Goal: Transaction & Acquisition: Subscribe to service/newsletter

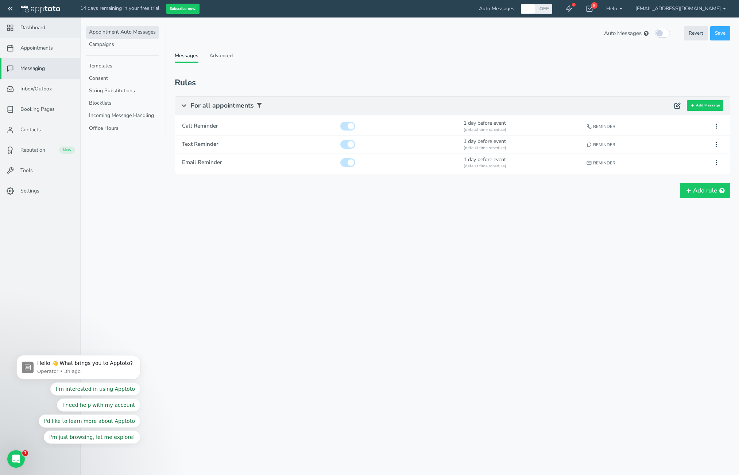
click at [49, 32] on link "Dashboard" at bounding box center [40, 28] width 80 height 20
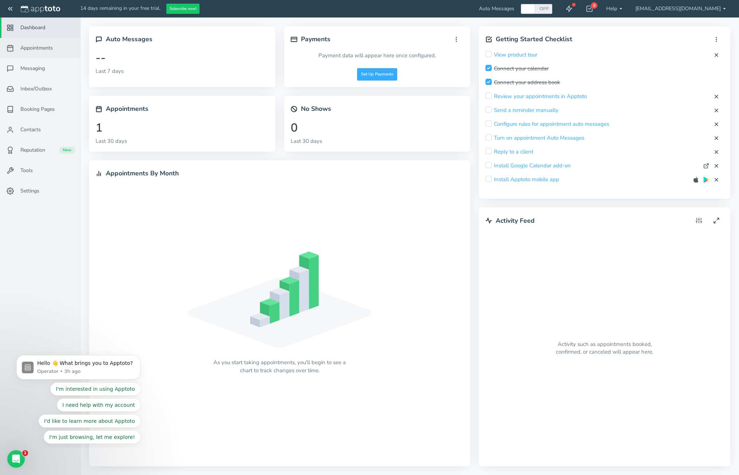
click at [47, 52] on link "Appointments" at bounding box center [40, 48] width 80 height 20
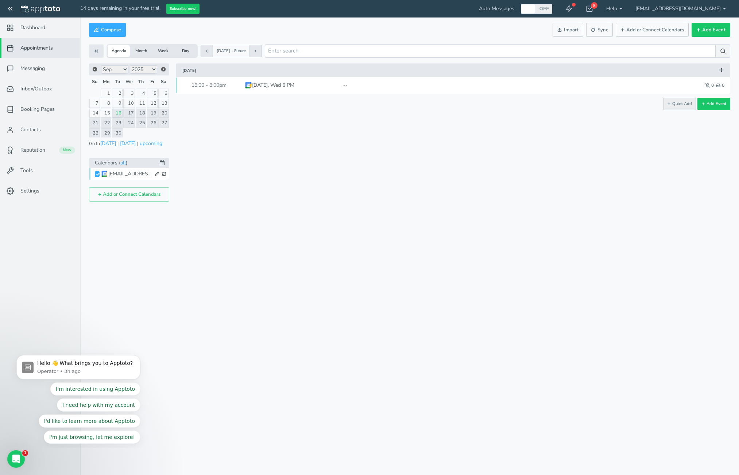
click at [480, 105] on button "Quick Add" at bounding box center [679, 104] width 33 height 12
click at [480, 103] on icon at bounding box center [721, 102] width 5 height 5
click at [480, 27] on button "Add Event" at bounding box center [711, 30] width 39 height 14
type input "[DATE]"
type input "10:00"
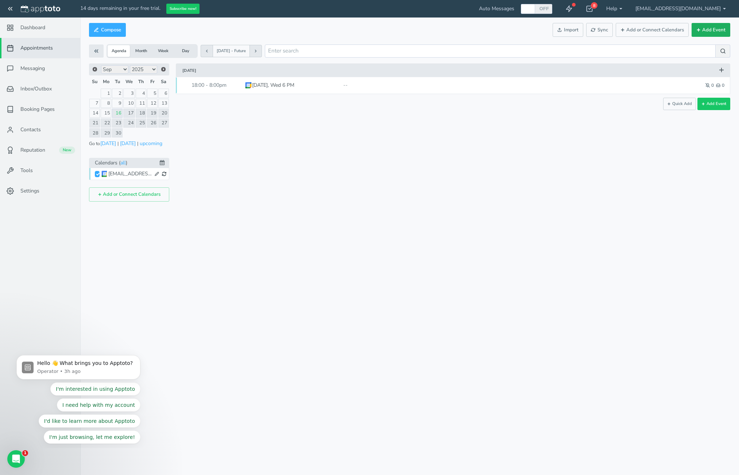
type input "[DATE]"
type input "11:00"
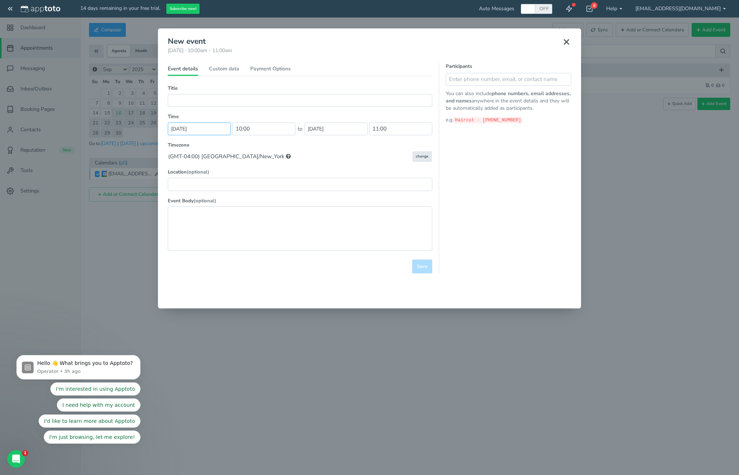
click at [212, 128] on input "[DATE]" at bounding box center [199, 129] width 63 height 13
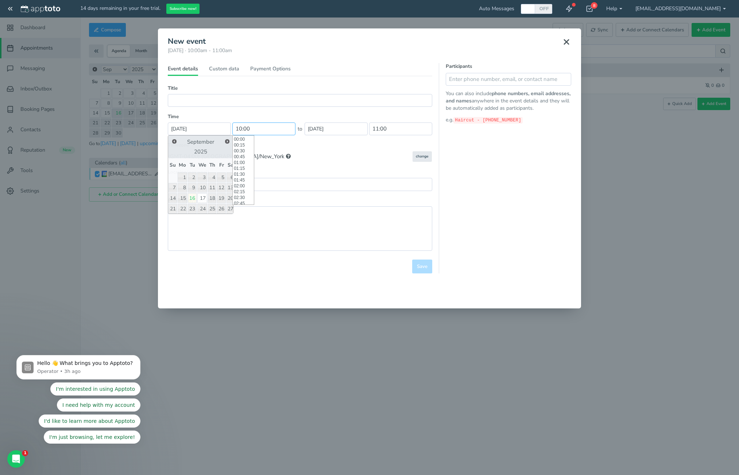
click at [264, 130] on input "10:00" at bounding box center [263, 129] width 63 height 13
click at [332, 128] on input "[DATE]" at bounding box center [336, 129] width 63 height 13
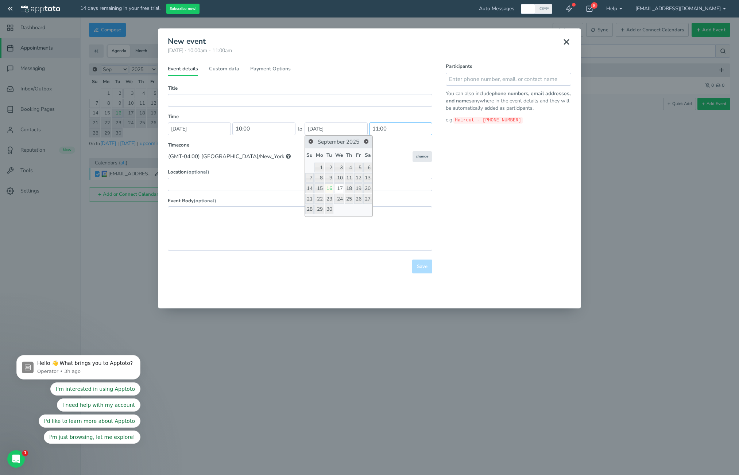
click at [395, 127] on input "11:00" at bounding box center [400, 129] width 63 height 13
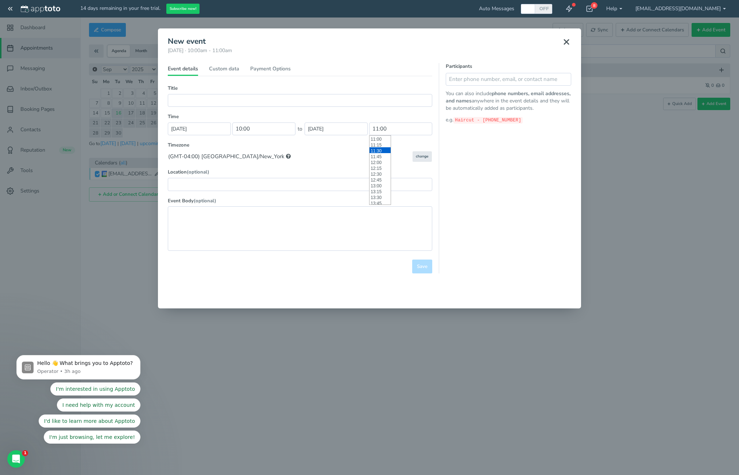
click at [314, 149] on div "Timezone Default timezone ((GMT-04:00) America/New_York) (GMT-10:00) Pacific/Ho…" at bounding box center [300, 152] width 265 height 20
click at [238, 70] on link "Custom data" at bounding box center [224, 70] width 30 height 11
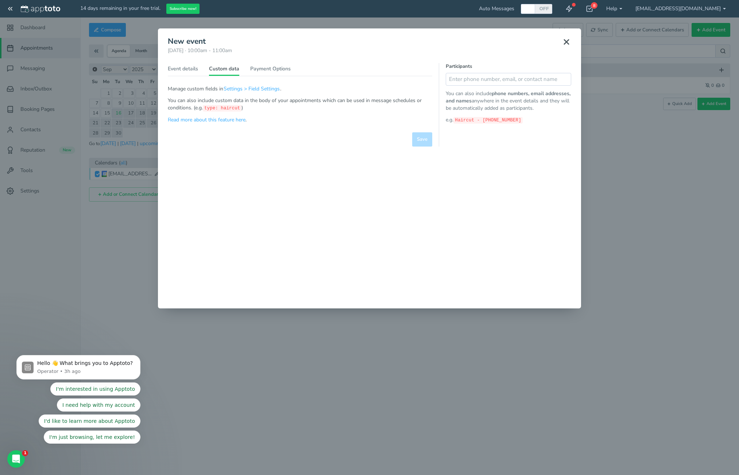
click at [480, 43] on icon at bounding box center [566, 42] width 9 height 9
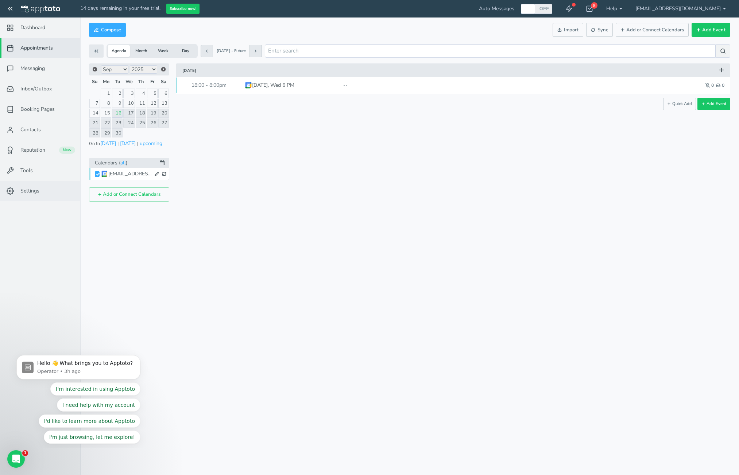
click at [50, 190] on link "Settings" at bounding box center [40, 191] width 80 height 20
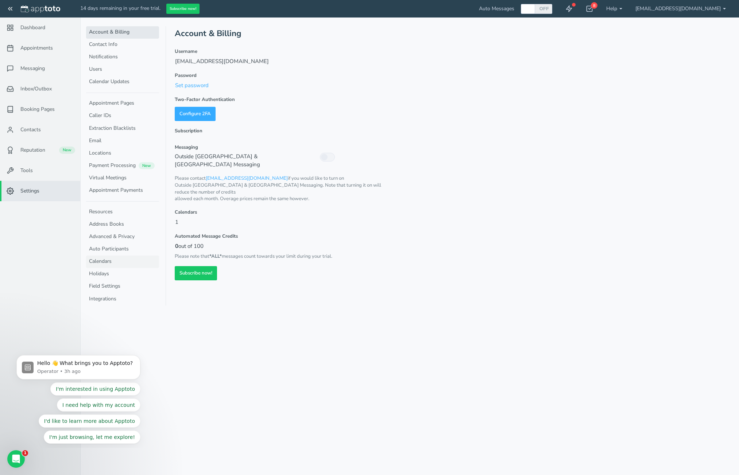
click at [107, 262] on link "Calendars" at bounding box center [122, 262] width 73 height 12
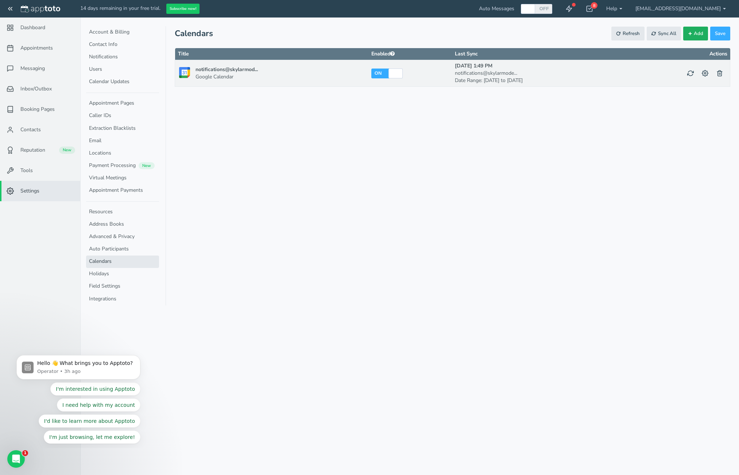
click at [480, 36] on span "Add" at bounding box center [698, 33] width 9 height 7
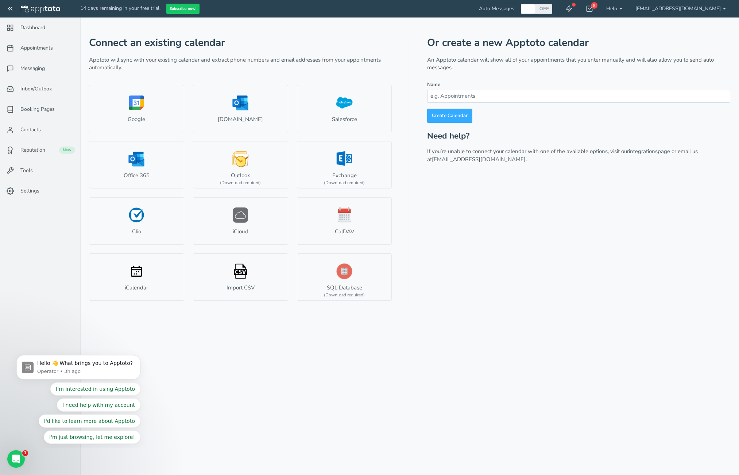
click at [480, 92] on input at bounding box center [578, 96] width 303 height 13
click at [464, 96] on input "Program Dates" at bounding box center [578, 96] width 303 height 13
type input "Modeling Classes"
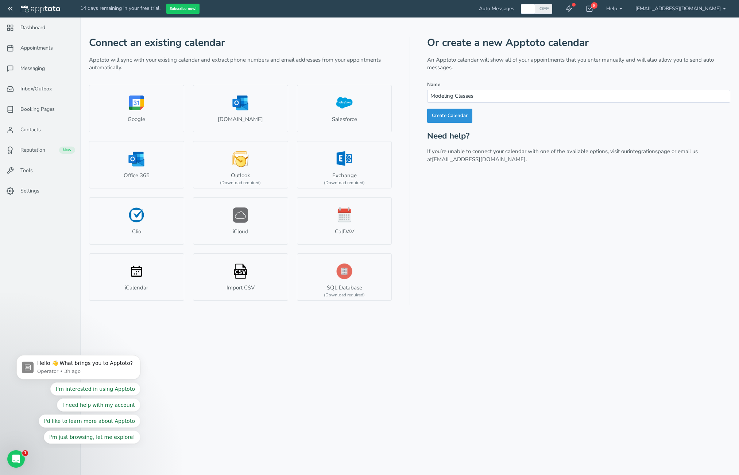
click at [450, 116] on link "Create Calendar" at bounding box center [449, 116] width 45 height 14
type input "Modeling Classes"
type input "#54e67a"
select select "string:"
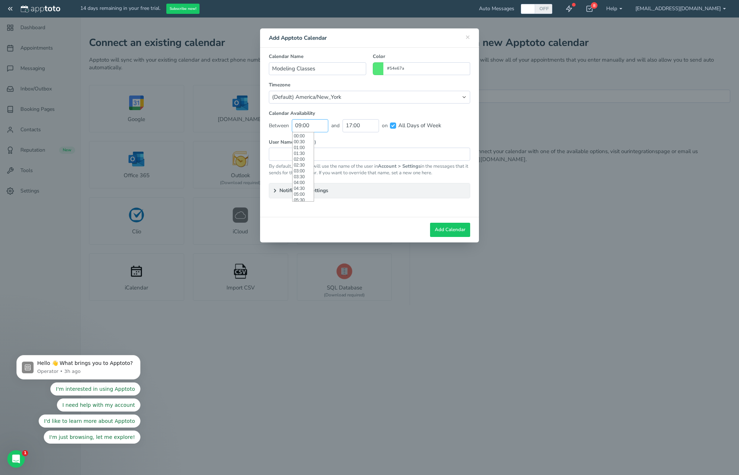
click at [318, 125] on input "09:00" at bounding box center [310, 125] width 36 height 13
click at [303, 138] on li "08:00" at bounding box center [303, 137] width 21 height 6
type input "08:00"
click at [350, 127] on input "17:00" at bounding box center [361, 125] width 36 height 13
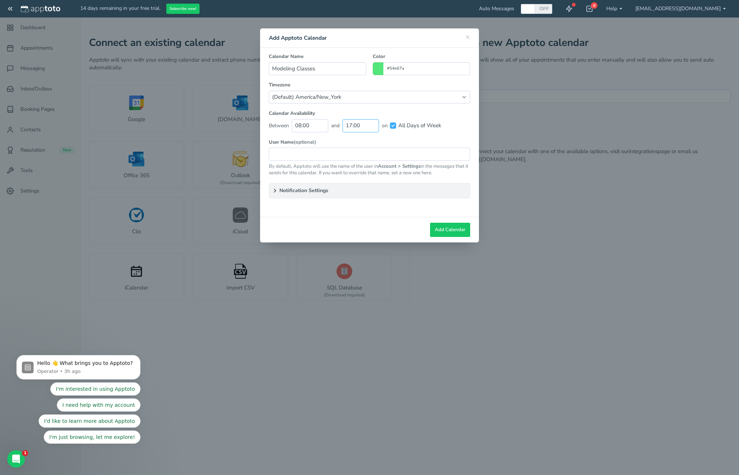
scroll to position [198, 0]
click at [356, 159] on li "19:00" at bounding box center [354, 159] width 21 height 6
type input "19:00"
click at [393, 127] on input "All Days of Week" at bounding box center [393, 126] width 6 height 6
checkbox input "false"
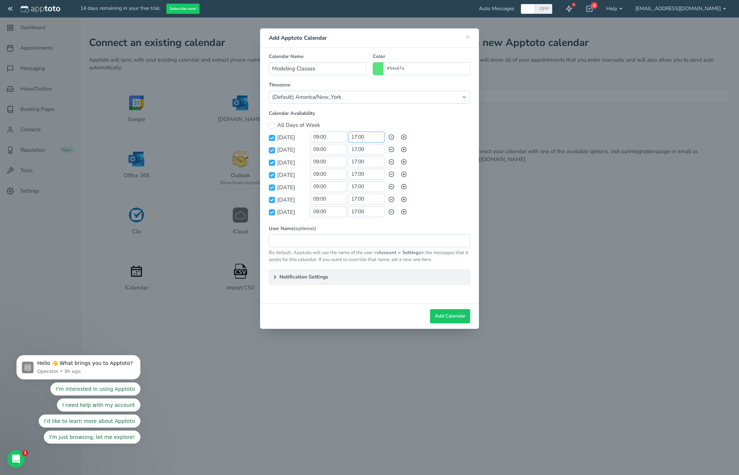
click at [378, 138] on input "17:00" at bounding box center [366, 137] width 36 height 11
click at [362, 157] on li "18:00" at bounding box center [358, 158] width 21 height 6
click at [375, 137] on input "18:00" at bounding box center [366, 137] width 36 height 11
click at [359, 158] on li "19:00" at bounding box center [358, 158] width 21 height 6
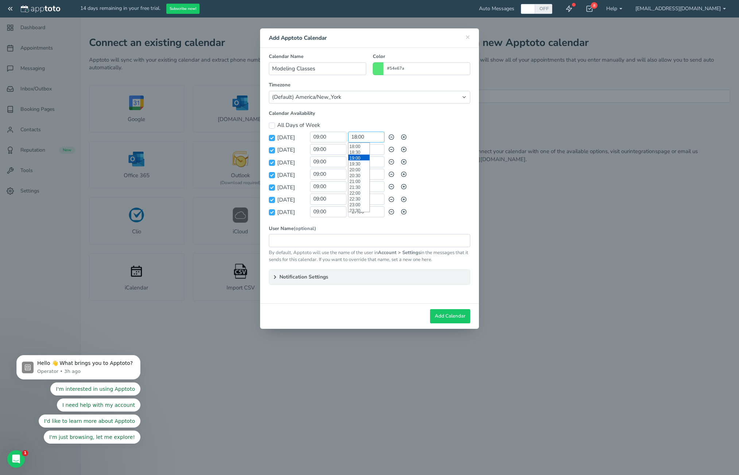
type input "19:00"
click at [374, 150] on input "17:00" at bounding box center [366, 149] width 36 height 11
click at [358, 181] on li "19:00" at bounding box center [358, 182] width 21 height 6
type input "19:00"
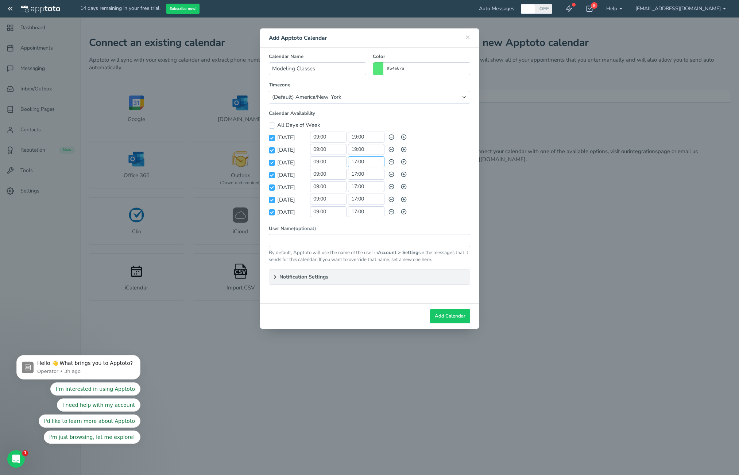
click at [370, 162] on input "17:00" at bounding box center [366, 162] width 36 height 11
click at [370, 136] on input "19:00" at bounding box center [366, 137] width 36 height 11
click at [359, 169] on li "20:00" at bounding box center [358, 168] width 21 height 6
type input "20:00"
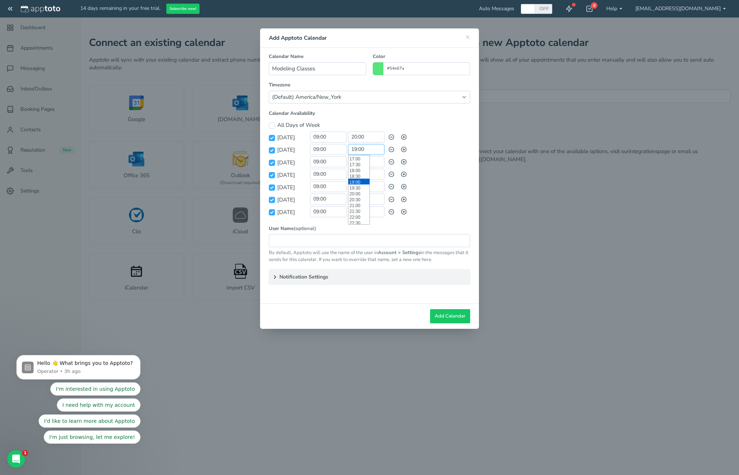
click at [370, 151] on input "19:00" at bounding box center [366, 149] width 36 height 11
drag, startPoint x: 360, startPoint y: 179, endPoint x: 365, endPoint y: 174, distance: 7.5
click at [360, 179] on li "20:00" at bounding box center [358, 180] width 21 height 6
type input "20:00"
click at [371, 159] on input "17:00" at bounding box center [366, 162] width 36 height 11
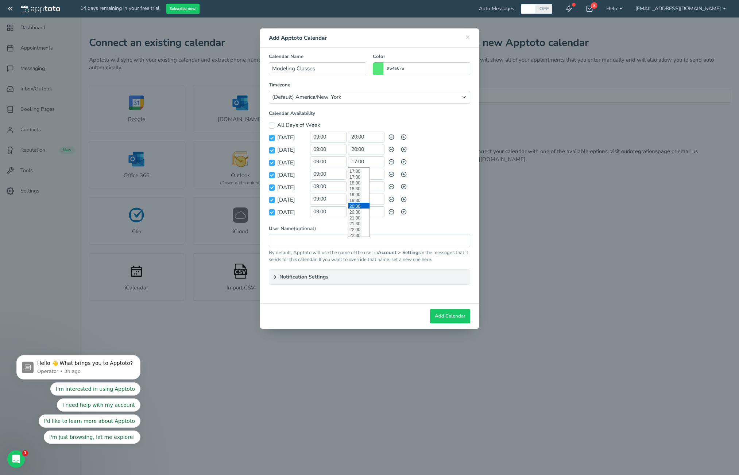
click at [363, 204] on li "20:00" at bounding box center [358, 206] width 21 height 6
type input "20:00"
click at [370, 174] on input "17:00" at bounding box center [366, 174] width 36 height 11
click at [358, 217] on li "20:00" at bounding box center [358, 218] width 21 height 6
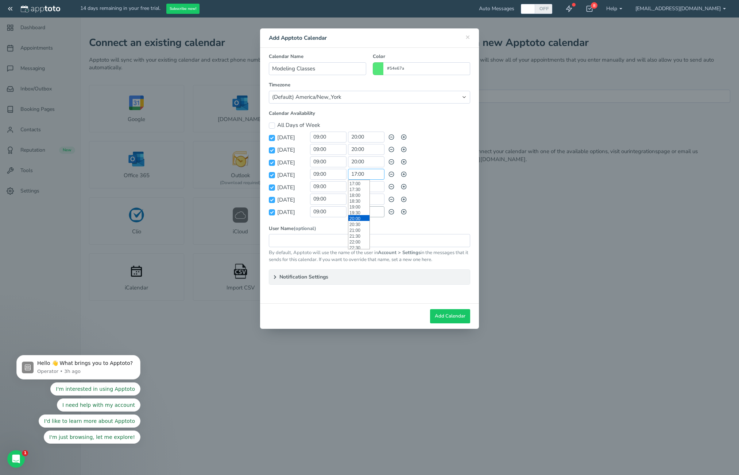
type input "20:00"
click at [372, 188] on input "17:00" at bounding box center [366, 186] width 36 height 11
click at [359, 230] on li "20:00" at bounding box center [358, 231] width 21 height 6
type input "20:00"
click at [374, 198] on input "17:00" at bounding box center [366, 199] width 36 height 11
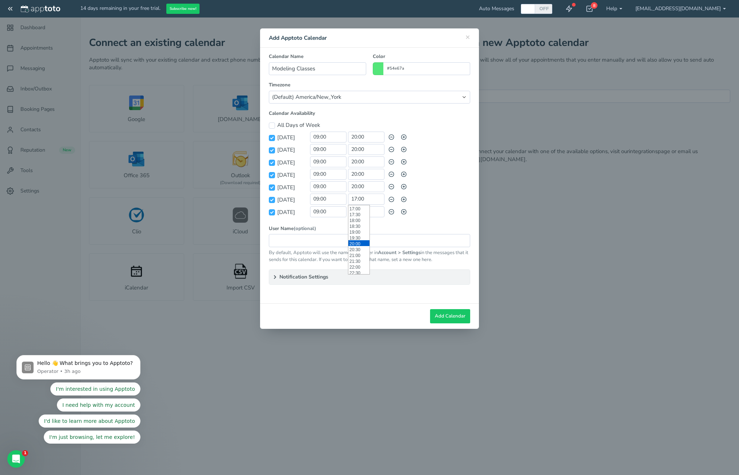
click at [359, 243] on li "20:00" at bounding box center [358, 243] width 21 height 6
type input "20:00"
click at [373, 212] on input "17:00" at bounding box center [366, 212] width 36 height 11
click at [361, 256] on li "20:00" at bounding box center [358, 256] width 21 height 6
type input "20:00"
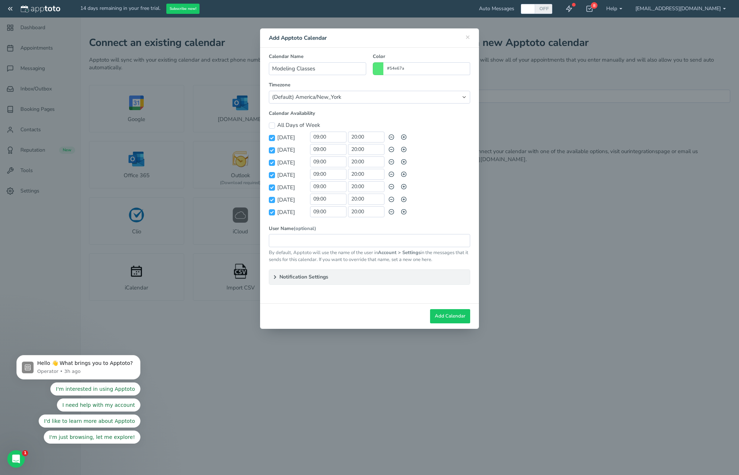
click at [418, 220] on div "Calendar Availability Between 08:00 and 19:00 on All Days of Week All Days of W…" at bounding box center [370, 167] width 208 height 115
click at [319, 275] on summary "Notification Settings" at bounding box center [369, 277] width 201 height 15
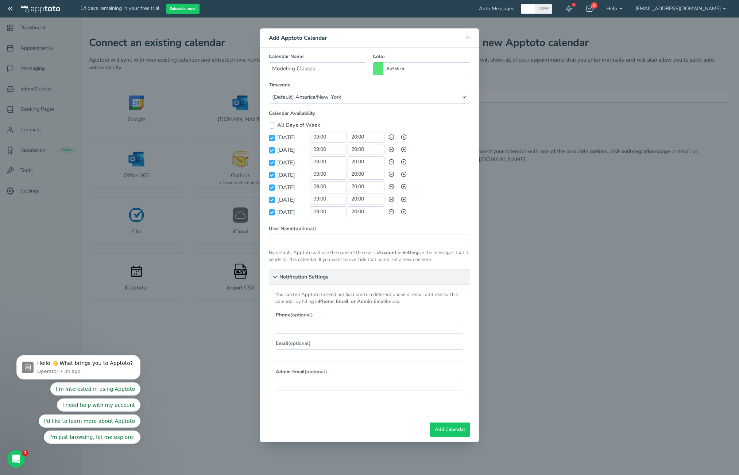
click at [316, 275] on summary "Notification Settings" at bounding box center [369, 277] width 201 height 15
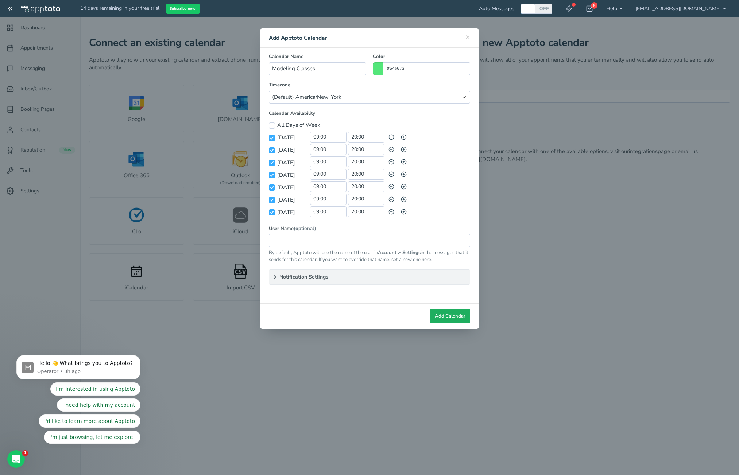
click at [444, 319] on span "Add Calendar" at bounding box center [450, 316] width 31 height 7
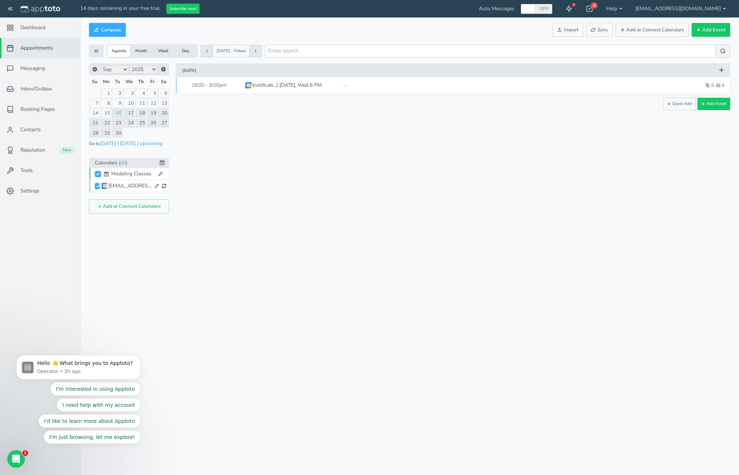
click at [97, 185] on input "[EMAIL_ADDRESS][DOMAIN_NAME]" at bounding box center [97, 186] width 5 height 6
checkbox input "false"
checkbox input "true"
click at [99, 176] on input "Modeling Classes" at bounding box center [98, 174] width 6 height 6
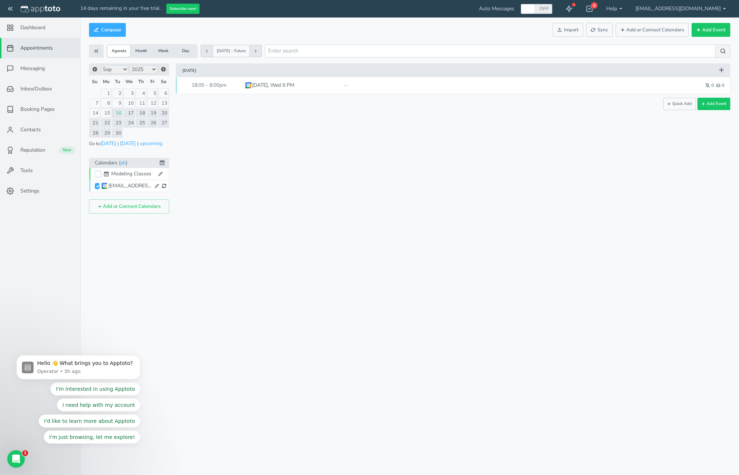
checkbox input "true"
checkbox input "false"
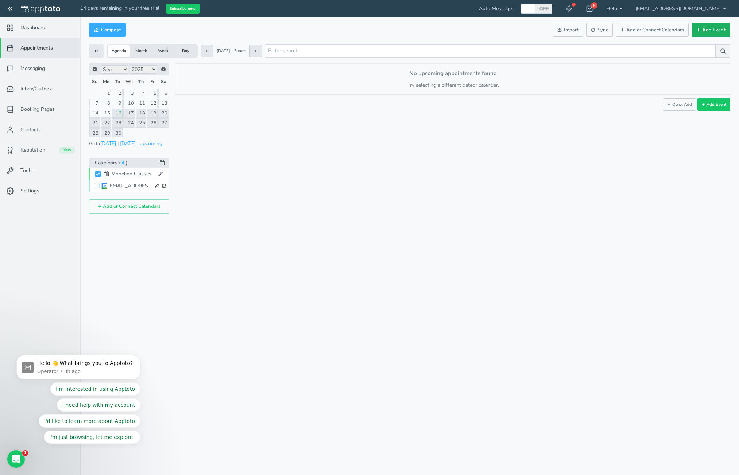
click at [480, 30] on button "Add Event" at bounding box center [711, 30] width 39 height 14
select select "number:17641"
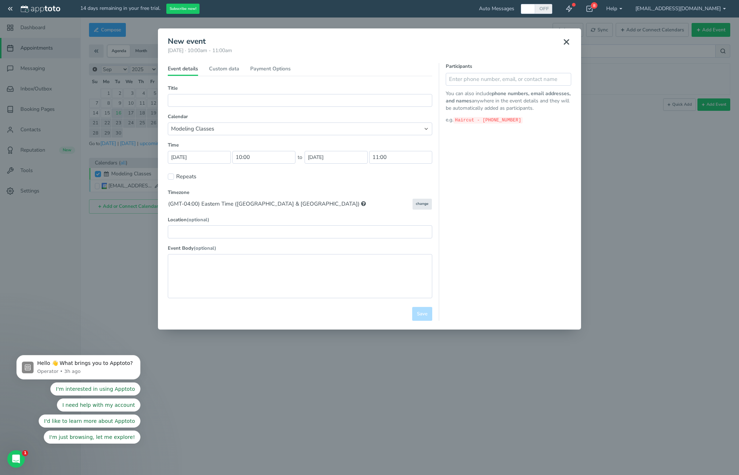
click at [480, 180] on div "× New event Wednesday, September 17th · 10:00am - 11:00am Public reschedule lin…" at bounding box center [369, 237] width 739 height 475
click at [480, 43] on icon at bounding box center [566, 42] width 9 height 9
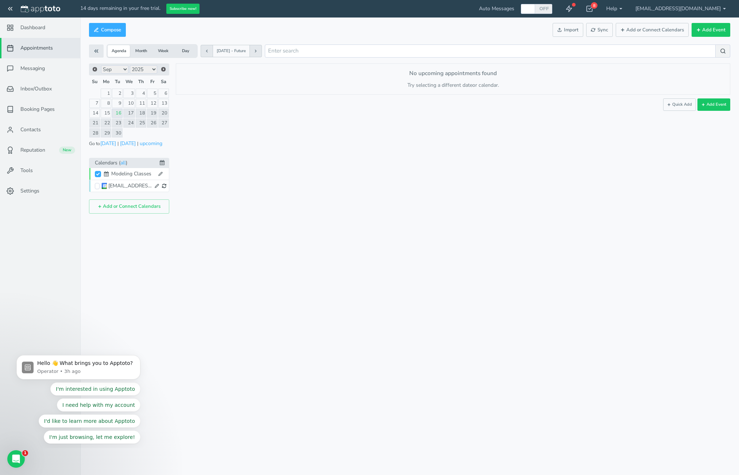
click at [125, 186] on div "[EMAIL_ADDRESS][DOMAIN_NAME]" at bounding box center [130, 185] width 44 height 7
checkbox input "false"
checkbox input "true"
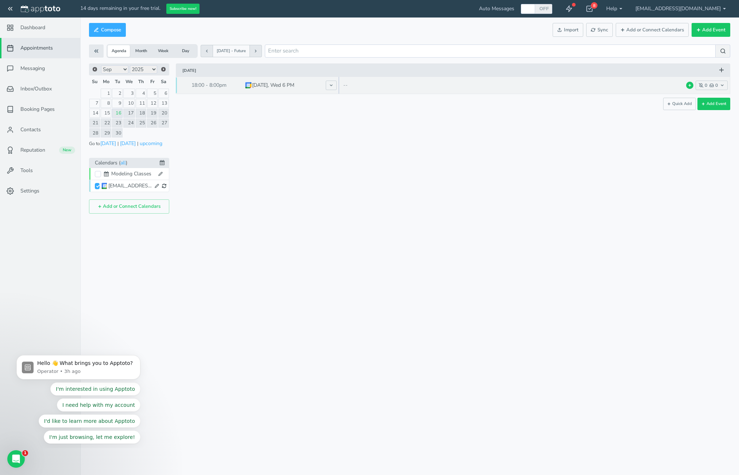
click at [480, 84] on p "--" at bounding box center [487, 85] width 288 height 7
select select "string:America/New_York"
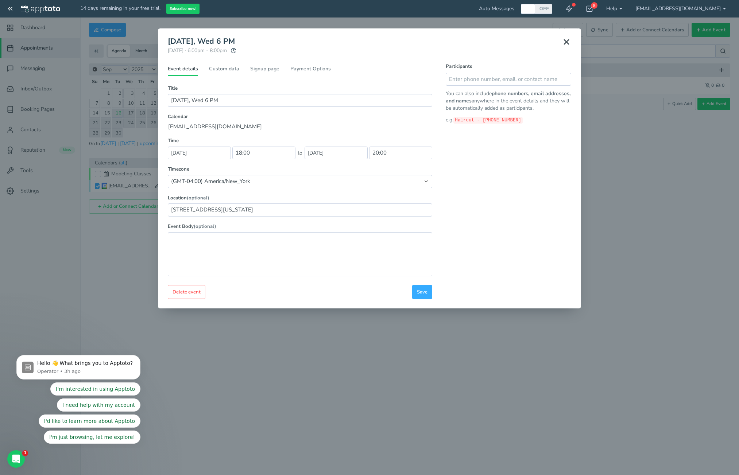
click at [480, 42] on icon at bounding box center [566, 42] width 9 height 9
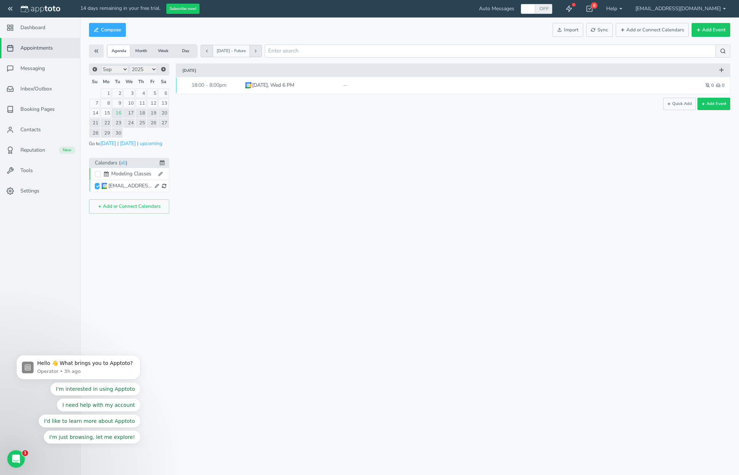
click at [123, 173] on div "Modeling Classes" at bounding box center [133, 173] width 44 height 7
checkbox input "true"
checkbox input "false"
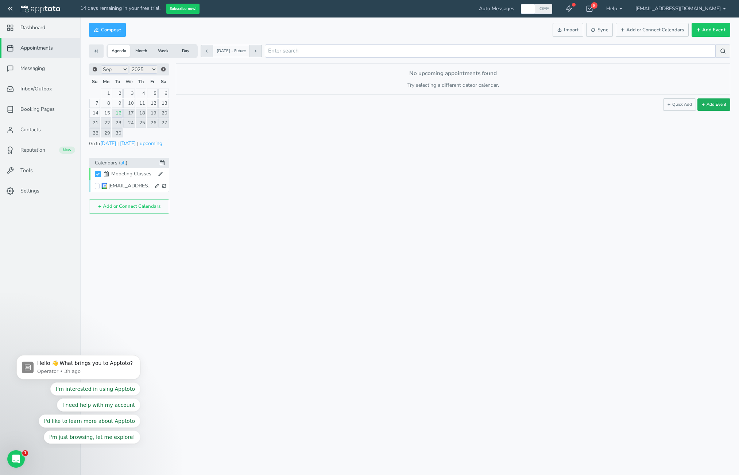
click at [480, 104] on button "Add Event" at bounding box center [714, 105] width 33 height 12
select select "number:17641"
type input "10:00"
type input "11:00"
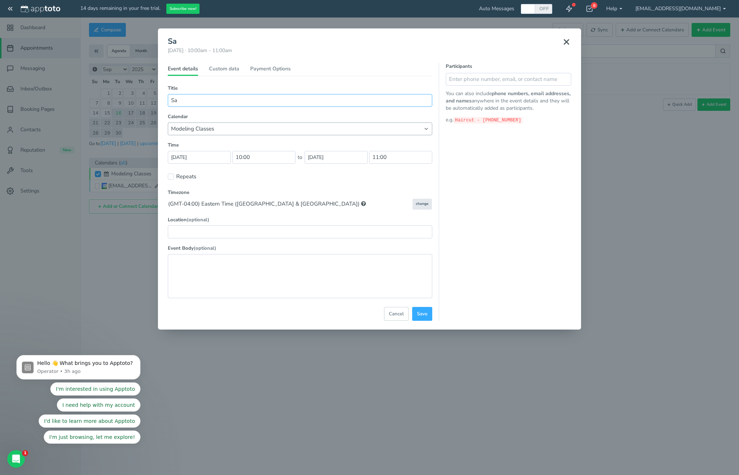
type input "S"
type input "1"
type input "Jan 17, Sat 9 AM"
click at [245, 158] on input "10:00" at bounding box center [263, 157] width 63 height 13
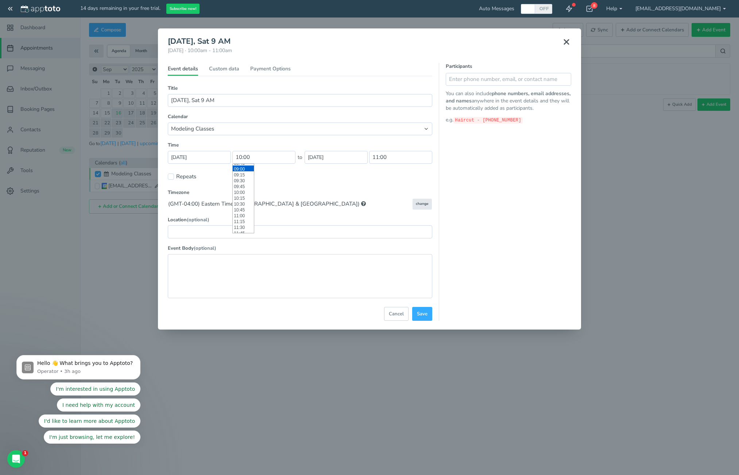
click at [242, 171] on li "09:00" at bounding box center [243, 169] width 21 height 6
type input "09:00"
click at [386, 160] on input "10:00" at bounding box center [400, 157] width 63 height 13
click at [381, 192] on li "11:00" at bounding box center [380, 191] width 21 height 6
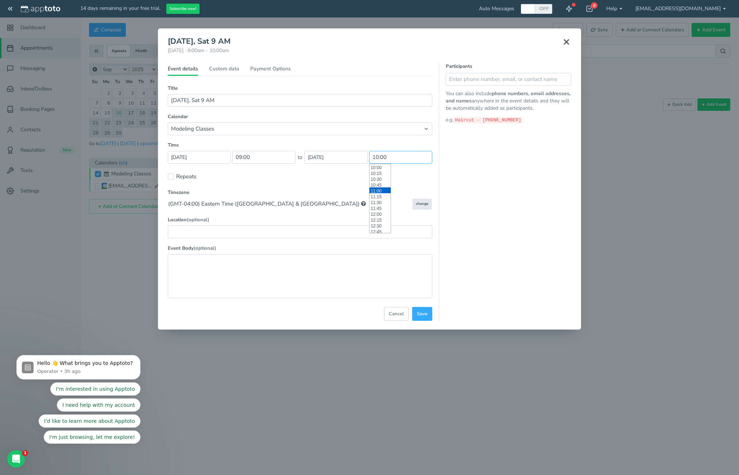
type input "11:00"
click at [193, 176] on label "Repeats" at bounding box center [182, 177] width 28 height 8
click at [174, 176] on input "Repeats" at bounding box center [171, 177] width 6 height 6
checkbox input "true"
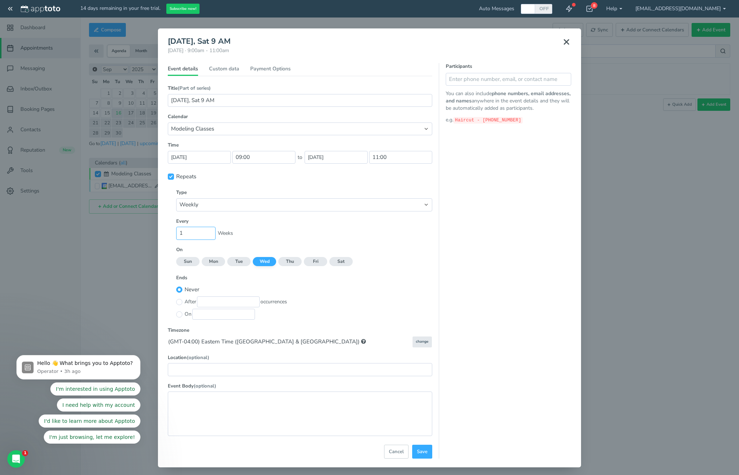
click at [204, 233] on input "1" at bounding box center [195, 233] width 39 height 13
click at [209, 232] on input "2" at bounding box center [195, 233] width 39 height 13
click at [209, 232] on input "3" at bounding box center [195, 233] width 39 height 13
click at [209, 232] on input "4" at bounding box center [195, 233] width 39 height 13
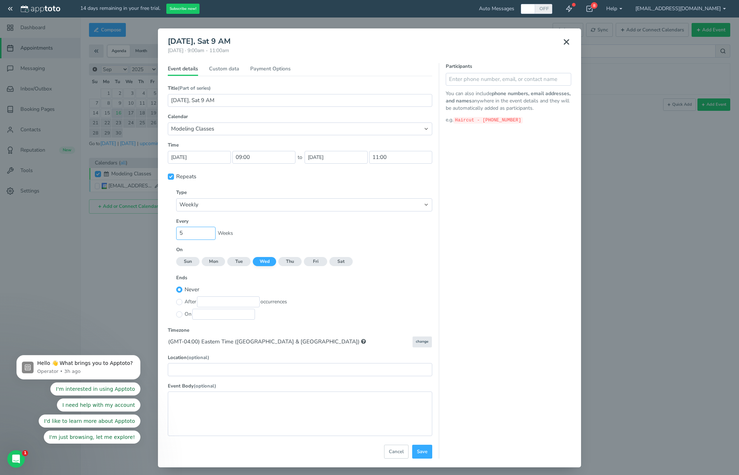
click at [209, 232] on input "5" at bounding box center [195, 233] width 39 height 13
click at [209, 232] on input "6" at bounding box center [195, 233] width 39 height 13
click at [209, 232] on input "7" at bounding box center [195, 233] width 39 height 13
type input "8"
click at [209, 232] on input "8" at bounding box center [195, 233] width 39 height 13
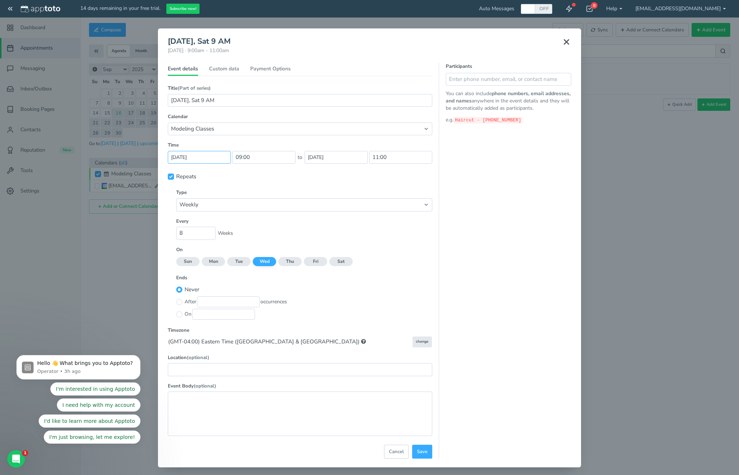
click at [201, 154] on input "[DATE]" at bounding box center [199, 157] width 63 height 13
click at [228, 171] on span "Next" at bounding box center [230, 170] width 6 height 6
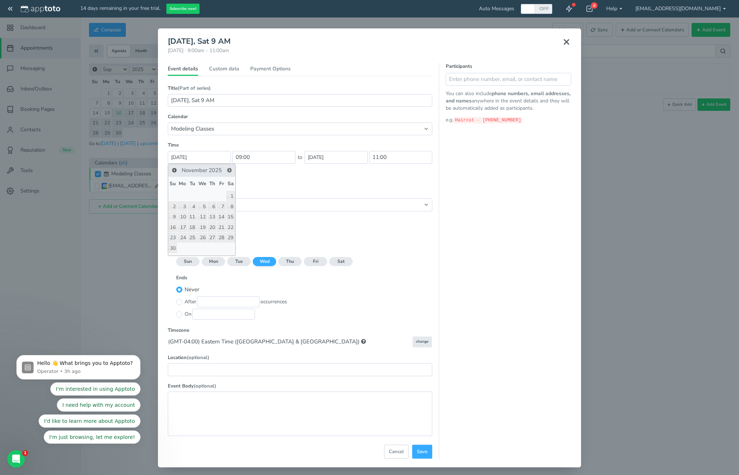
click at [228, 171] on span "Next" at bounding box center [230, 170] width 6 height 6
click at [173, 171] on span "Prev" at bounding box center [174, 170] width 6 height 6
click at [228, 216] on link "17" at bounding box center [231, 217] width 8 height 10
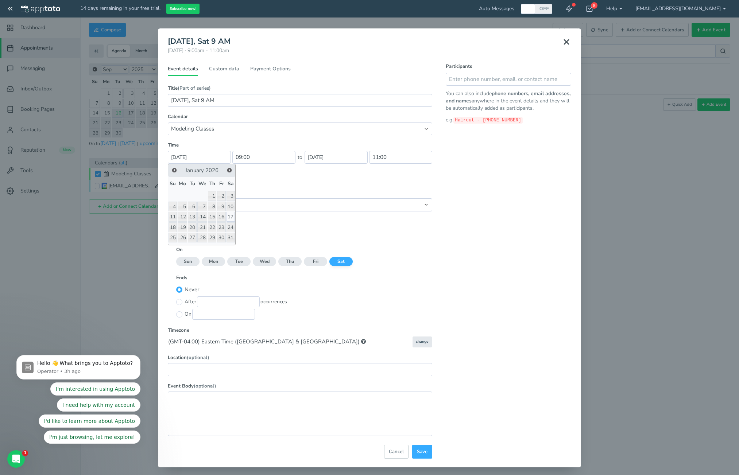
type input "17-01-2026"
checkbox input "false"
checkbox input "true"
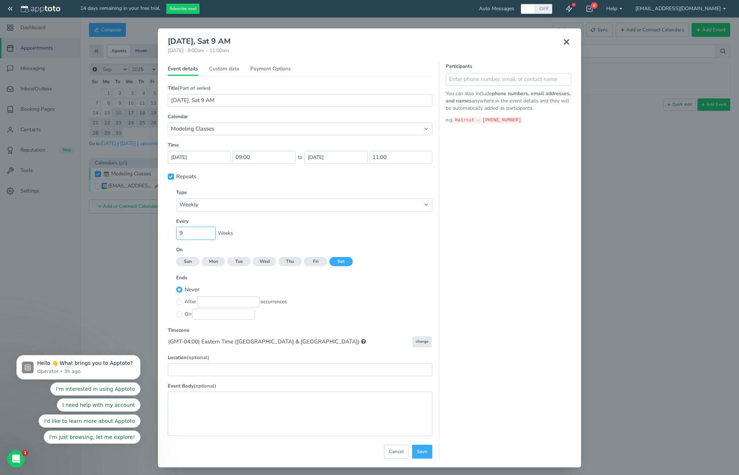
click at [211, 231] on input "9" at bounding box center [195, 233] width 39 height 13
click at [211, 231] on input "10" at bounding box center [195, 233] width 39 height 13
click at [211, 231] on input "11" at bounding box center [195, 233] width 39 height 13
click at [211, 231] on input "12" at bounding box center [195, 233] width 39 height 13
click at [211, 231] on input "13" at bounding box center [195, 233] width 39 height 13
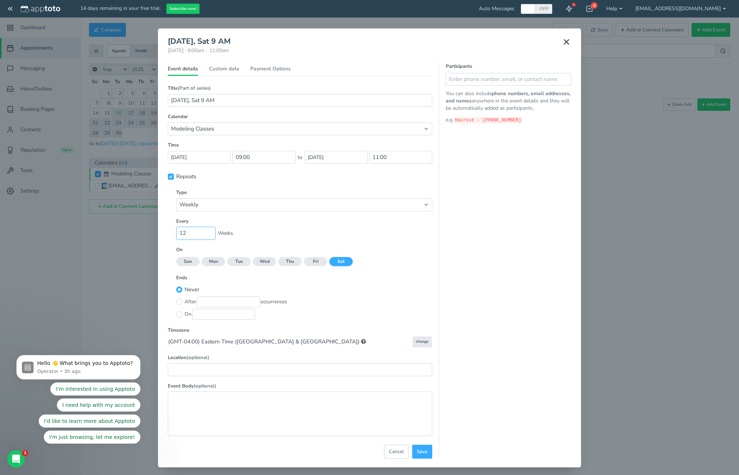
click at [211, 235] on input "12" at bounding box center [195, 233] width 39 height 13
click at [211, 235] on input "11" at bounding box center [195, 233] width 39 height 13
click at [211, 235] on input "10" at bounding box center [195, 233] width 39 height 13
click at [211, 235] on input "9" at bounding box center [195, 233] width 39 height 13
click at [211, 235] on input "8" at bounding box center [195, 233] width 39 height 13
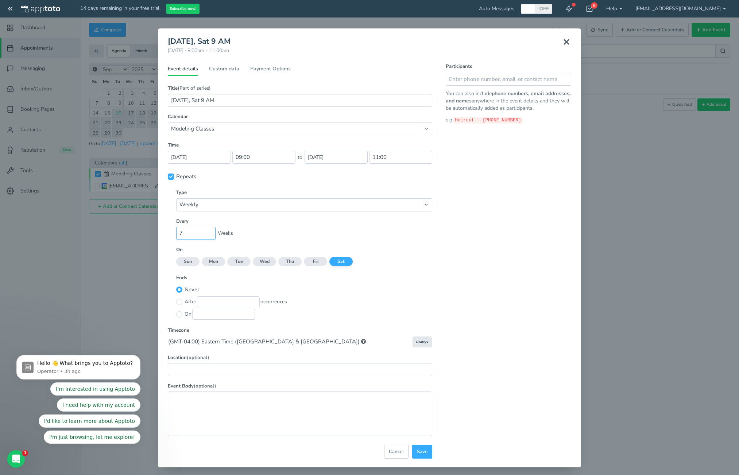
click at [211, 235] on input "7" at bounding box center [195, 233] width 39 height 13
click at [211, 235] on input "6" at bounding box center [195, 233] width 39 height 13
click at [211, 235] on input "5" at bounding box center [195, 233] width 39 height 13
click at [211, 235] on input "4" at bounding box center [195, 233] width 39 height 13
click at [211, 235] on input "3" at bounding box center [195, 233] width 39 height 13
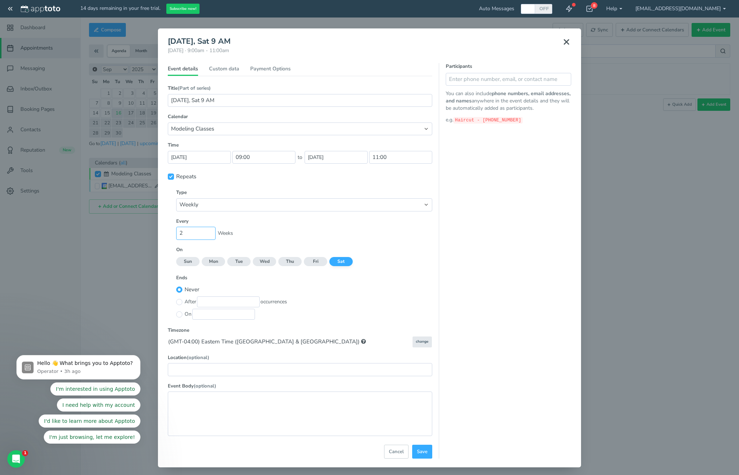
click at [211, 235] on input "2" at bounding box center [195, 233] width 39 height 13
type input "1"
click at [211, 235] on input "1" at bounding box center [195, 233] width 39 height 13
click at [257, 231] on div "1 Weeks" at bounding box center [304, 233] width 256 height 13
click at [181, 303] on input "radio" at bounding box center [179, 302] width 6 height 6
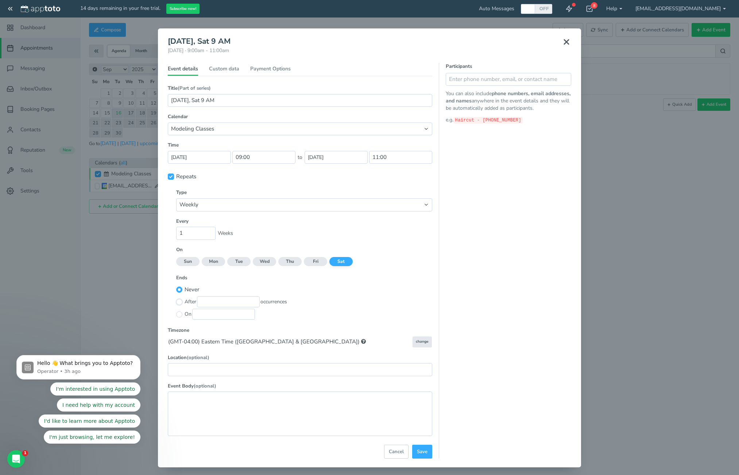
radio input "true"
radio input "false"
click at [205, 302] on input "text" at bounding box center [228, 302] width 63 height 11
click at [337, 298] on div "After 8 occurrences" at bounding box center [304, 302] width 256 height 12
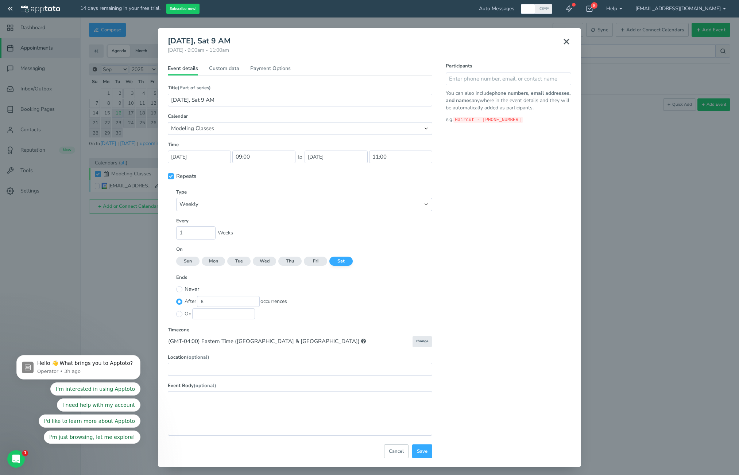
scroll to position [3, 0]
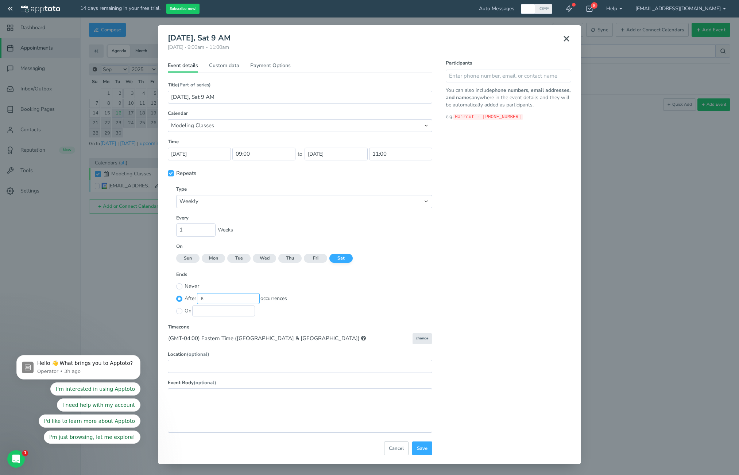
click at [236, 301] on input "8" at bounding box center [228, 298] width 63 height 11
type input "8"
click at [396, 292] on div "Never" at bounding box center [304, 286] width 256 height 12
click at [238, 312] on input "text" at bounding box center [223, 311] width 63 height 11
click at [381, 290] on div "Never" at bounding box center [304, 286] width 256 height 12
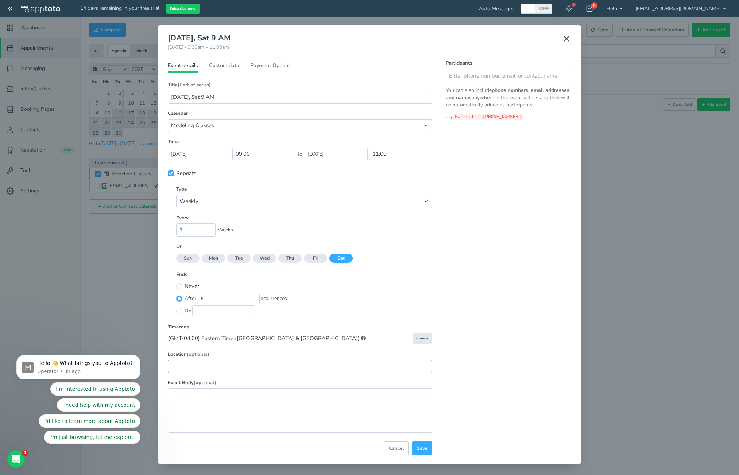
click at [342, 368] on input "text" at bounding box center [300, 366] width 265 height 13
type input "89 5th Avenue, ste 801, New York NY 10003"
click at [466, 385] on div "Participants You can also include phone numbers, email addresses, and names any…" at bounding box center [505, 258] width 132 height 396
click at [426, 448] on span "Save" at bounding box center [422, 448] width 11 height 7
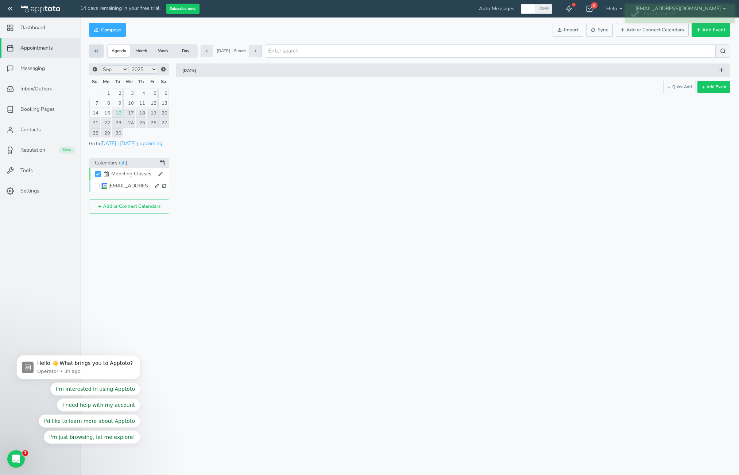
click at [92, 50] on button at bounding box center [96, 51] width 15 height 13
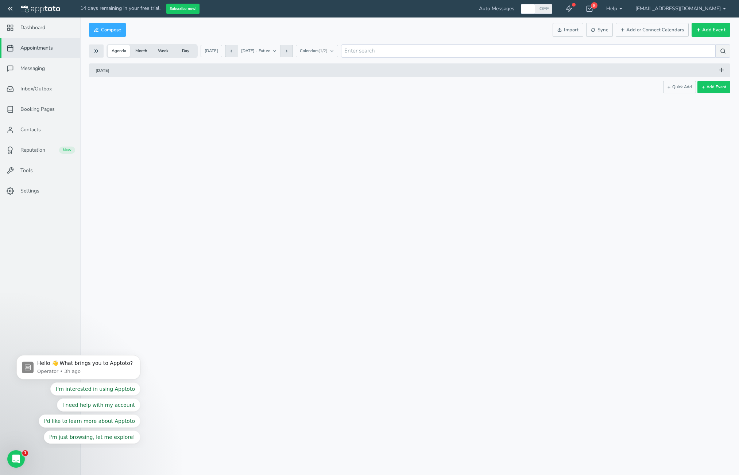
click at [144, 54] on button "Month" at bounding box center [141, 51] width 22 height 12
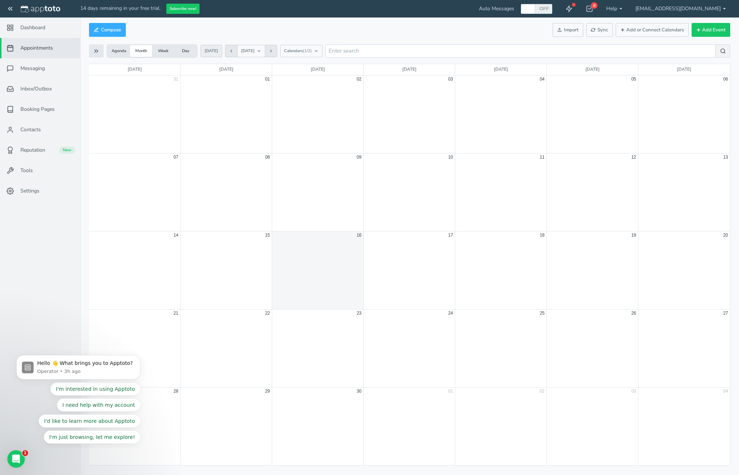
click at [215, 48] on button "Today" at bounding box center [212, 51] width 22 height 12
click at [112, 54] on button "Agenda" at bounding box center [119, 51] width 22 height 12
click at [255, 49] on span "[DATE]" at bounding box center [247, 51] width 13 height 6
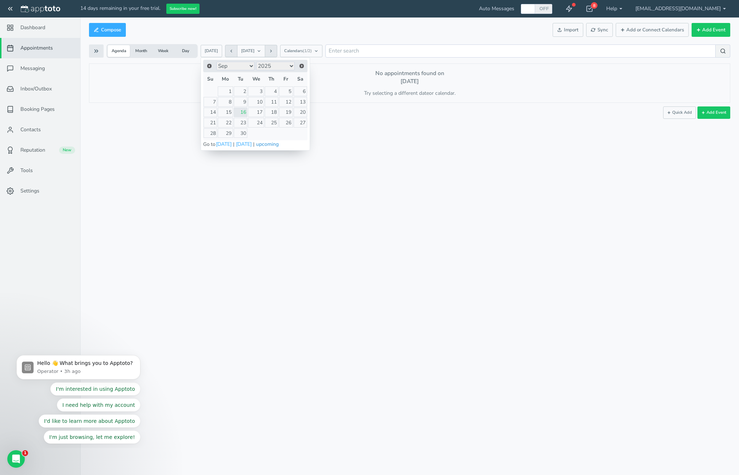
click at [277, 145] on button "upcoming" at bounding box center [267, 144] width 23 height 8
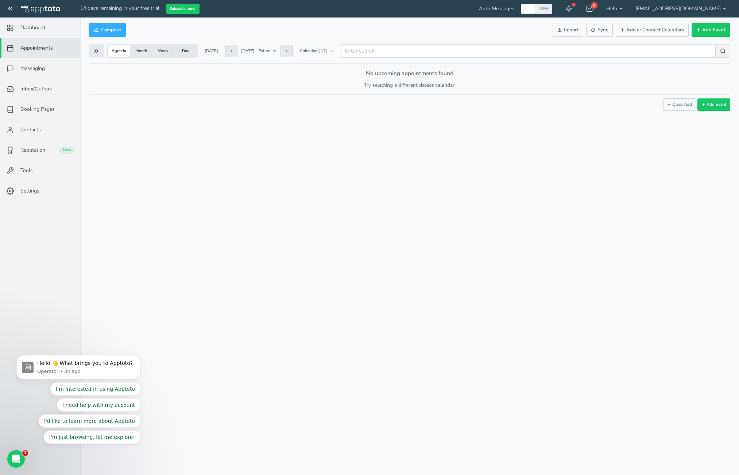
click at [143, 53] on button "Month" at bounding box center [141, 51] width 22 height 12
click at [273, 51] on icon at bounding box center [271, 51] width 4 height 4
click at [275, 51] on button at bounding box center [271, 51] width 12 height 12
click at [273, 51] on icon at bounding box center [271, 51] width 4 height 4
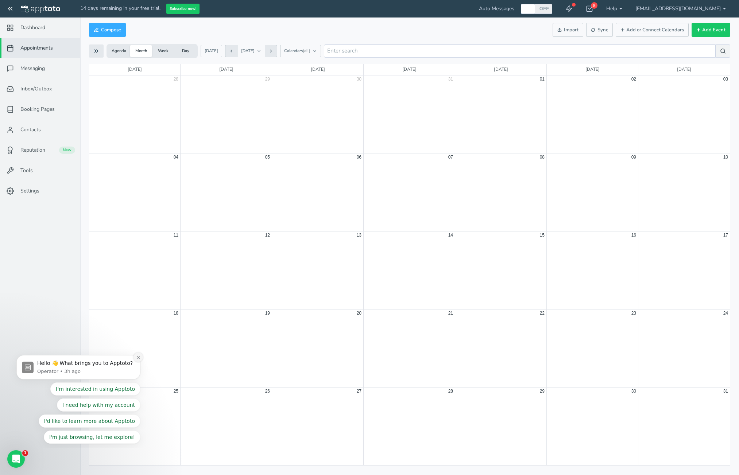
click at [137, 356] on icon "Dismiss notification" at bounding box center [138, 357] width 3 height 3
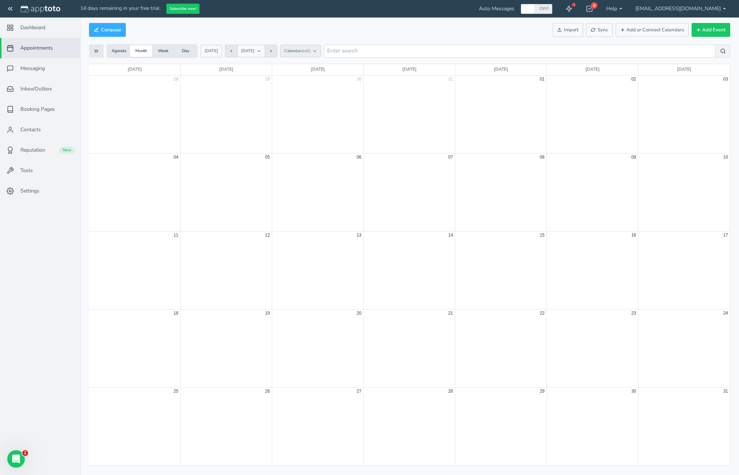
click at [297, 53] on button "Calendars (all)" at bounding box center [300, 51] width 41 height 12
click at [290, 94] on input "[EMAIL_ADDRESS][DOMAIN_NAME]" at bounding box center [288, 93] width 6 height 6
checkbox input "false"
checkbox input "true"
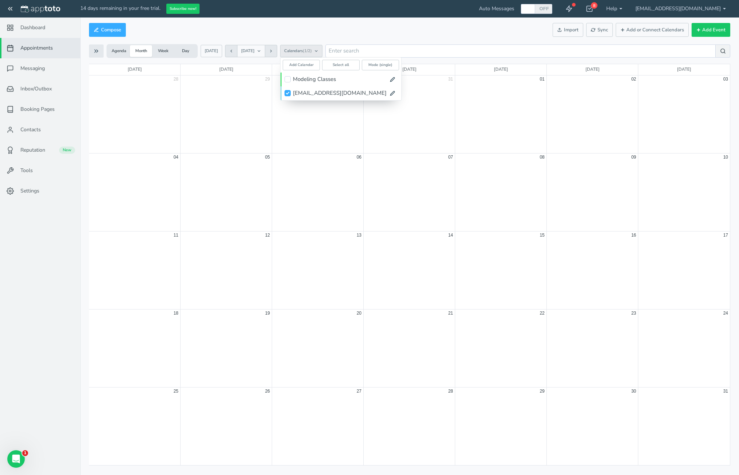
click at [287, 80] on input "Modeling Classes" at bounding box center [288, 79] width 6 height 6
checkbox input "true"
checkbox input "false"
click at [333, 34] on div "Compose Actions Enable Auto Messages Disable Auto Messages Mark as Paid Externa…" at bounding box center [409, 30] width 641 height 18
click at [112, 50] on button "Agenda" at bounding box center [119, 51] width 22 height 12
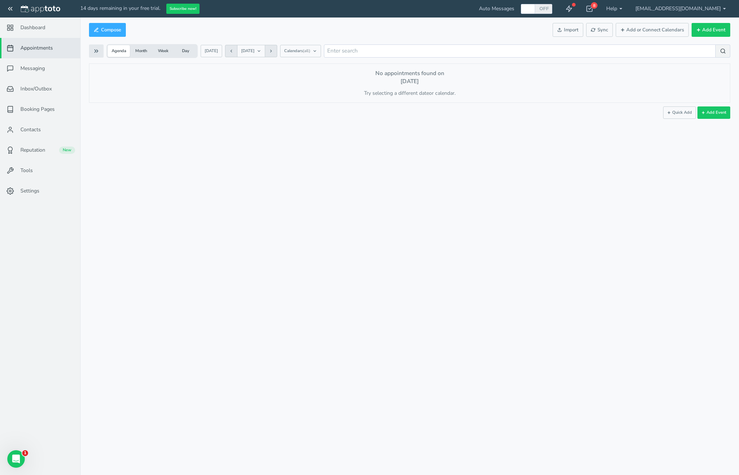
click at [145, 53] on button "Month" at bounding box center [141, 51] width 22 height 12
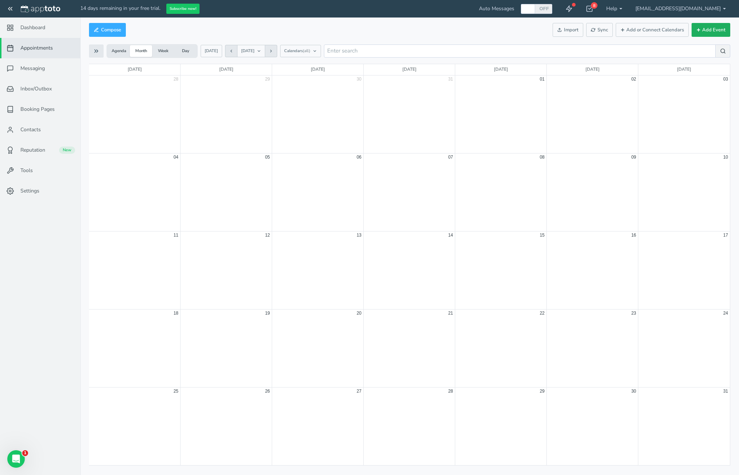
click at [714, 30] on button "Add Event" at bounding box center [711, 30] width 39 height 14
select select "number:17635"
type input "16-01-2026"
type input "10:00"
type input "16-01-2026"
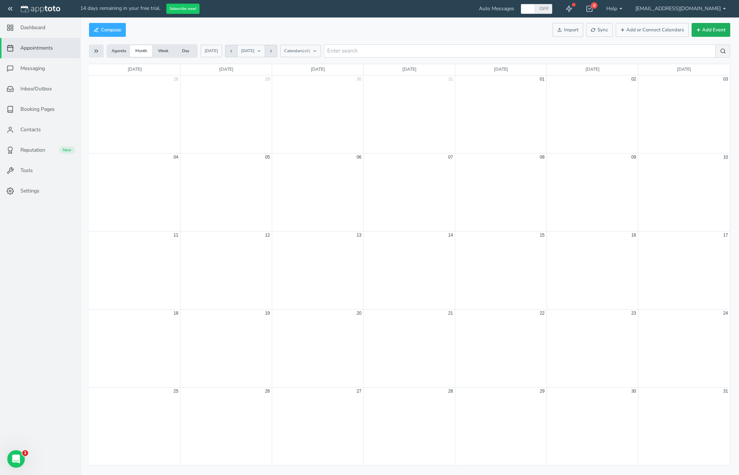
type input "11:00"
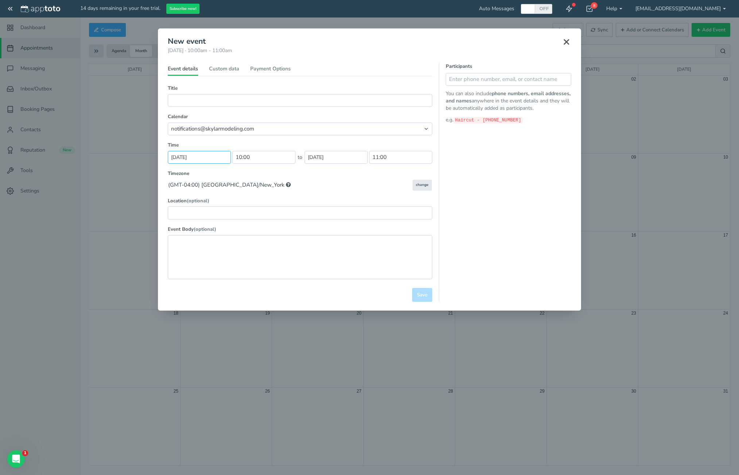
click at [201, 157] on input "16-01-2026" at bounding box center [199, 157] width 63 height 13
click at [232, 218] on link "17" at bounding box center [231, 217] width 8 height 10
type input "17-01-2026"
click at [245, 163] on input "10:00" at bounding box center [263, 157] width 63 height 13
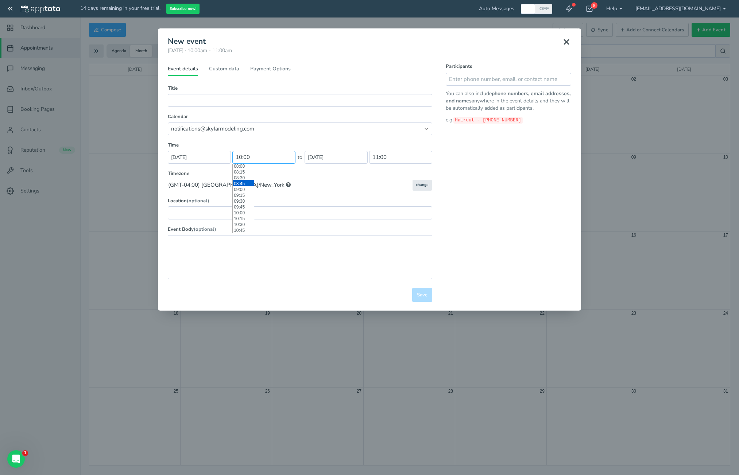
scroll to position [188, 0]
click at [240, 189] on li "09:00" at bounding box center [243, 189] width 21 height 6
type input "09:00"
click at [389, 160] on input "10:00" at bounding box center [400, 157] width 63 height 13
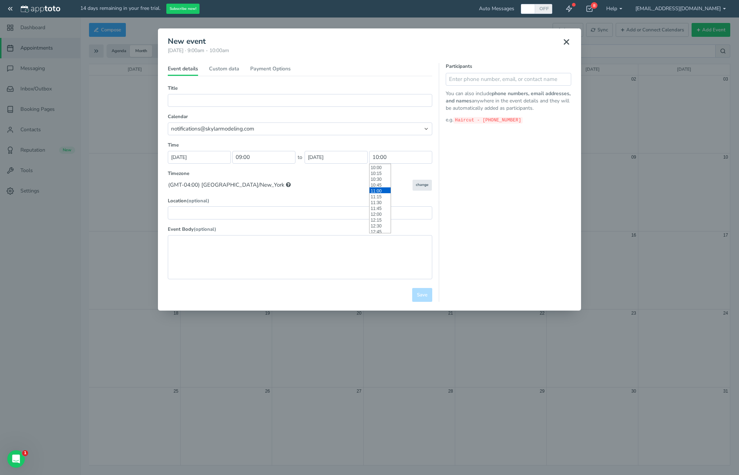
click at [380, 192] on li "11:00" at bounding box center [380, 191] width 21 height 6
type input "11:00"
click at [218, 101] on input "text" at bounding box center [300, 100] width 265 height 13
type input "Jan 17, Sat 9 AM"
click at [200, 212] on input "text" at bounding box center [300, 213] width 265 height 13
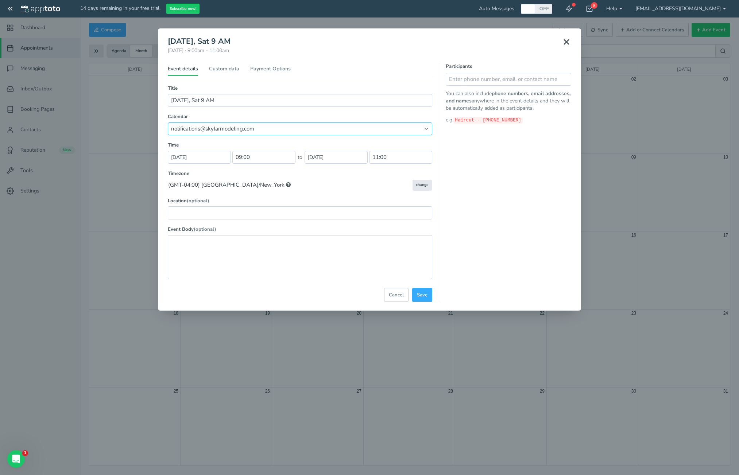
click at [210, 132] on select "Modeling Classes notifications@skylarmodeling.com" at bounding box center [300, 129] width 265 height 13
select select "number:17641"
click at [168, 123] on select "Modeling Classes notifications@skylarmodeling.com" at bounding box center [300, 129] width 265 height 13
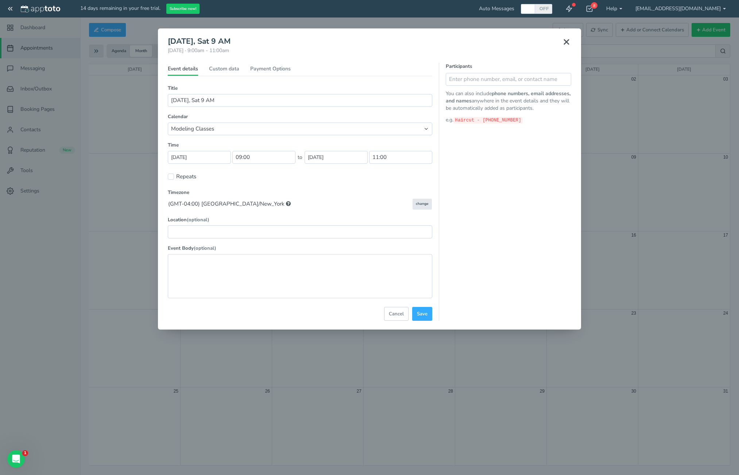
click at [184, 176] on label "Repeats" at bounding box center [182, 177] width 28 height 8
click at [174, 176] on input "Repeats" at bounding box center [171, 177] width 6 height 6
checkbox input "true"
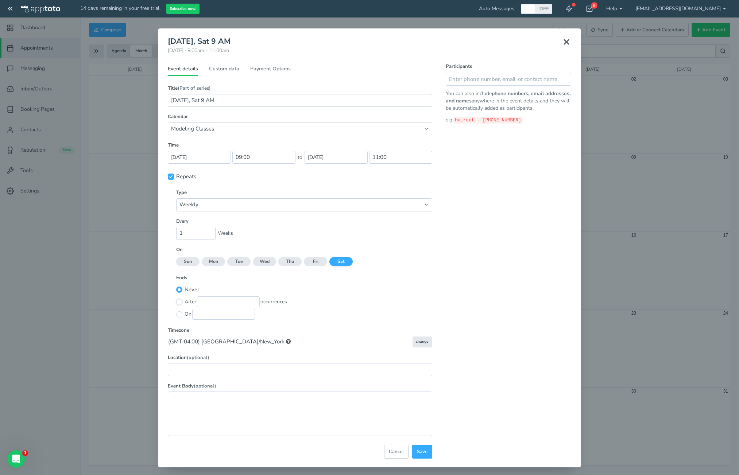
click at [180, 303] on input "radio" at bounding box center [179, 302] width 6 height 6
radio input "true"
radio input "false"
click at [202, 302] on input "text" at bounding box center [228, 302] width 63 height 11
type input "8"
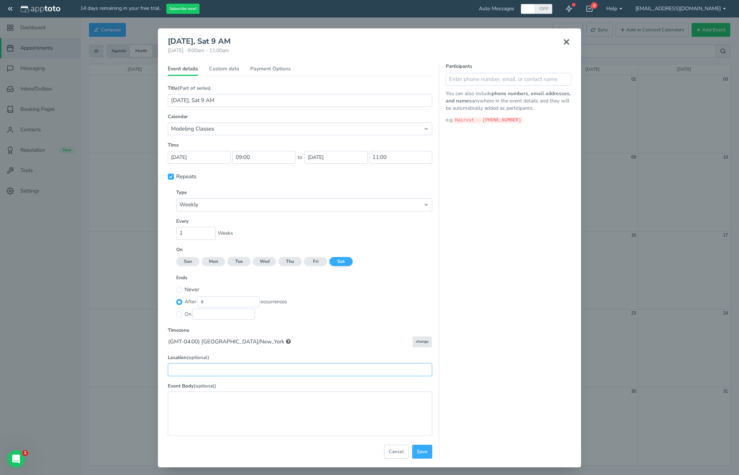
click at [297, 370] on input "text" at bounding box center [300, 369] width 265 height 13
type input "89 5th"
click at [418, 451] on span "Save" at bounding box center [422, 452] width 11 height 7
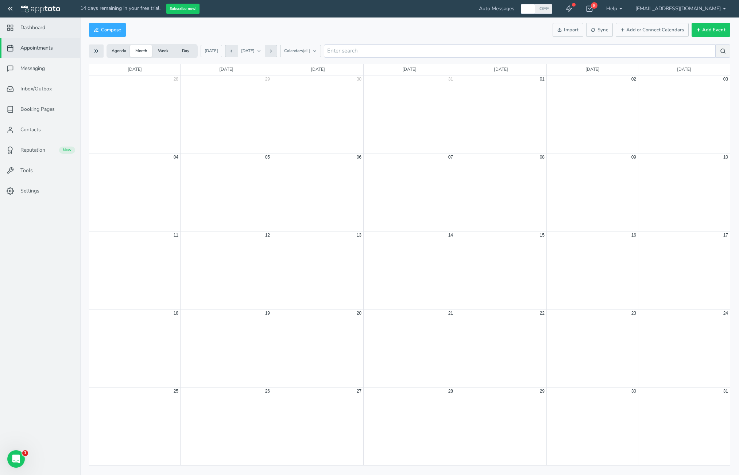
click at [44, 32] on link "Dashboard" at bounding box center [40, 28] width 80 height 20
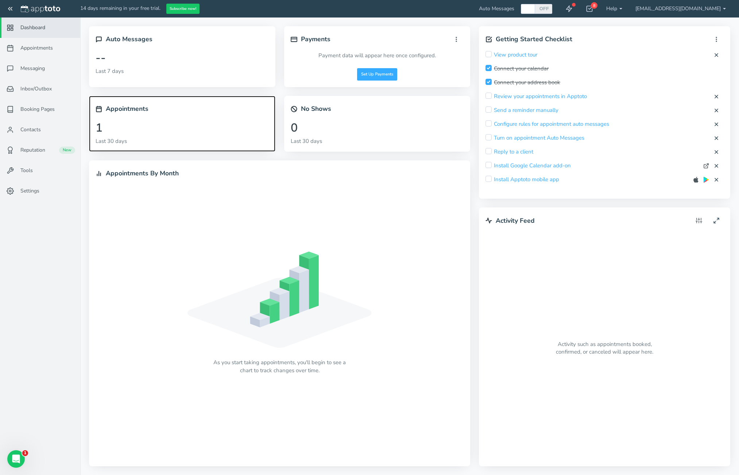
click at [103, 127] on div "1" at bounding box center [182, 128] width 173 height 19
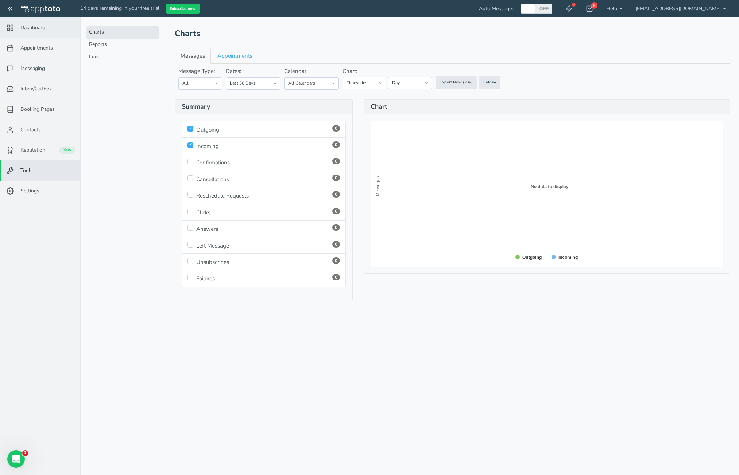
click at [45, 31] on link "Dashboard" at bounding box center [40, 28] width 80 height 20
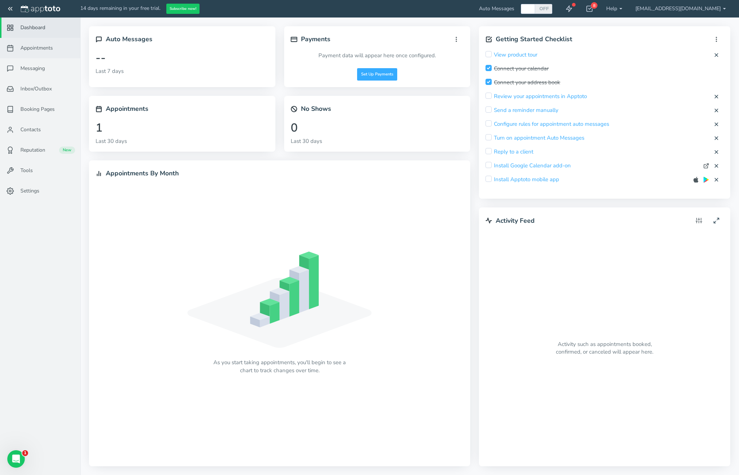
click at [47, 45] on span "Appointments" at bounding box center [36, 48] width 32 height 7
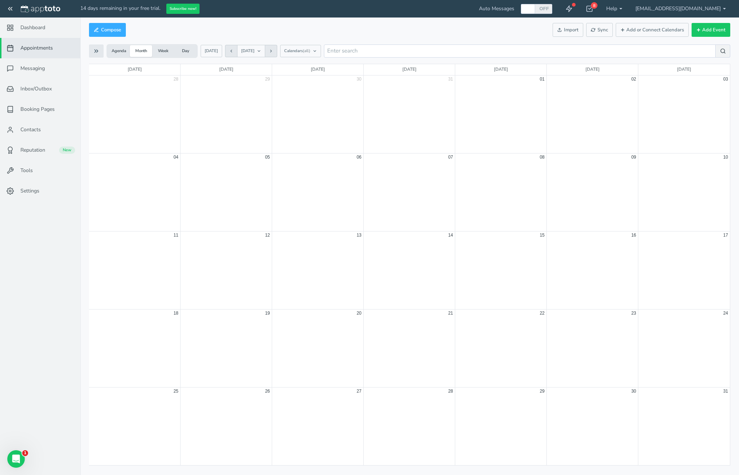
click at [165, 51] on button "Week" at bounding box center [163, 51] width 22 height 12
click at [181, 51] on button "Day" at bounding box center [185, 51] width 22 height 12
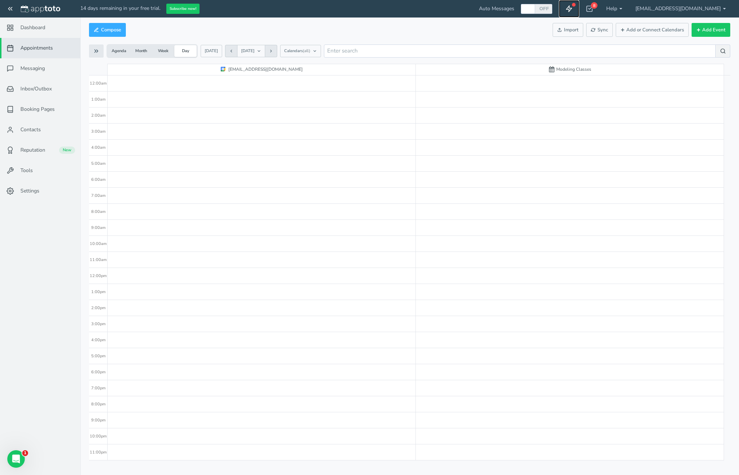
click at [573, 8] on icon at bounding box center [569, 8] width 7 height 7
click at [593, 9] on icon at bounding box center [589, 8] width 7 height 7
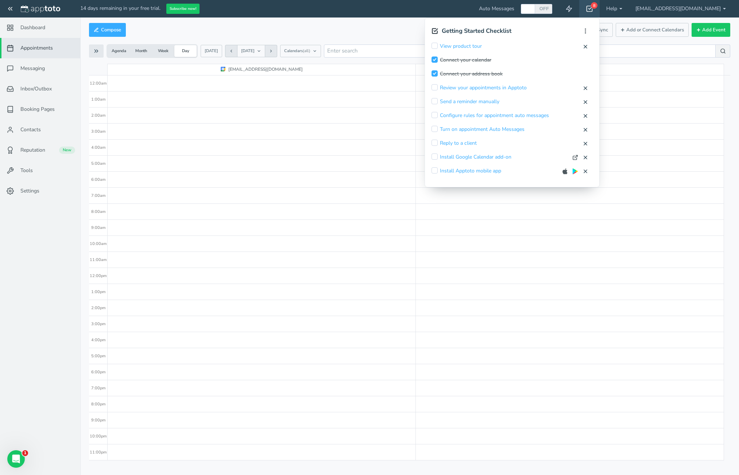
click at [593, 9] on icon at bounding box center [589, 8] width 7 height 7
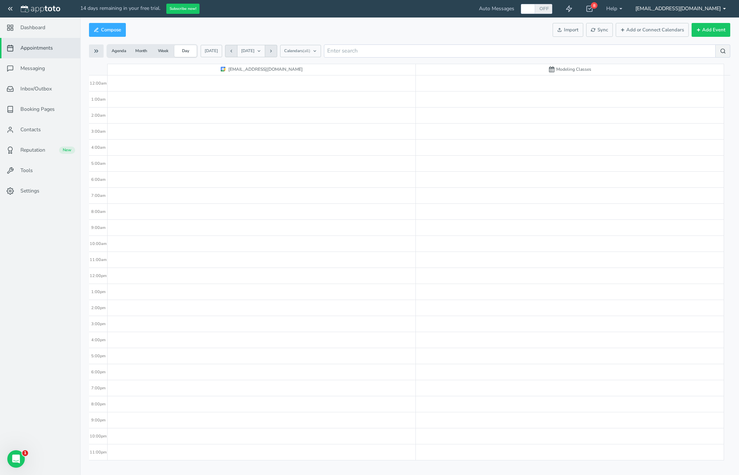
click at [657, 9] on link "[EMAIL_ADDRESS][DOMAIN_NAME]" at bounding box center [681, 9] width 104 height 18
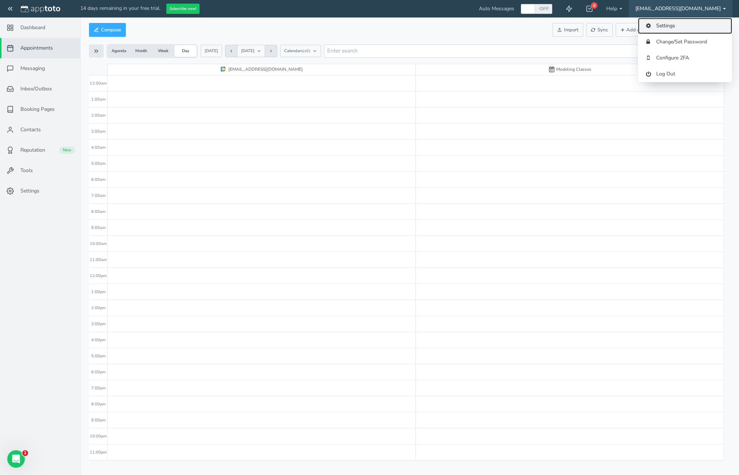
click at [661, 24] on link "Settings" at bounding box center [685, 26] width 94 height 16
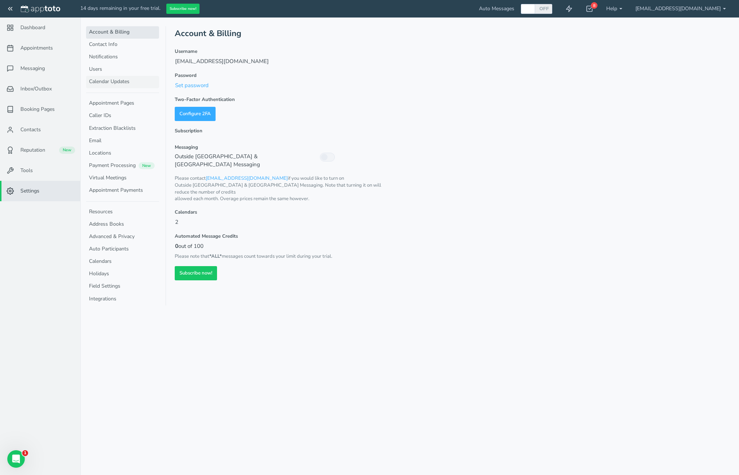
click at [101, 76] on link "Calendar Updates" at bounding box center [122, 82] width 73 height 12
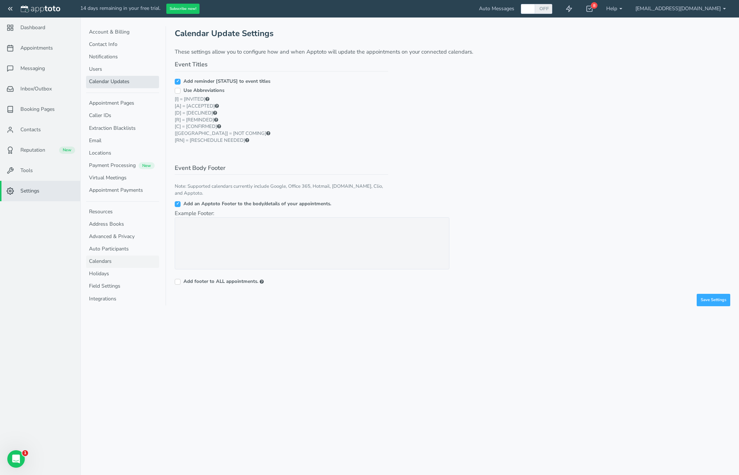
click at [107, 261] on link "Calendars" at bounding box center [122, 262] width 73 height 12
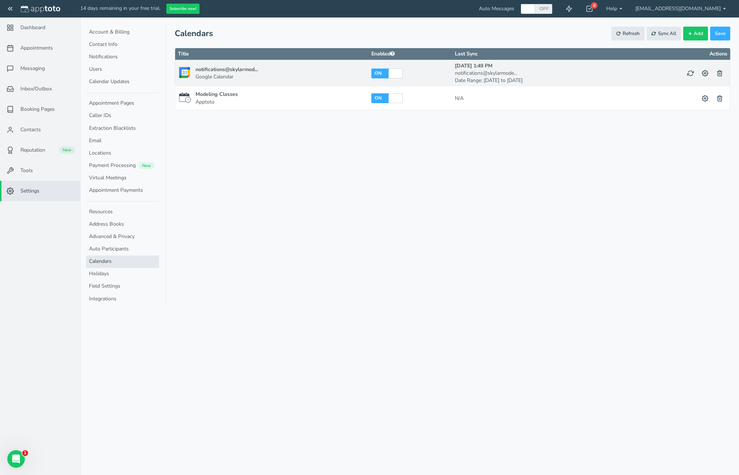
click at [377, 74] on label "ON" at bounding box center [378, 73] width 8 height 6
checkbox input "false"
click at [716, 36] on span "Save" at bounding box center [720, 33] width 11 height 7
click at [34, 50] on span "Appointments" at bounding box center [36, 48] width 32 height 7
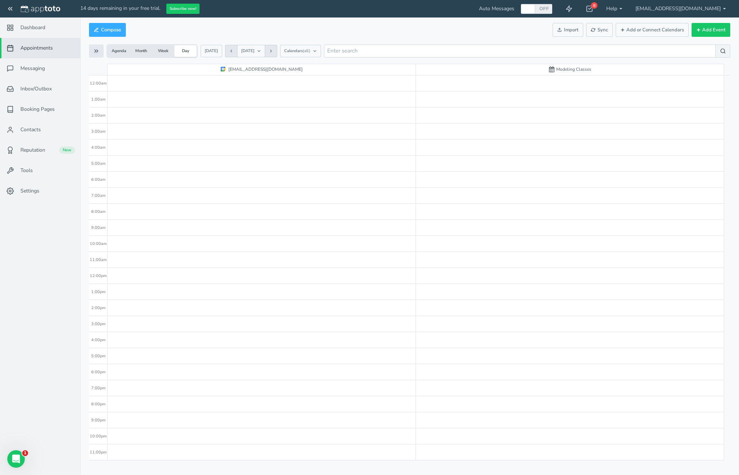
click at [273, 49] on icon at bounding box center [271, 51] width 4 height 4
click at [102, 31] on button "Compose" at bounding box center [107, 30] width 37 height 14
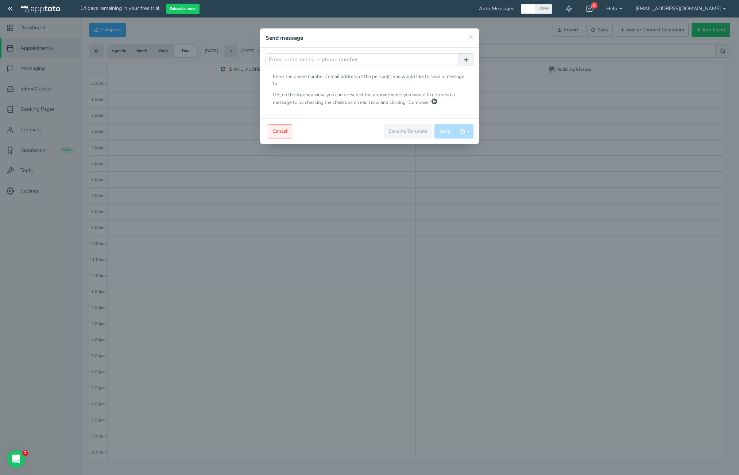
click at [282, 134] on button "Cancel" at bounding box center [280, 131] width 24 height 14
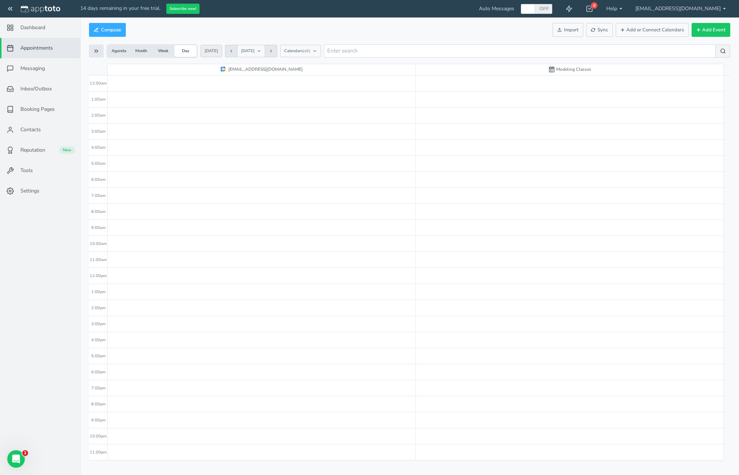
click at [213, 53] on button "[DATE]" at bounding box center [212, 51] width 22 height 12
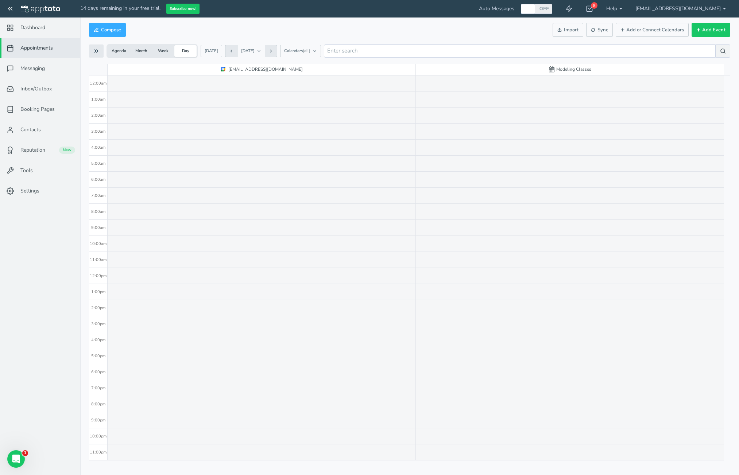
click at [146, 53] on button "Month" at bounding box center [141, 51] width 22 height 12
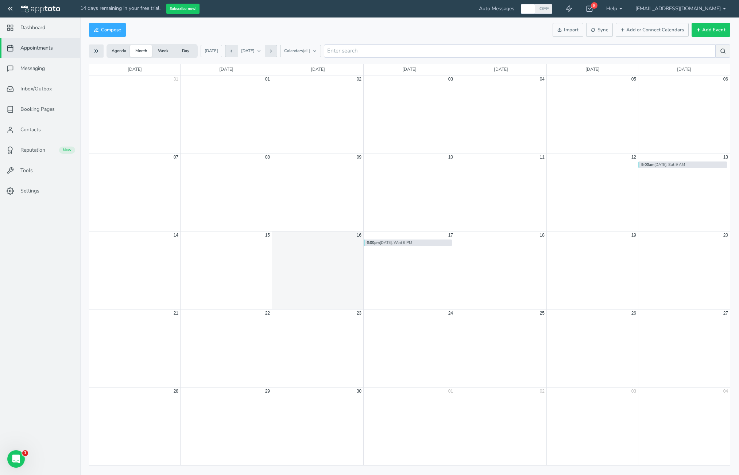
click at [663, 165] on div "9:00am Sept 13, Sat 9 AM" at bounding box center [683, 165] width 89 height 7
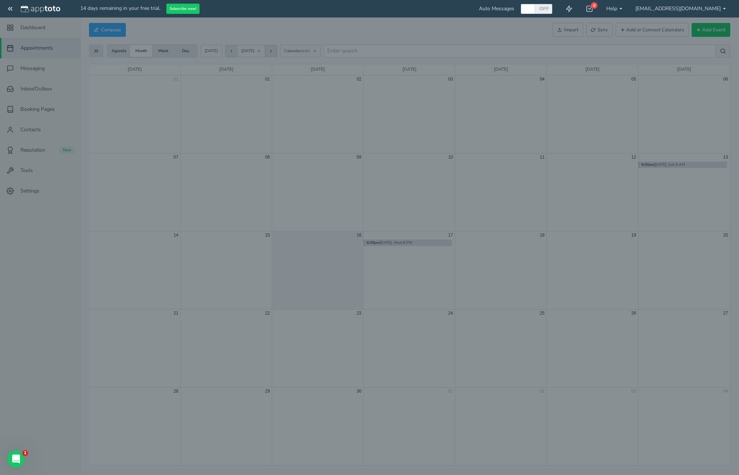
type input "Sept 13, Sat 9 AM"
type input "13-09-2025"
type input "9:00"
type input "13-09-2025"
type input "11:00"
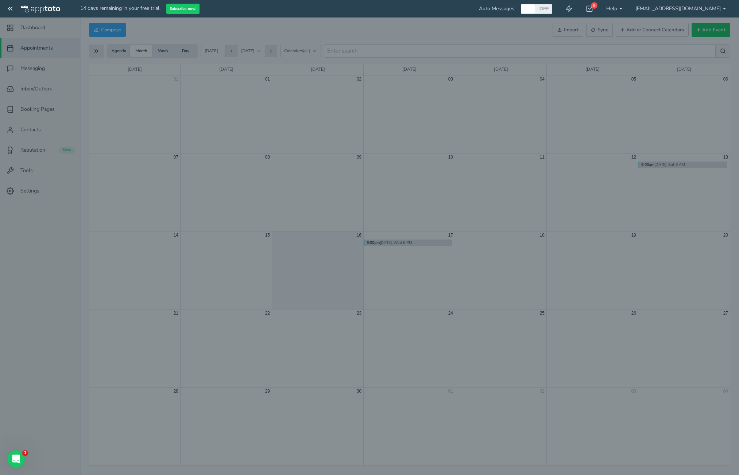
type input "89 5th Avenue, ste 801, New York, NY 10003"
select select "string:America/New_York"
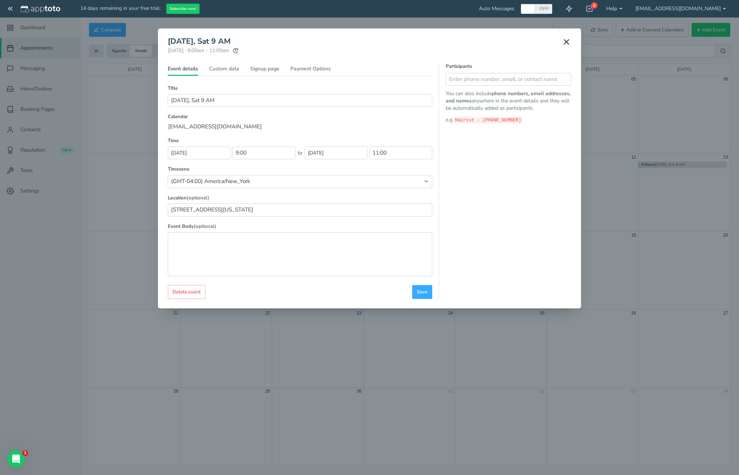
click at [229, 126] on p "[EMAIL_ADDRESS][DOMAIN_NAME]" at bounding box center [300, 127] width 265 height 8
click at [216, 65] on div "Event details Custom data Signup page Payment Options Title (Part of series) (R…" at bounding box center [300, 181] width 265 height 236
click at [228, 66] on link "Custom data" at bounding box center [224, 70] width 30 height 11
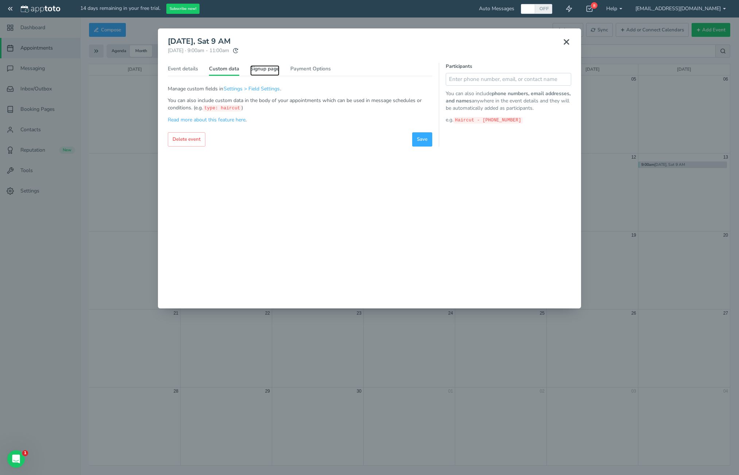
click at [258, 66] on link "Signup page" at bounding box center [264, 70] width 29 height 11
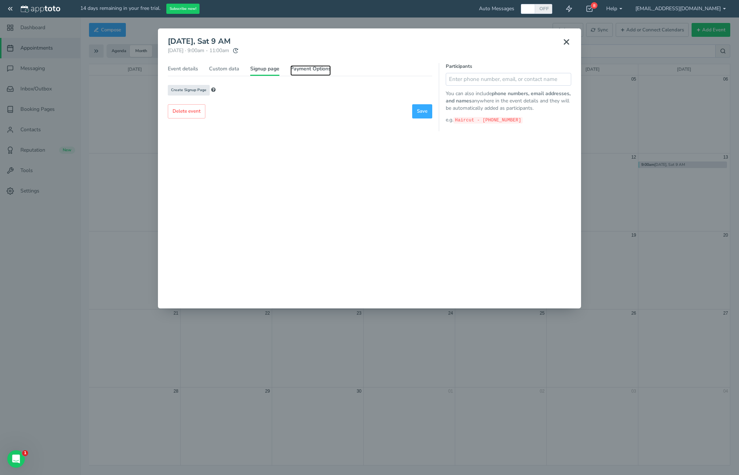
click at [308, 68] on link "Payment Options" at bounding box center [310, 70] width 40 height 11
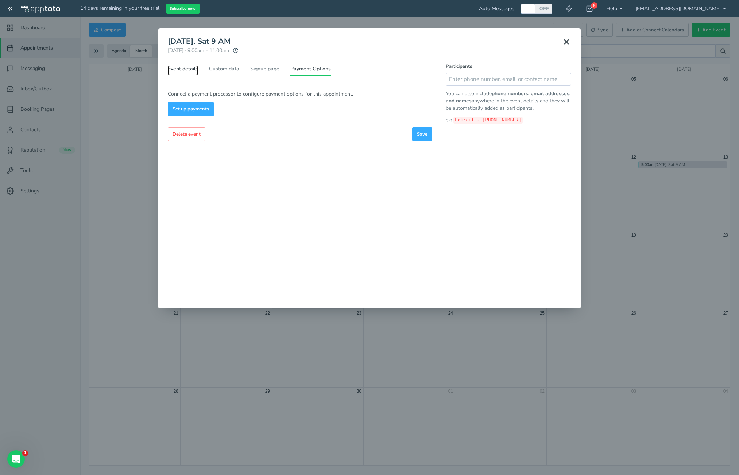
click at [189, 68] on link "Event details" at bounding box center [183, 70] width 30 height 11
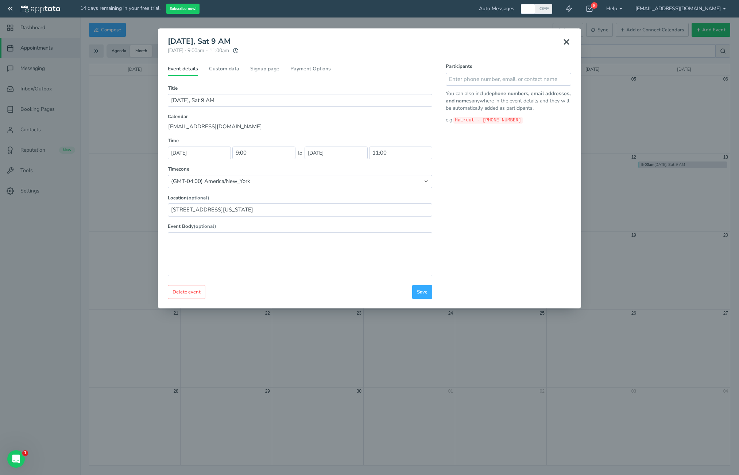
click at [565, 43] on use at bounding box center [566, 42] width 4 height 4
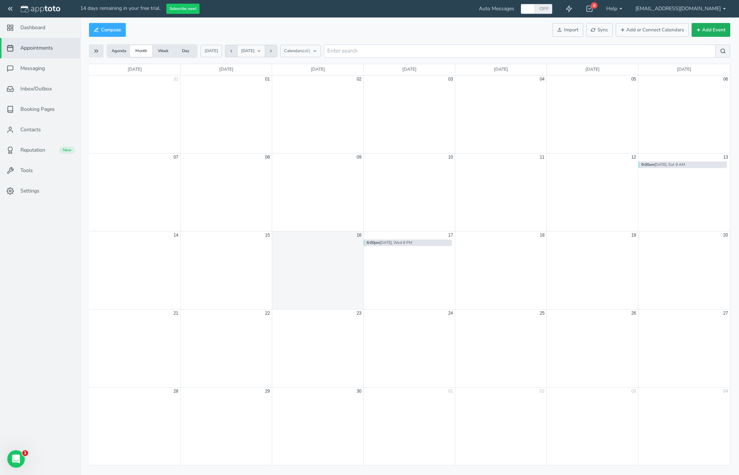
click at [708, 30] on button "Add Event" at bounding box center [711, 30] width 39 height 14
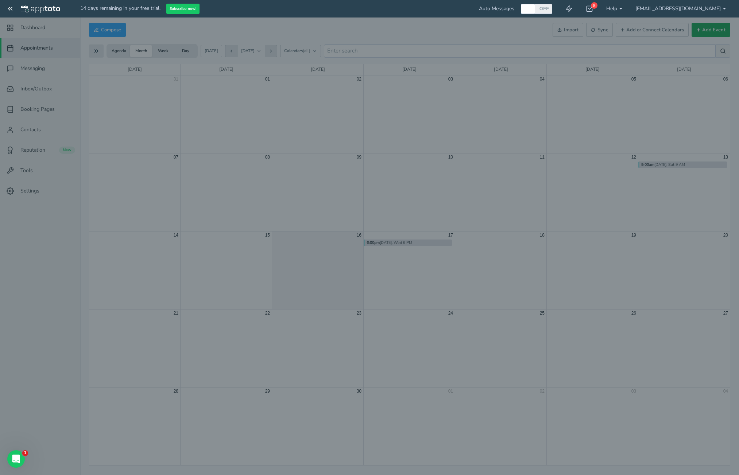
select select "number:17635"
type input "[DATE]"
type input "10:00"
type input "16-09-2025"
type input "11:00"
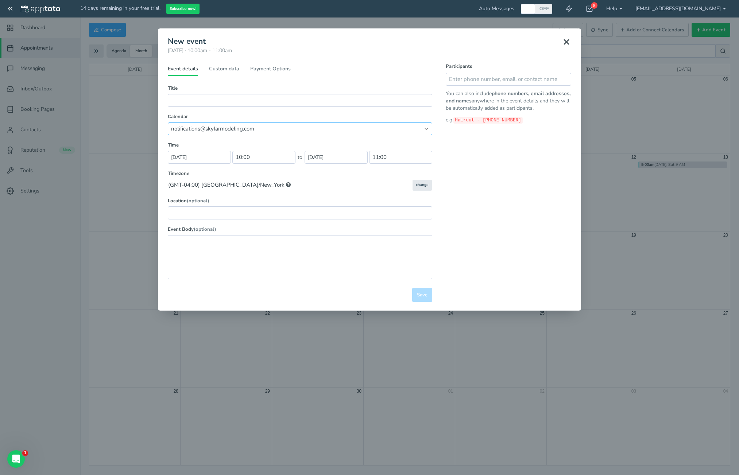
click at [323, 126] on select "Modeling Classes notifications@skylarmodeling.com" at bounding box center [300, 129] width 265 height 13
select select "number:17641"
click at [168, 123] on select "Modeling Classes notifications@skylarmodeling.com" at bounding box center [300, 129] width 265 height 13
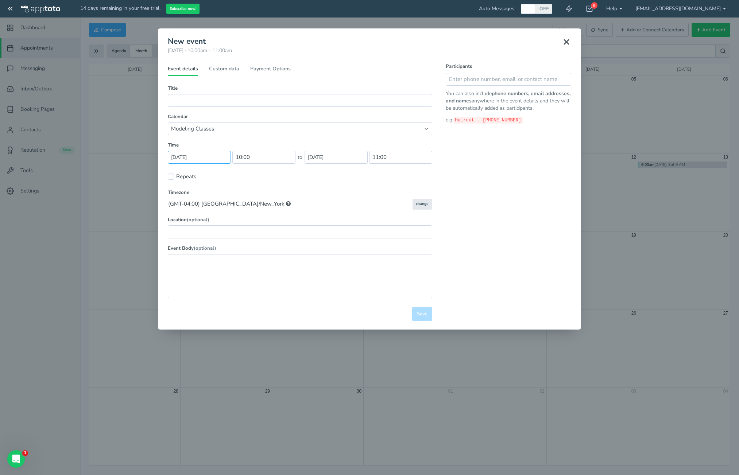
click at [223, 159] on input "16-09-2025" at bounding box center [199, 157] width 63 height 13
click at [226, 227] on td "27" at bounding box center [230, 227] width 9 height 11
type input "27-09-2025"
click at [207, 158] on input "27-09-2025" at bounding box center [199, 157] width 63 height 13
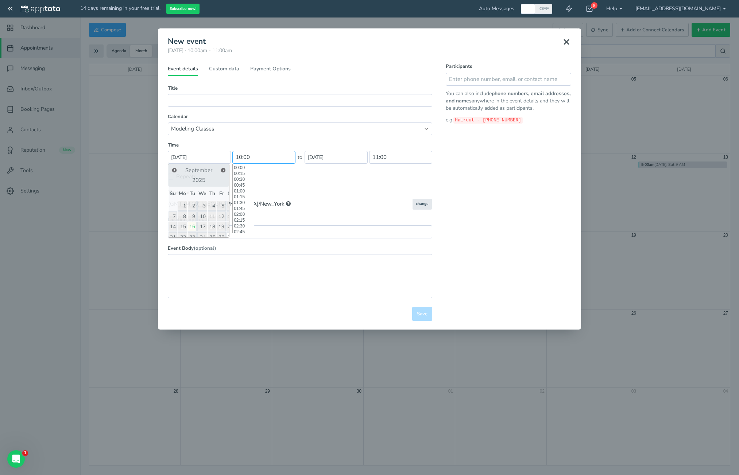
click at [247, 153] on input "10:00" at bounding box center [263, 157] width 63 height 13
click at [244, 208] on li "14:00" at bounding box center [243, 207] width 21 height 6
type input "14:00"
click at [398, 157] on input "15:00" at bounding box center [400, 157] width 63 height 13
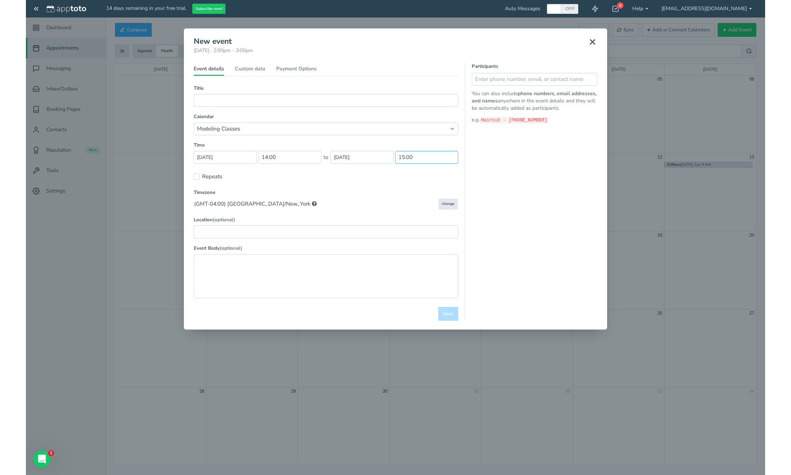
scroll to position [350, 0]
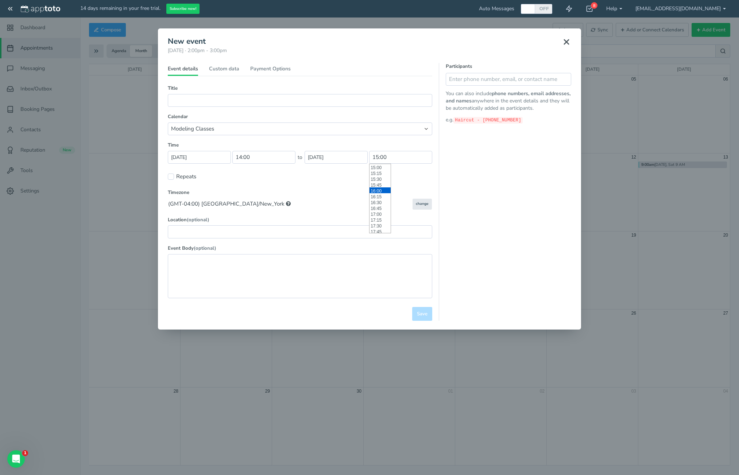
click at [382, 192] on li "16:00" at bounding box center [380, 191] width 21 height 6
type input "16:00"
click at [187, 176] on label "Repeats" at bounding box center [182, 177] width 28 height 8
click at [174, 176] on input "Repeats" at bounding box center [171, 177] width 6 height 6
checkbox input "true"
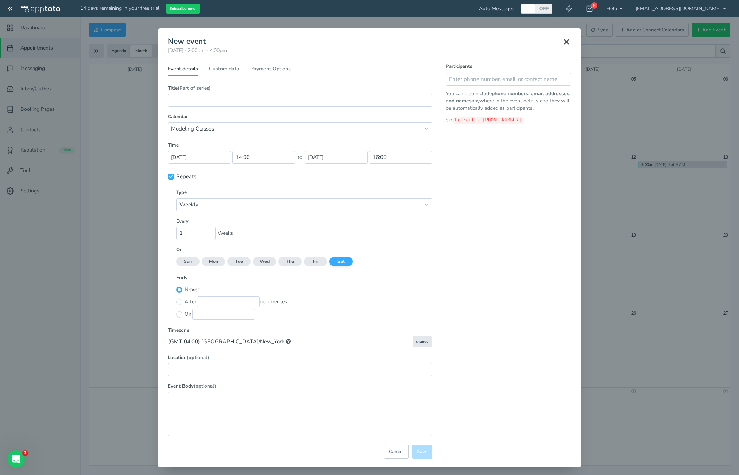
click at [189, 302] on span "After" at bounding box center [191, 301] width 12 height 7
click at [213, 302] on input "text" at bounding box center [228, 302] width 63 height 11
click at [178, 302] on input "radio" at bounding box center [179, 302] width 6 height 6
radio input "true"
radio input "false"
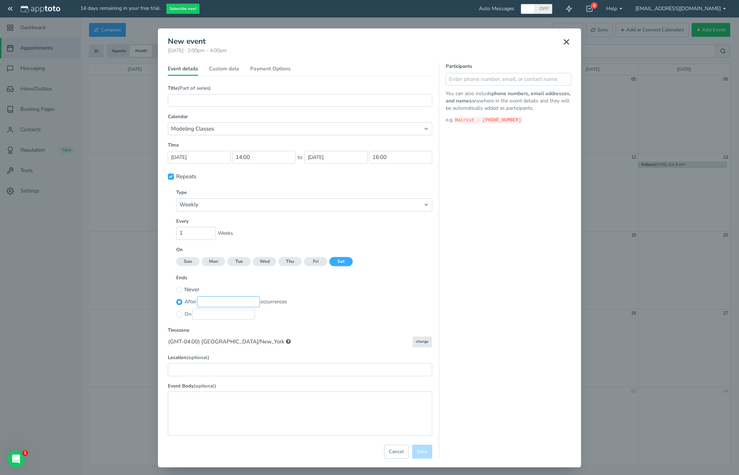
click at [207, 303] on input "text" at bounding box center [228, 302] width 63 height 11
type input "8"
click at [321, 311] on div "On" at bounding box center [304, 314] width 256 height 12
click at [309, 372] on input "text" at bounding box center [300, 369] width 265 height 13
type input "89 5th"
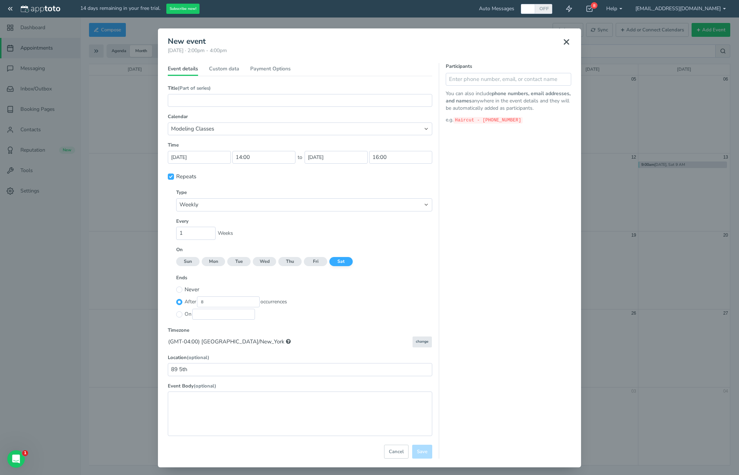
click at [478, 413] on div "Participants You can also include phone numbers, email addresses, and names any…" at bounding box center [505, 261] width 132 height 396
click at [335, 102] on input "text" at bounding box center [300, 100] width 265 height 13
type input "9/27 Sat 2 PM"
click at [421, 452] on span "Save" at bounding box center [422, 452] width 11 height 7
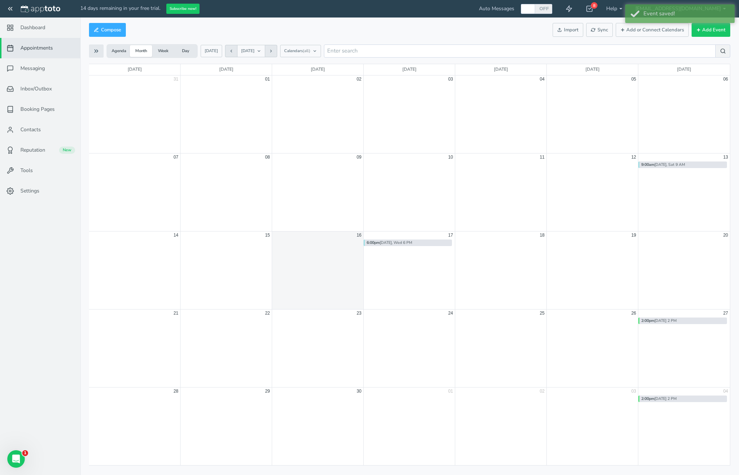
click at [681, 319] on div "2:00pm 9/27 Sat 2 PM" at bounding box center [683, 321] width 89 height 7
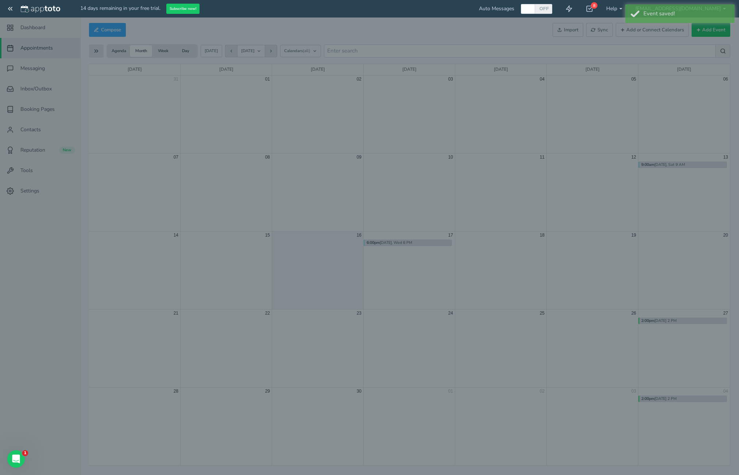
type input "9/27 Sat 2 PM"
type input "27-09-2025"
type input "14:00"
type input "27-09-2025"
type input "16:00"
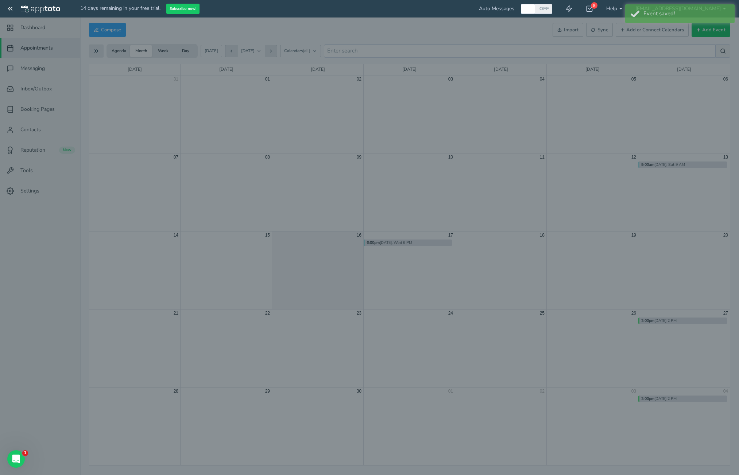
type input "89 5th"
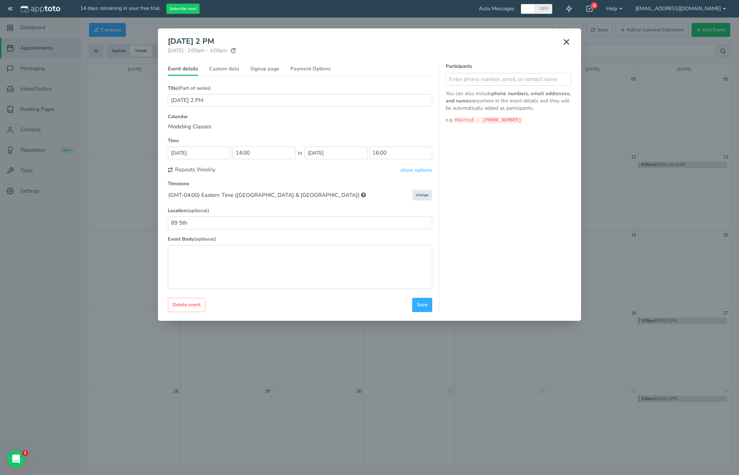
click at [648, 283] on div "× 9/27 Sat 2 PM Saturday, September 27th · 2:00pm - 4:00pm Public reschedule li…" at bounding box center [369, 237] width 739 height 475
drag, startPoint x: 564, startPoint y: 41, endPoint x: 566, endPoint y: 45, distance: 4.7
click at [564, 42] on icon at bounding box center [566, 42] width 9 height 9
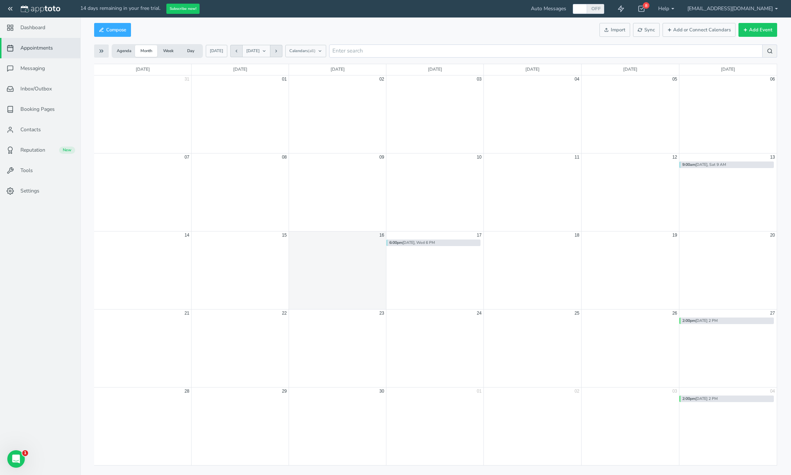
click at [281, 53] on button at bounding box center [276, 51] width 12 height 12
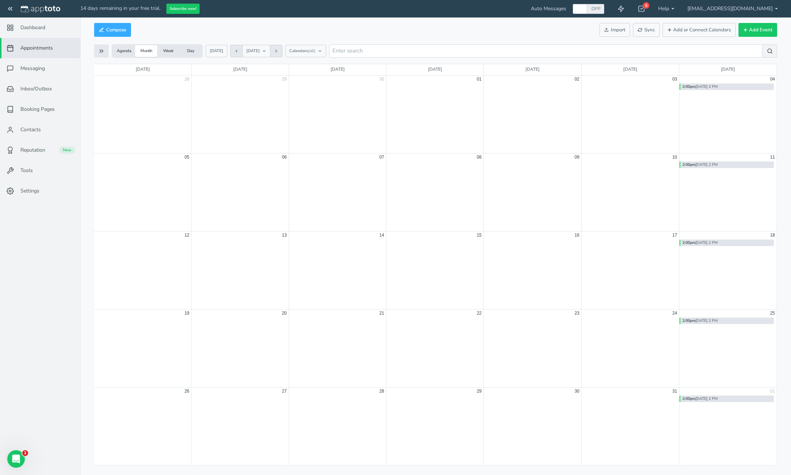
click at [234, 52] on icon at bounding box center [236, 51] width 4 height 4
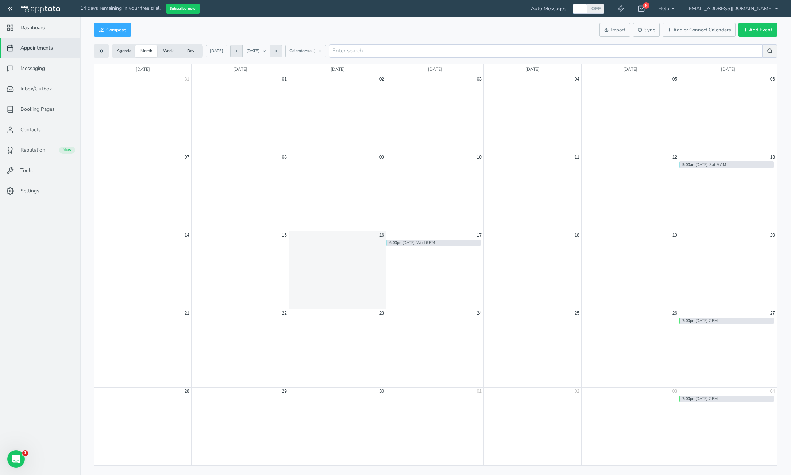
click at [278, 53] on icon at bounding box center [276, 51] width 4 height 4
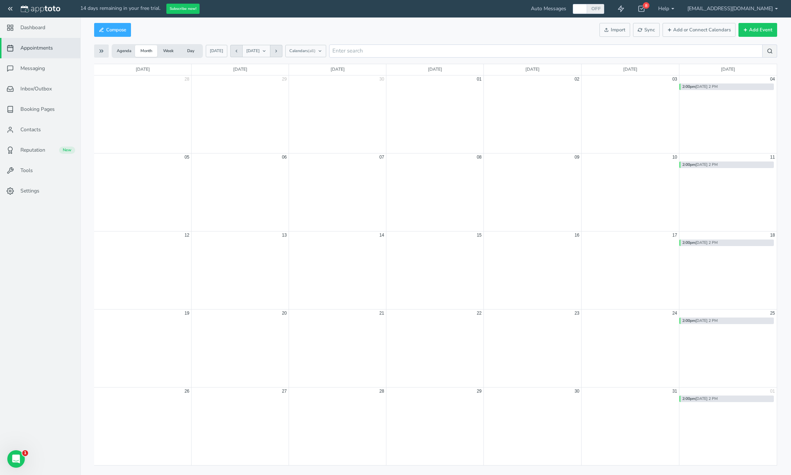
click at [278, 53] on icon at bounding box center [276, 51] width 4 height 4
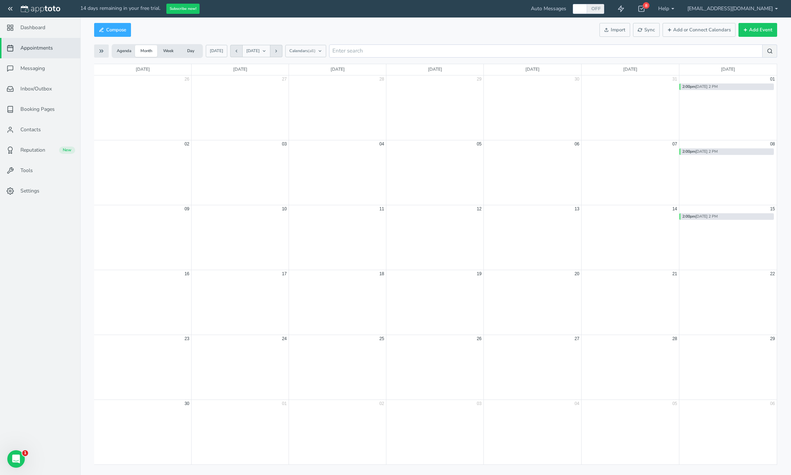
click at [236, 51] on use at bounding box center [236, 51] width 1 height 2
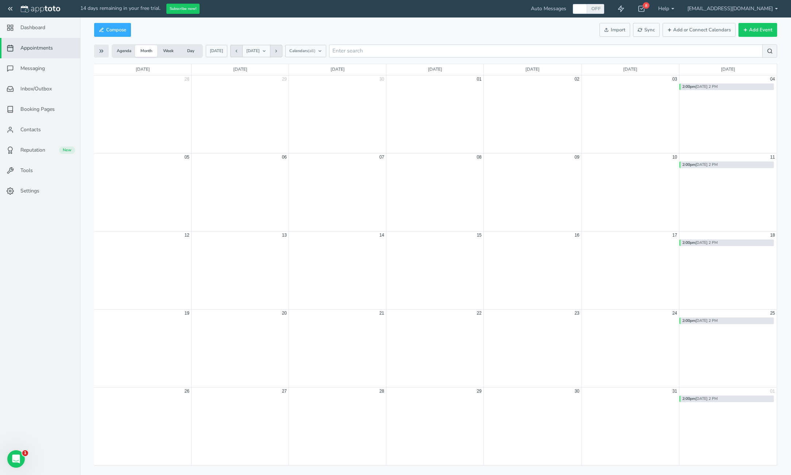
click at [236, 51] on use at bounding box center [236, 51] width 1 height 2
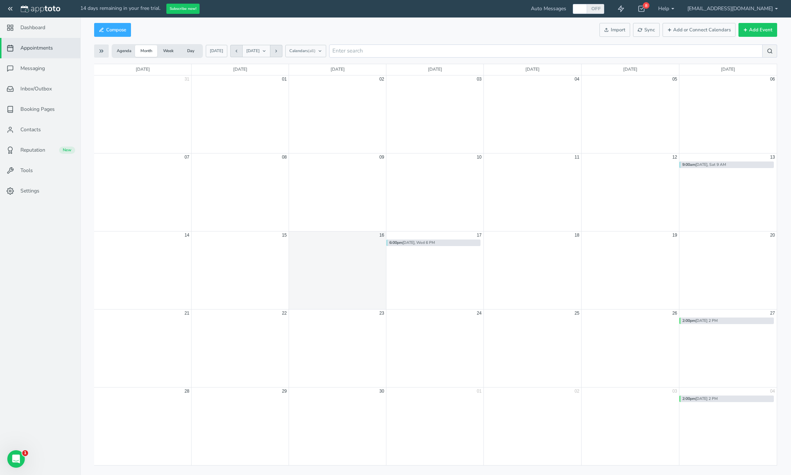
click at [739, 320] on div "2:00pm 9/27 Sat 2 PM" at bounding box center [726, 321] width 94 height 7
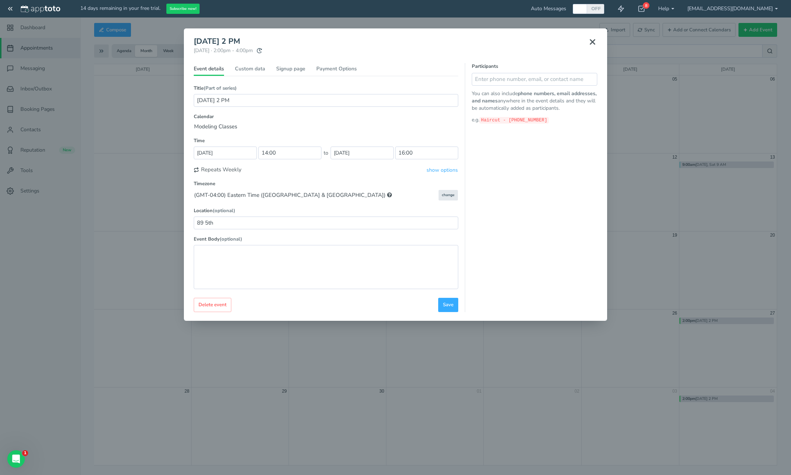
click at [709, 269] on div "× 9/27 Sat 2 PM Saturday, September 27th · 2:00pm - 4:00pm Public reschedule li…" at bounding box center [395, 237] width 791 height 475
click at [594, 43] on use at bounding box center [592, 42] width 4 height 4
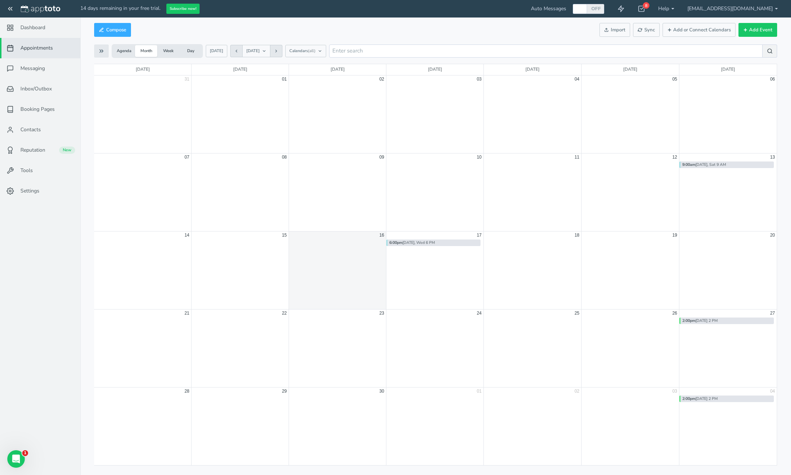
click at [471, 244] on div "6:00pm Sept 17, Wed 6 PM" at bounding box center [433, 243] width 94 height 7
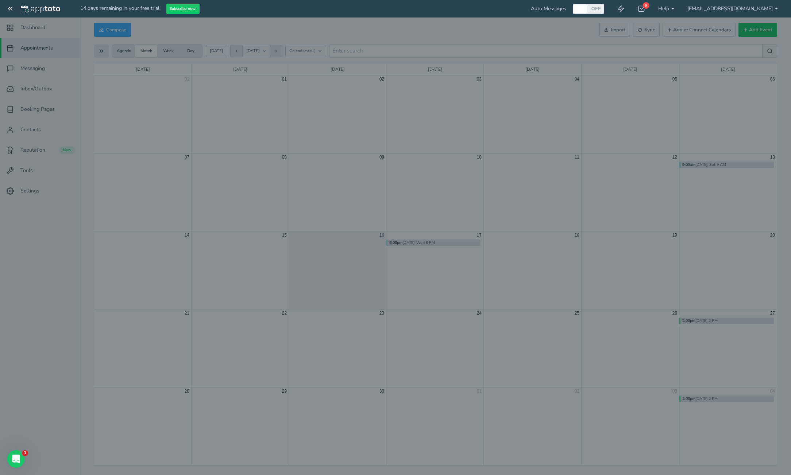
type input "Sept 17, Wed 6 PM"
type input "17-09-2025"
type input "18:00"
type input "17-09-2025"
type input "20:00"
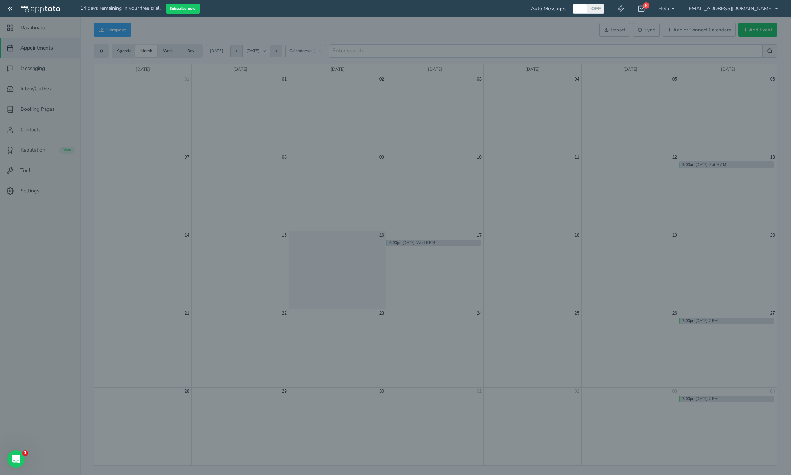
type input "89 5th Avenue, ste 801, New York NY 10003"
select select "string:America/New_York"
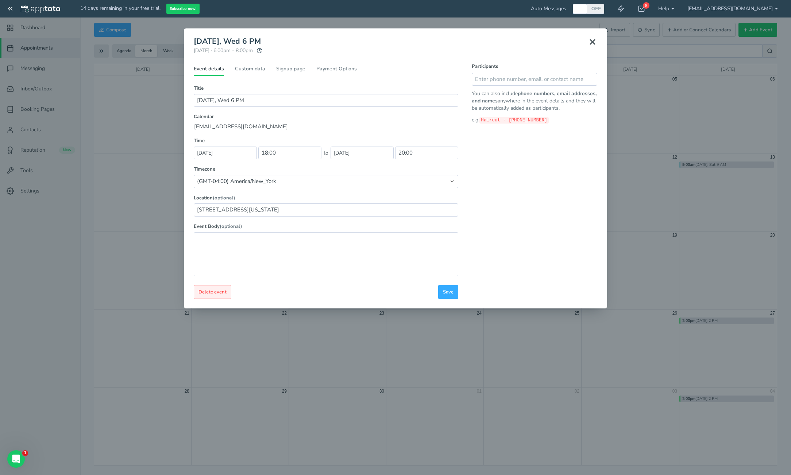
click at [219, 295] on span "Delete event" at bounding box center [212, 292] width 28 height 7
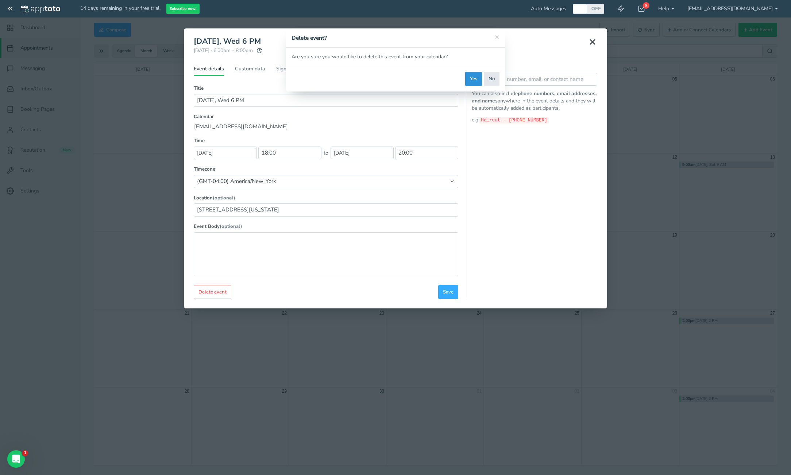
click at [475, 79] on button "Yes" at bounding box center [473, 79] width 17 height 14
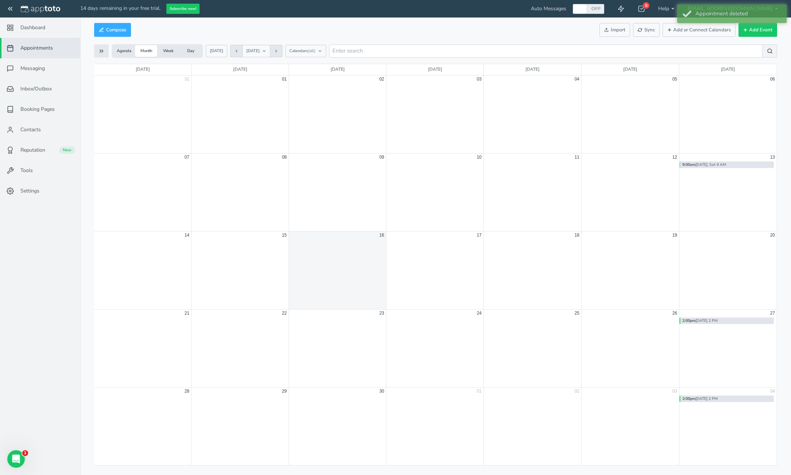
click at [689, 166] on b "9:00am" at bounding box center [688, 164] width 13 height 5
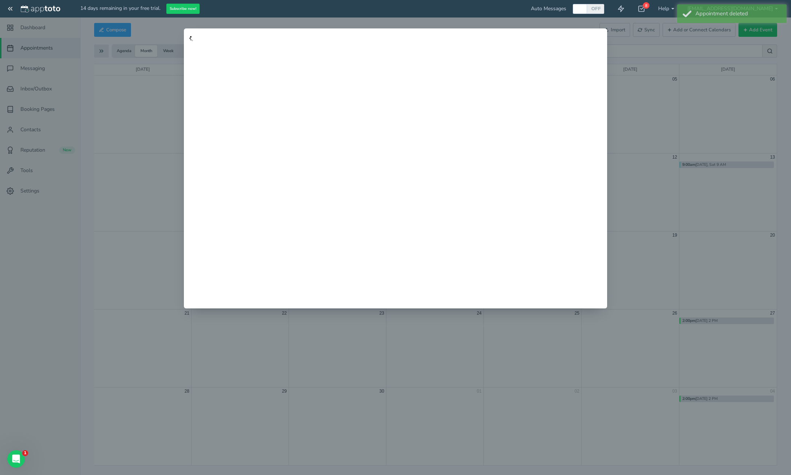
type input "Sept 13, Sat 9 AM"
type input "13-09-2025"
type input "9:00"
type input "13-09-2025"
type input "11:00"
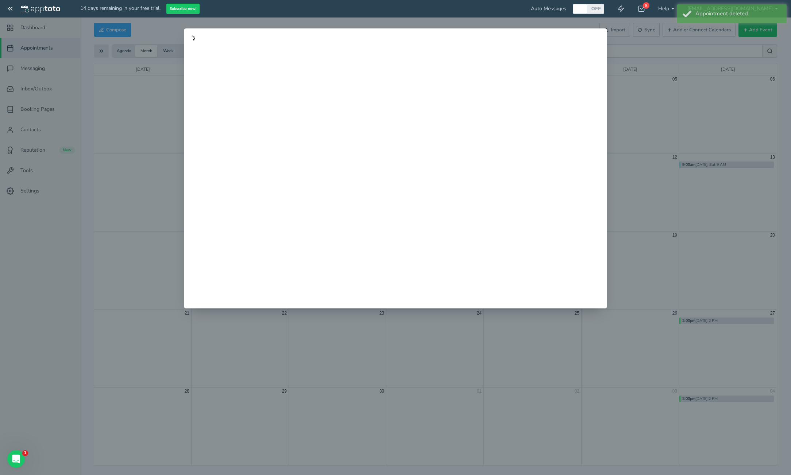
type input "89 5th Avenue, ste 801, New York, NY 10003"
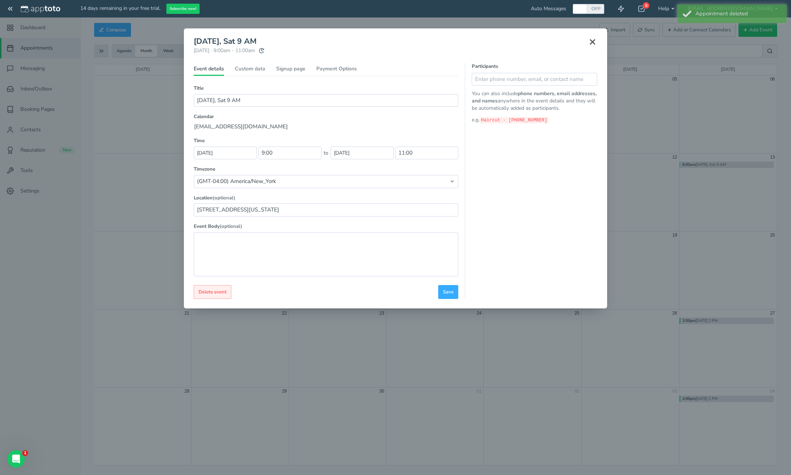
click at [217, 293] on span "Delete event" at bounding box center [212, 292] width 28 height 7
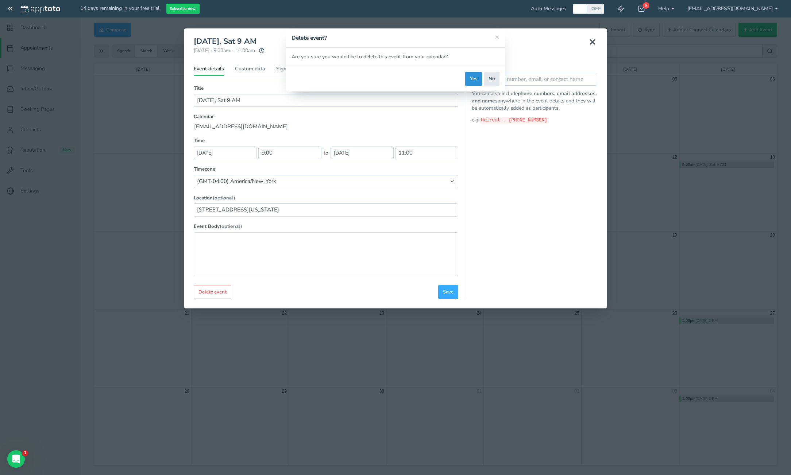
click at [470, 77] on button "Yes" at bounding box center [473, 79] width 17 height 14
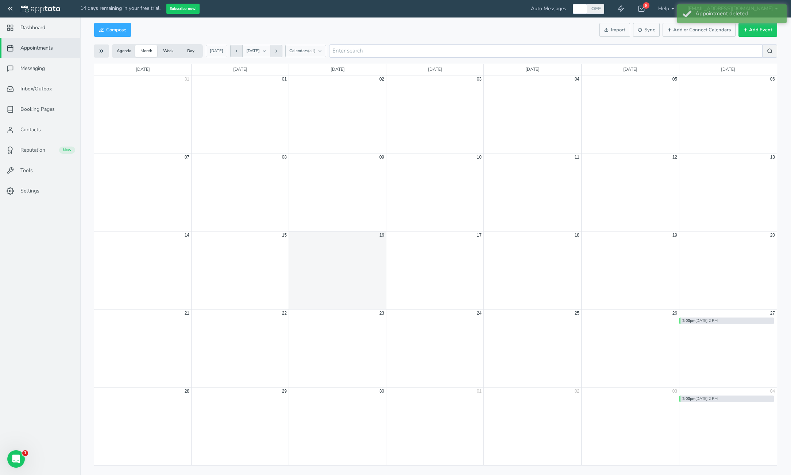
click at [703, 321] on div "2:00pm 9/27 Sat 2 PM" at bounding box center [726, 321] width 94 height 7
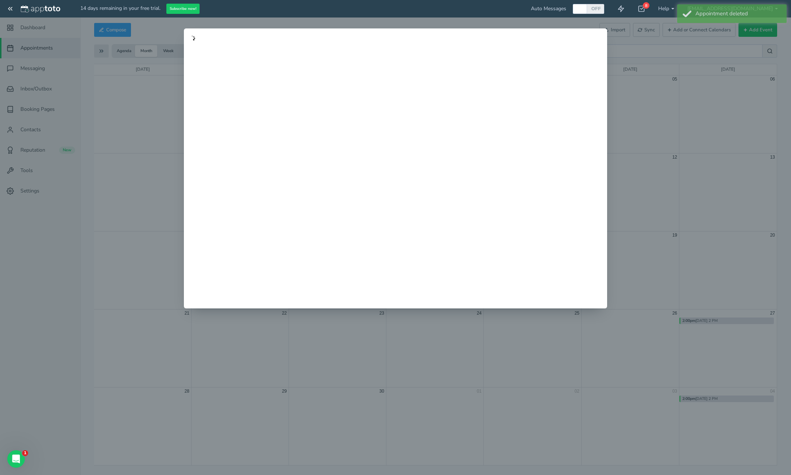
type input "9/27 Sat 2 PM"
type input "27-09-2025"
type input "14:00"
type input "27-09-2025"
type input "16:00"
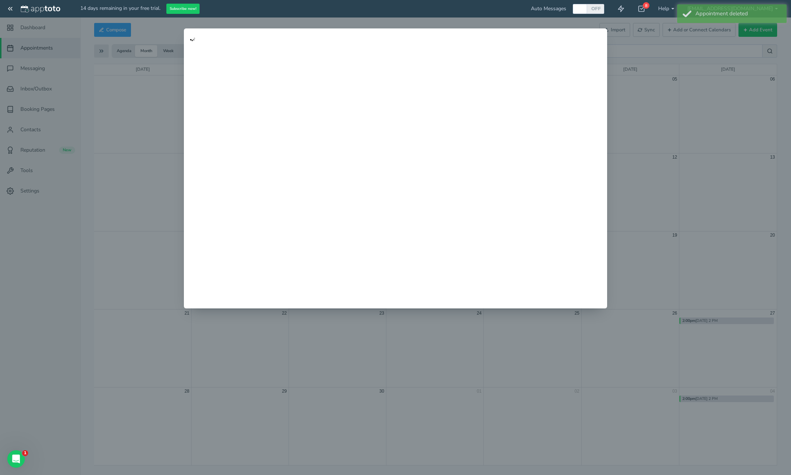
type input "89 5th"
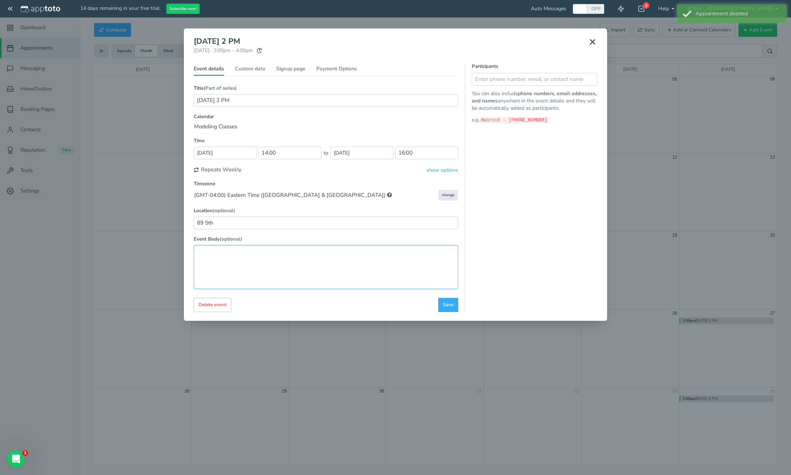
click at [383, 258] on textarea at bounding box center [326, 267] width 265 height 44
click at [524, 255] on div "Participants You can also include phone numbers, email addresses, and names any…" at bounding box center [531, 187] width 132 height 249
click at [498, 78] on input "text" at bounding box center [535, 79] width 126 height 13
drag, startPoint x: 80, startPoint y: 140, endPoint x: 69, endPoint y: 139, distance: 10.3
click at [77, 140] on div "× 9/27 Sat 2 PM Saturday, September 27th · 2:00pm - 4:00pm Public reschedule li…" at bounding box center [395, 237] width 791 height 475
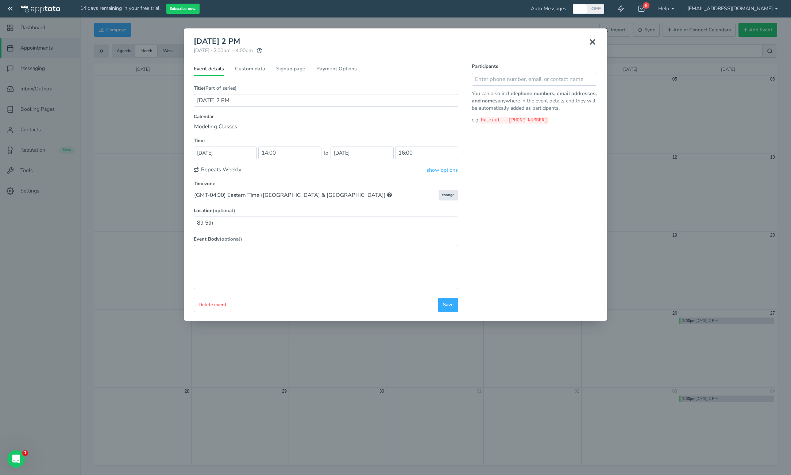
click at [23, 132] on div "× 9/27 Sat 2 PM Saturday, September 27th · 2:00pm - 4:00pm Public reschedule li…" at bounding box center [395, 237] width 791 height 475
click at [592, 42] on use at bounding box center [592, 42] width 4 height 4
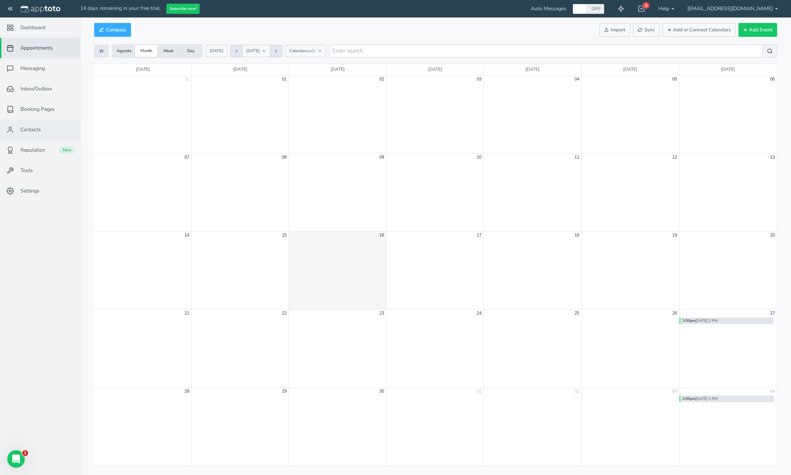
click at [27, 129] on span "Contacts" at bounding box center [30, 129] width 20 height 7
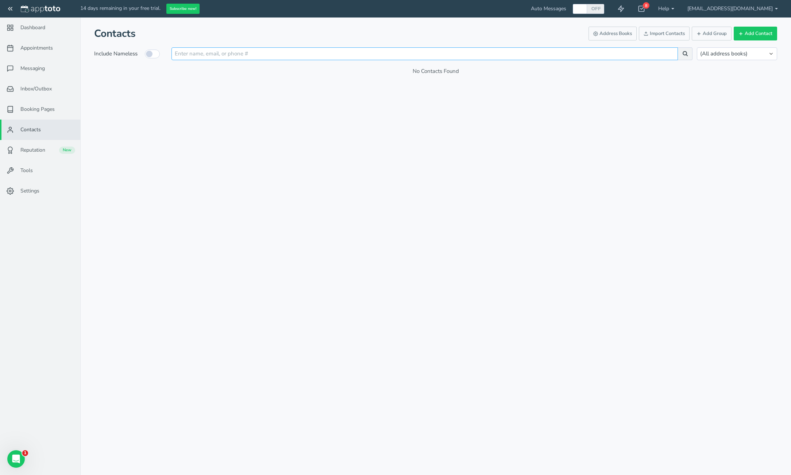
click at [227, 52] on input "text" at bounding box center [424, 53] width 506 height 13
click at [153, 53] on input "checkbox" at bounding box center [152, 54] width 15 height 9
checkbox input "false"
click at [36, 53] on link "Appointments" at bounding box center [40, 48] width 80 height 20
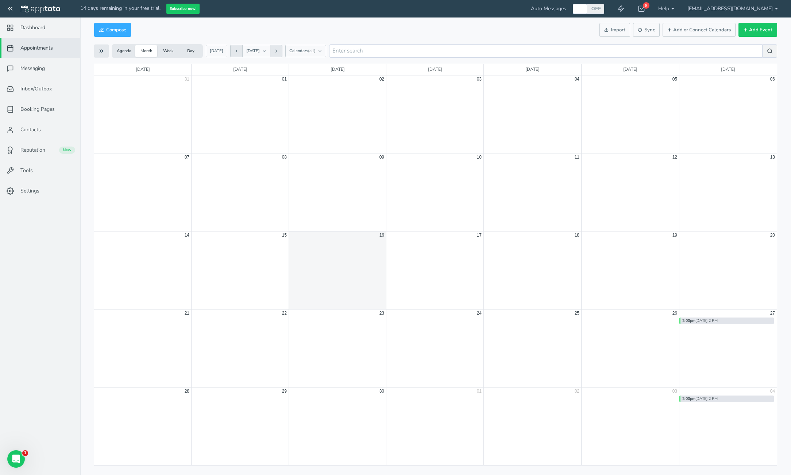
click at [697, 322] on div "2:00pm 9/27 Sat 2 PM" at bounding box center [726, 321] width 94 height 7
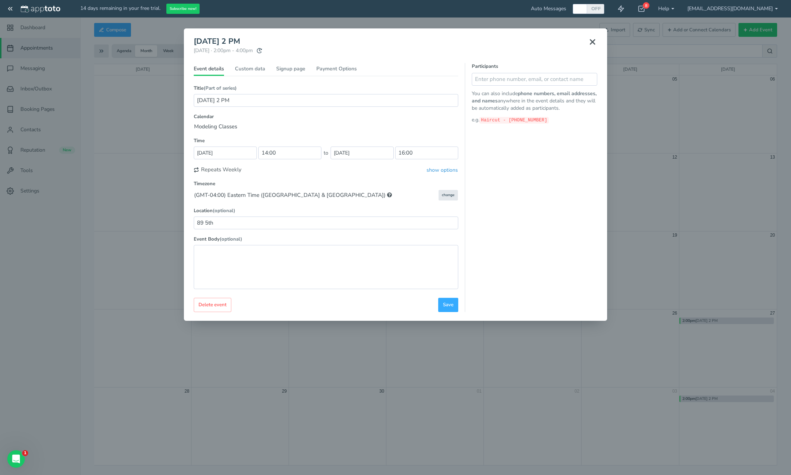
click at [440, 171] on button "show options" at bounding box center [442, 170] width 32 height 8
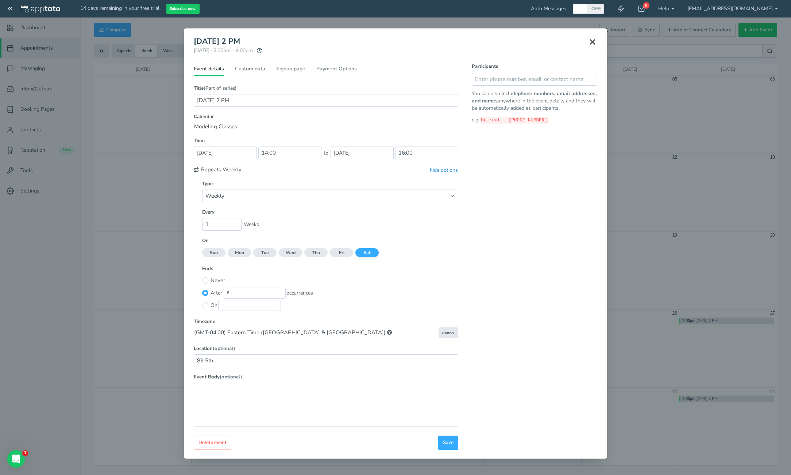
click at [440, 171] on button "hide options" at bounding box center [443, 170] width 29 height 8
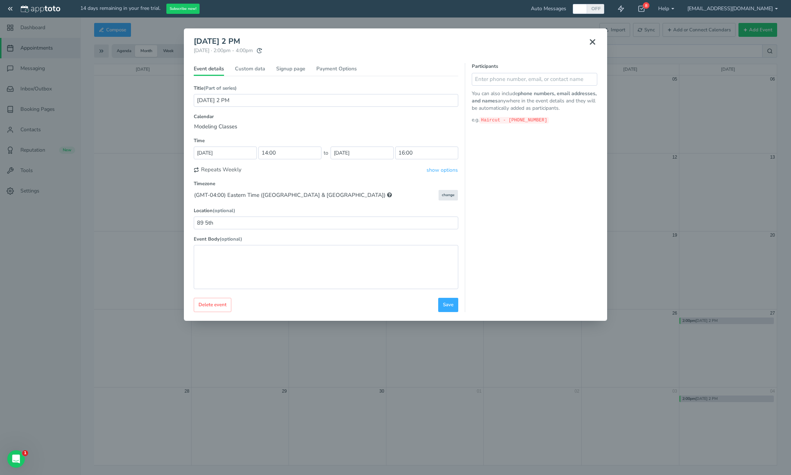
click at [591, 45] on icon at bounding box center [592, 42] width 9 height 9
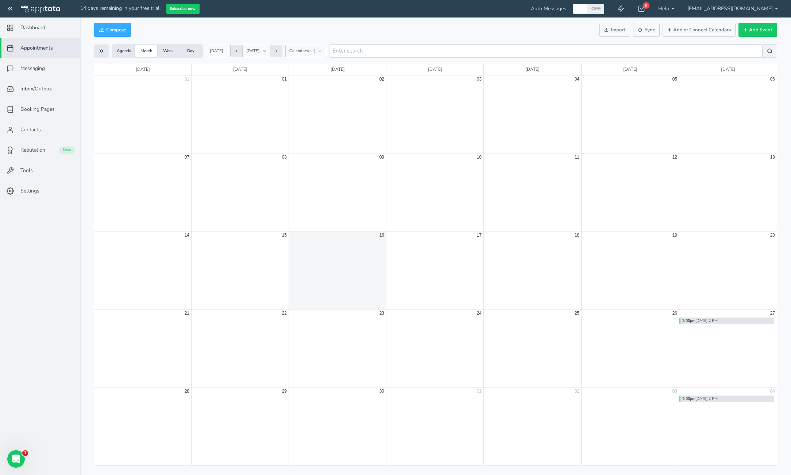
click at [711, 400] on div "2:00pm 9/27 Sat 2 PM" at bounding box center [726, 399] width 94 height 7
type input "04-10-2025"
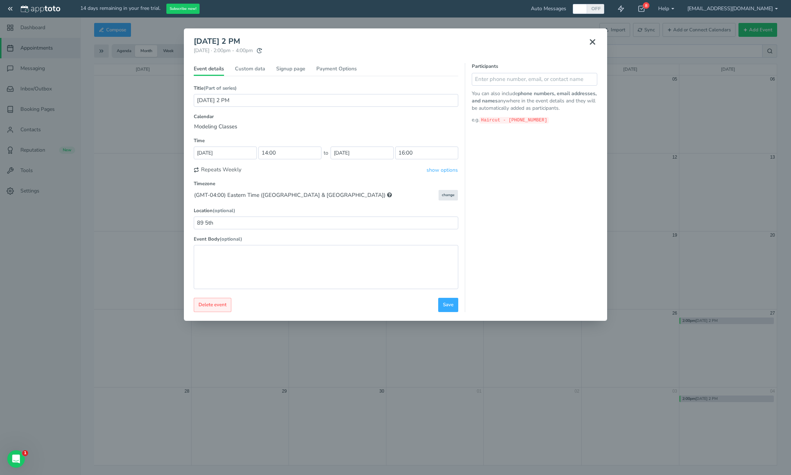
click at [221, 303] on span "Delete event" at bounding box center [212, 305] width 28 height 7
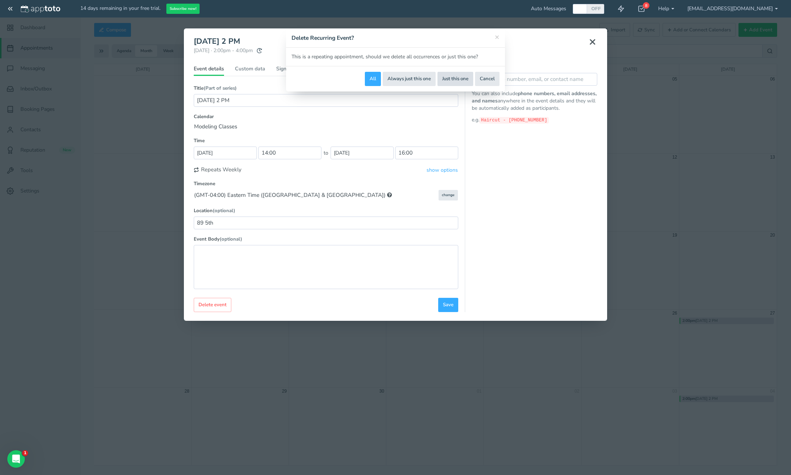
click at [461, 78] on button "Just this one" at bounding box center [455, 79] width 36 height 14
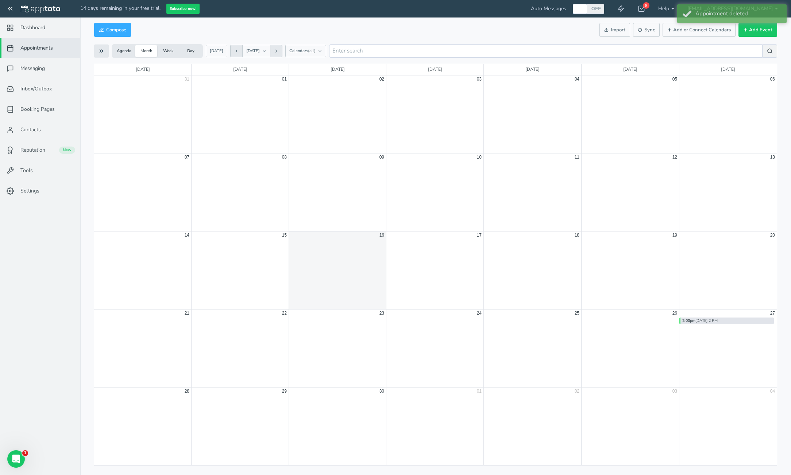
click at [282, 52] on button at bounding box center [276, 51] width 12 height 12
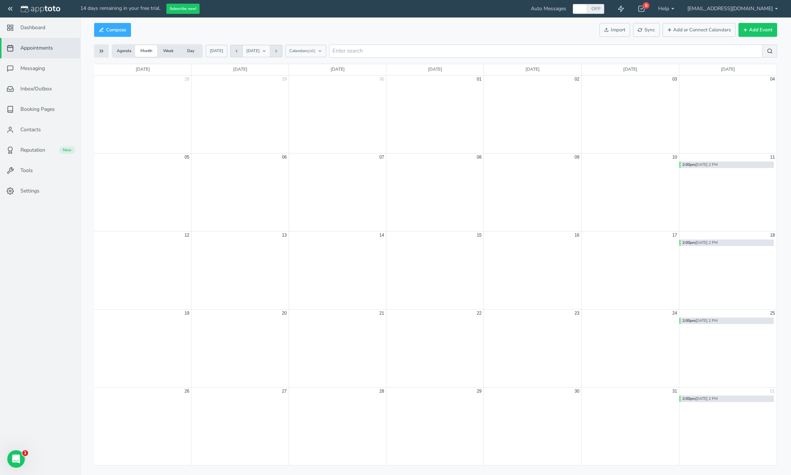
click at [235, 52] on icon at bounding box center [236, 51] width 4 height 4
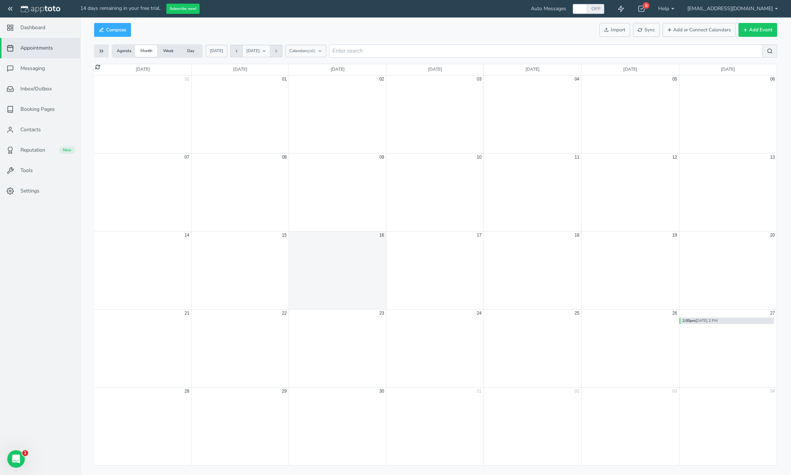
click at [710, 320] on div "2:00pm 9/27 Sat 2 PM" at bounding box center [726, 321] width 94 height 7
type input "27-09-2025"
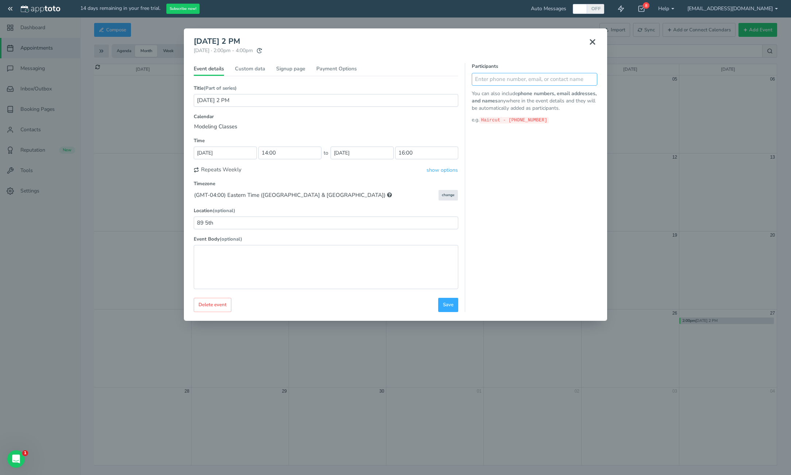
click at [510, 78] on input "text" at bounding box center [535, 79] width 126 height 13
type input "9292253355, 9298881942"
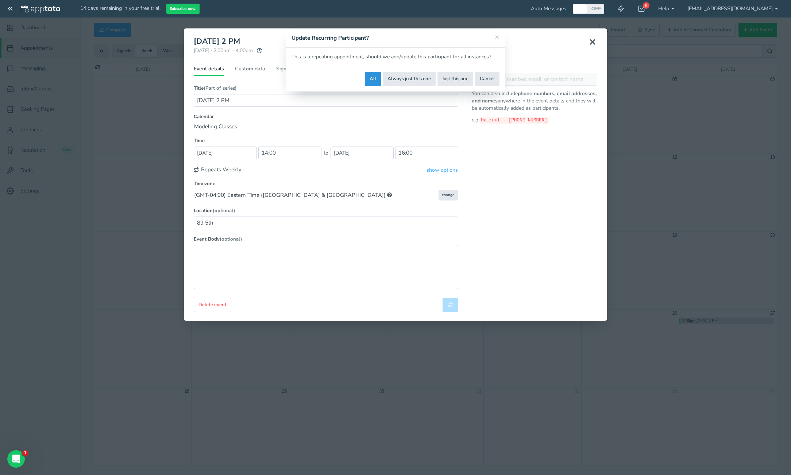
click at [373, 82] on button "All" at bounding box center [373, 79] width 16 height 14
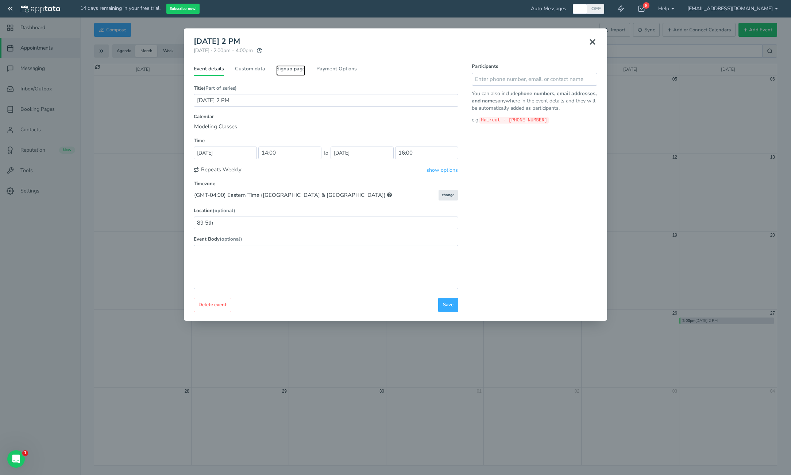
click at [301, 68] on link "Signup page" at bounding box center [290, 70] width 29 height 11
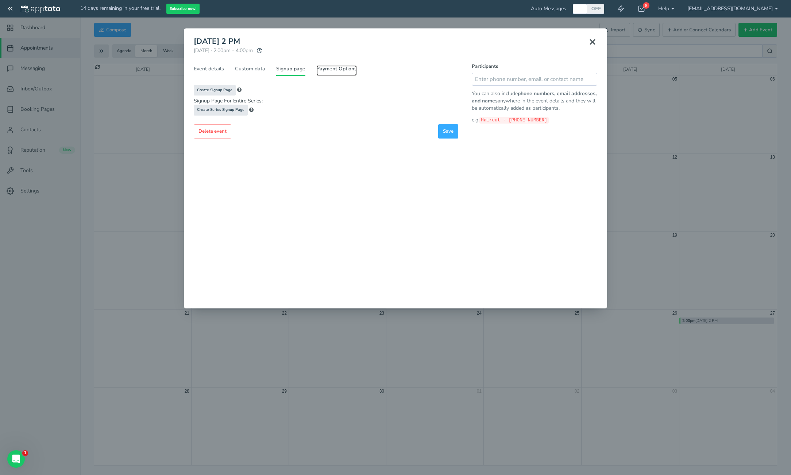
click at [345, 69] on link "Payment Options" at bounding box center [336, 70] width 40 height 11
click at [284, 69] on link "Signup page" at bounding box center [290, 70] width 29 height 11
click at [225, 91] on span "Create Signup Page" at bounding box center [214, 90] width 35 height 5
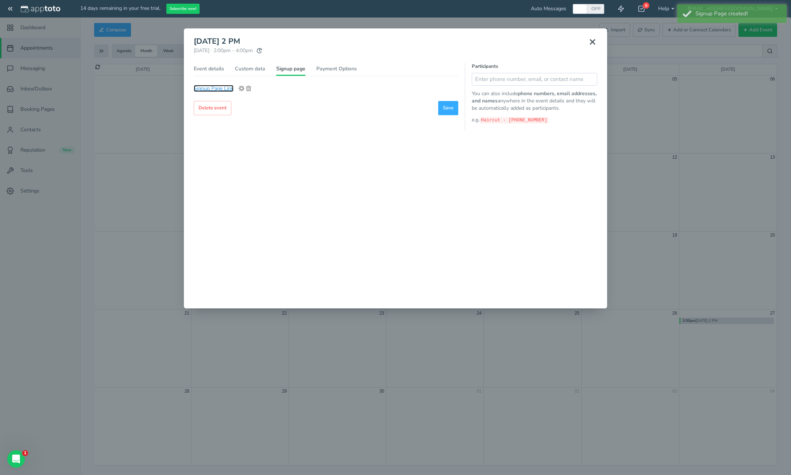
click at [225, 91] on link "Signup Page Link" at bounding box center [214, 88] width 40 height 7
click at [246, 89] on icon at bounding box center [248, 88] width 5 height 5
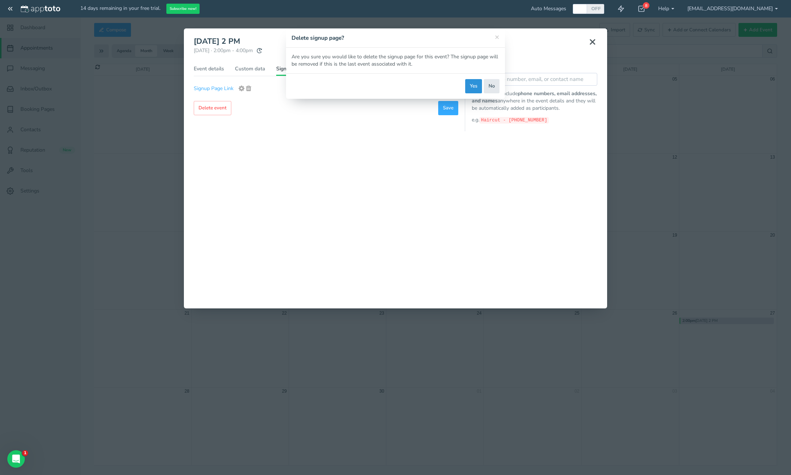
click at [475, 86] on button "Yes" at bounding box center [473, 86] width 17 height 14
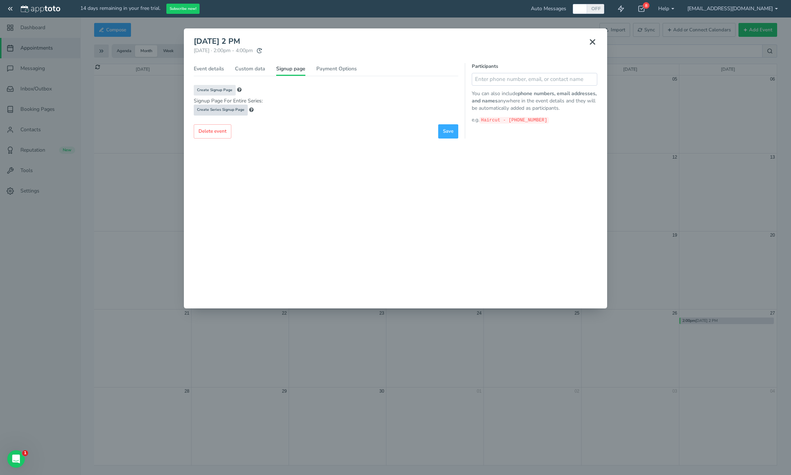
click at [224, 111] on span "Create Series Signup Page" at bounding box center [220, 109] width 47 height 5
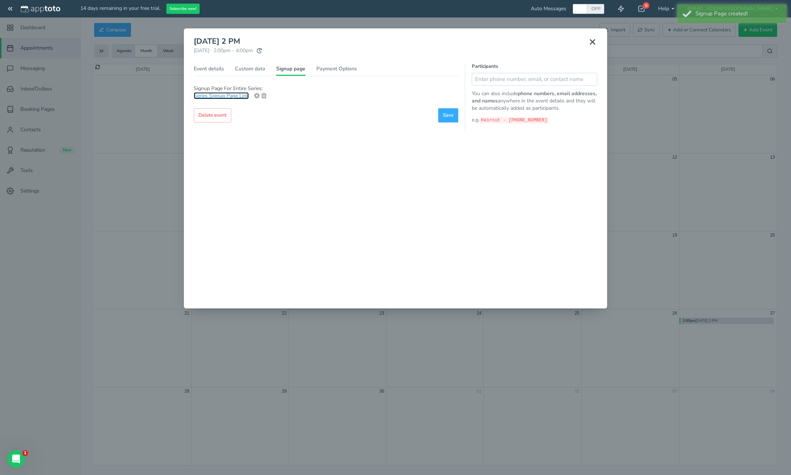
click at [227, 96] on link "Series Signup Page Link" at bounding box center [221, 95] width 55 height 7
click at [265, 97] on icon at bounding box center [263, 95] width 5 height 5
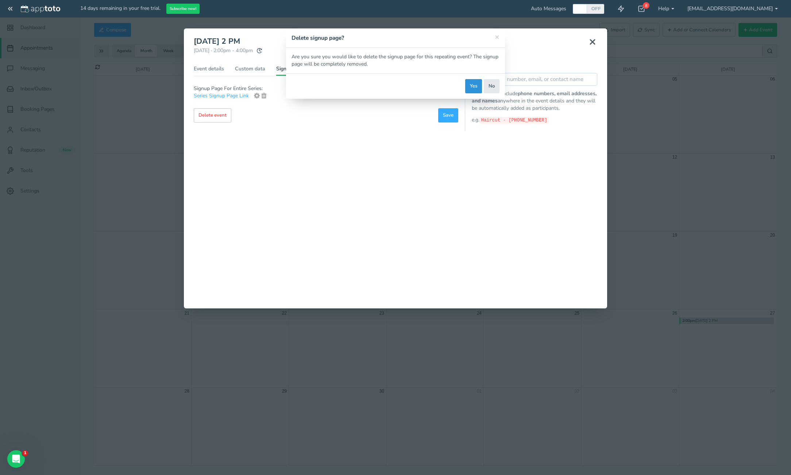
click at [470, 89] on button "Yes" at bounding box center [473, 86] width 17 height 14
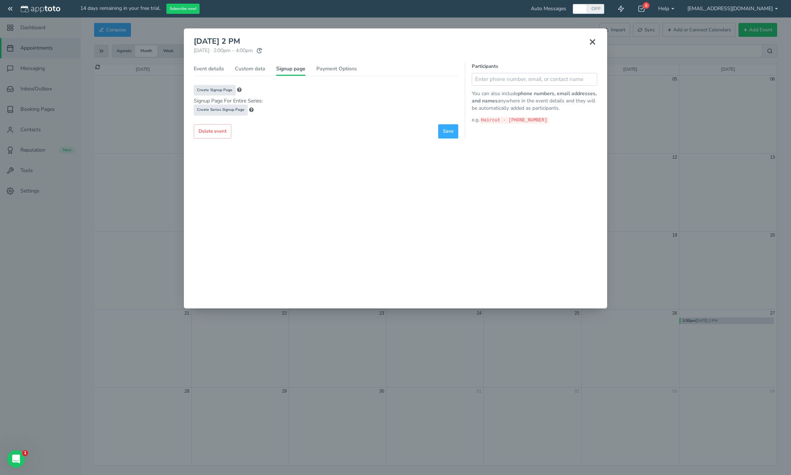
click at [360, 67] on ul "Event details Custom data Signup page Payment Options" at bounding box center [326, 70] width 265 height 11
click at [354, 68] on link "Payment Options" at bounding box center [336, 70] width 40 height 11
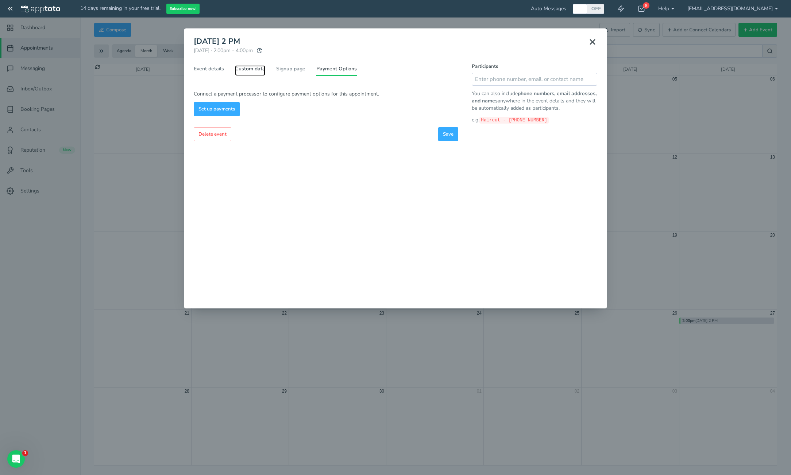
click at [254, 69] on link "Custom data" at bounding box center [250, 70] width 30 height 11
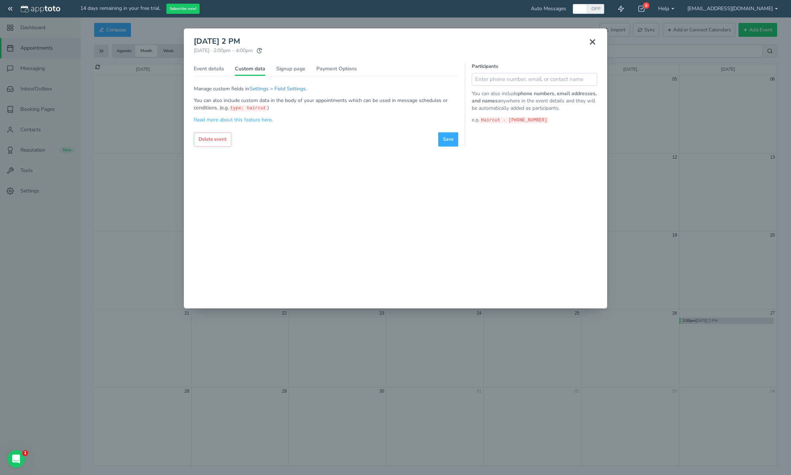
click at [286, 87] on button "Settings > Field Settings" at bounding box center [277, 89] width 57 height 8
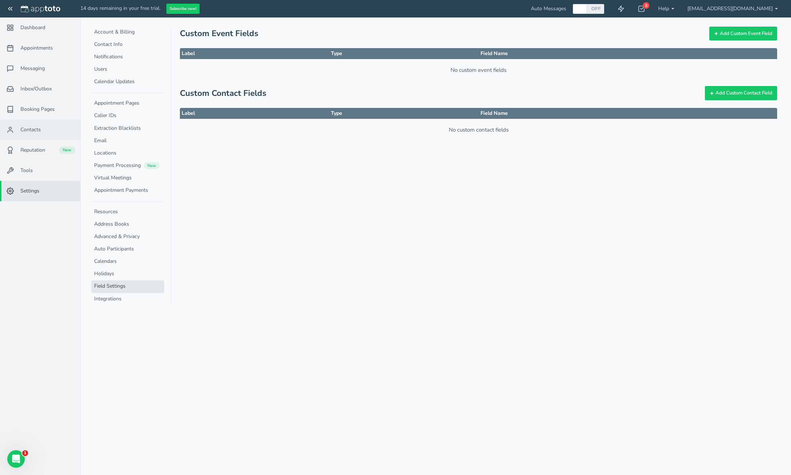
click at [43, 123] on link "Contacts" at bounding box center [40, 130] width 80 height 20
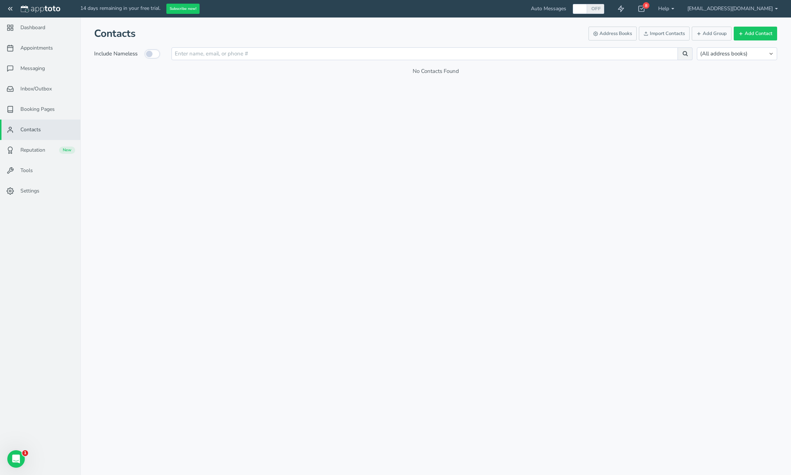
click at [154, 53] on input "checkbox" at bounding box center [152, 54] width 15 height 9
click at [40, 46] on span "Appointments" at bounding box center [36, 48] width 32 height 7
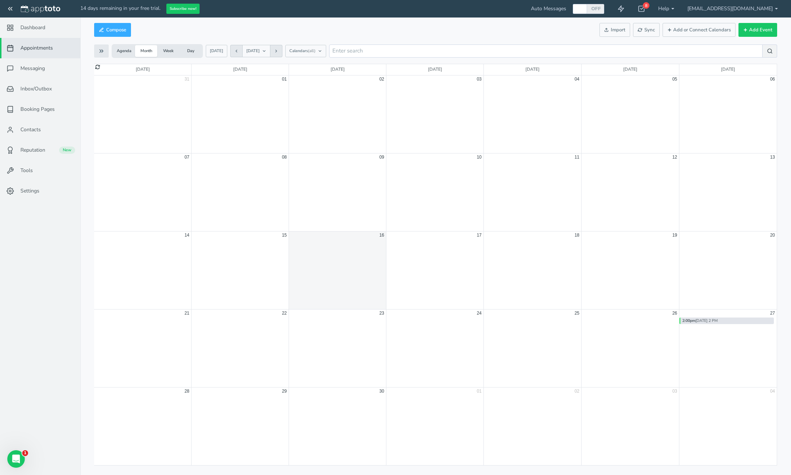
click at [703, 321] on div "2:00pm 9/27 Sat 2 PM" at bounding box center [726, 321] width 94 height 7
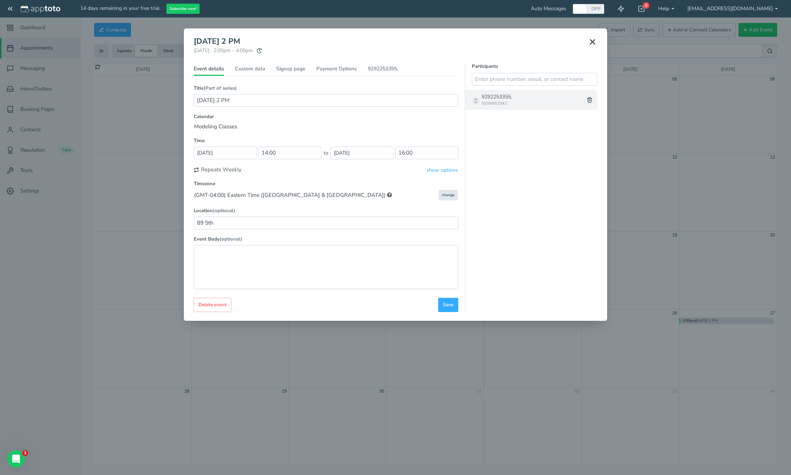
click at [518, 97] on div "9292253355, 9298881942" at bounding box center [523, 99] width 117 height 19
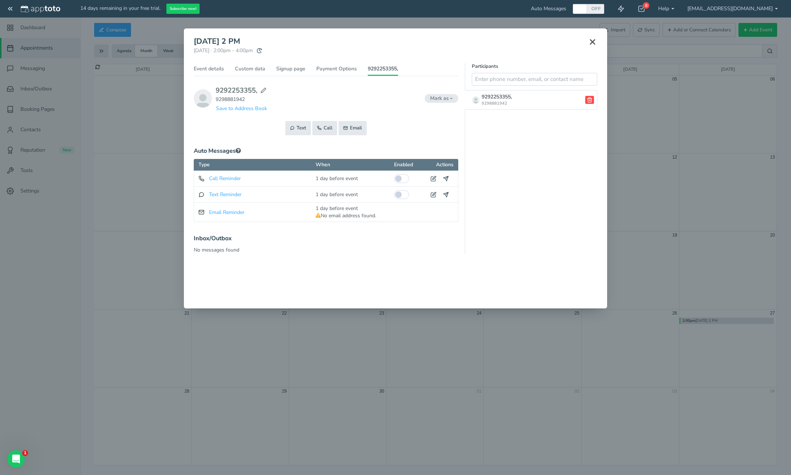
click at [589, 100] on use at bounding box center [589, 99] width 4 height 5
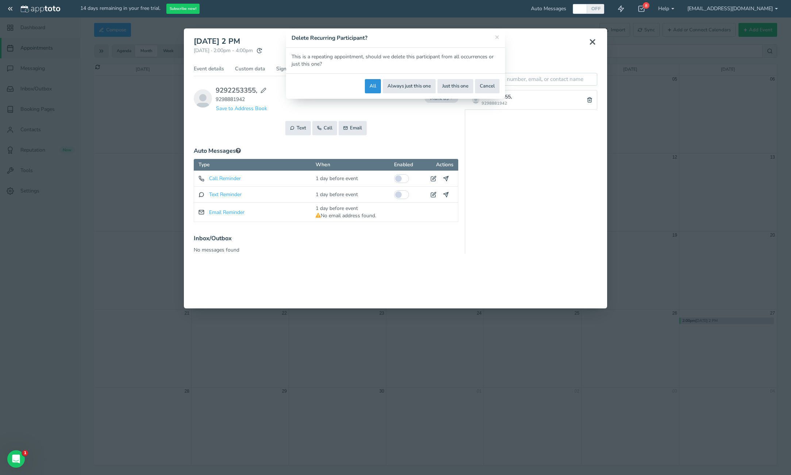
click at [370, 87] on button "All" at bounding box center [373, 86] width 16 height 14
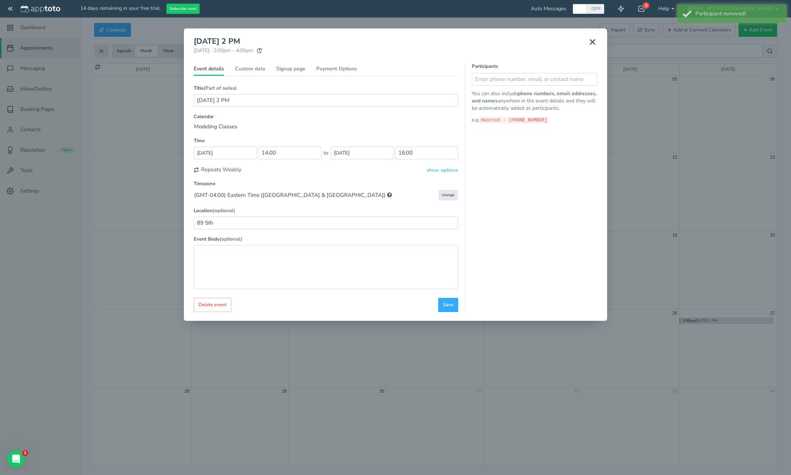
click at [129, 119] on div "× 9/27 Sat 2 PM Saturday, September 27th · 2:00pm - 4:00pm Public reschedule li…" at bounding box center [395, 237] width 791 height 475
click at [21, 133] on div "× 9/27 Sat 2 PM Saturday, September 27th · 2:00pm - 4:00pm Public reschedule li…" at bounding box center [395, 237] width 791 height 475
drag, startPoint x: 24, startPoint y: 132, endPoint x: 102, endPoint y: 101, distance: 84.1
click at [24, 132] on div "× 9/27 Sat 2 PM Saturday, September 27th · 2:00pm - 4:00pm Public reschedule li…" at bounding box center [395, 237] width 791 height 475
click at [593, 42] on use at bounding box center [592, 42] width 4 height 4
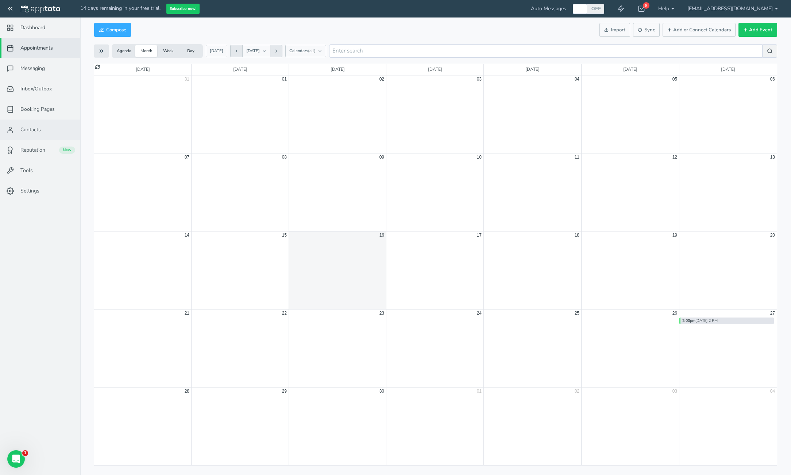
click at [45, 130] on link "Contacts" at bounding box center [40, 130] width 80 height 20
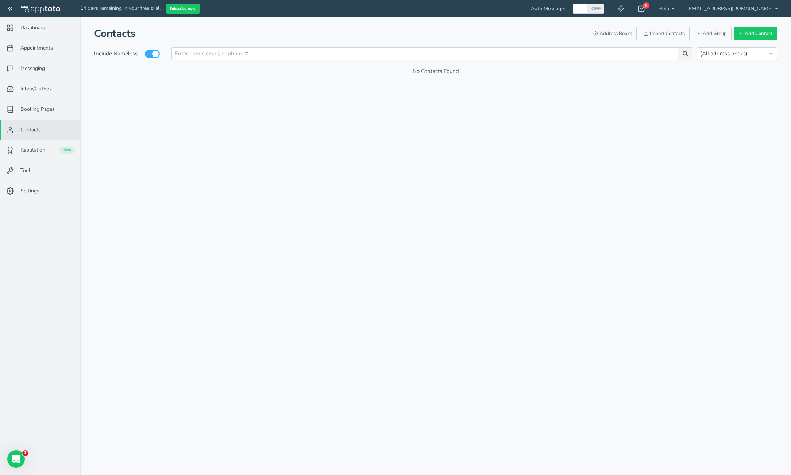
click at [289, 127] on div "Appointments Messaging Inbox/Outbox Booking Pages Campaigns Contacts Reputation…" at bounding box center [435, 237] width 701 height 475
click at [150, 55] on input "checkbox" at bounding box center [152, 54] width 15 height 9
checkbox input "false"
click at [186, 109] on div "Appointments Messaging Inbox/Outbox Booking Pages Campaigns Contacts Reputation…" at bounding box center [435, 237] width 701 height 475
click at [597, 34] on icon at bounding box center [595, 33] width 5 height 5
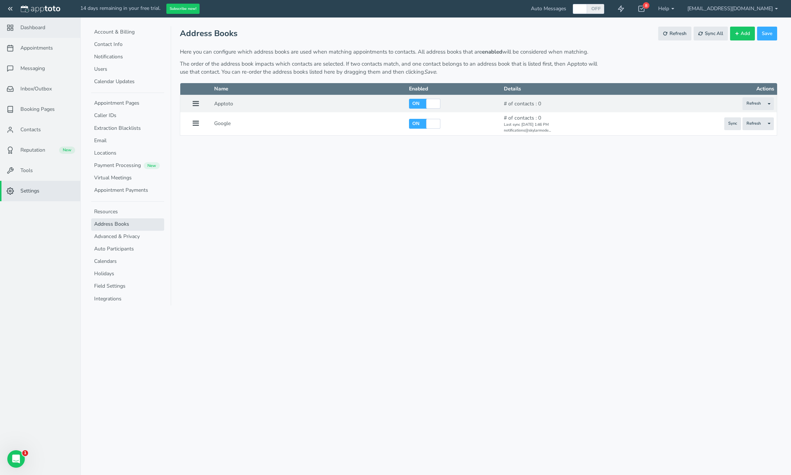
click at [35, 29] on span "Dashboard" at bounding box center [32, 27] width 25 height 7
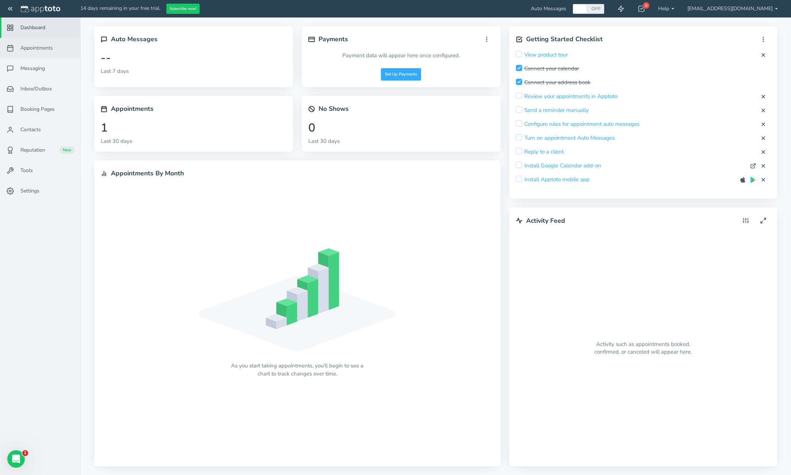
click at [38, 50] on span "Appointments" at bounding box center [36, 48] width 32 height 7
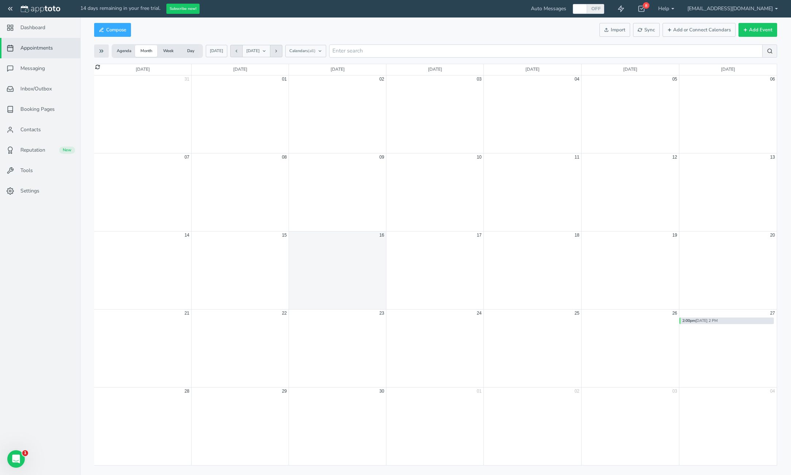
click at [706, 321] on div "2:00pm 9/27 Sat 2 PM" at bounding box center [726, 321] width 94 height 7
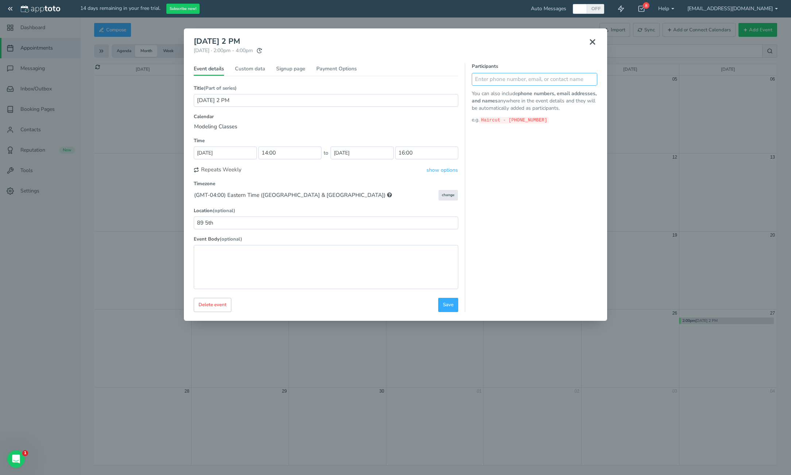
click at [525, 82] on input "text" at bounding box center [535, 79] width 126 height 13
type input "Dennis - 9292253355"
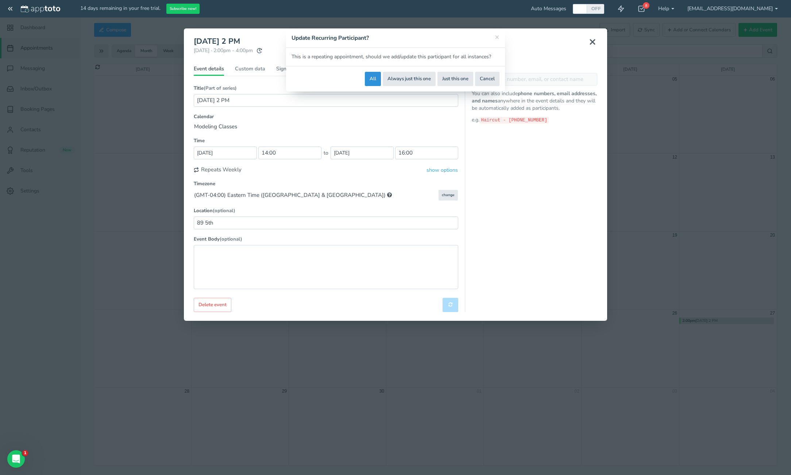
click at [371, 78] on button "All" at bounding box center [373, 79] width 16 height 14
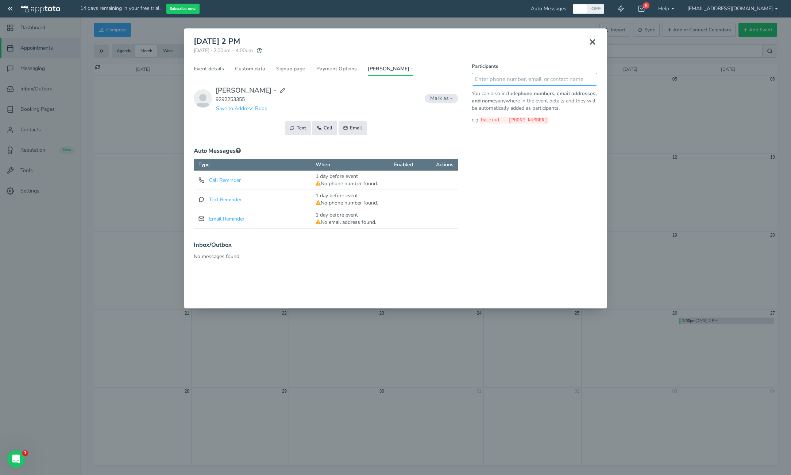
click at [494, 81] on input "text" at bounding box center [535, 79] width 126 height 13
type input "o"
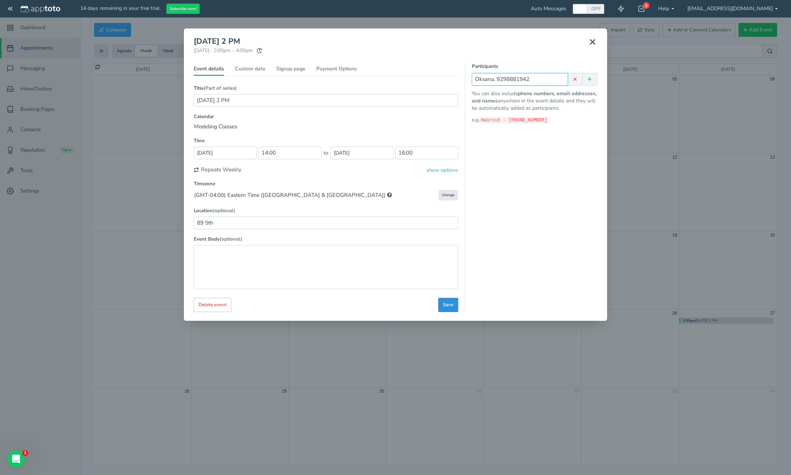
type input "Oksana, 9298881942"
click at [451, 308] on button "Save" at bounding box center [448, 305] width 20 height 14
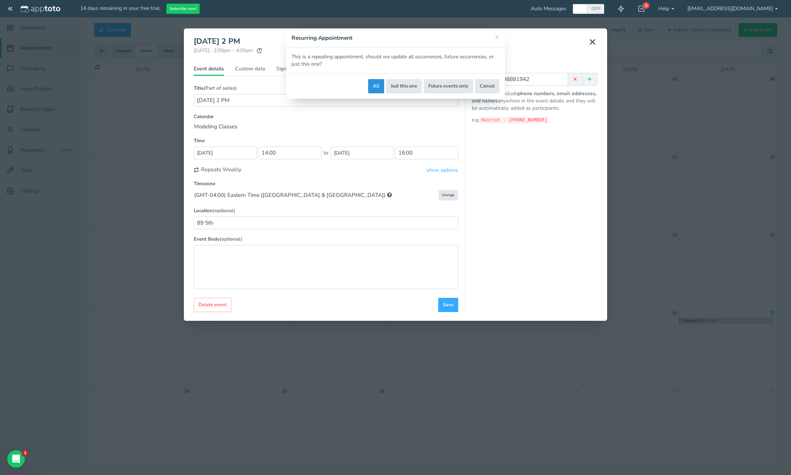
click at [376, 88] on button "All" at bounding box center [376, 86] width 16 height 14
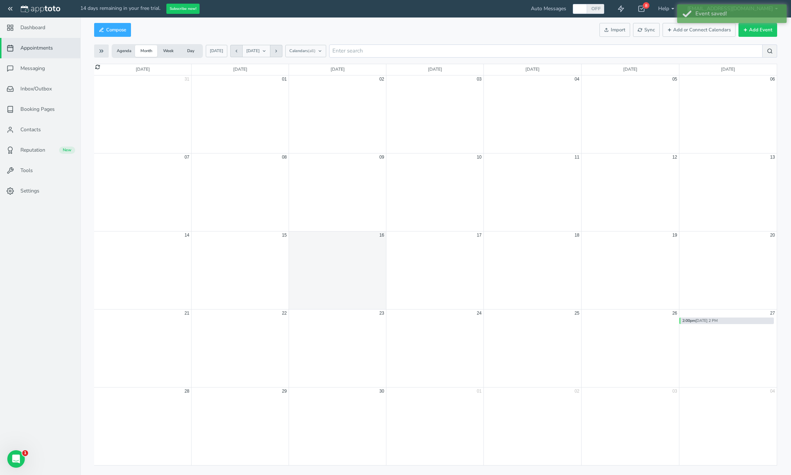
click at [702, 321] on div "2:00pm 9/27 Sat 2 PM" at bounding box center [726, 321] width 94 height 7
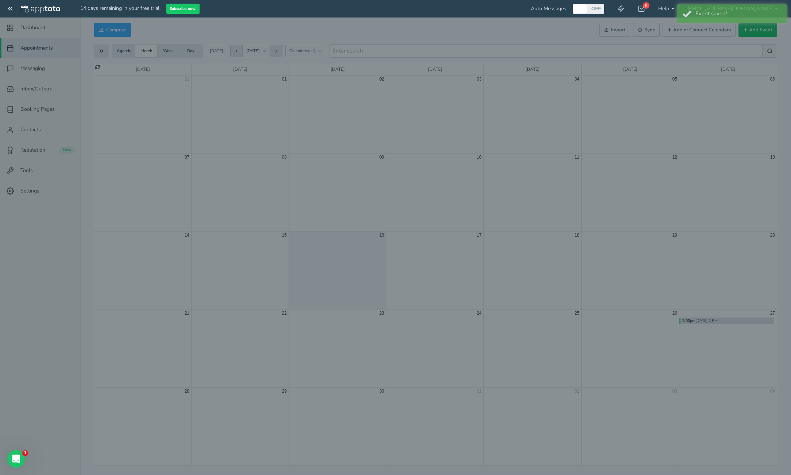
type input "89 5th"
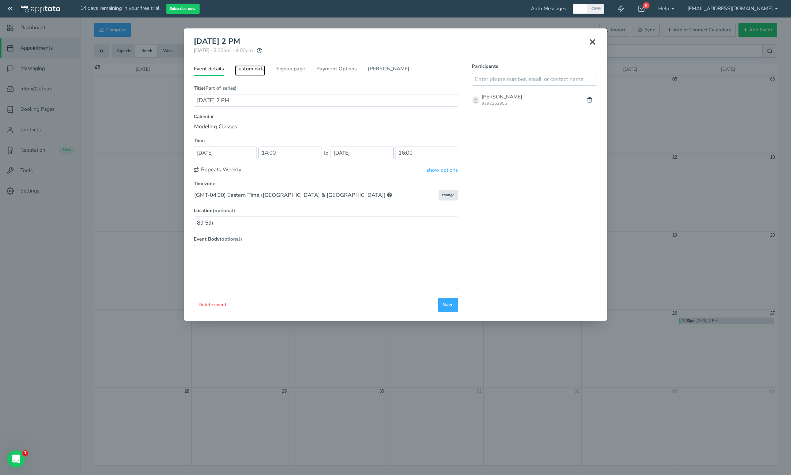
click at [248, 70] on link "Custom data" at bounding box center [250, 70] width 30 height 11
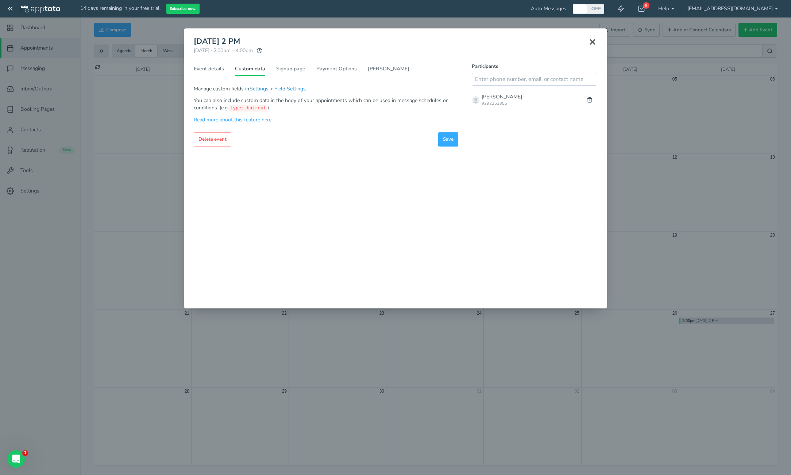
click at [289, 88] on button "Settings > Field Settings" at bounding box center [277, 89] width 57 height 8
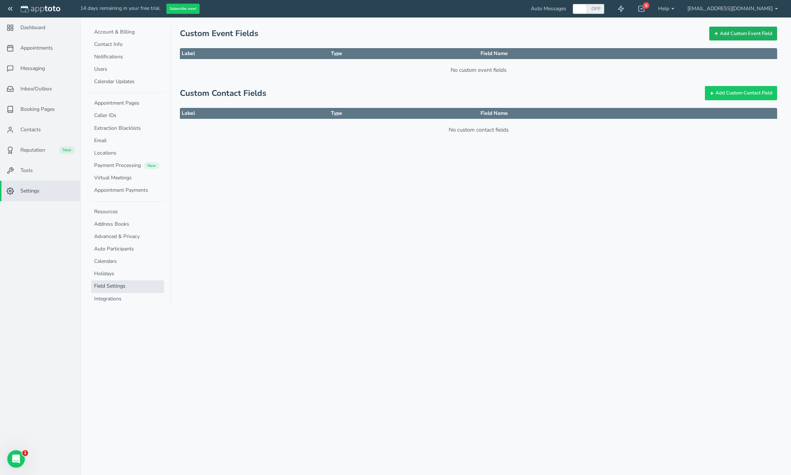
click at [724, 39] on button "Add Custom Event Field" at bounding box center [743, 34] width 68 height 14
select select "string:string"
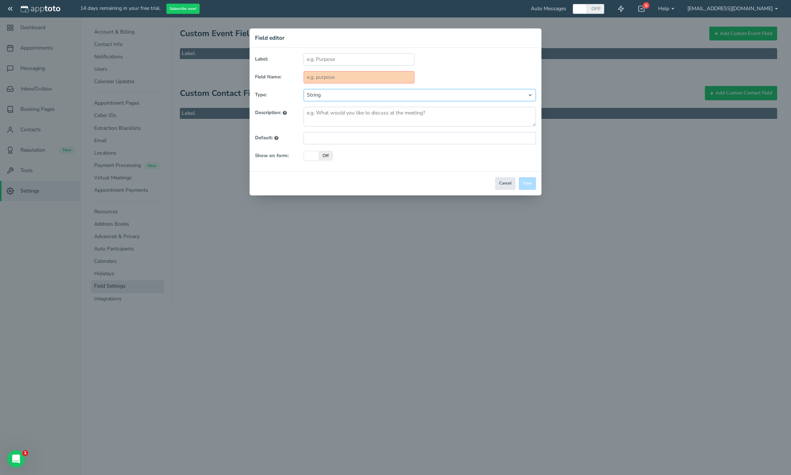
click at [419, 97] on select "String Text Area Number Currency Checkbox Dropdown Date & Time Date" at bounding box center [420, 95] width 232 height 12
click at [373, 59] on input "text" at bounding box center [359, 59] width 111 height 12
type input "N"
type input "n"
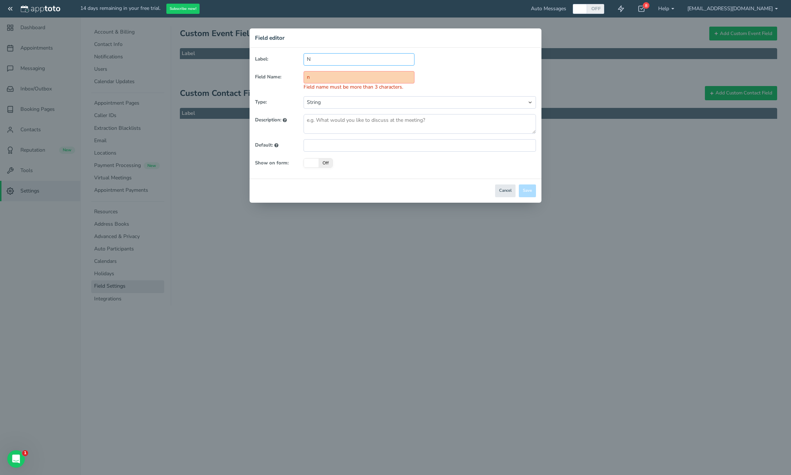
type input "Na"
type input "na"
type input "Nam"
type input "nam"
type input "Name"
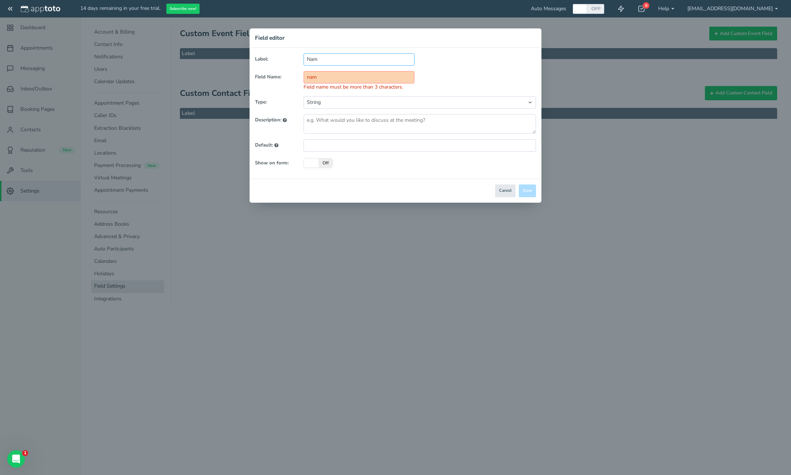
type input "name"
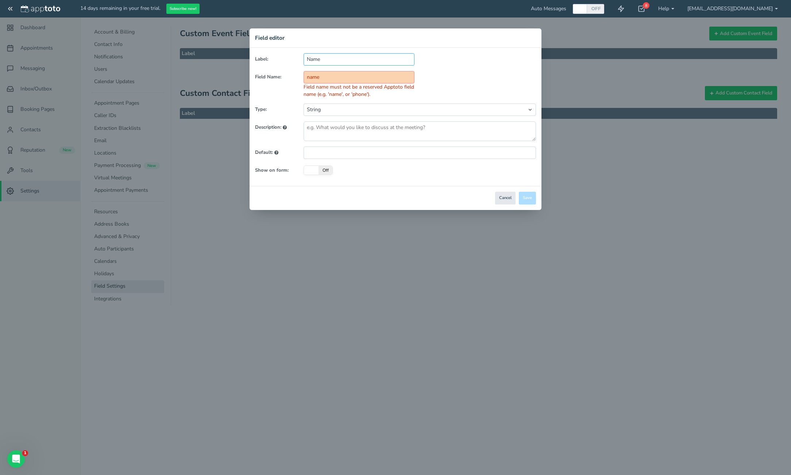
type input "Nam"
type input "nam"
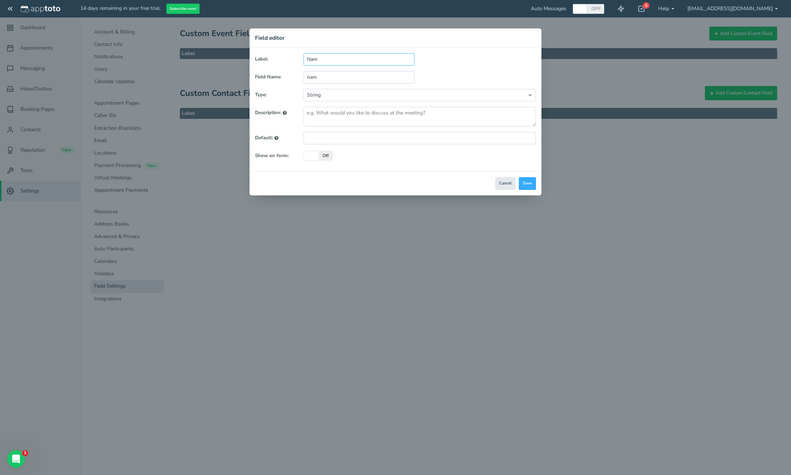
type input "Na"
type input "na"
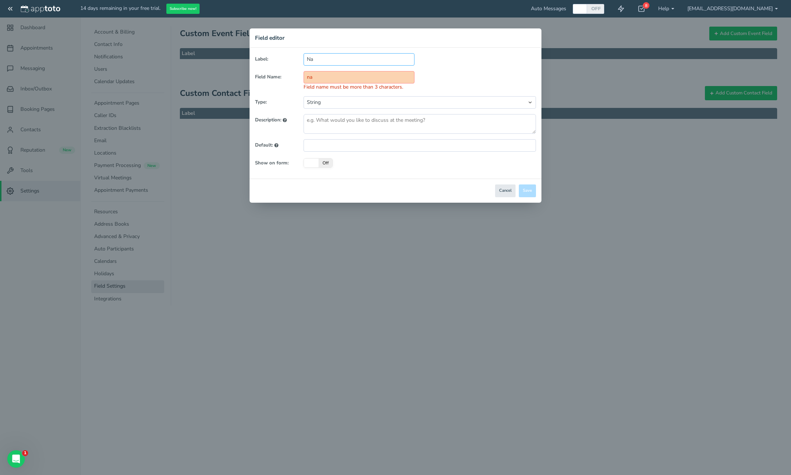
type input "N"
type input "n"
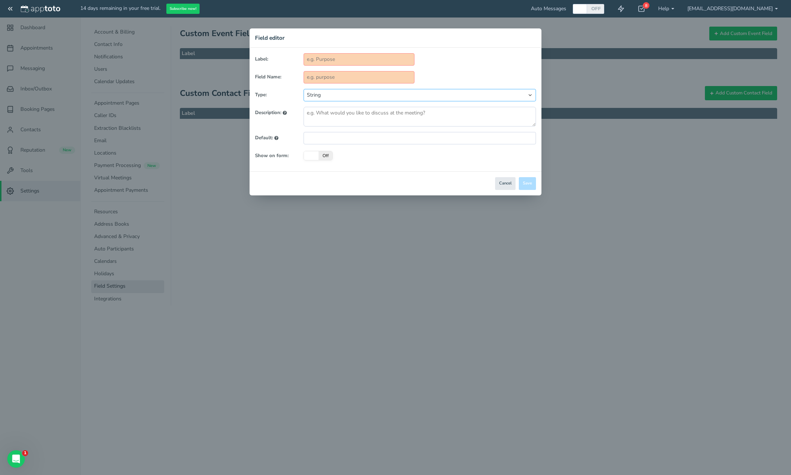
click at [380, 97] on select "String Text Area Number Currency Checkbox Dropdown Date & Time Date" at bounding box center [420, 95] width 232 height 12
click at [499, 183] on button "Cancel" at bounding box center [505, 183] width 20 height 13
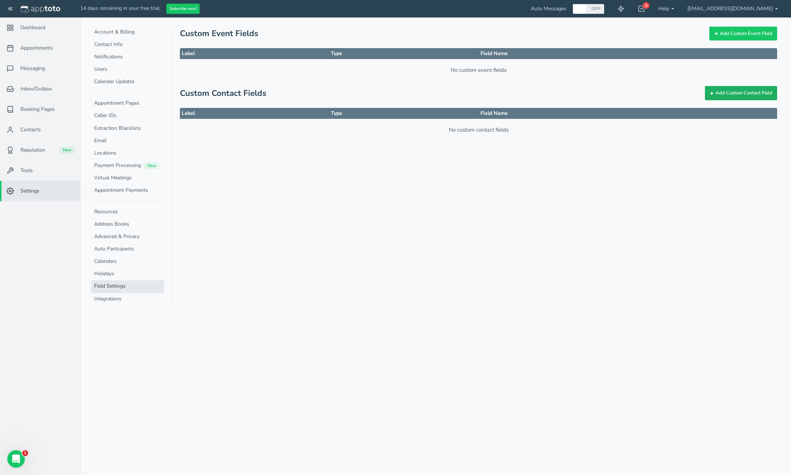
click at [727, 93] on button "Add Custom Contact Field" at bounding box center [741, 93] width 72 height 14
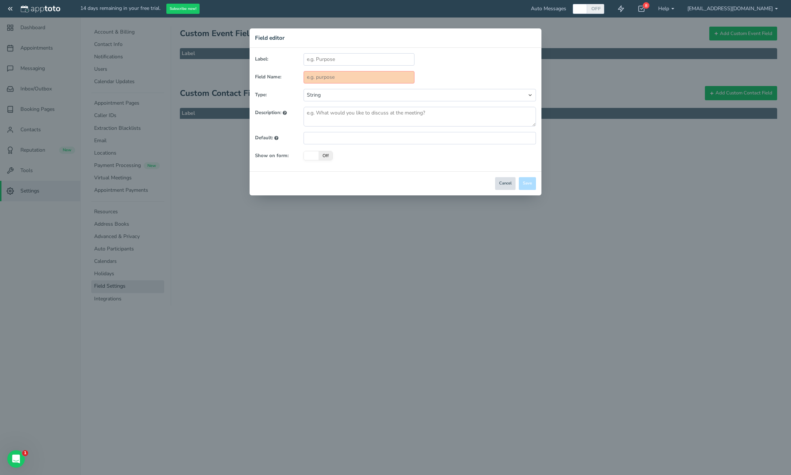
click at [503, 184] on button "Cancel" at bounding box center [505, 183] width 20 height 13
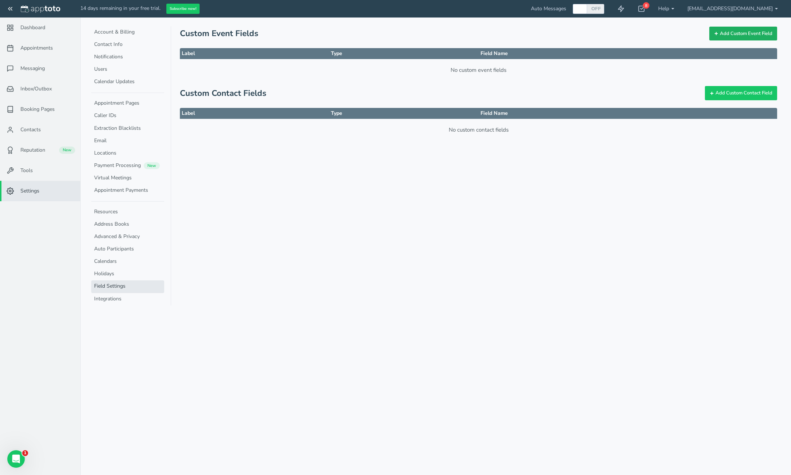
click at [715, 32] on icon at bounding box center [716, 33] width 4 height 4
select select "string:string"
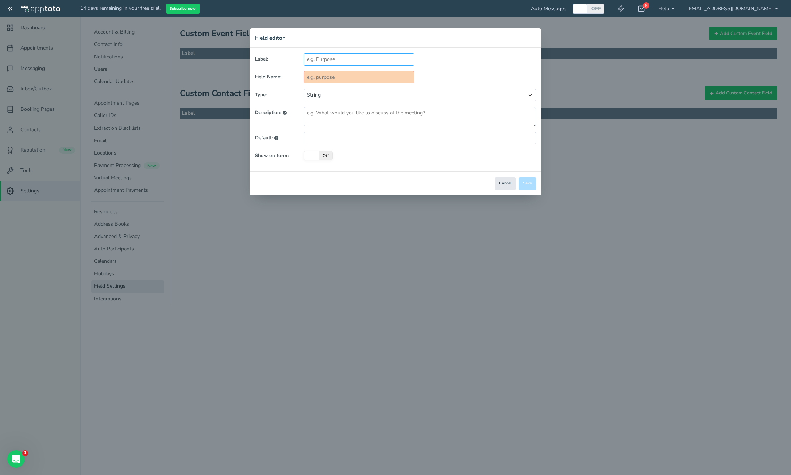
type input "T"
type input "t"
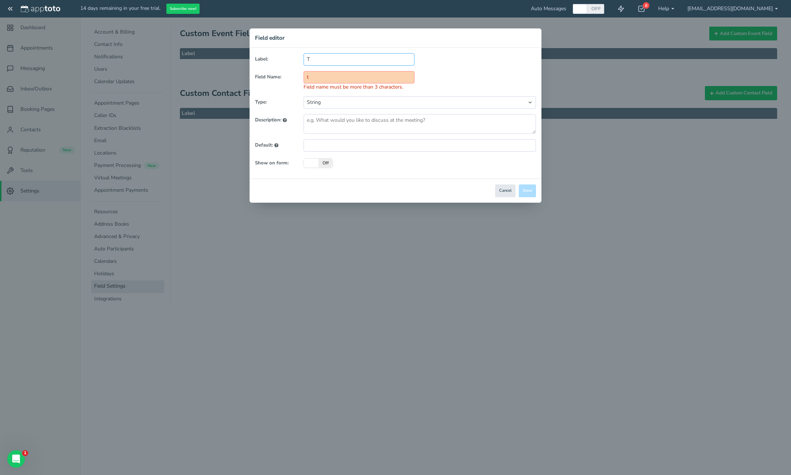
type input "Te"
type input "te"
type input "Tes"
type input "tes"
type input "Test"
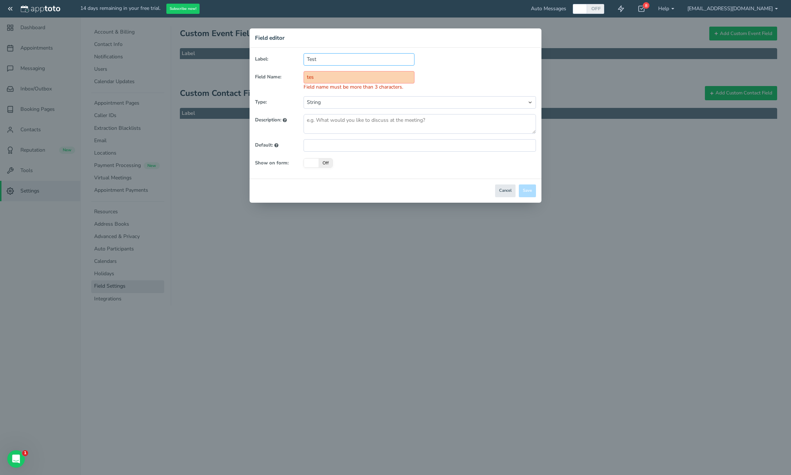
type input "test"
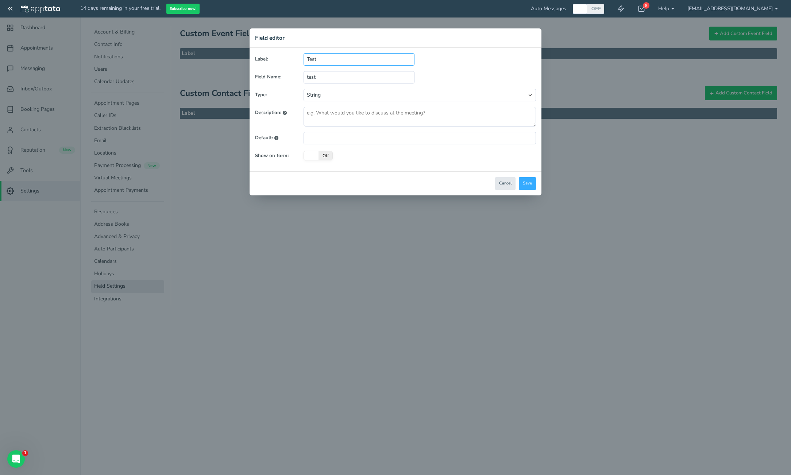
type input "Test"
type input "test"
click at [386, 93] on select "String Text Area Number Currency Checkbox Dropdown Date & Time Date" at bounding box center [420, 95] width 232 height 12
select select "string:text"
click at [304, 89] on select "String Text Area Number Currency Checkbox Dropdown Date & Time Date" at bounding box center [420, 95] width 232 height 12
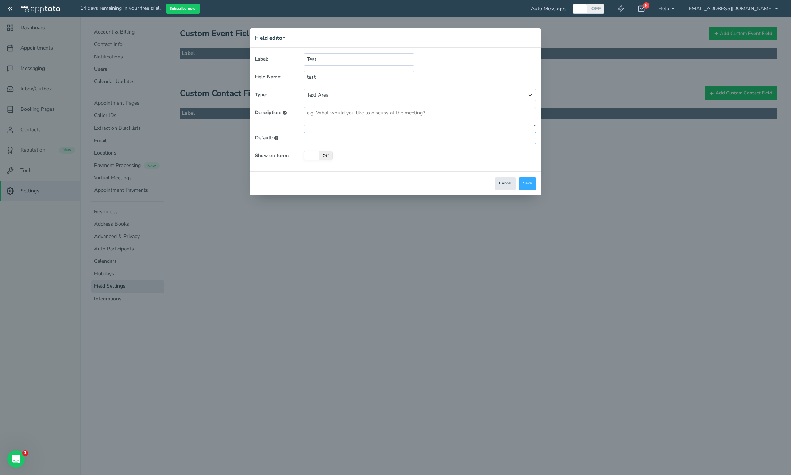
click at [448, 139] on input "tefxt" at bounding box center [420, 138] width 232 height 12
click at [529, 185] on button "Save" at bounding box center [527, 183] width 17 height 13
select select "?"
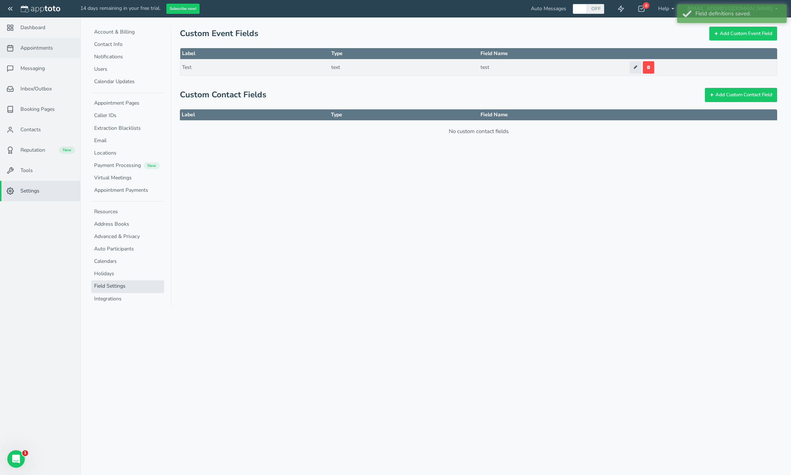
click at [48, 48] on span "Appointments" at bounding box center [36, 48] width 32 height 7
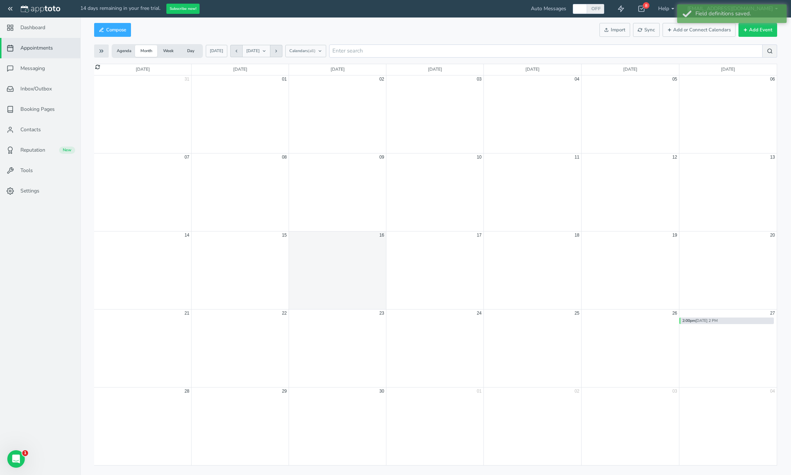
click at [728, 322] on div "2:00pm 9/27 Sat 2 PM" at bounding box center [726, 321] width 94 height 7
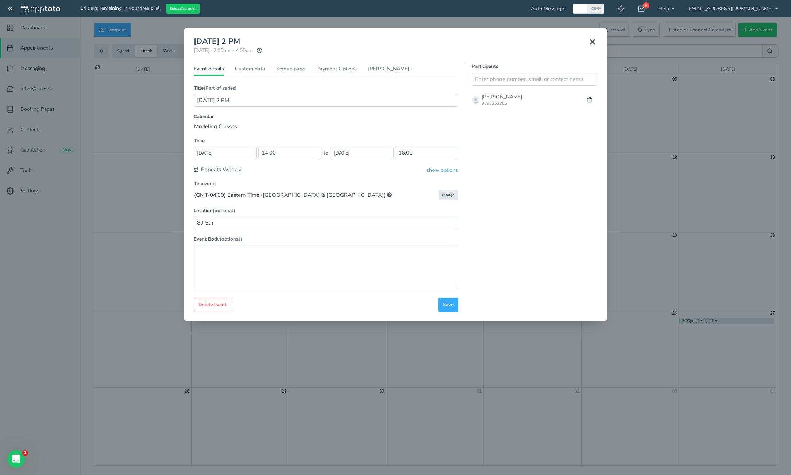
click at [517, 152] on div "Participants Suggested Contacts No contacts found" at bounding box center [531, 187] width 132 height 249
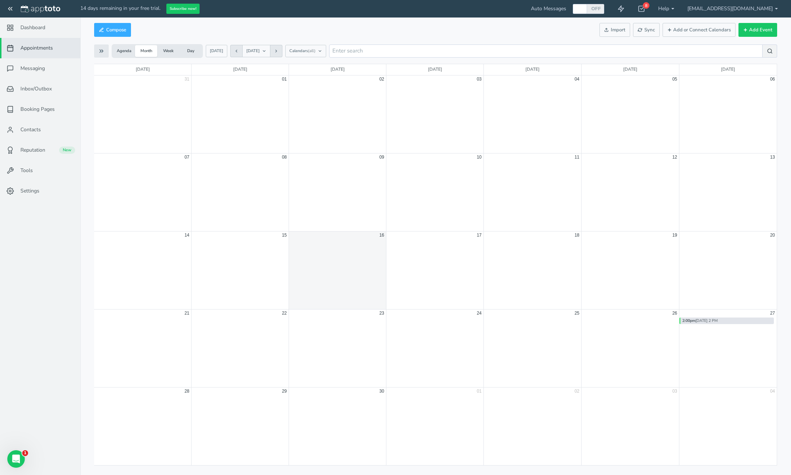
click at [707, 319] on div "2:00pm [DATE] 2 PM" at bounding box center [726, 321] width 94 height 7
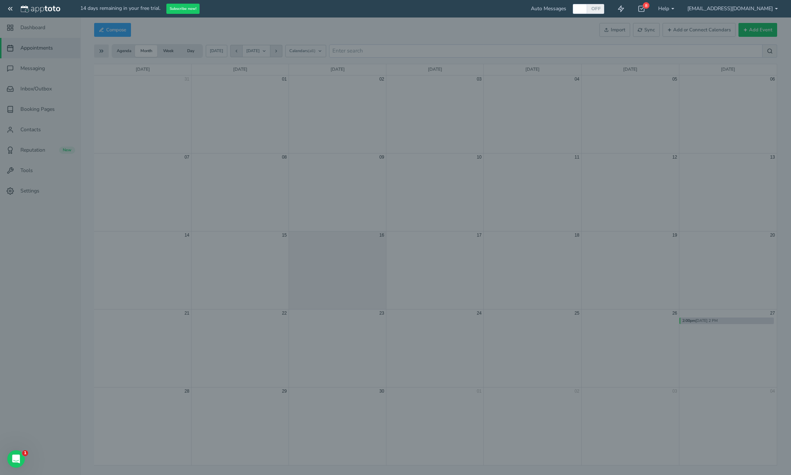
type input "[DATE] 2 PM"
type input "[DATE]"
type input "14:00"
type input "[DATE]"
type input "16:00"
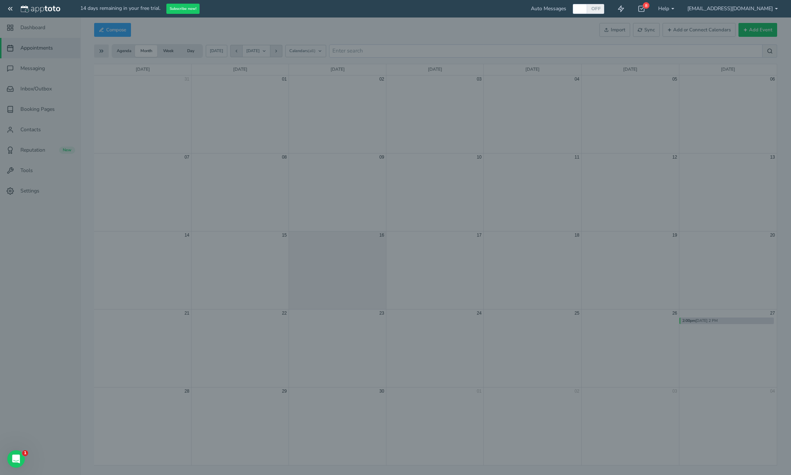
type input "89 5th"
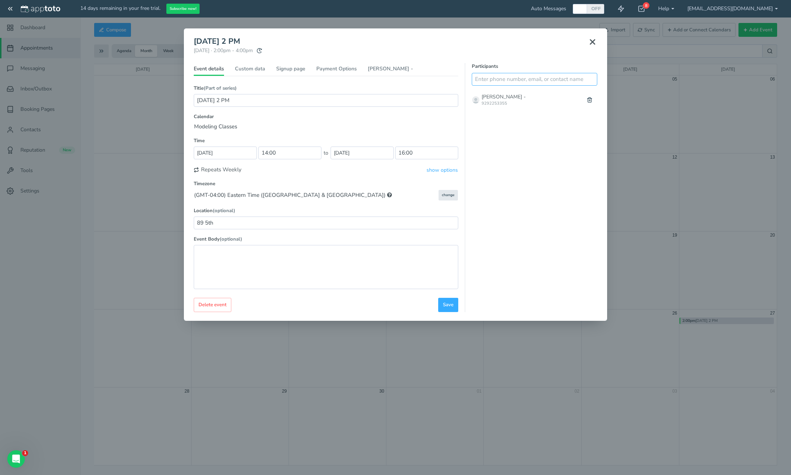
click at [552, 78] on input "text" at bounding box center [535, 79] width 126 height 13
type input "o"
type input "Oksana 9298881942"
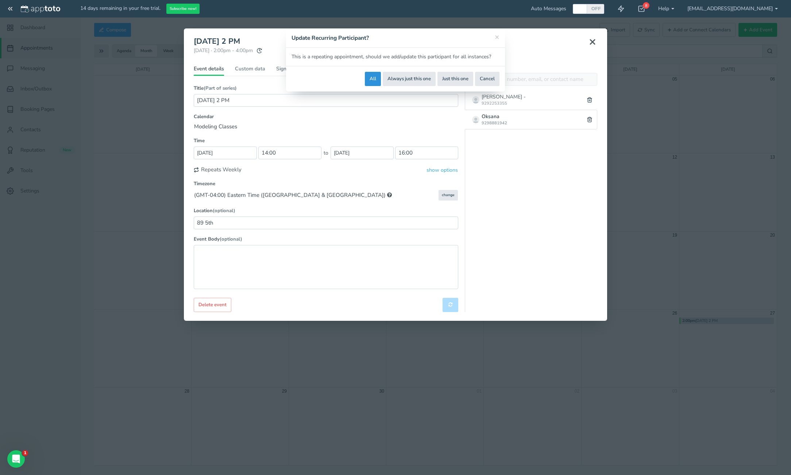
click at [372, 81] on button "All" at bounding box center [373, 79] width 16 height 14
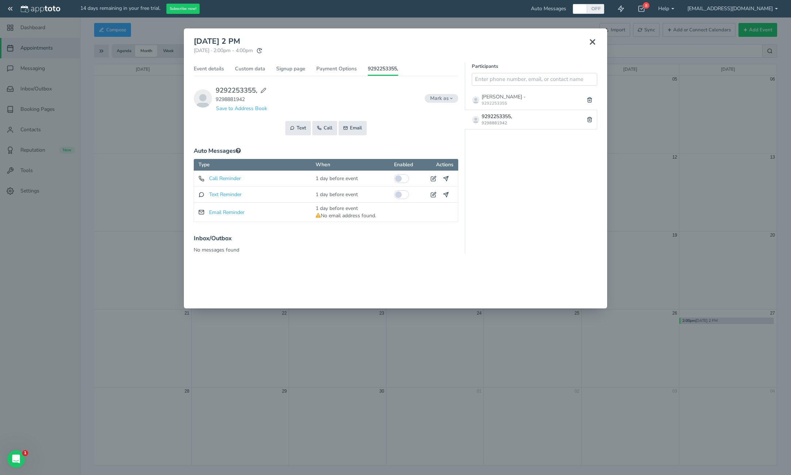
click at [266, 90] on icon at bounding box center [264, 91] width 6 height 6
type input "9292253355,"
type input "9298881942"
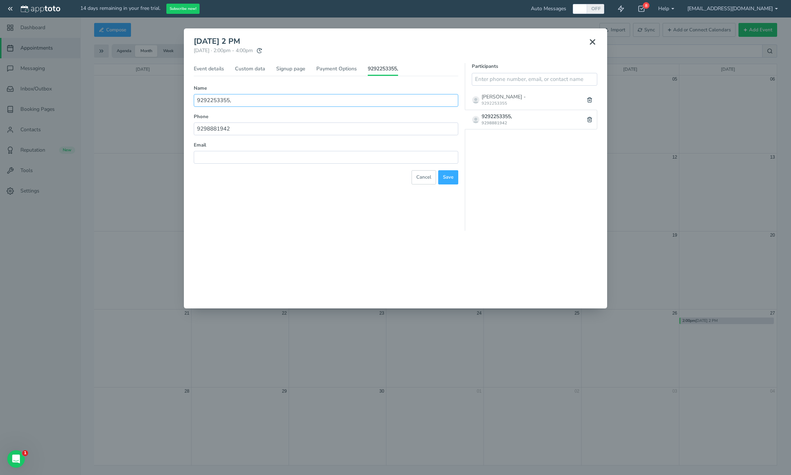
click at [259, 99] on input "9292253355," at bounding box center [326, 100] width 265 height 13
click at [259, 100] on input "9292253355," at bounding box center [326, 100] width 265 height 13
click at [445, 181] on span "Save" at bounding box center [448, 177] width 11 height 7
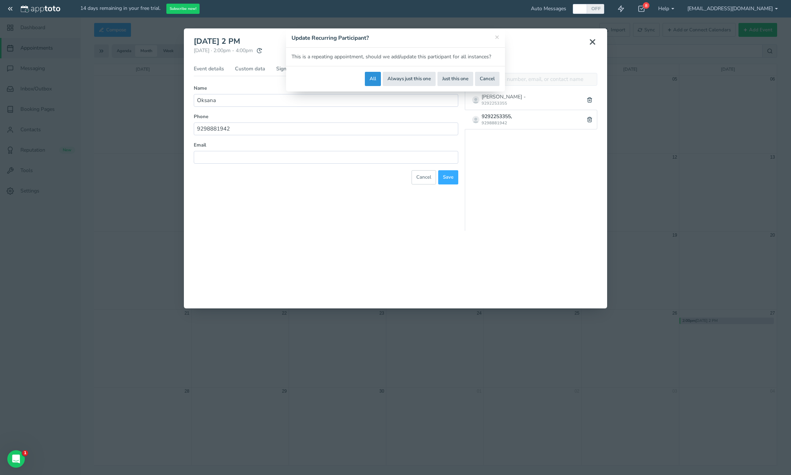
click at [373, 82] on button "All" at bounding box center [373, 79] width 16 height 14
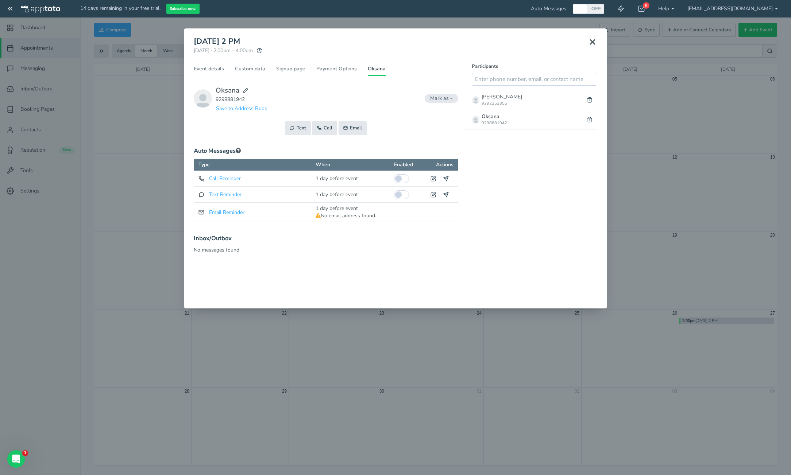
click at [669, 217] on div "× [DATE] 2 PM [DATE] · 2:00pm - 4:00pm Public reschedule link" at bounding box center [395, 237] width 791 height 475
click at [590, 43] on icon at bounding box center [592, 42] width 9 height 9
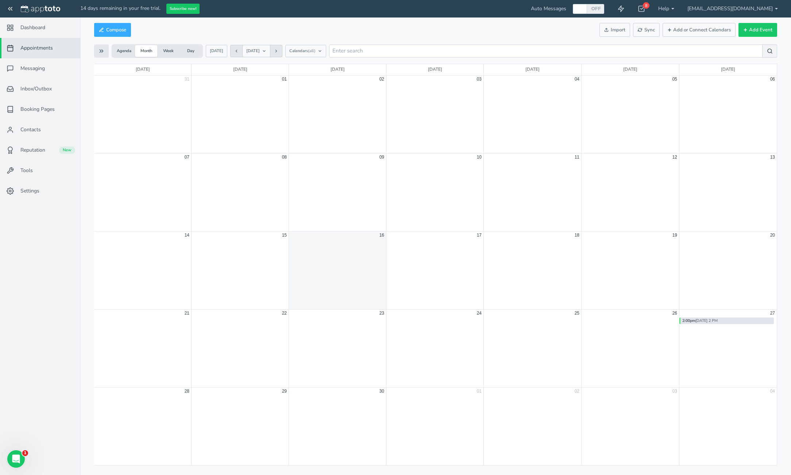
click at [691, 321] on b "2:00pm" at bounding box center [688, 320] width 13 height 5
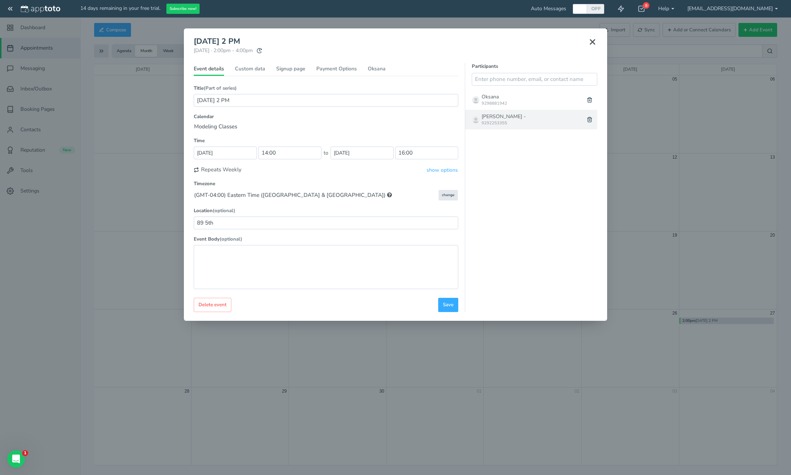
click at [520, 113] on div "[PERSON_NAME] - 9292253355" at bounding box center [523, 119] width 117 height 19
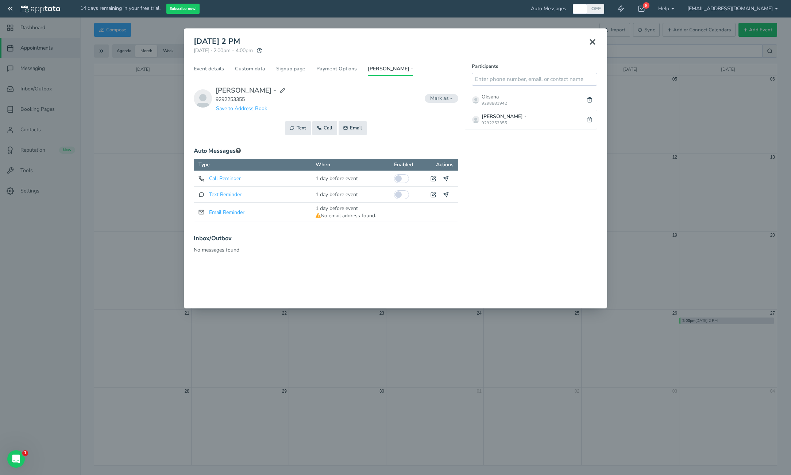
click at [280, 90] on use at bounding box center [282, 90] width 5 height 5
type input "[PERSON_NAME] -"
type input "9292253355"
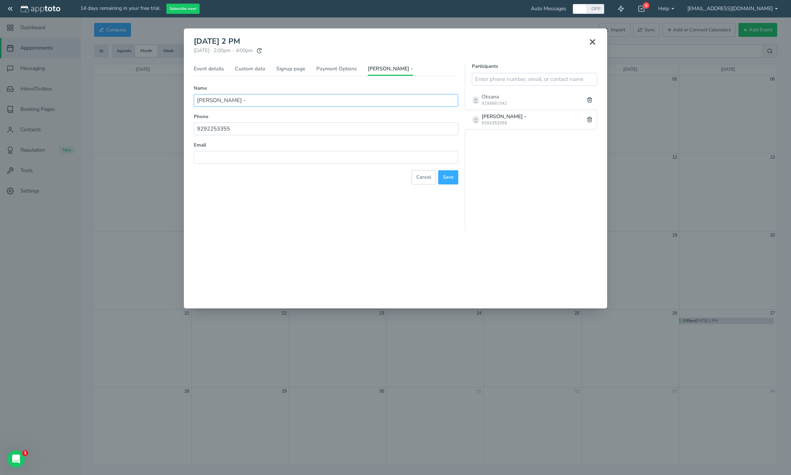
click at [234, 100] on input "[PERSON_NAME] -" at bounding box center [326, 100] width 265 height 13
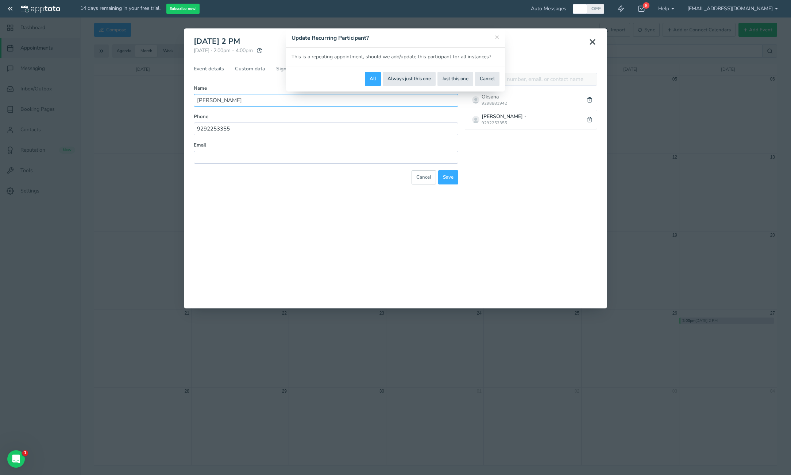
type input "[PERSON_NAME]"
click at [369, 78] on button "All" at bounding box center [373, 79] width 16 height 14
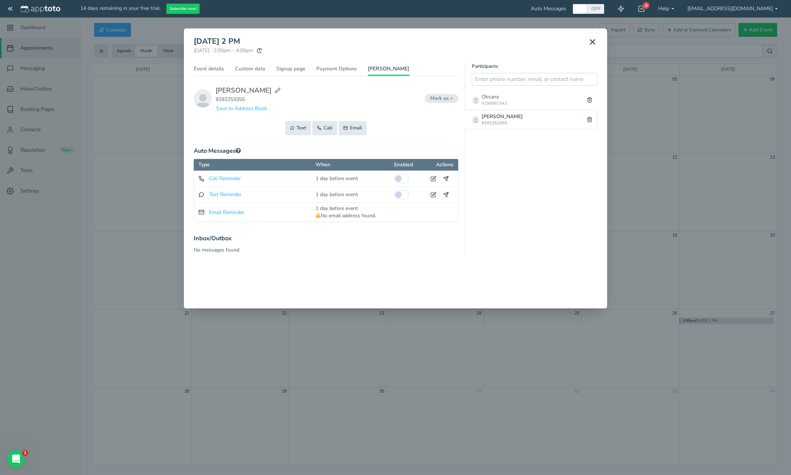
click at [682, 166] on div "× 9/27 Sat 2 PM Saturday, September 27th · 2:00pm - 4:00pm Public reschedule li…" at bounding box center [395, 237] width 791 height 475
click at [591, 41] on icon at bounding box center [592, 42] width 9 height 9
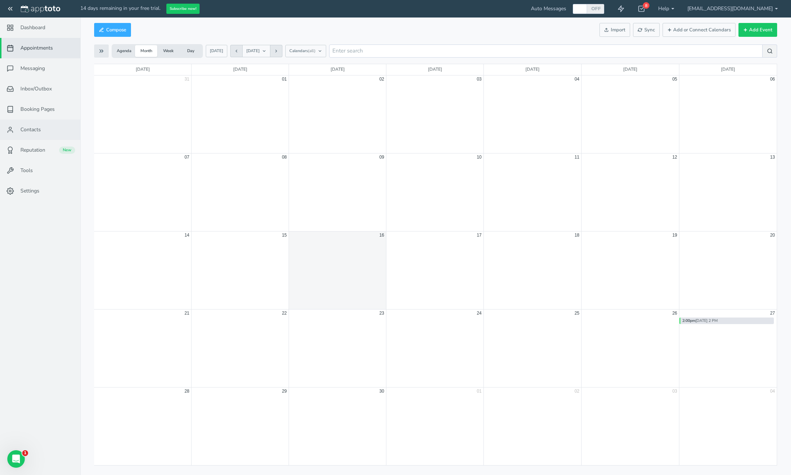
click at [49, 131] on link "Contacts" at bounding box center [40, 130] width 80 height 20
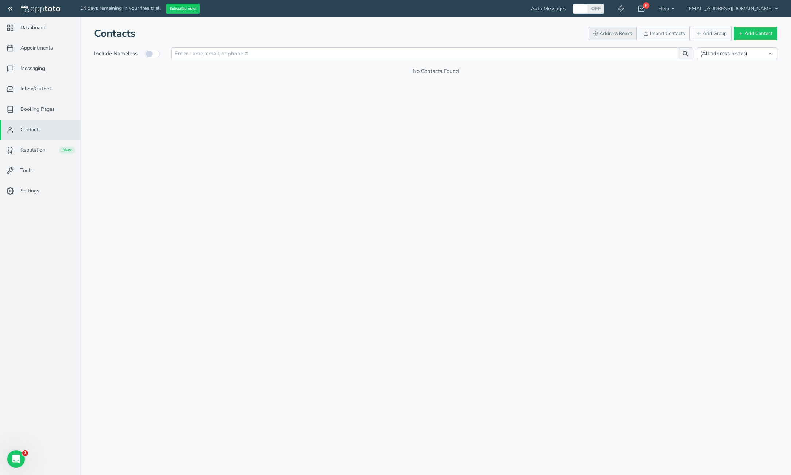
click at [615, 36] on button "Address Books" at bounding box center [613, 34] width 48 height 14
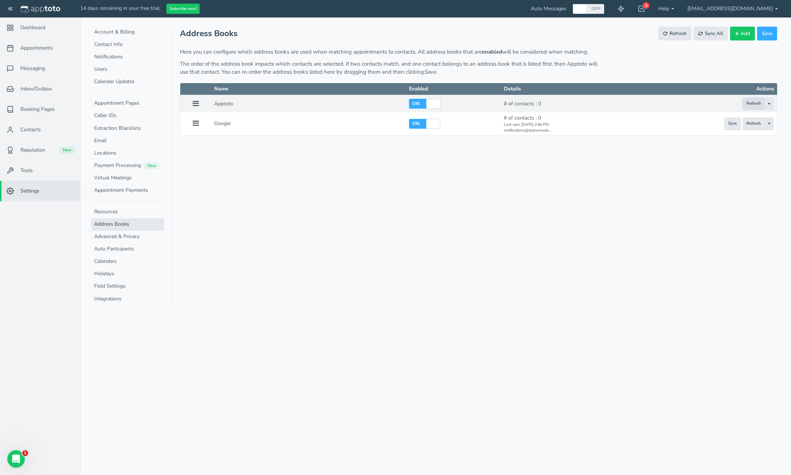
click at [754, 103] on span "Refresh" at bounding box center [754, 104] width 14 height 6
click at [774, 104] on td "Refresh Toggle Dropdown Refresh Clear Contacts Edit Settings Delete" at bounding box center [706, 103] width 142 height 17
click at [772, 104] on button "Toggle Dropdown" at bounding box center [768, 103] width 9 height 13
click at [772, 105] on button "Toggle Dropdown" at bounding box center [768, 103] width 9 height 13
click at [36, 31] on span "Dashboard" at bounding box center [32, 27] width 25 height 7
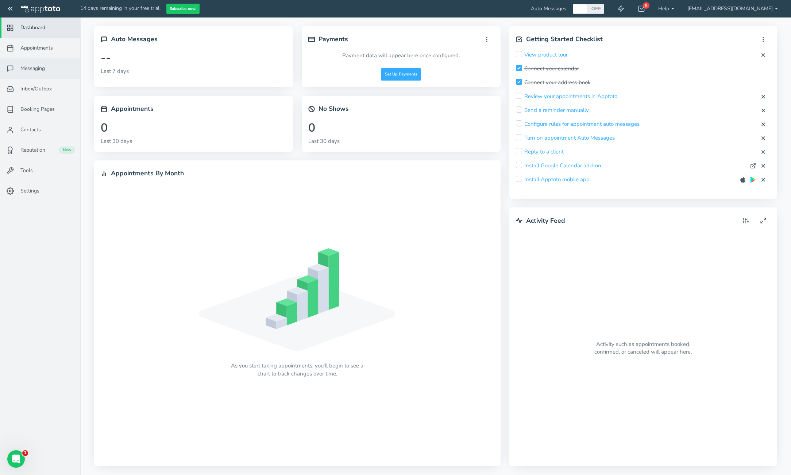
click at [50, 67] on link "Messaging" at bounding box center [40, 68] width 80 height 20
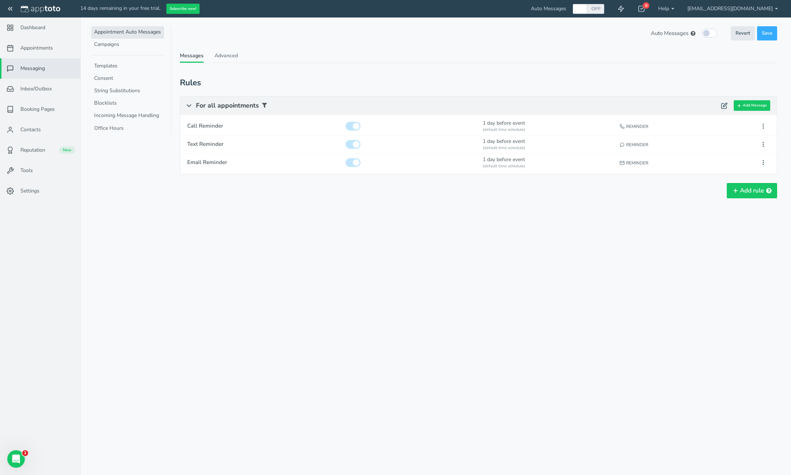
click at [223, 108] on span "For all appointments" at bounding box center [457, 106] width 522 height 18
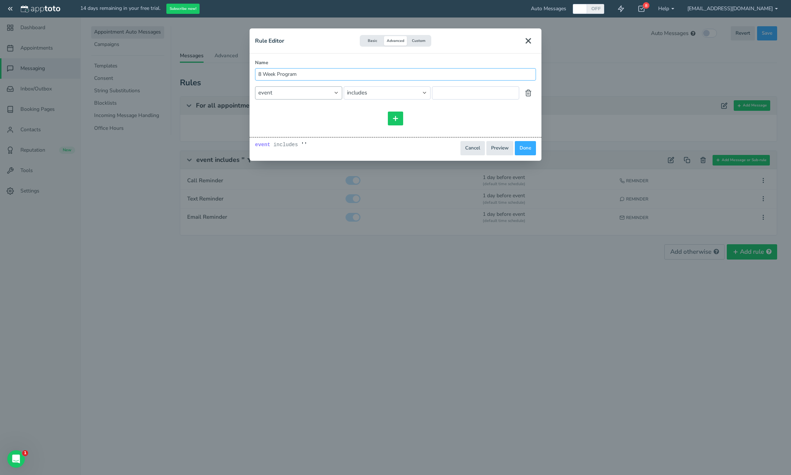
type input "8 Week Program"
click at [286, 95] on select "event event.all event.title event.location event.content event.start_time event…" at bounding box center [298, 92] width 87 height 13
click at [255, 86] on select "event event.all event.title event.location event.content event.start_time event…" at bounding box center [298, 92] width 87 height 13
click at [401, 94] on select "== != includes contains starts_with ends_with does_not_include does_not_contain…" at bounding box center [387, 92] width 87 height 13
click at [316, 90] on select "event event.all event.title event.location event.content event.start_time event…" at bounding box center [298, 92] width 87 height 13
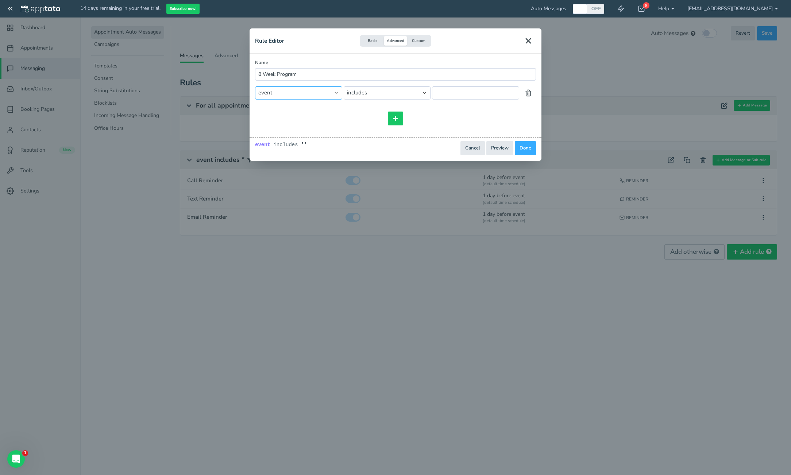
select select "string:event.duration"
click at [255, 86] on select "event event.all event.title event.location event.content event.start_time event…" at bounding box center [298, 92] width 87 height 13
select select "string:=="
click at [372, 91] on select "== != > >= < <= is_blank is_not_blank" at bounding box center [387, 92] width 87 height 13
click at [460, 93] on input "1" at bounding box center [451, 92] width 39 height 13
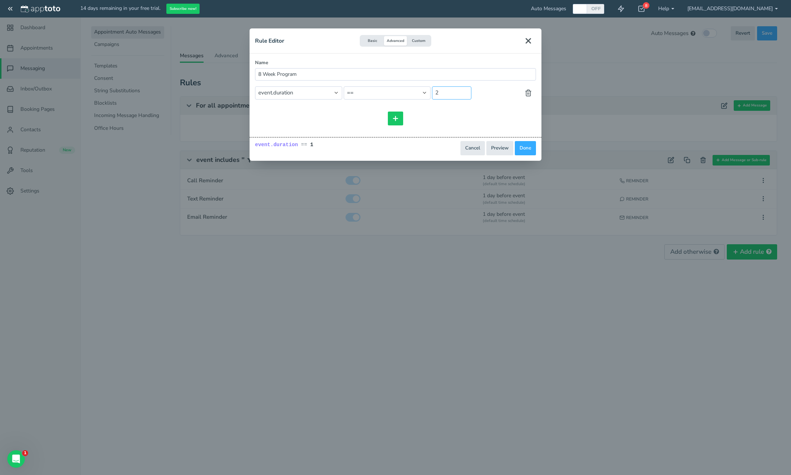
type input "2"
click at [466, 91] on input "2" at bounding box center [451, 92] width 39 height 13
click at [475, 105] on div "and or and or == event event.all event.title event.location event.content event…" at bounding box center [395, 105] width 281 height 39
click at [396, 94] on select "== != > >= < <= is_blank is_not_blank" at bounding box center [387, 92] width 87 height 13
click at [301, 87] on select "event event.all event.title event.location event.content event.start_time event…" at bounding box center [298, 92] width 87 height 13
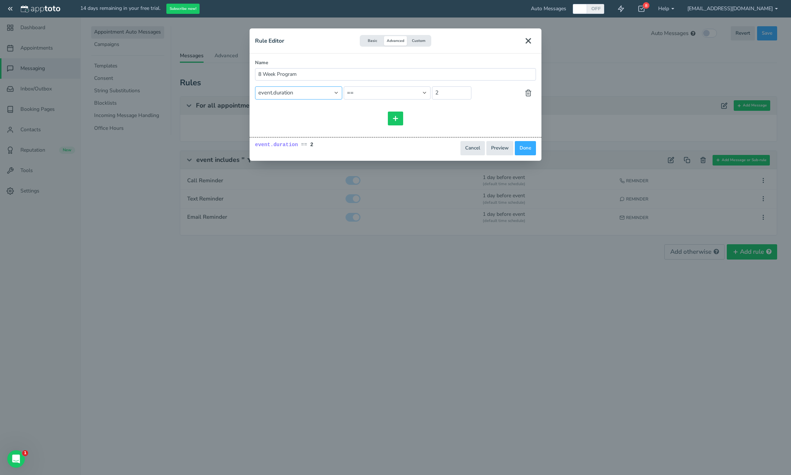
select select "string:event.recurring"
click at [255, 86] on select "event event.all event.title event.location event.content event.start_time event…" at bounding box center [298, 92] width 87 height 13
click at [400, 94] on select "== != is_blank is_not_blank" at bounding box center [387, 92] width 87 height 13
click at [320, 92] on select "event event.all event.title event.location event.content event.start_time event…" at bounding box center [298, 92] width 87 height 13
click at [472, 95] on select "true false" at bounding box center [475, 92] width 87 height 13
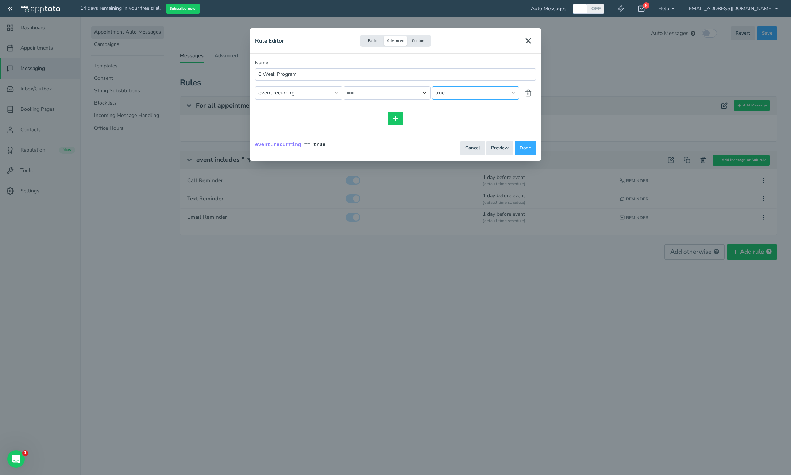
click at [432, 86] on select "true false" at bounding box center [475, 92] width 87 height 13
click at [403, 94] on select "== != is_blank is_not_blank" at bounding box center [387, 92] width 87 height 13
click at [344, 86] on select "== != is_blank is_not_blank" at bounding box center [387, 92] width 87 height 13
click at [400, 93] on select "== != is_blank is_not_blank" at bounding box center [387, 92] width 87 height 13
select select "string:=="
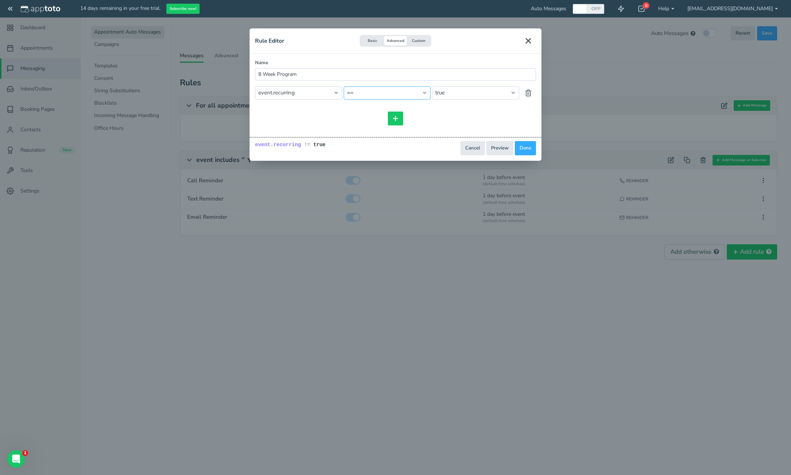
click at [344, 86] on select "== != is_blank is_not_blank" at bounding box center [387, 92] width 87 height 13
click at [530, 148] on button "Done" at bounding box center [525, 148] width 21 height 14
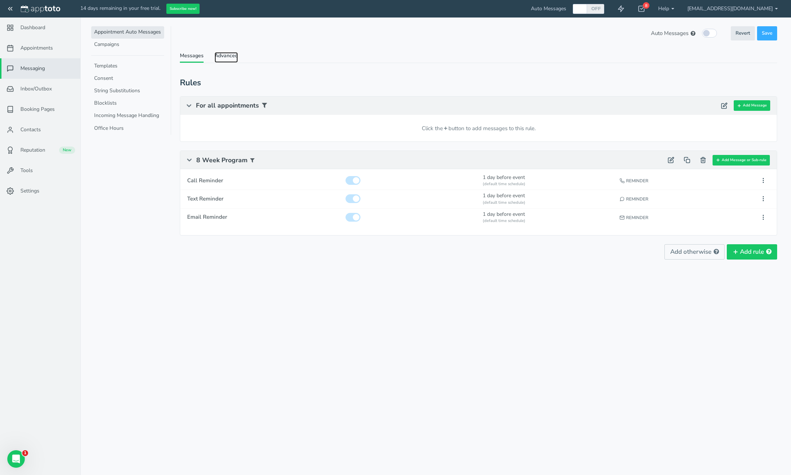
click at [221, 58] on link "Advanced" at bounding box center [226, 57] width 23 height 11
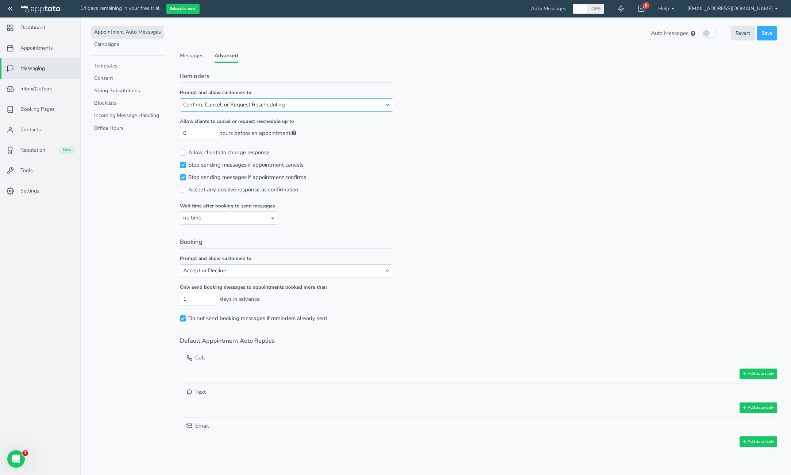
click at [236, 106] on select "Confirm, Cancel, or Request Rescheduling Confirm or Cancel Confirm or Request R…" at bounding box center [286, 105] width 213 height 13
select select "number:0"
click at [180, 99] on select "Confirm, Cancel, or Request Rescheduling Confirm or Cancel Confirm or Request R…" at bounding box center [286, 105] width 213 height 13
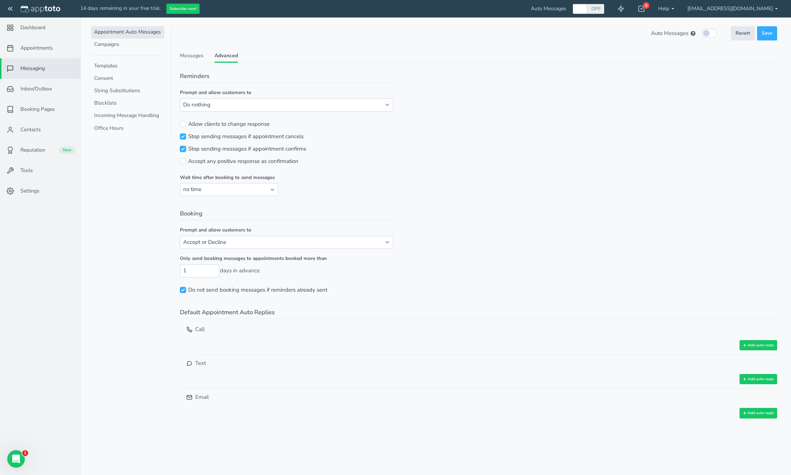
click at [185, 150] on input "Stop sending messages if appointment confirms" at bounding box center [183, 149] width 6 height 6
checkbox input "false"
click at [182, 137] on input "Stop sending messages if appointment cancels" at bounding box center [183, 137] width 6 height 6
checkbox input "false"
click at [208, 105] on select "Confirm, Cancel, or Request Rescheduling Confirm or Cancel Confirm or Request R…" at bounding box center [286, 105] width 213 height 13
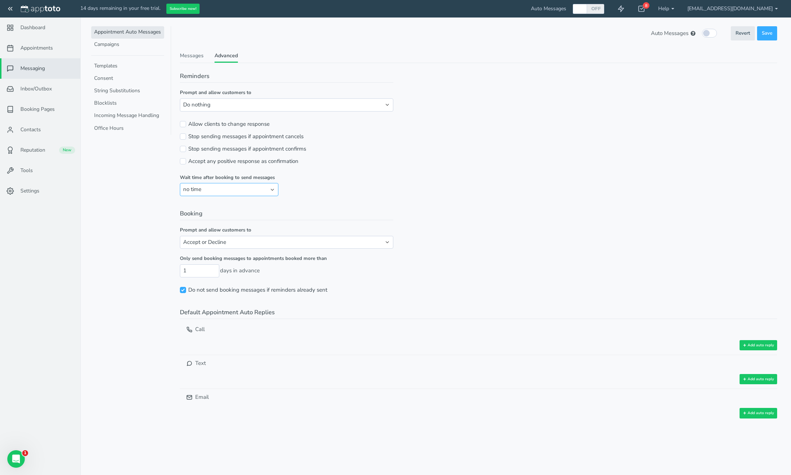
click at [221, 193] on select "no time 1 hour 1 day 2 days" at bounding box center [229, 189] width 99 height 13
click at [180, 183] on select "no time 1 hour 1 day 2 days" at bounding box center [229, 189] width 99 height 13
click at [212, 247] on select "Accept or Decline Just Accept Do nothing" at bounding box center [286, 242] width 213 height 13
select select "number:0"
click at [180, 236] on select "Accept or Decline Just Accept Do nothing" at bounding box center [286, 242] width 213 height 13
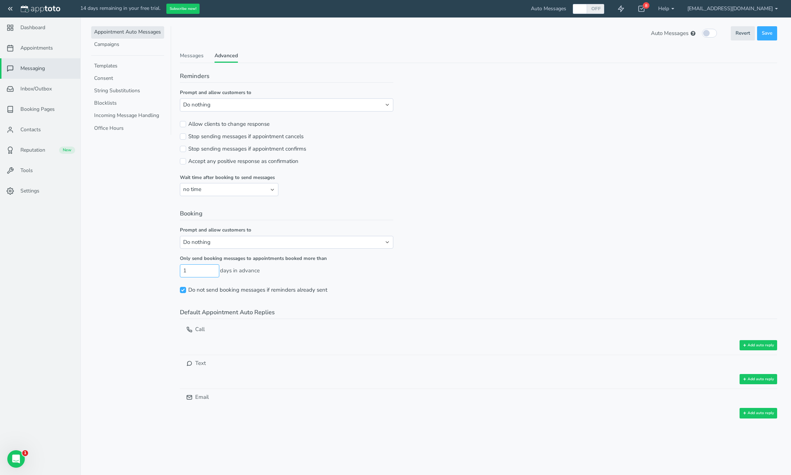
click at [194, 271] on input "1" at bounding box center [199, 271] width 39 height 13
type input "0"
click at [212, 274] on input "0" at bounding box center [199, 271] width 39 height 13
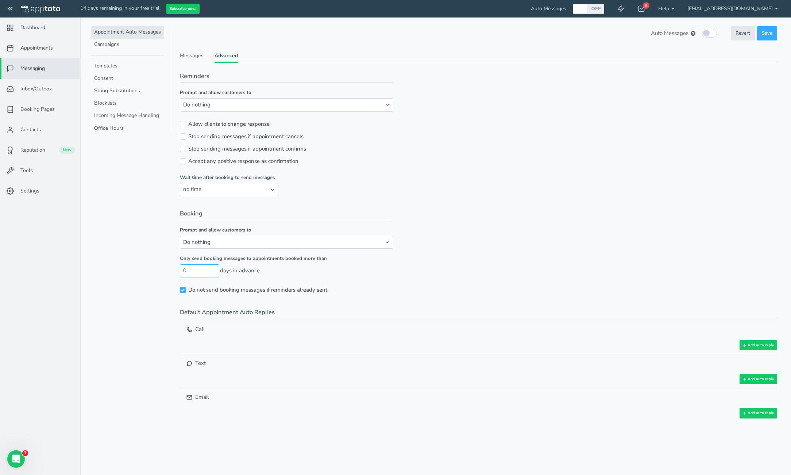
click at [212, 274] on input "0" at bounding box center [199, 271] width 39 height 13
click at [205, 274] on input "0" at bounding box center [199, 271] width 39 height 13
click at [181, 291] on input "Do not send booking messages if reminders already sent" at bounding box center [183, 290] width 6 height 6
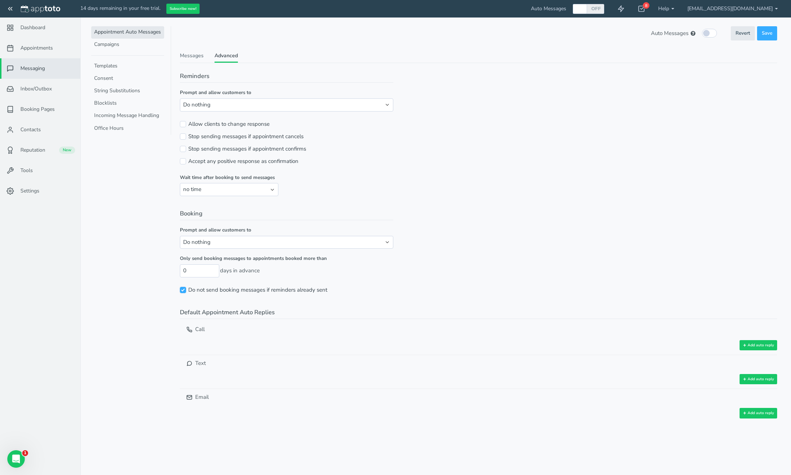
checkbox input "false"
click at [215, 270] on input "1" at bounding box center [199, 271] width 39 height 13
click at [215, 270] on input "2" at bounding box center [199, 271] width 39 height 13
click at [215, 270] on input "3" at bounding box center [199, 271] width 39 height 13
click at [204, 272] on input "3" at bounding box center [199, 271] width 39 height 13
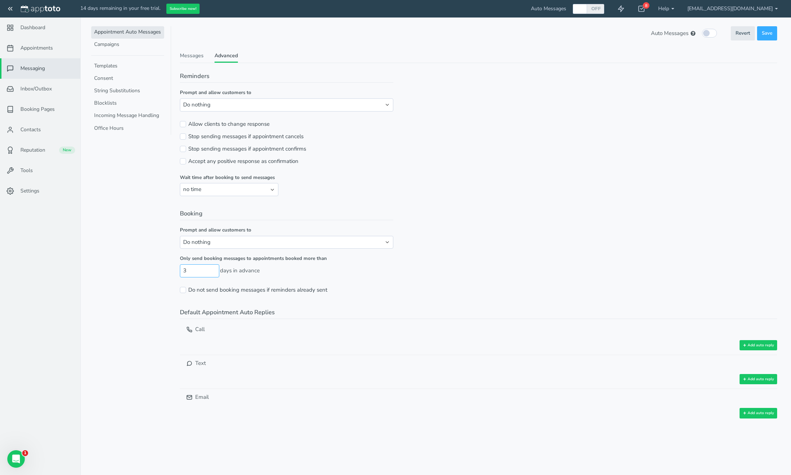
click at [204, 272] on input "3" at bounding box center [199, 271] width 39 height 13
click at [214, 272] on input "2" at bounding box center [199, 271] width 39 height 13
click at [214, 272] on input "1" at bounding box center [199, 271] width 39 height 13
type input "0"
click at [214, 272] on input "0" at bounding box center [199, 271] width 39 height 13
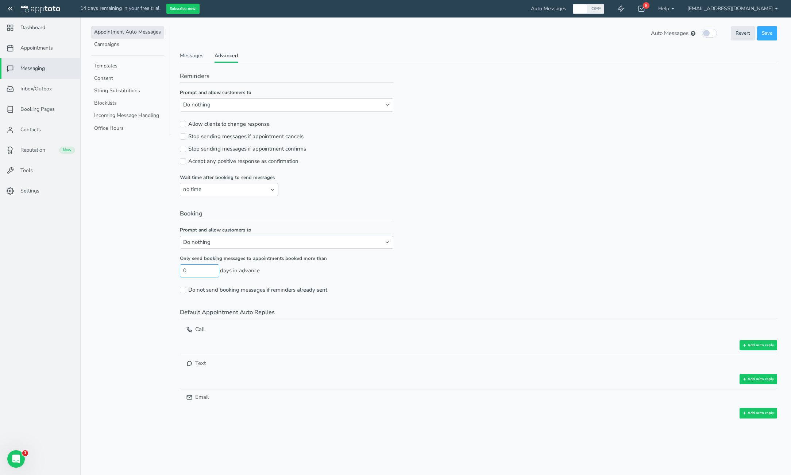
click at [200, 268] on input "0" at bounding box center [199, 271] width 39 height 13
type input "3"
type input "1"
click at [197, 270] on input "99" at bounding box center [199, 271] width 39 height 13
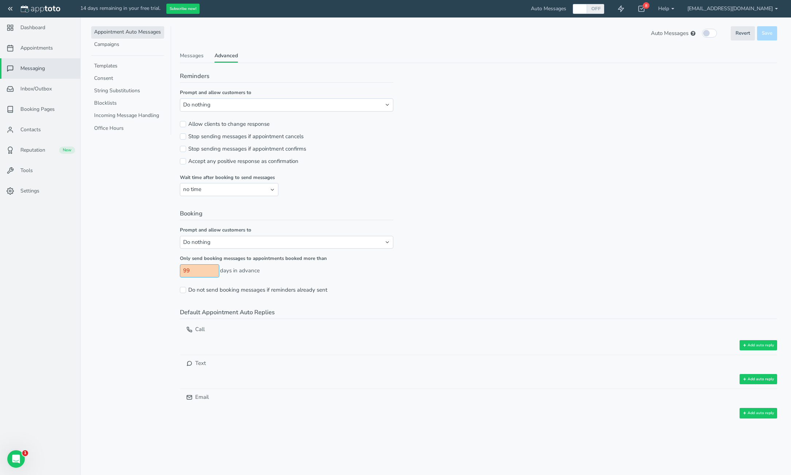
click at [197, 270] on input "99" at bounding box center [199, 271] width 39 height 13
type input "9"
type input "3"
type input "2"
type input "1"
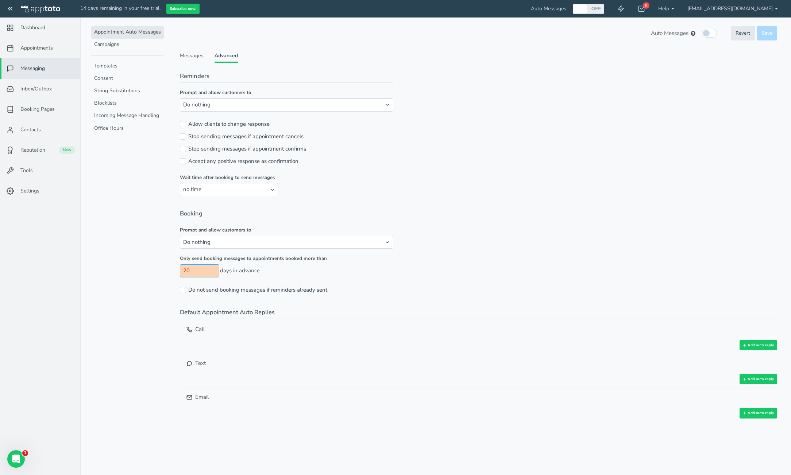
type input "2"
type input "14"
click at [252, 292] on label "Do not send booking messages if reminders already sent" at bounding box center [253, 290] width 147 height 8
click at [186, 292] on input "Do not send booking messages if reminders already sent" at bounding box center [183, 290] width 6 height 6
checkbox input "true"
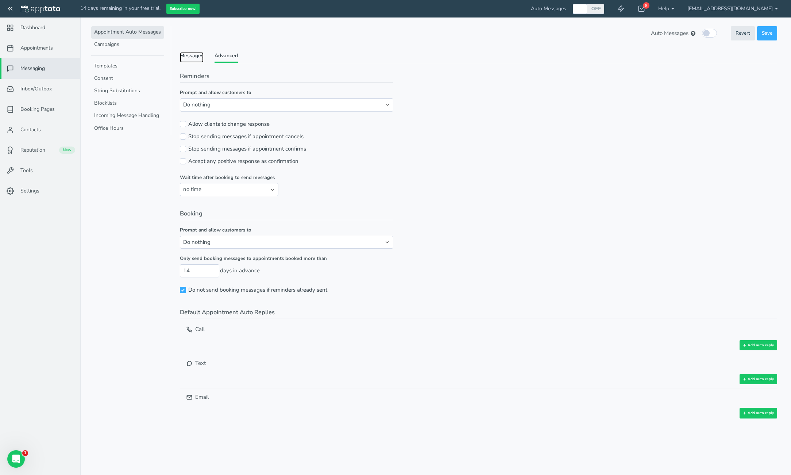
click at [200, 55] on link "Messages" at bounding box center [192, 57] width 24 height 11
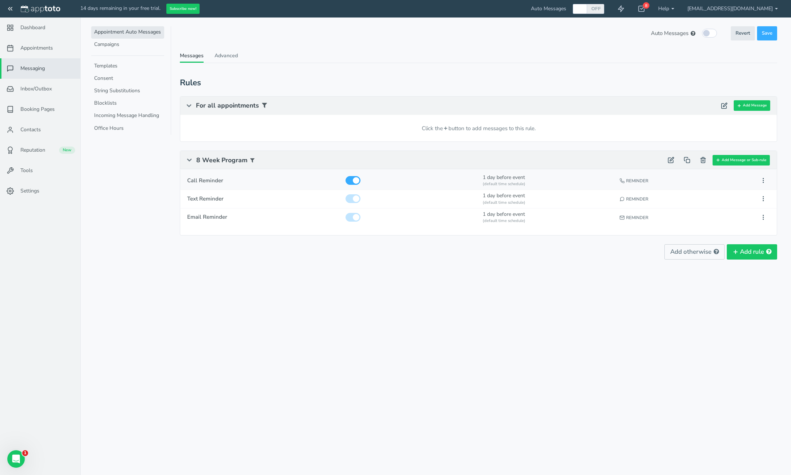
click at [220, 184] on span "Call Reminder" at bounding box center [263, 181] width 152 height 8
type input "Call Reminder"
checkbox input "true"
select select "number:1"
select select "string:man"
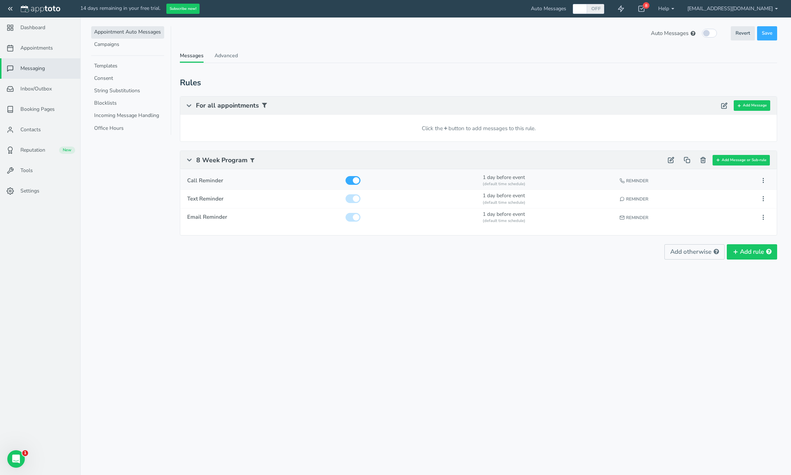
select select "string:default"
select select "string:1"
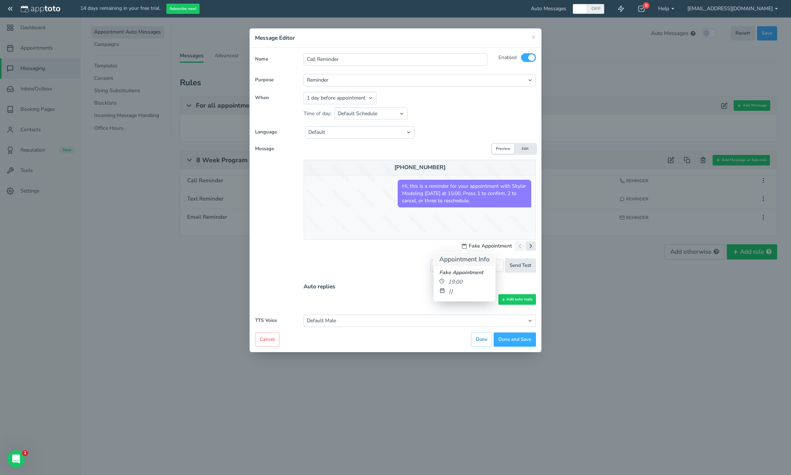
click at [464, 247] on span at bounding box center [464, 246] width 5 height 5
click at [336, 61] on input "Call Reminder" at bounding box center [396, 59] width 184 height 12
click at [327, 59] on input "Reminder 1" at bounding box center [396, 59] width 184 height 12
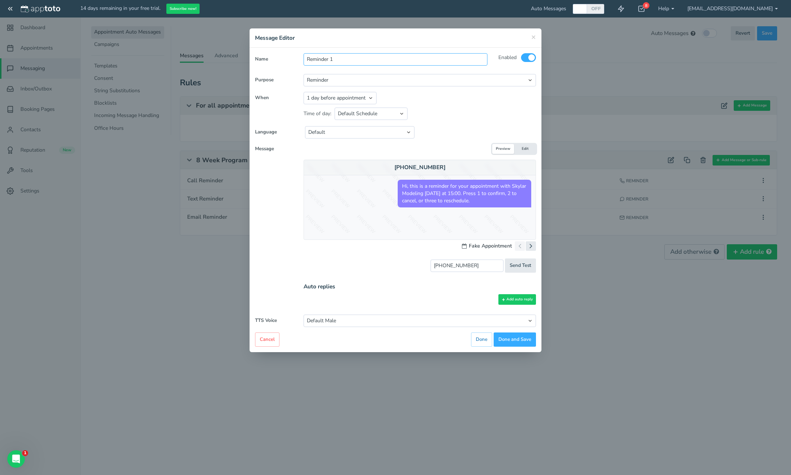
click at [327, 59] on input "Reminder 1" at bounding box center [396, 59] width 184 height 12
type input "f"
type input "First Reminder"
click at [463, 126] on div "Default English - US English - Australia English - United Kingdom English - Eur…" at bounding box center [383, 132] width 170 height 12
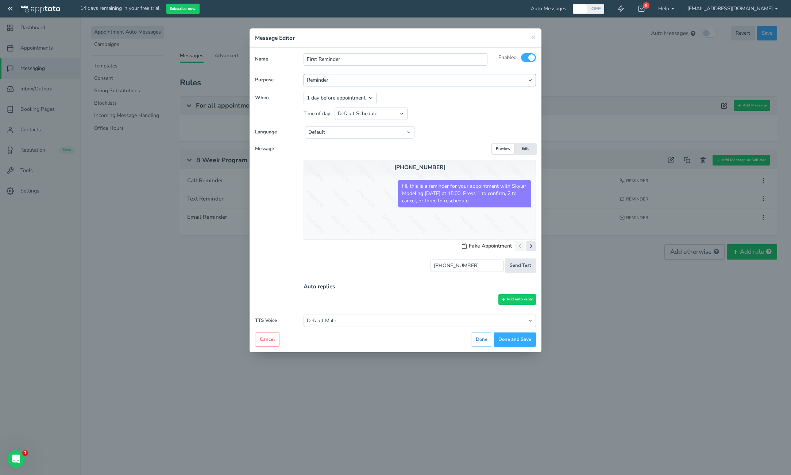
click at [437, 80] on select "Reminder Followup Booking / Initial" at bounding box center [420, 80] width 232 height 12
click at [361, 101] on select "Appointment start time Day of appointment 1 day before appointment 2 days befor…" at bounding box center [340, 98] width 73 height 12
select select "string:3"
click at [304, 92] on select "Appointment start time Day of appointment 1 day before appointment 2 days befor…" at bounding box center [340, 98] width 73 height 12
click at [387, 114] on select "Default Schedule Custom Schedule" at bounding box center [371, 114] width 73 height 12
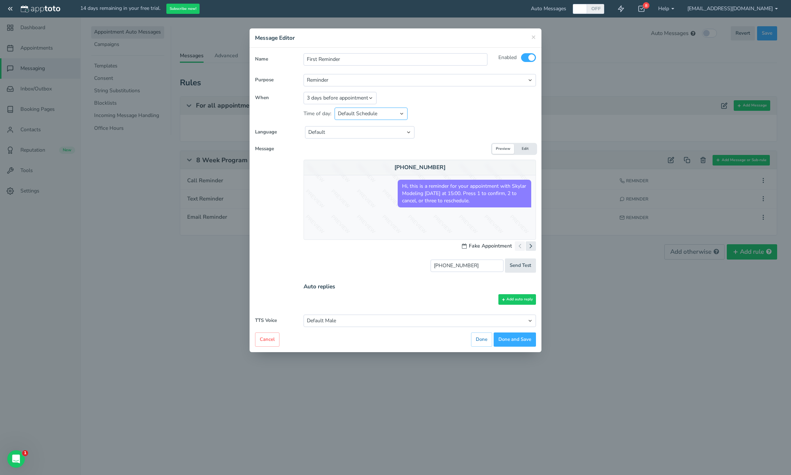
click at [399, 115] on select "Default Schedule Custom Schedule" at bounding box center [371, 114] width 73 height 12
click at [335, 108] on select "Default Schedule Custom Schedule" at bounding box center [371, 114] width 73 height 12
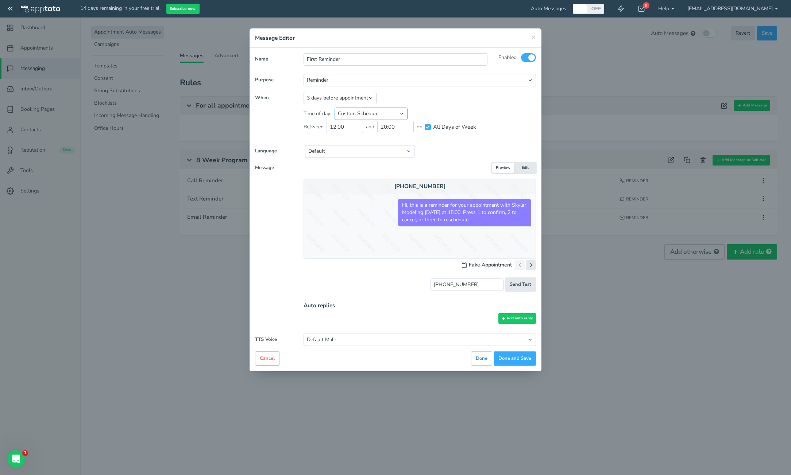
click at [388, 115] on select "Default Schedule Custom Schedule" at bounding box center [371, 114] width 73 height 12
select select "string:default"
click at [335, 108] on select "Default Schedule Custom Schedule" at bounding box center [371, 114] width 73 height 12
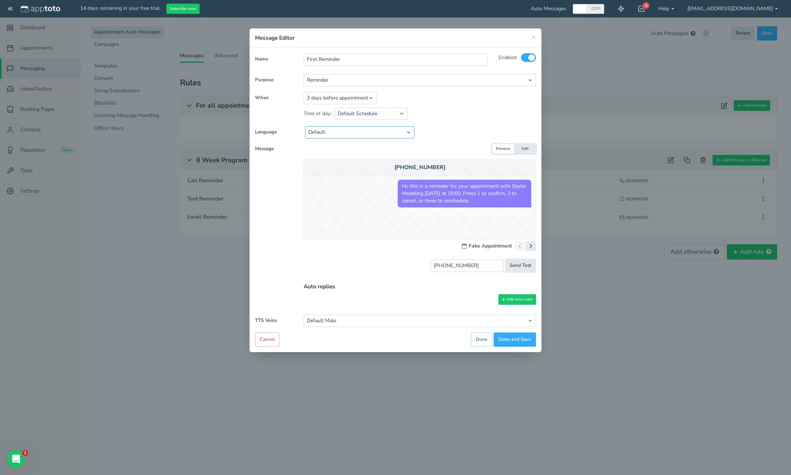
click at [400, 134] on select "Default English - US English - Australia English - United Kingdom English - Eur…" at bounding box center [359, 132] width 109 height 12
click at [393, 322] on select "Default Male Default Female Ivy Joanna Joey Justin Kendra Kimberly Matthew Kimb…" at bounding box center [420, 321] width 232 height 12
click at [536, 36] on div "× Message Editor" at bounding box center [396, 37] width 292 height 19
click at [535, 36] on span "×" at bounding box center [533, 37] width 5 height 10
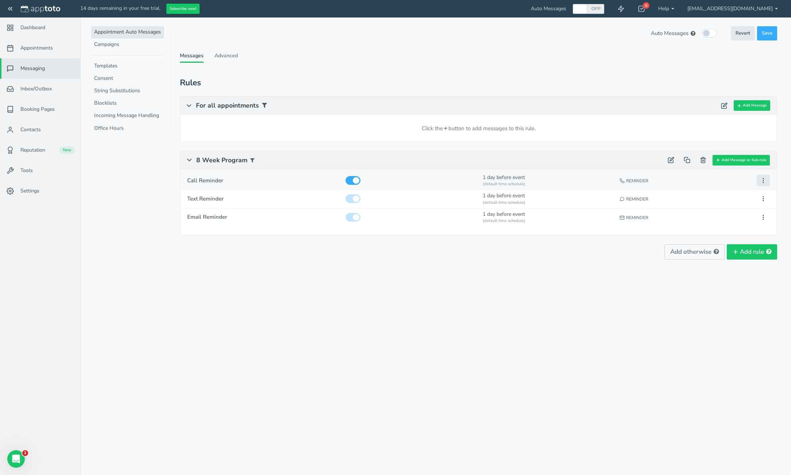
click at [763, 181] on use at bounding box center [763, 180] width 1 height 4
click at [580, 201] on div "(default time schedule)" at bounding box center [548, 203] width 131 height 6
type input "Text Reminder"
select select "string:1"
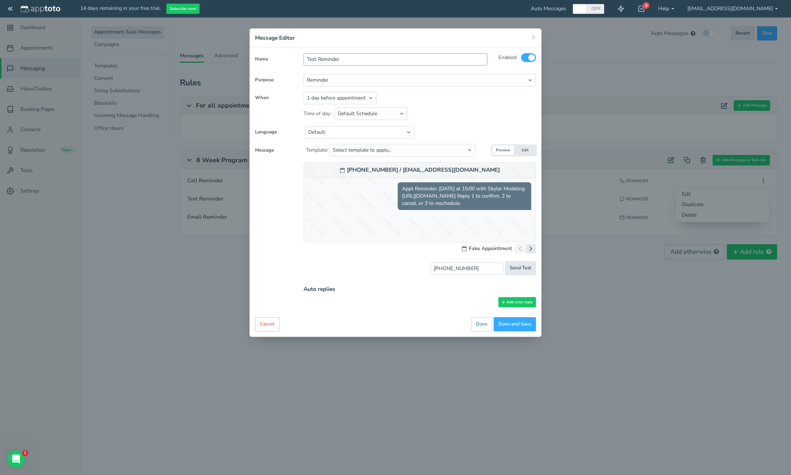
click at [347, 60] on input "Text Reminder" at bounding box center [396, 59] width 184 height 12
type input "First Reminder"
click at [430, 96] on div "Appointment start time Day of appointment 1 day before appointment 2 days befor…" at bounding box center [420, 98] width 232 height 12
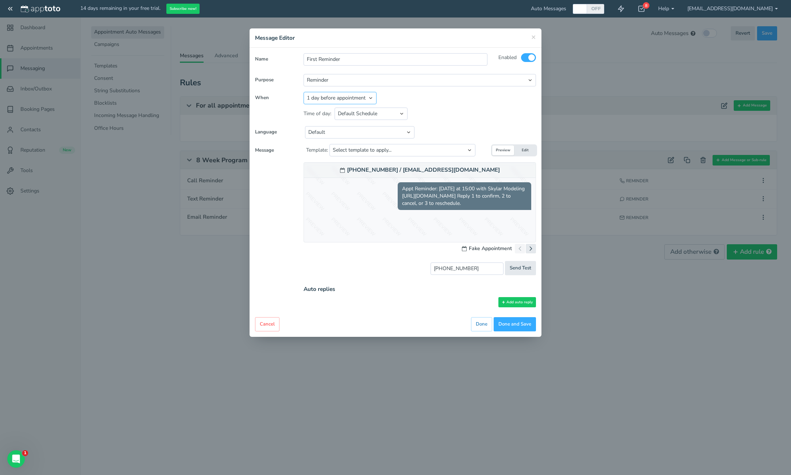
click at [358, 99] on select "Appointment start time Day of appointment 1 day before appointment 2 days befor…" at bounding box center [340, 98] width 73 height 12
select select "string:3"
click at [304, 92] on select "Appointment start time Day of appointment 1 day before appointment 2 days befor…" at bounding box center [340, 98] width 73 height 12
click at [414, 80] on select "Reminder Followup Booking / Initial" at bounding box center [420, 80] width 232 height 12
click at [364, 114] on select "Default Schedule Custom Schedule" at bounding box center [371, 114] width 73 height 12
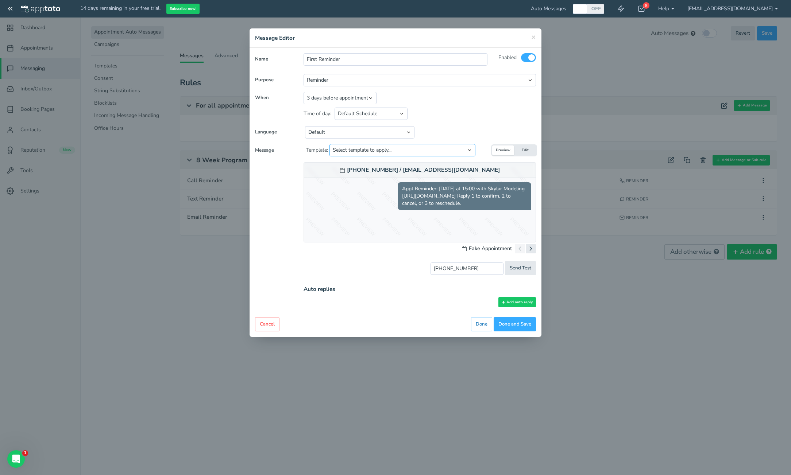
click at [413, 153] on select "Select template to apply... Default Reminder Default Reminder (just company nam…" at bounding box center [402, 150] width 146 height 12
click at [457, 150] on select "Select template to apply... Default Reminder Default Reminder (just company nam…" at bounding box center [402, 150] width 146 height 12
click at [408, 154] on select "Select template to apply... Default Reminder Default Reminder (just company nam…" at bounding box center [402, 150] width 146 height 12
click at [330, 144] on select "Select template to apply... Default Reminder Default Reminder (just company nam…" at bounding box center [402, 150] width 146 height 12
click at [524, 151] on button "Edit" at bounding box center [525, 151] width 22 height 10
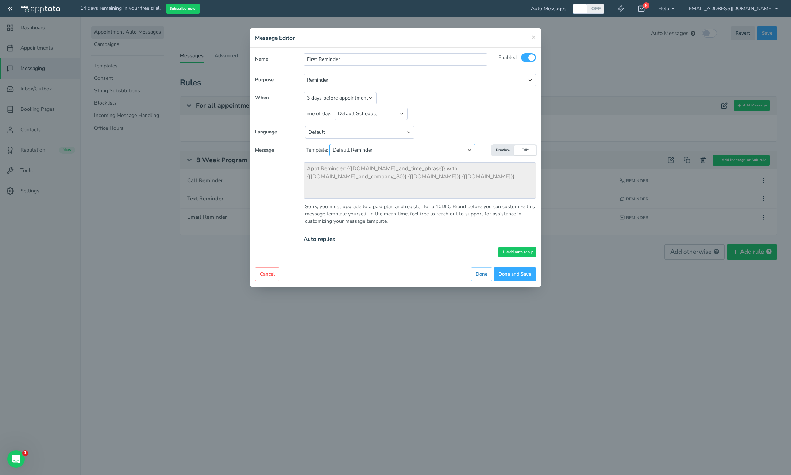
click at [402, 153] on select "Select template to apply... Default Reminder Default Reminder (just company nam…" at bounding box center [402, 150] width 146 height 12
select select "object:4013"
click at [330, 144] on select "Select template to apply... Default Reminder Default Reminder (just company nam…" at bounding box center [402, 150] width 146 height 12
type textarea "Appt Reminder: {{event.day_and_time_phrase}} with {{user.company_80}} {{reminde…"
click at [447, 150] on select "Select template to apply... Default Reminder Default Reminder (just company nam…" at bounding box center [402, 150] width 146 height 12
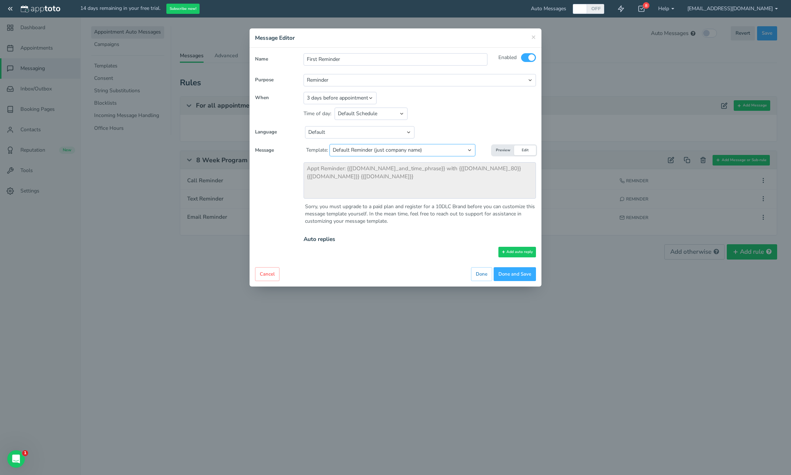
select select "object:4012"
click at [330, 144] on select "Select template to apply... Default Reminder Default Reminder (just company nam…" at bounding box center [402, 150] width 146 height 12
type textarea "Appt Reminder: {{event.day_and_time_phrase}} with {{user.name_and_company_80}} …"
click at [499, 151] on button "Preview" at bounding box center [503, 151] width 22 height 10
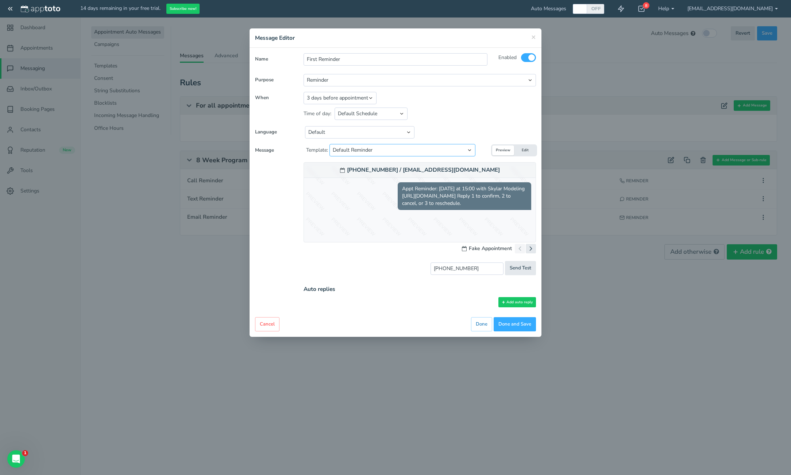
click at [443, 149] on select "Select template to apply... Default Reminder Default Reminder (just company nam…" at bounding box center [402, 150] width 146 height 12
click at [330, 144] on select "Select template to apply... Default Reminder Default Reminder (just company nam…" at bounding box center [402, 150] width 146 height 12
click at [443, 150] on select "Select template to apply... Default Reminder Default Reminder (just company nam…" at bounding box center [402, 150] width 146 height 12
click at [330, 144] on select "Select template to apply... Default Reminder Default Reminder (just company nam…" at bounding box center [402, 150] width 146 height 12
click at [444, 147] on select "Select template to apply... Default Reminder Default Reminder (just company nam…" at bounding box center [402, 150] width 146 height 12
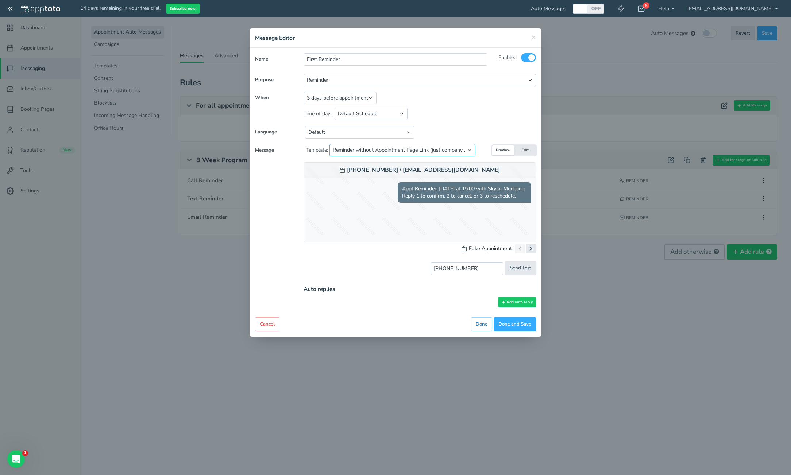
click at [330, 144] on select "Select template to apply... Default Reminder Default Reminder (just company nam…" at bounding box center [402, 150] width 146 height 12
click at [444, 153] on select "Select template to apply... Default Reminder Default Reminder (just company nam…" at bounding box center [402, 150] width 146 height 12
select select "object:4012"
click at [330, 144] on select "Select template to apply... Default Reminder Default Reminder (just company nam…" at bounding box center [402, 150] width 146 height 12
click at [473, 149] on select "Select template to apply... Default Reminder Default Reminder (just company nam…" at bounding box center [402, 150] width 146 height 12
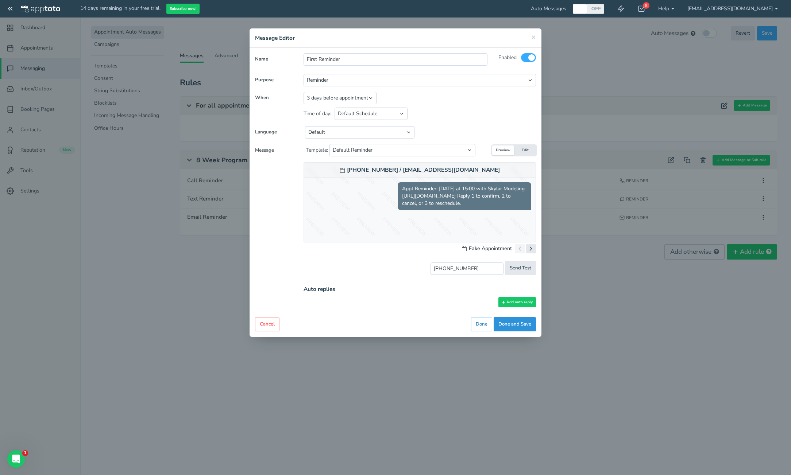
click at [513, 323] on button "Done and Save" at bounding box center [515, 324] width 42 height 14
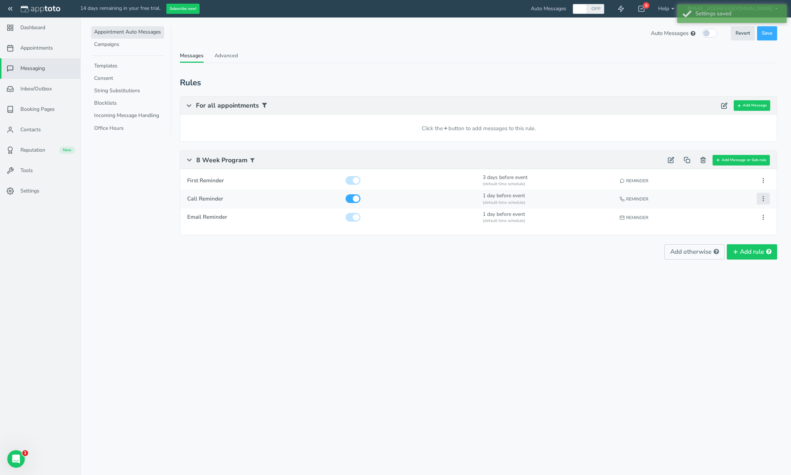
click at [761, 199] on icon at bounding box center [763, 199] width 7 height 7
click at [726, 234] on button "Delete" at bounding box center [722, 233] width 94 height 10
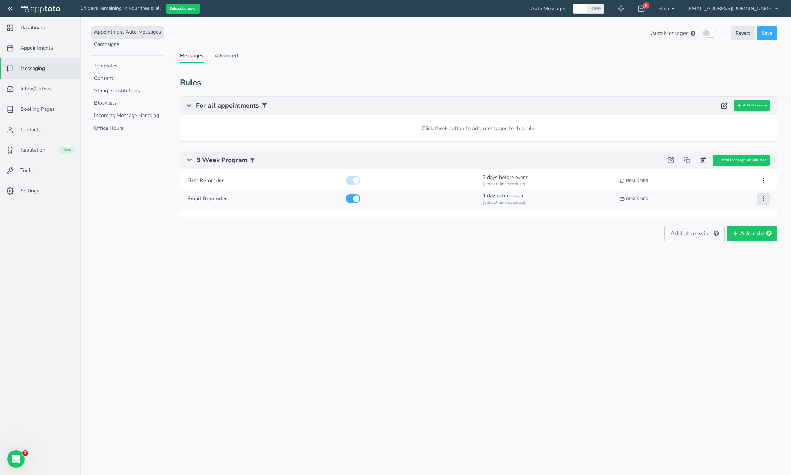
click at [764, 197] on icon at bounding box center [763, 199] width 7 height 7
click at [730, 232] on button "Delete" at bounding box center [722, 233] width 94 height 10
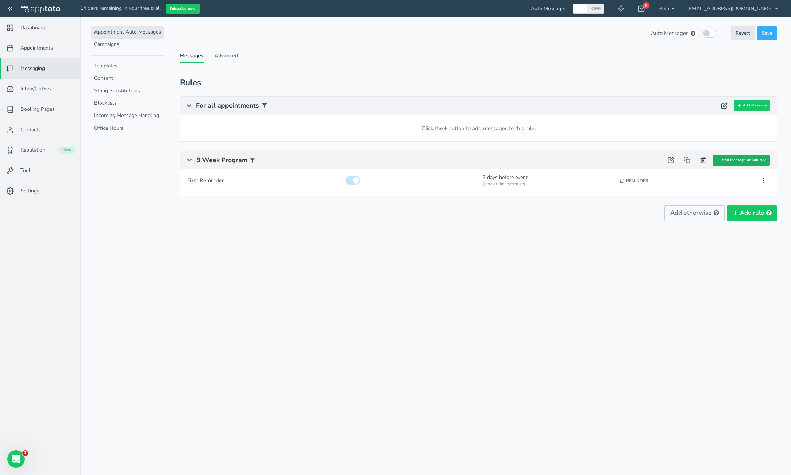
click at [747, 161] on button "Add Message or Sub-rule" at bounding box center [741, 160] width 57 height 11
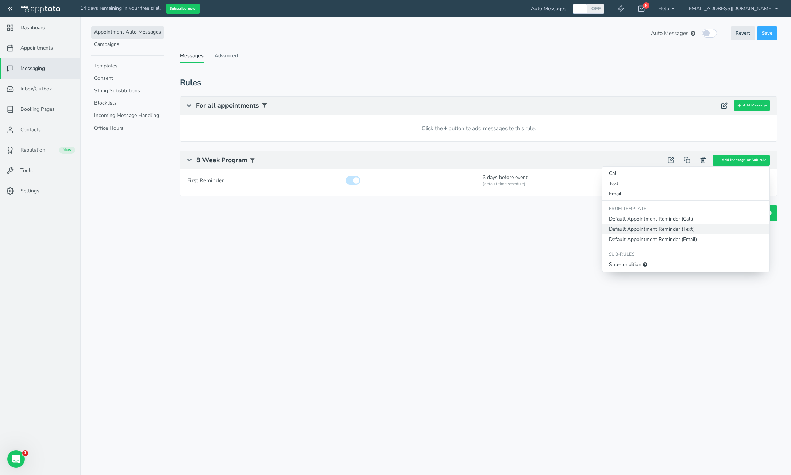
click at [737, 228] on button "Default Appointment Reminder (Text)" at bounding box center [685, 229] width 167 height 10
type input "Default Appointment Reminder"
select select "string:1"
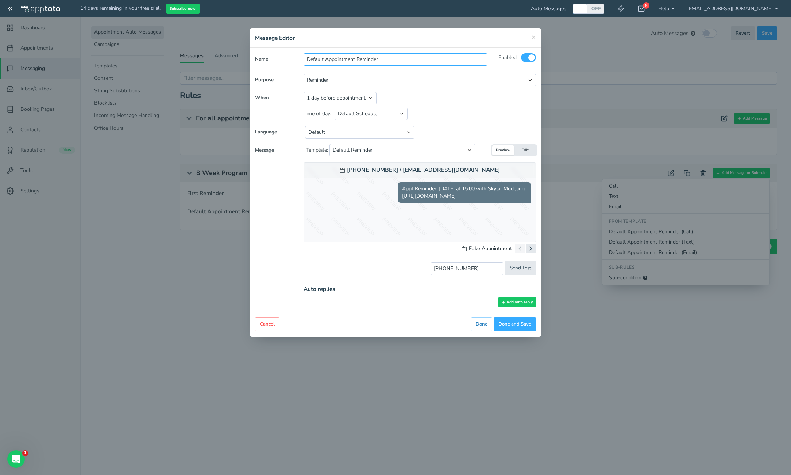
click at [435, 60] on input "Default Appointment Reminder" at bounding box center [396, 59] width 184 height 12
click at [437, 65] on input "Default Appointment Reminder" at bounding box center [396, 59] width 184 height 12
click at [438, 63] on input "Default Appointment Reminder" at bounding box center [396, 59] width 184 height 12
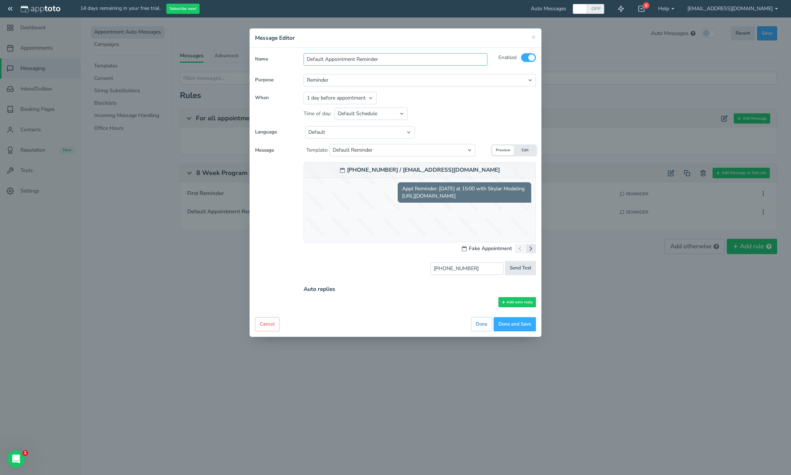
click at [438, 63] on input "Default Appointment Reminder" at bounding box center [396, 59] width 184 height 12
type input "Reminder 2"
click at [434, 91] on div "Name Reminder 2 Enabled To All Participants Single Participant Calendar Owner u…" at bounding box center [395, 182] width 281 height 259
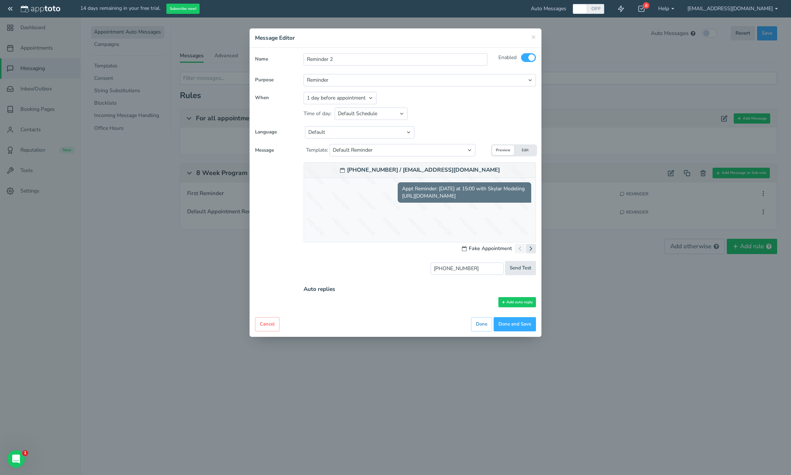
click at [526, 148] on button "Edit" at bounding box center [525, 151] width 22 height 10
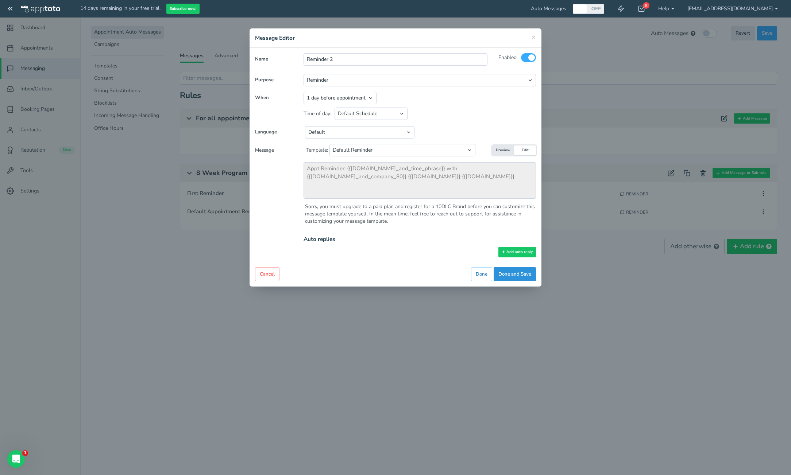
click at [525, 279] on button "Done and Save" at bounding box center [515, 274] width 42 height 14
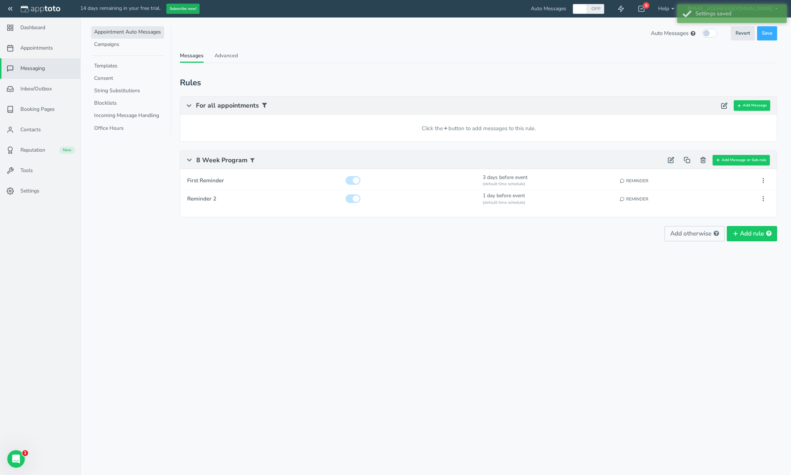
click at [184, 8] on button "Subscribe now!" at bounding box center [182, 9] width 33 height 11
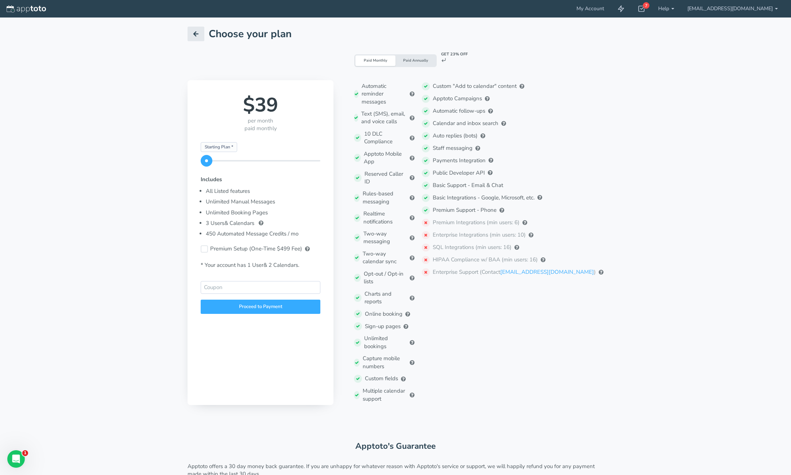
scroll to position [3, 0]
drag, startPoint x: 431, startPoint y: 115, endPoint x: 424, endPoint y: 111, distance: 7.8
click at [414, 129] on div "10 DLC Compliance" at bounding box center [384, 139] width 61 height 20
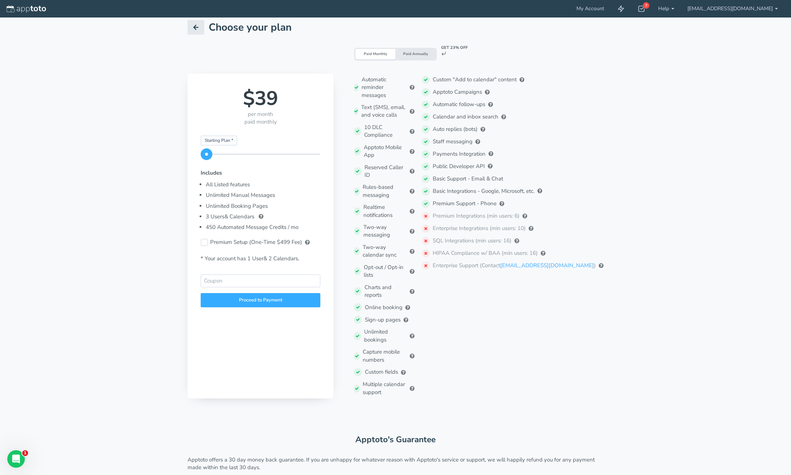
scroll to position [11, 0]
click at [237, 281] on input "text" at bounding box center [261, 280] width 120 height 13
paste input "EFSYOPTAWTTGSE"
click at [239, 296] on div "Proceed to Payment" at bounding box center [261, 300] width 120 height 14
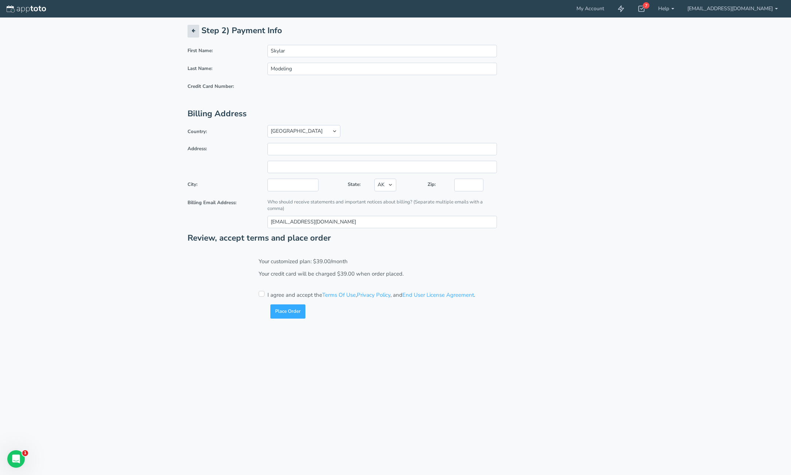
click at [193, 32] on icon "button" at bounding box center [194, 31] width 4 height 4
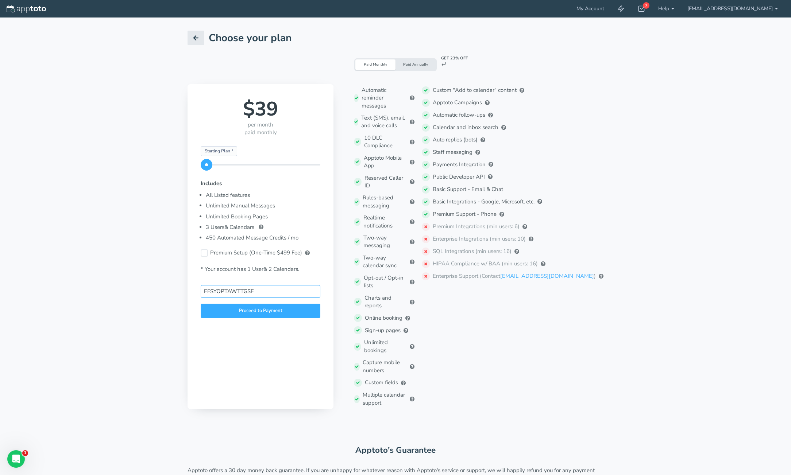
click at [264, 287] on input "EFSYOPTAWTTGSE" at bounding box center [261, 291] width 120 height 13
click at [266, 292] on input "EFSYOPTAWTTGSE" at bounding box center [261, 291] width 120 height 13
click at [305, 267] on div "* Your account has 1 User s & 2 Calendar s ." at bounding box center [261, 265] width 120 height 16
click at [249, 292] on input "EFSYOPTAWTTGSE" at bounding box center [261, 291] width 120 height 13
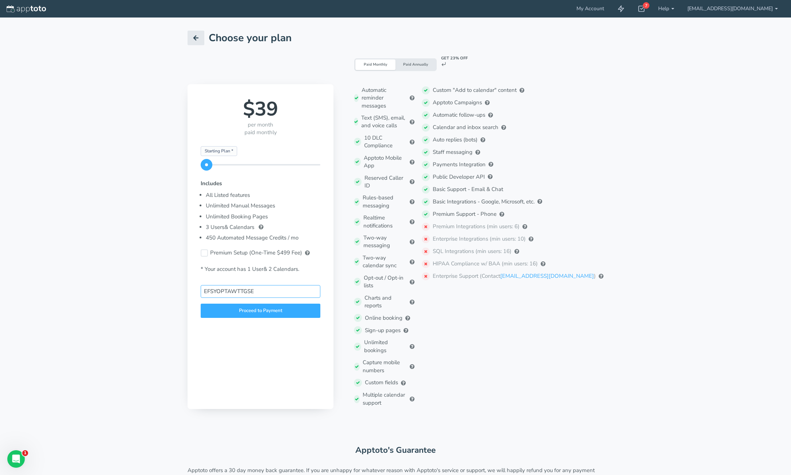
click at [249, 292] on input "EFSYOPTAWTTGSE" at bounding box center [261, 291] width 120 height 13
click button "Place Order" at bounding box center [0, 0] width 0 height 0
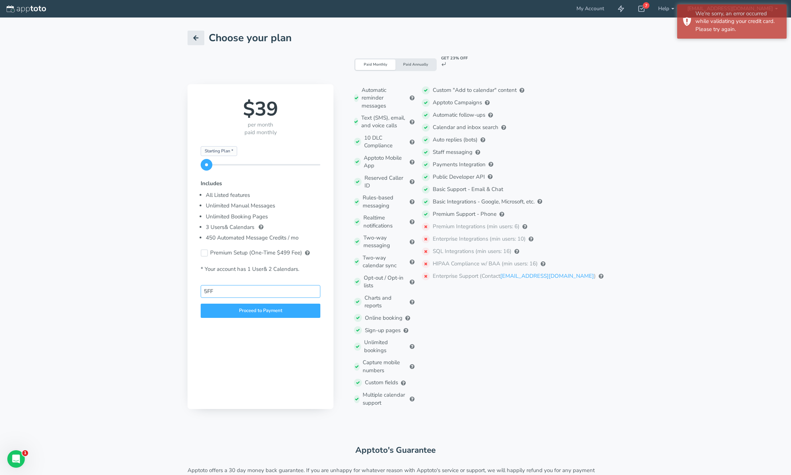
click at [277, 288] on input "5FF" at bounding box center [261, 291] width 120 height 13
click at [207, 292] on input "5FF" at bounding box center [261, 291] width 120 height 13
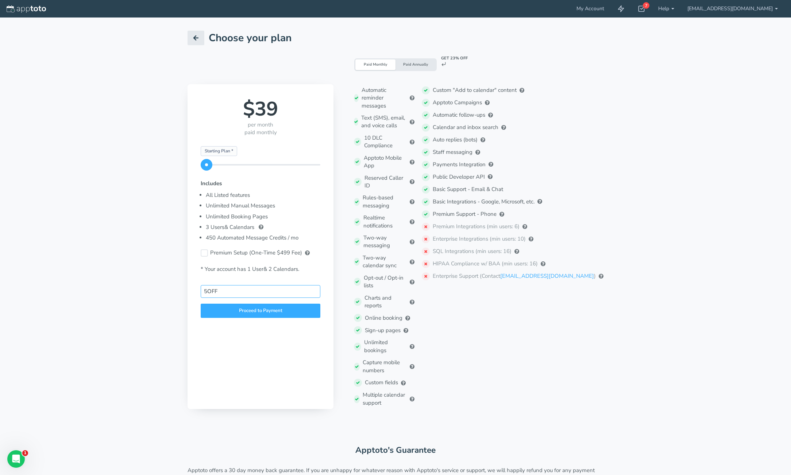
click button "Place Order" at bounding box center [0, 0] width 0 height 0
click at [253, 293] on input "5OFF" at bounding box center [261, 291] width 120 height 13
paste input "TSNWTSSYREG"
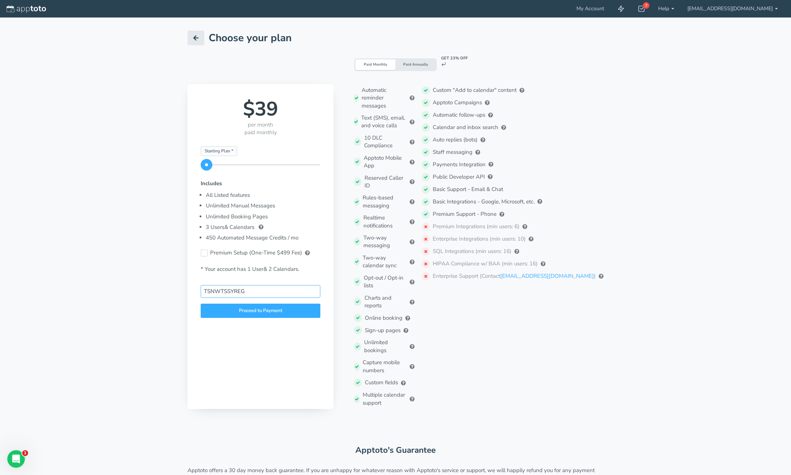
click button "Place Order" at bounding box center [0, 0] width 0 height 0
click at [278, 289] on input "TSNWTSSYREG" at bounding box center [261, 291] width 120 height 13
paste input "DEESY"
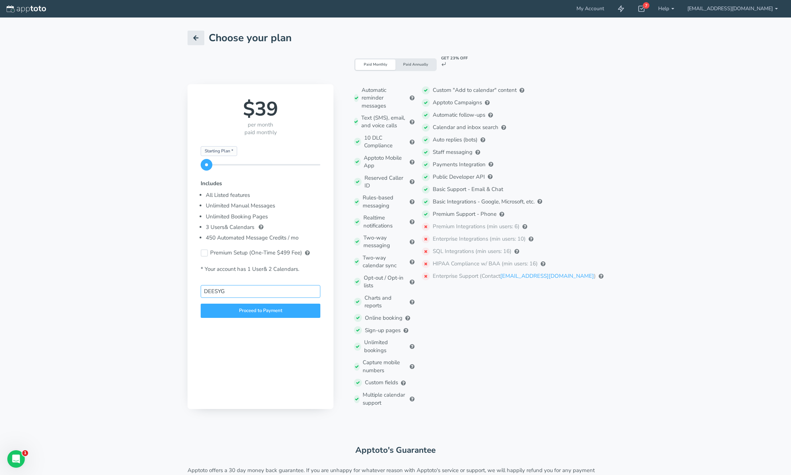
type input "DEESYG"
click button "Place Order" at bounding box center [0, 0] width 0 height 0
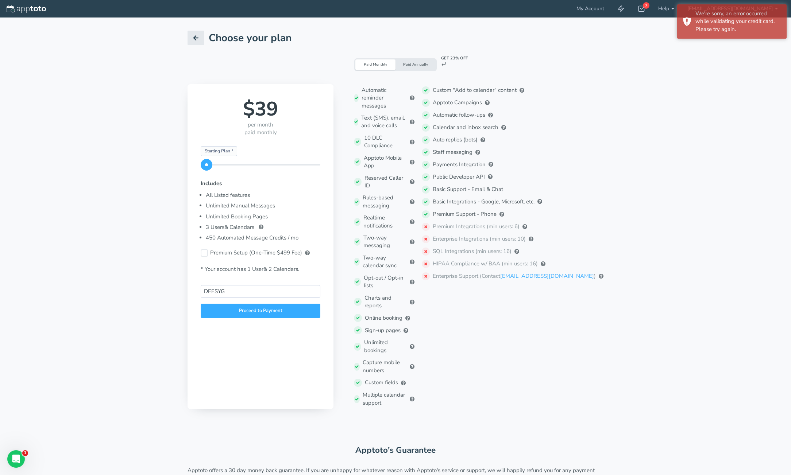
click at [277, 303] on div "DEESYG Proceed to Payment" at bounding box center [261, 301] width 120 height 33
click at [277, 309] on div "Proceed to Payment" at bounding box center [261, 311] width 120 height 14
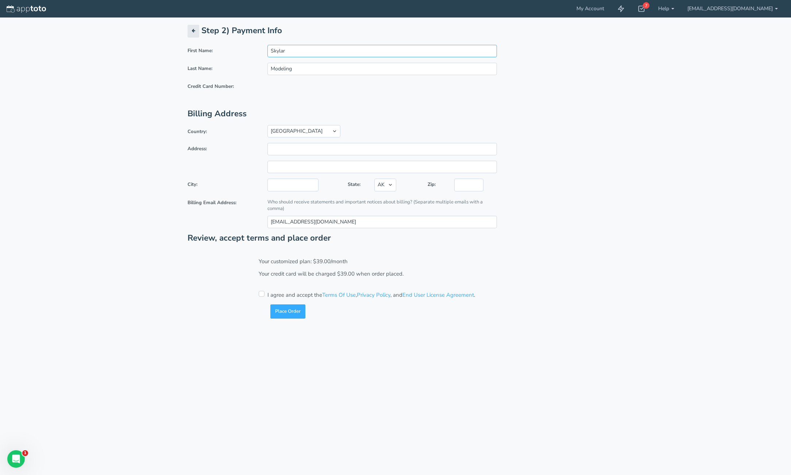
click at [292, 51] on input "Skylar" at bounding box center [381, 51] width 229 height 12
type input "Dennsi"
click at [329, 12] on header "My Account 7 Getting Started Checklist Hide completed Refresh Remove Checklist …" at bounding box center [395, 9] width 791 height 18
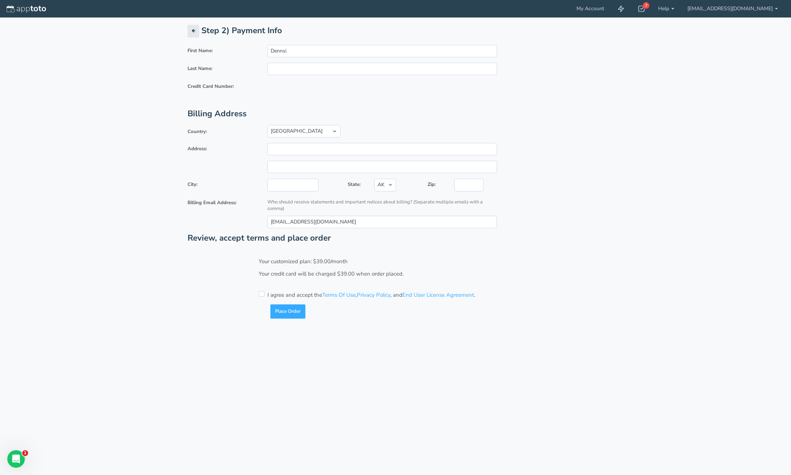
click at [329, 12] on header "My Account 7 Getting Started Checklist Hide completed Refresh Remove Checklist …" at bounding box center [395, 9] width 791 height 18
click at [305, 53] on input "Dennsi" at bounding box center [381, 51] width 229 height 12
type input "[PERSON_NAME]"
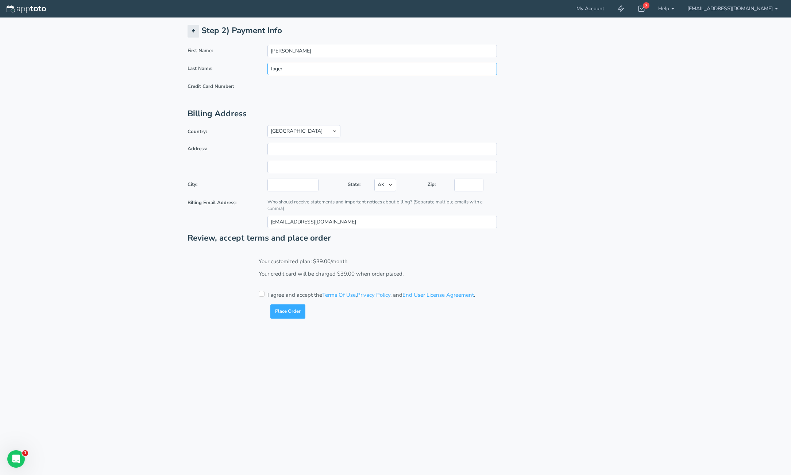
type input "Jager"
click at [408, 104] on div at bounding box center [381, 92] width 229 height 23
click at [198, 34] on button "button" at bounding box center [194, 31] width 12 height 13
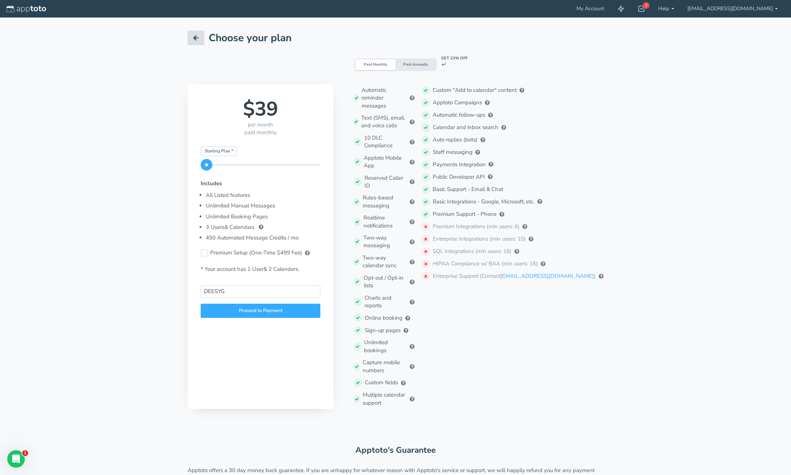
click at [203, 34] on link at bounding box center [196, 38] width 17 height 15
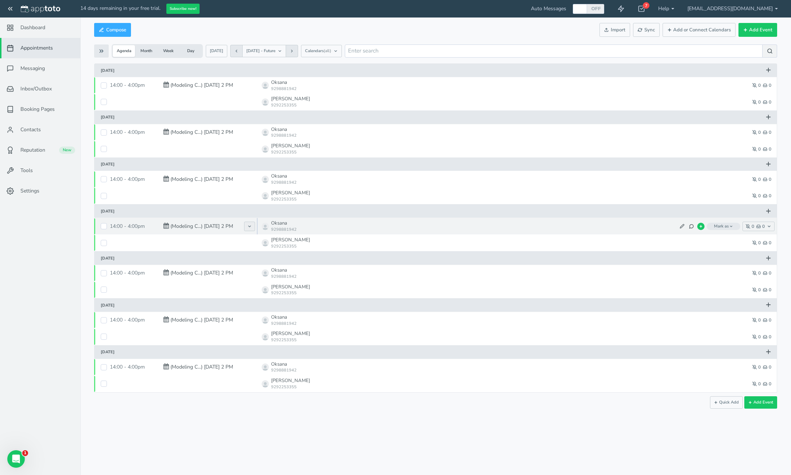
click at [248, 226] on icon at bounding box center [249, 226] width 4 height 4
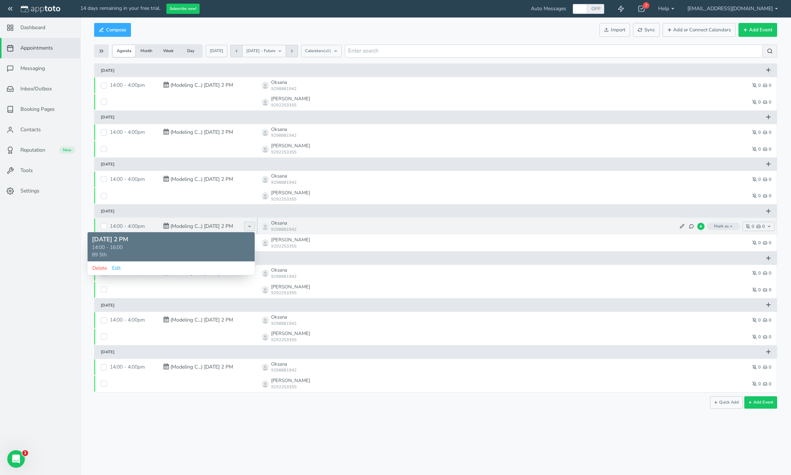
click at [248, 226] on icon at bounding box center [249, 226] width 4 height 4
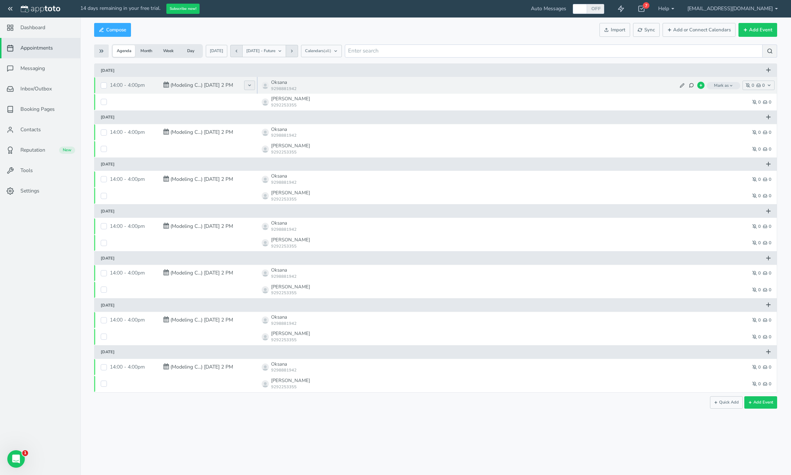
click at [247, 86] on button at bounding box center [249, 85] width 11 height 9
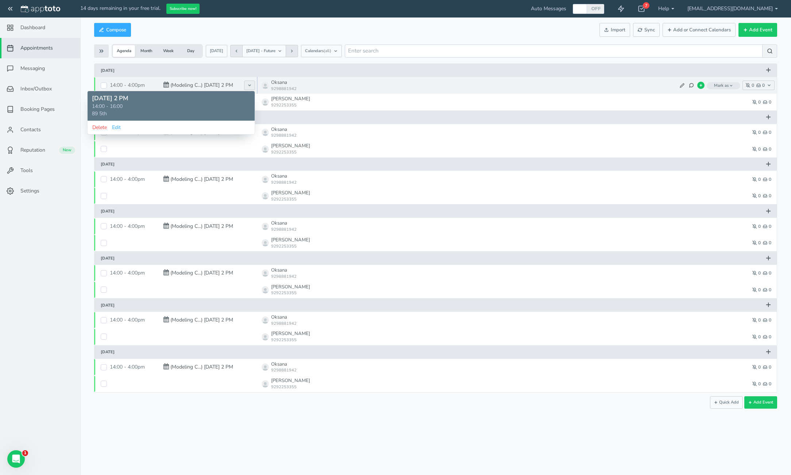
click at [247, 86] on button at bounding box center [249, 85] width 11 height 9
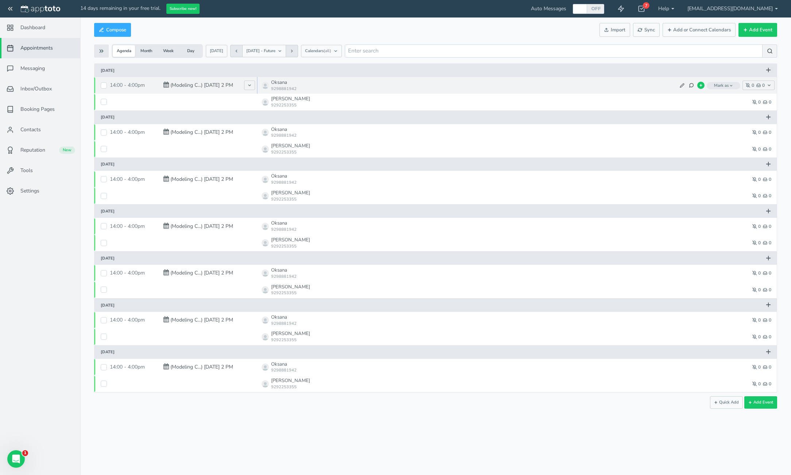
click at [178, 84] on p "(Modeling C...) [DATE] 2 PM" at bounding box center [201, 85] width 63 height 7
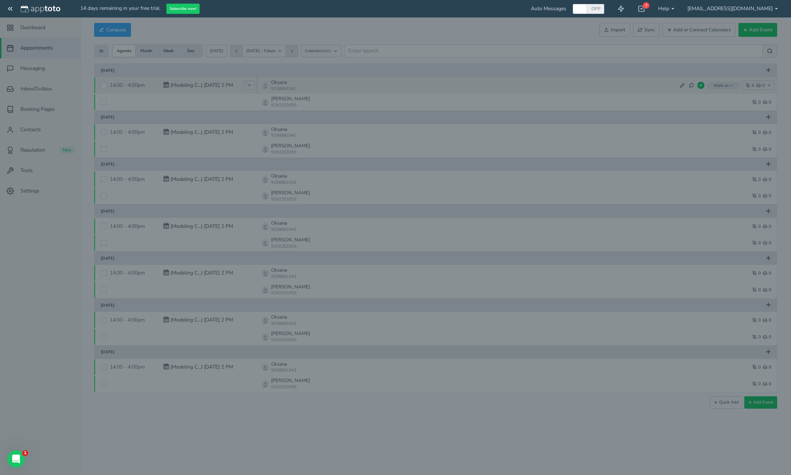
type input "[DATE] 2 PM"
type input "[DATE]"
type input "14:00"
type input "[DATE]"
type input "16:00"
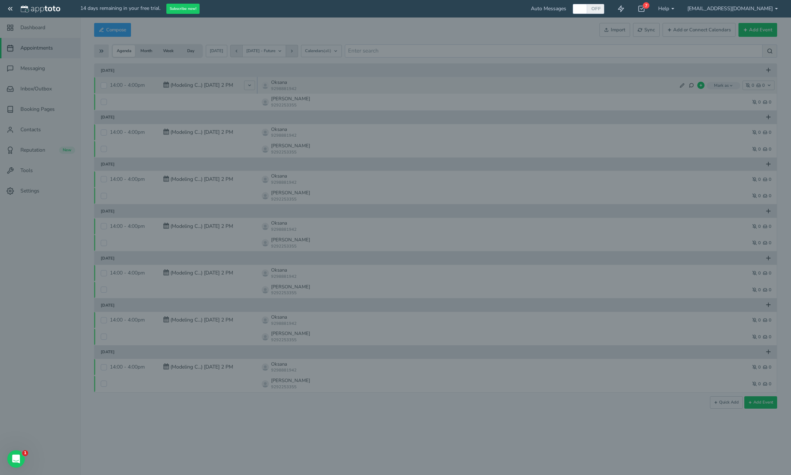
type input "89 5th"
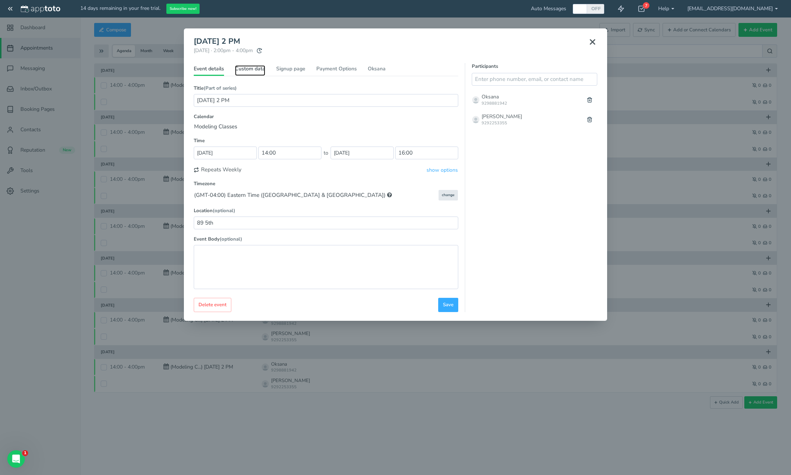
click at [256, 68] on link "Custom data" at bounding box center [250, 70] width 30 height 11
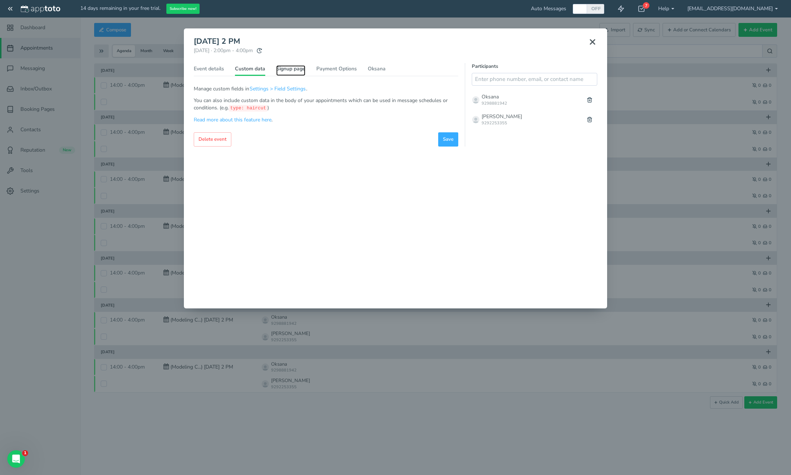
click at [276, 68] on link "Signup page" at bounding box center [290, 70] width 29 height 11
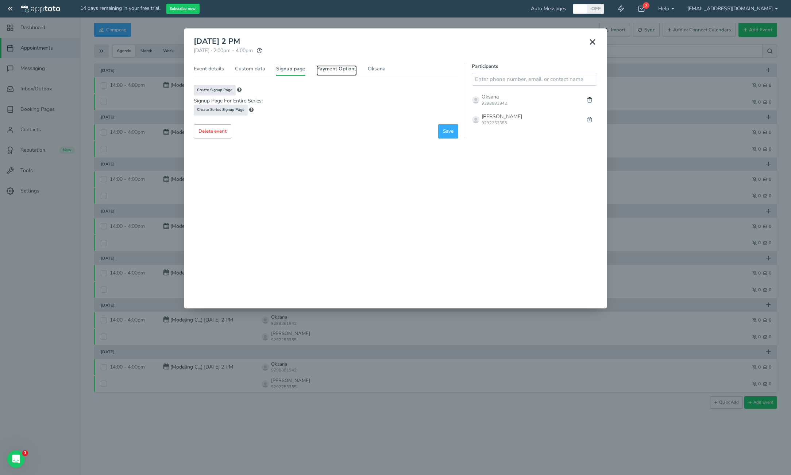
click at [323, 69] on link "Payment Options" at bounding box center [336, 70] width 40 height 11
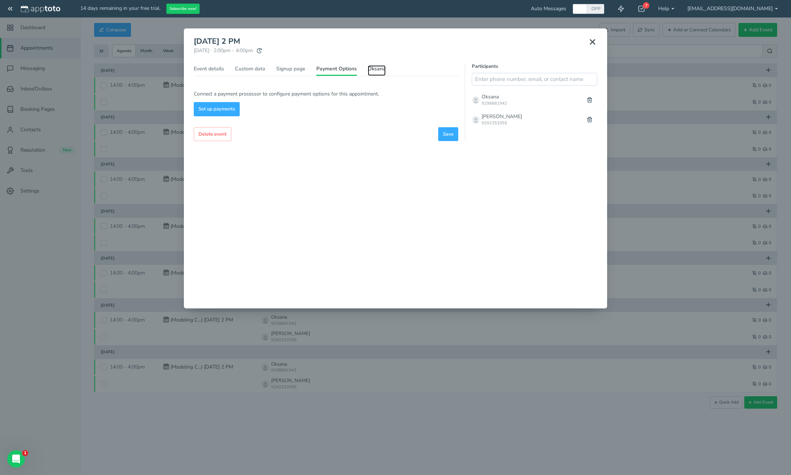
click at [368, 69] on link "Oksana" at bounding box center [377, 70] width 18 height 11
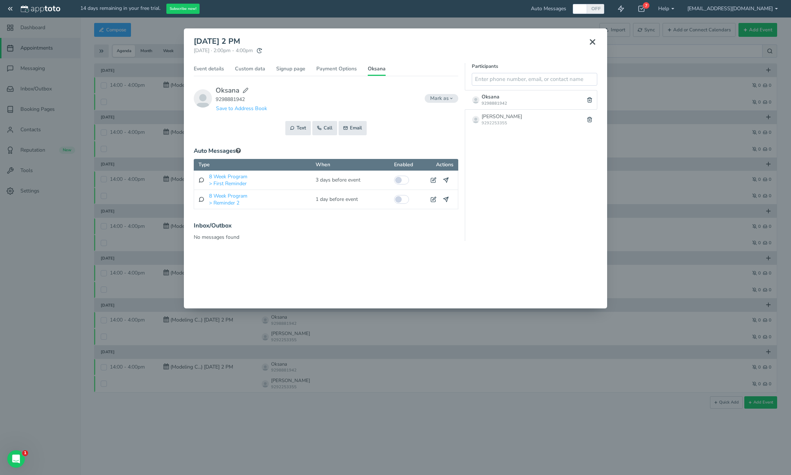
click at [590, 45] on icon at bounding box center [592, 42] width 9 height 9
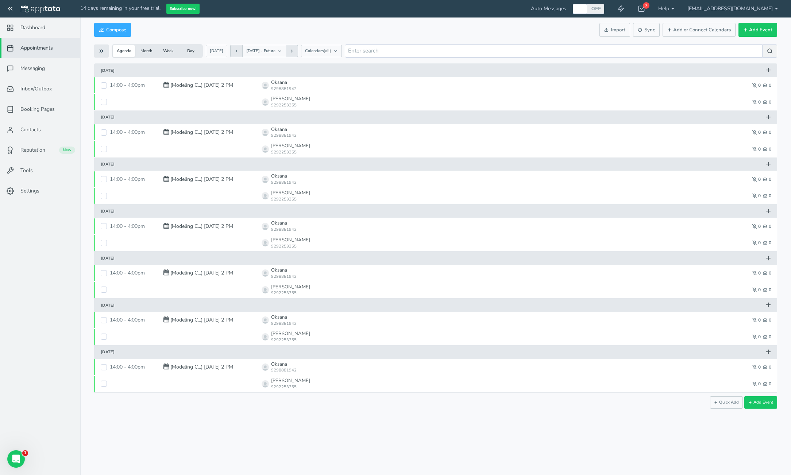
click at [147, 52] on button "Month" at bounding box center [146, 51] width 22 height 12
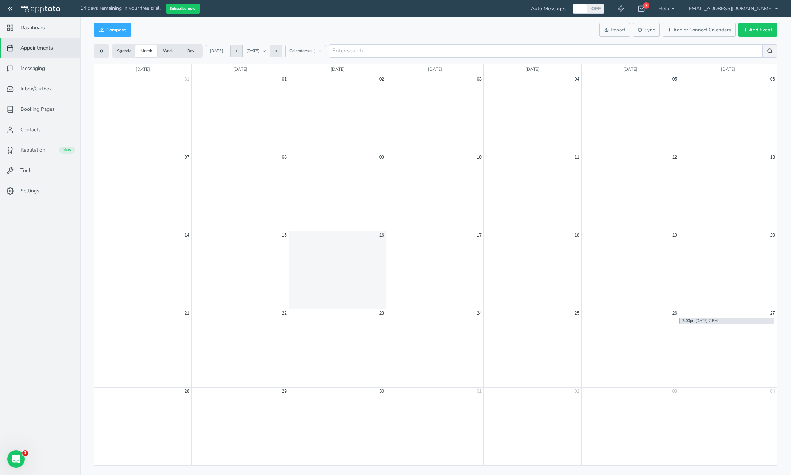
click at [703, 322] on div "2:00pm 9/27 Sat 2 PM" at bounding box center [726, 321] width 94 height 7
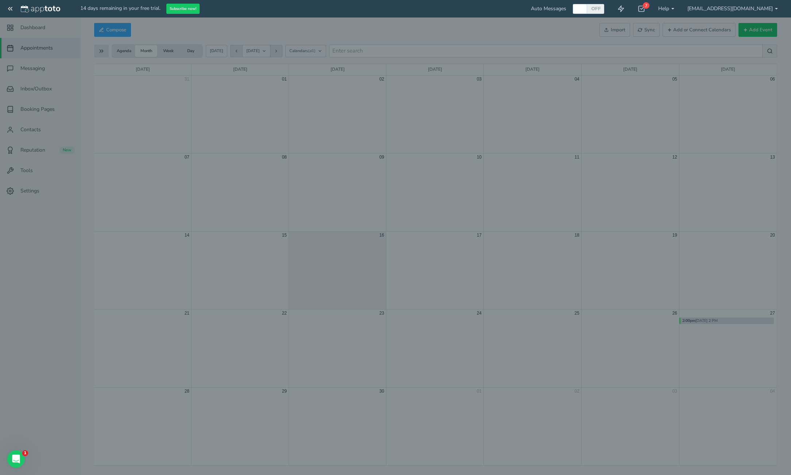
type input "9/27 Sat 2 PM"
type input "27-09-2025"
type input "14:00"
type input "27-09-2025"
type input "16:00"
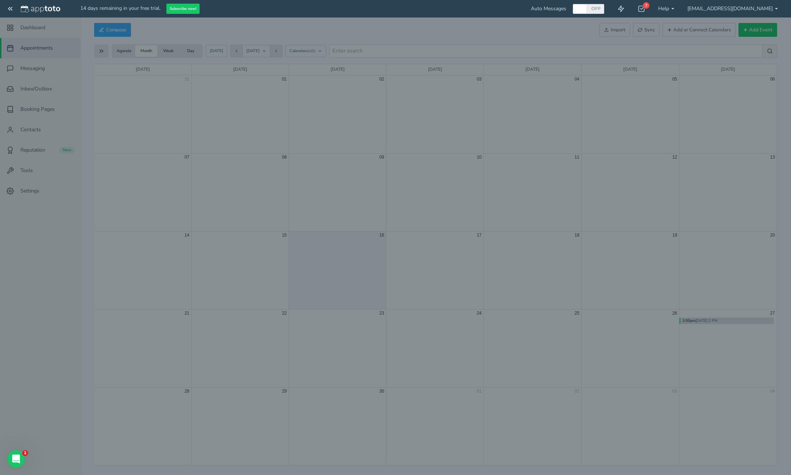
type input "89 5th"
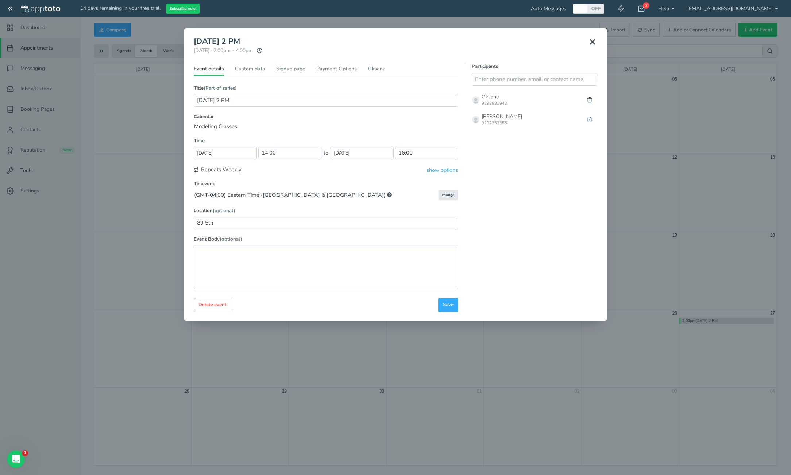
click at [595, 40] on icon at bounding box center [592, 42] width 9 height 9
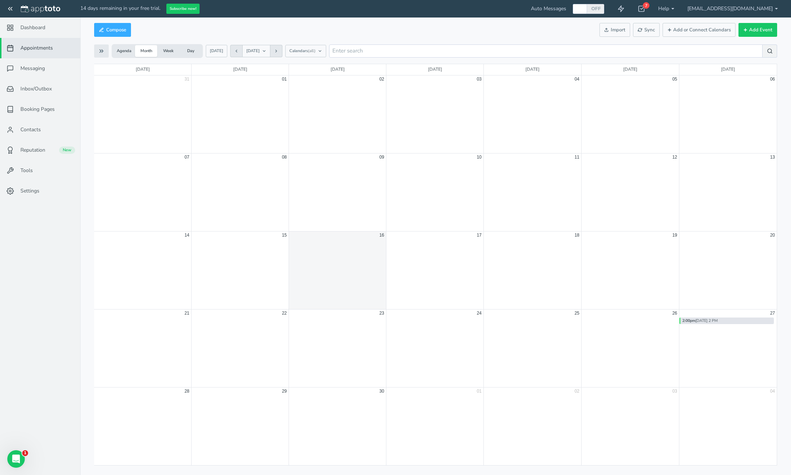
click at [716, 322] on div "2:00pm 9/27 Sat 2 PM" at bounding box center [726, 321] width 94 height 7
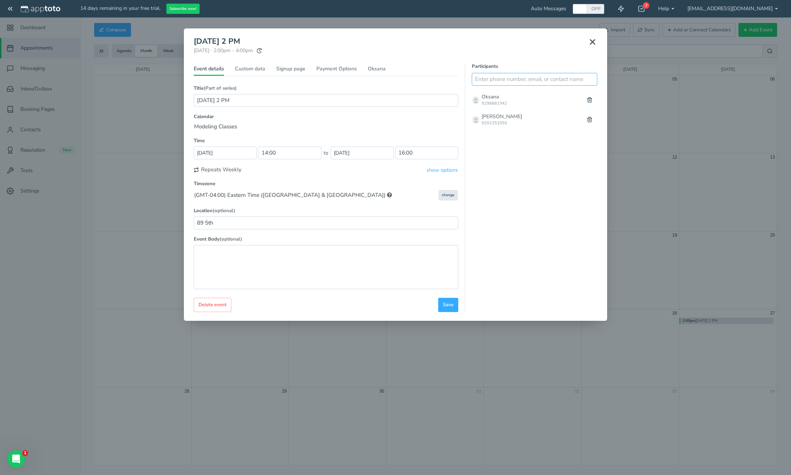
click at [536, 82] on input "text" at bounding box center [535, 79] width 126 height 13
click at [447, 174] on div "Title (Part of series) (Repeating exception) 9/27 Sat 2 PM Type Determine Autom…" at bounding box center [326, 191] width 265 height 213
click at [447, 169] on button "show options" at bounding box center [442, 170] width 32 height 8
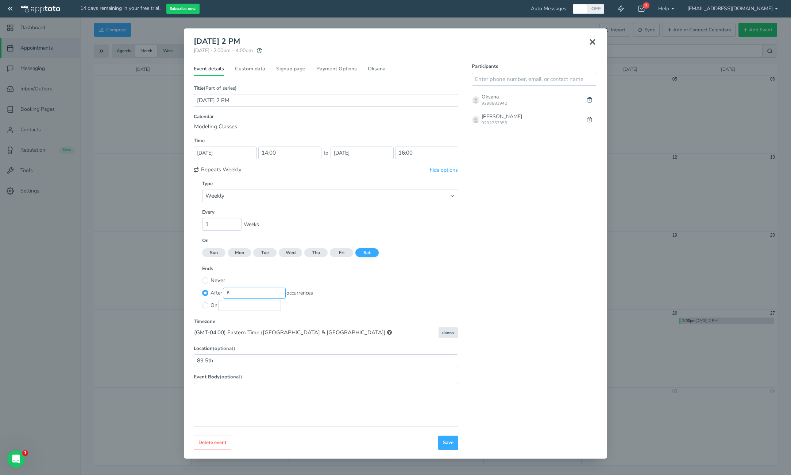
click at [272, 293] on input "8" at bounding box center [254, 293] width 63 height 11
type input "8"
click at [447, 445] on span "Save" at bounding box center [448, 443] width 11 height 7
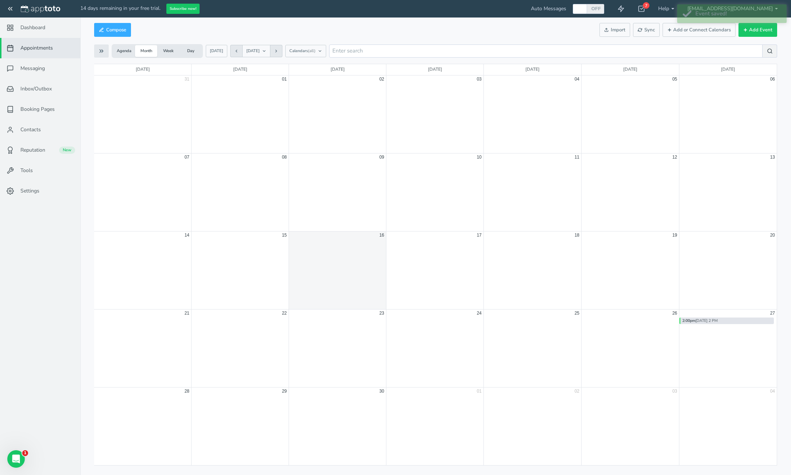
click at [282, 53] on button at bounding box center [276, 51] width 12 height 12
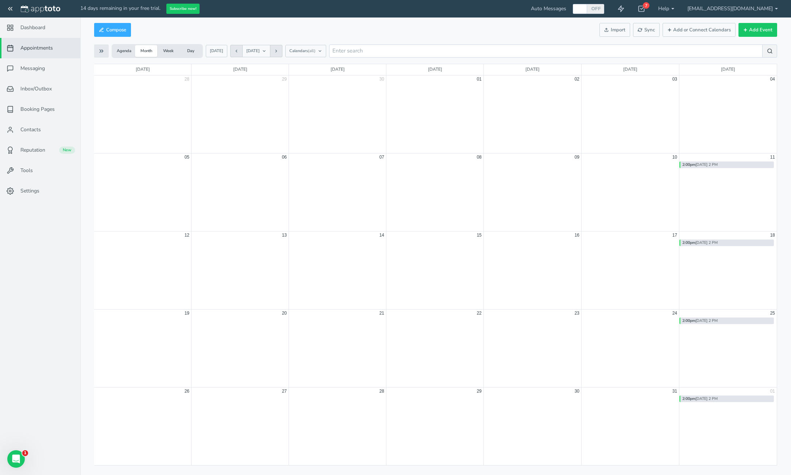
click at [282, 53] on button at bounding box center [276, 51] width 12 height 12
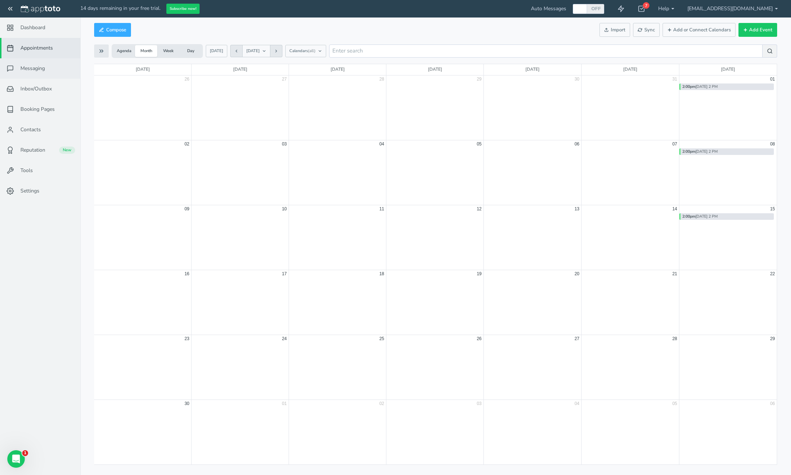
click at [46, 69] on link "Messaging" at bounding box center [40, 68] width 80 height 20
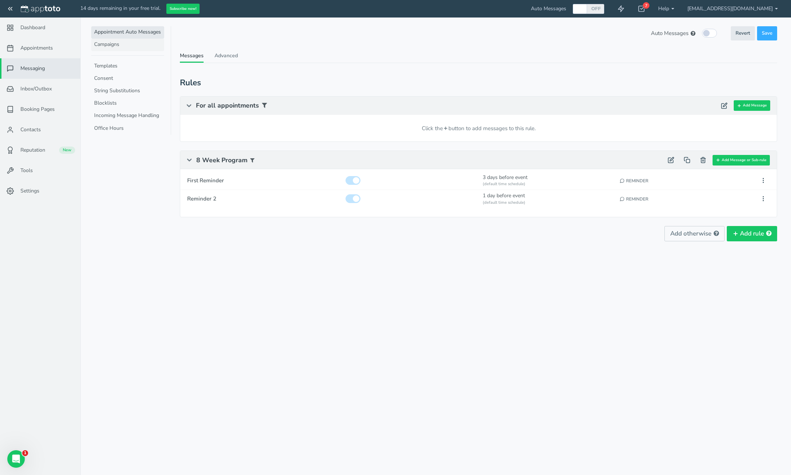
click at [107, 47] on link "Campaigns" at bounding box center [127, 45] width 73 height 12
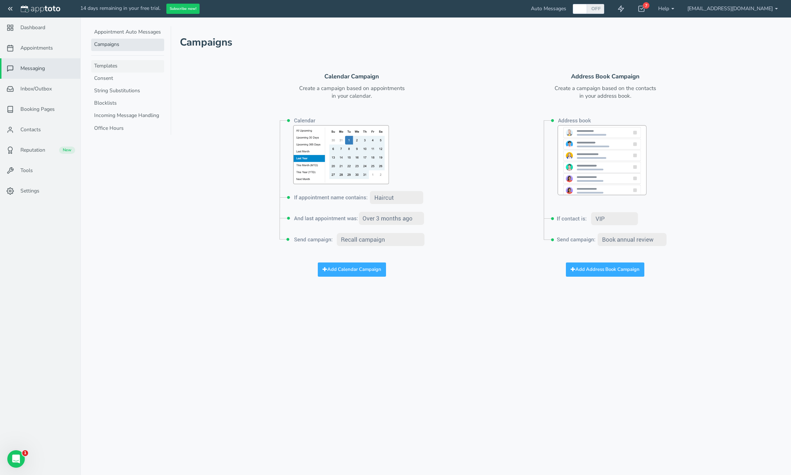
click at [108, 64] on link "Templates" at bounding box center [127, 66] width 73 height 12
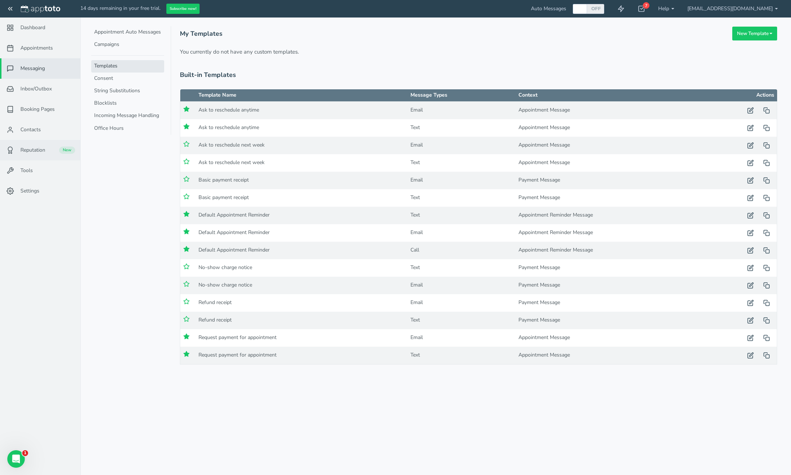
click at [49, 150] on link "Reputation New" at bounding box center [40, 150] width 80 height 20
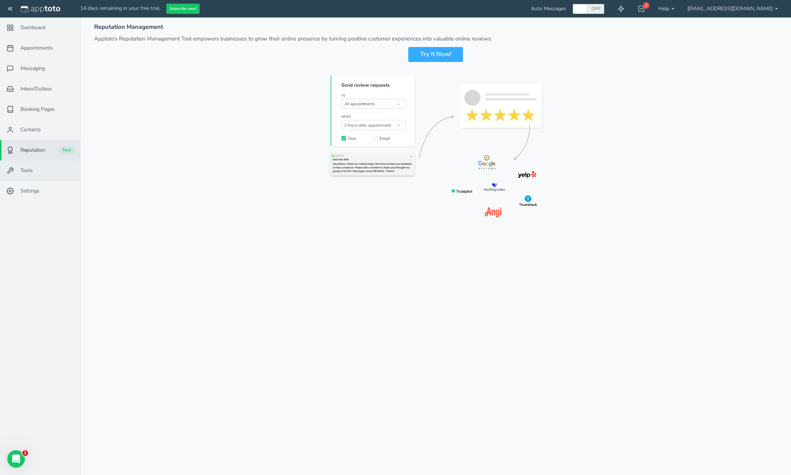
click at [53, 168] on link "Tools" at bounding box center [40, 171] width 80 height 20
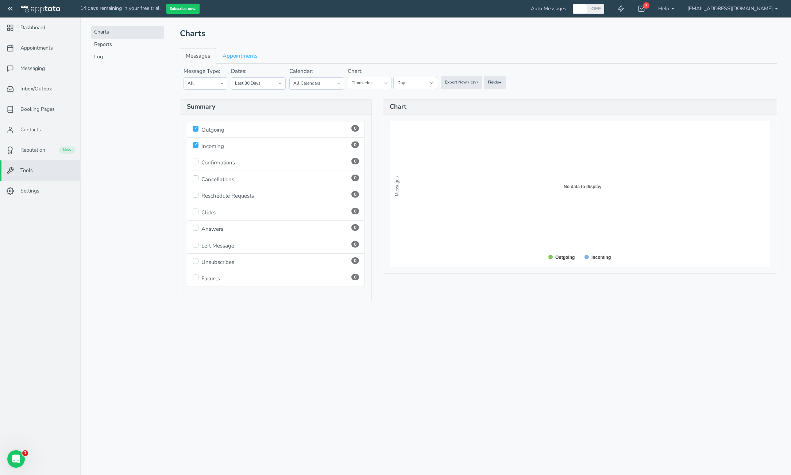
click at [112, 38] on link "Charts" at bounding box center [127, 32] width 73 height 12
click at [116, 43] on link "Reports" at bounding box center [127, 45] width 73 height 12
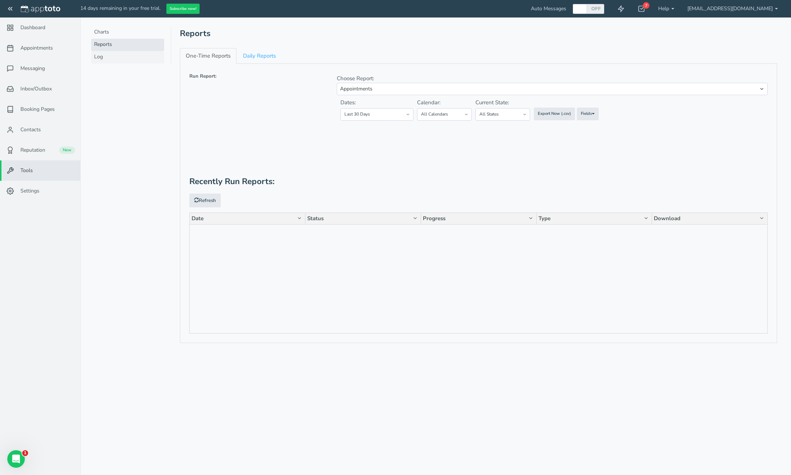
click at [117, 53] on link "Log" at bounding box center [127, 57] width 73 height 12
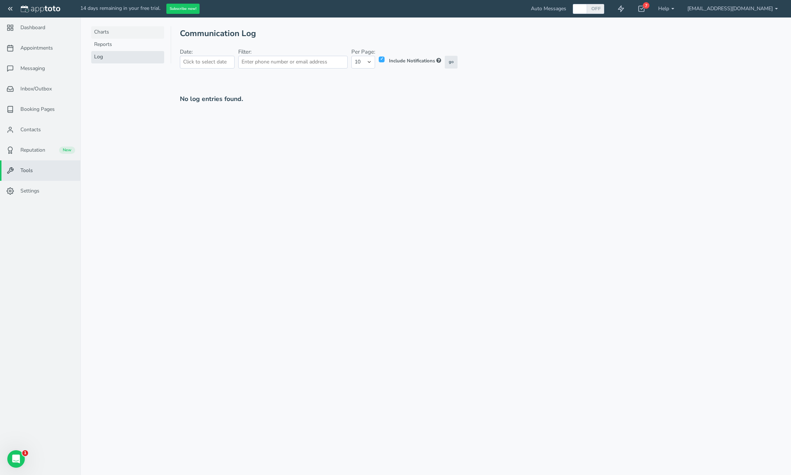
click at [93, 29] on link "Charts" at bounding box center [127, 32] width 73 height 12
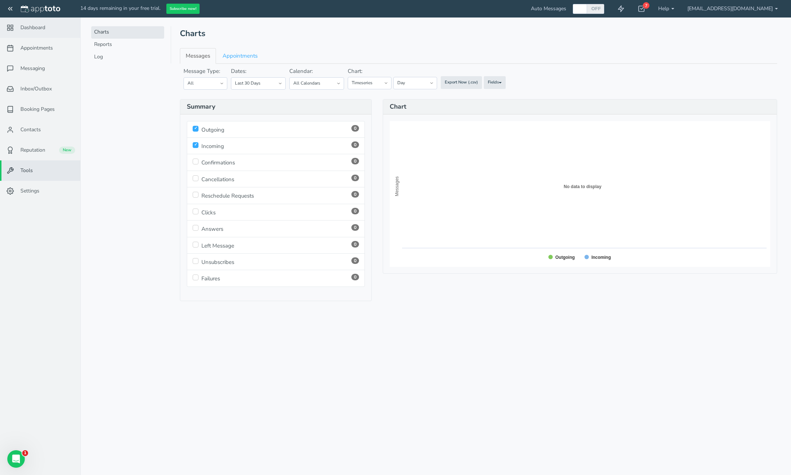
click at [61, 26] on link "Dashboard" at bounding box center [40, 28] width 80 height 20
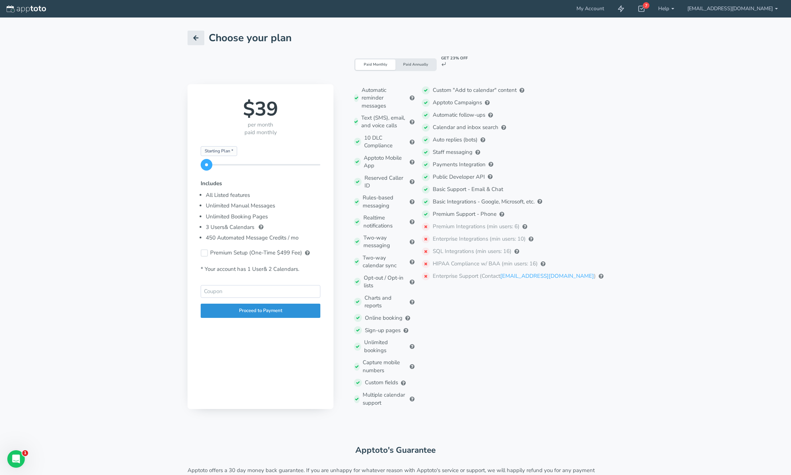
click at [244, 311] on div "Proceed to Payment" at bounding box center [261, 311] width 120 height 14
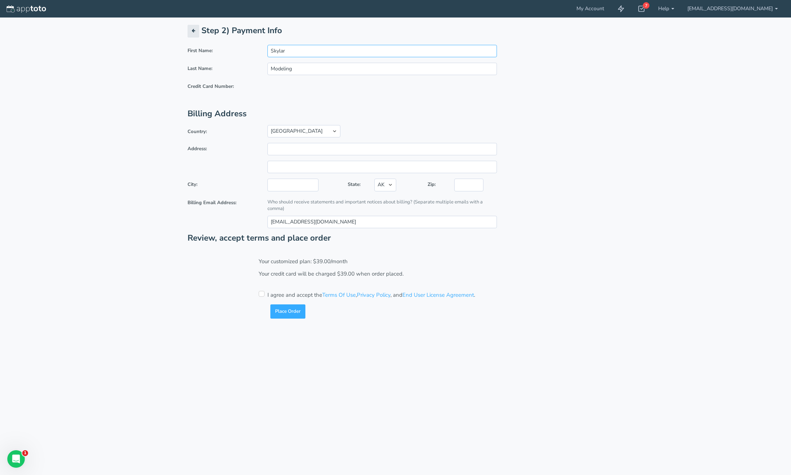
click at [298, 49] on input "Skylar" at bounding box center [381, 51] width 229 height 12
type input "[PERSON_NAME]"
type input "Jager"
click at [335, 147] on input "Address:" at bounding box center [381, 149] width 229 height 12
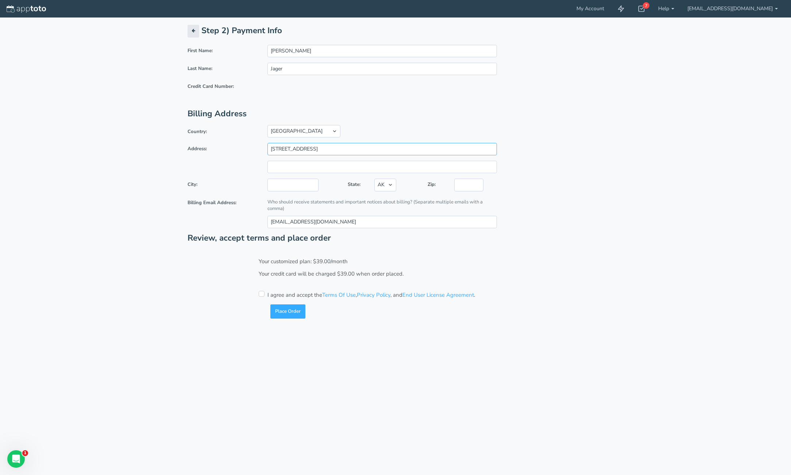
type input "[STREET_ADDRESS]"
type input "ste 801"
type input "[US_STATE]"
select select "NY"
click at [374, 179] on select "AK AL AR AZ CA CO CT DC DE FL [GEOGRAPHIC_DATA] HI IA ID IL IN KS [GEOGRAPHIC_D…" at bounding box center [385, 185] width 22 height 12
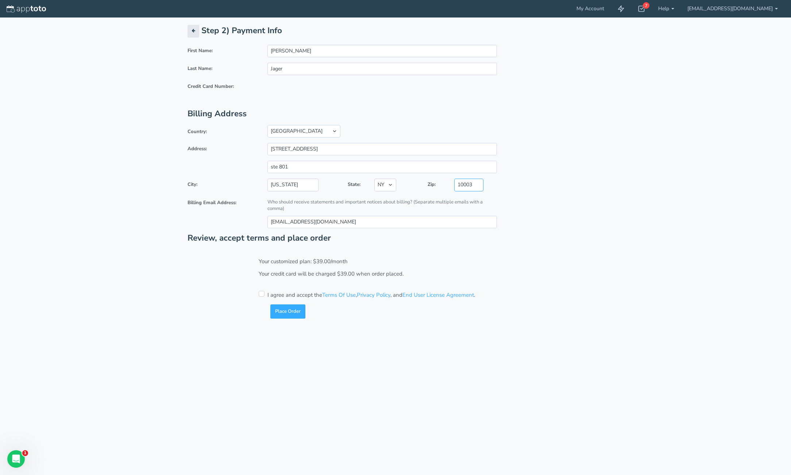
type input "10003"
click at [264, 293] on input "checkbox" at bounding box center [262, 294] width 6 height 6
checkbox input "true"
click at [281, 309] on button "Place Order" at bounding box center [287, 312] width 35 height 14
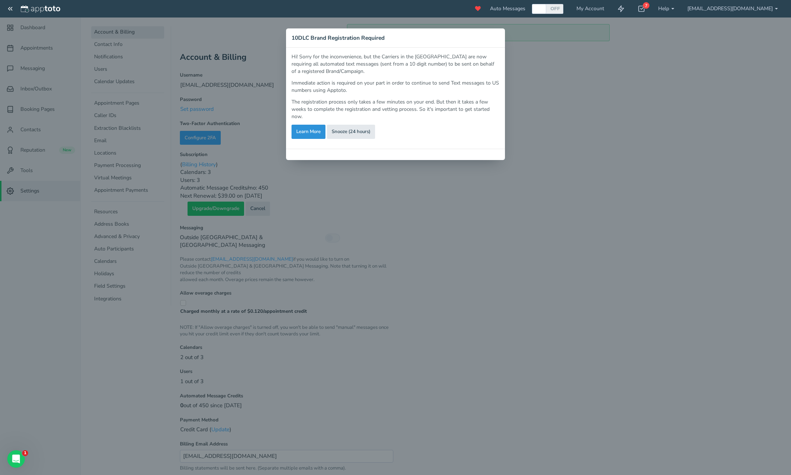
click at [320, 135] on link "Learn More" at bounding box center [309, 132] width 34 height 14
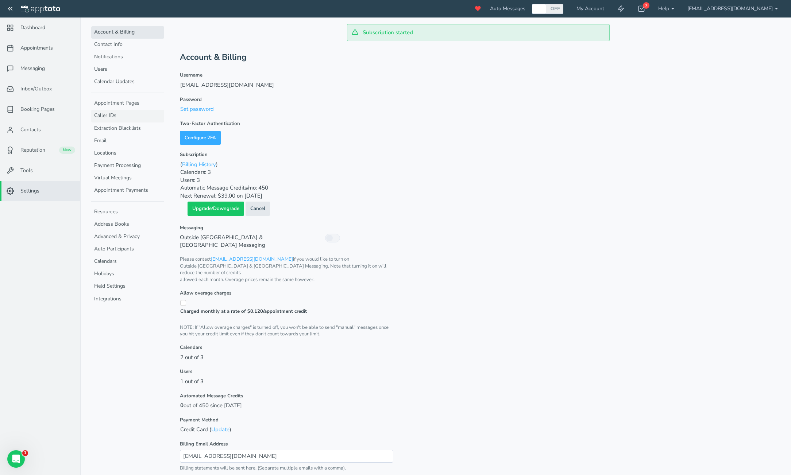
click at [124, 115] on link "Caller IDs" at bounding box center [127, 116] width 73 height 12
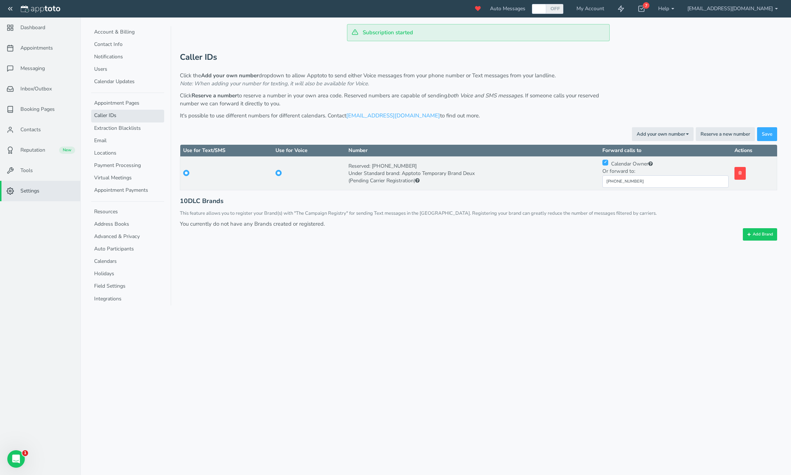
click at [608, 163] on input "checkbox" at bounding box center [605, 163] width 6 height 6
click at [657, 165] on div "Calendar Owner Or forward to: [PHONE_NUMBER]" at bounding box center [665, 173] width 126 height 29
click at [608, 163] on input "checkbox" at bounding box center [605, 163] width 6 height 6
checkbox input "true"
click at [755, 235] on button "Add Brand" at bounding box center [760, 234] width 34 height 12
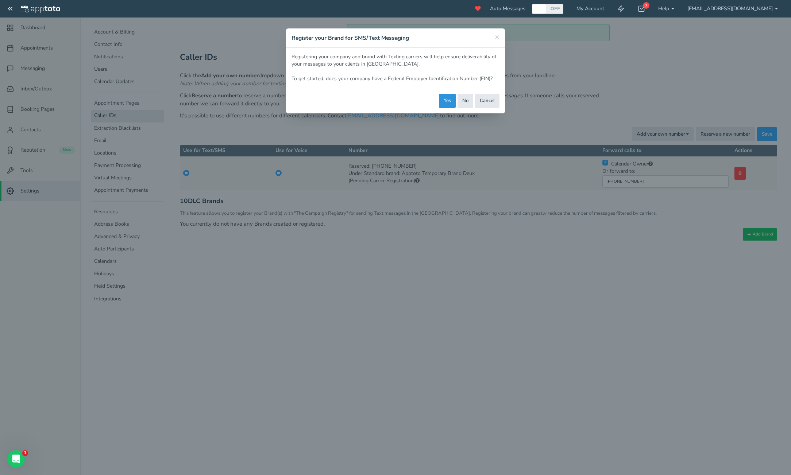
click at [445, 101] on button "Yes" at bounding box center [447, 101] width 17 height 14
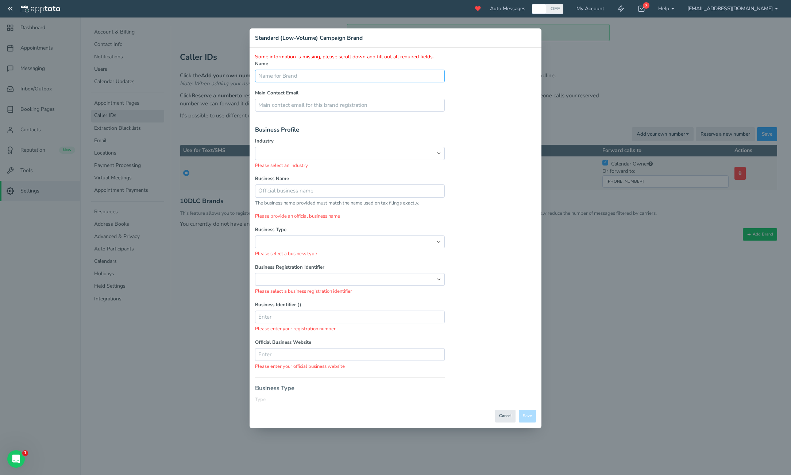
click at [428, 76] on input "text" at bounding box center [350, 76] width 190 height 13
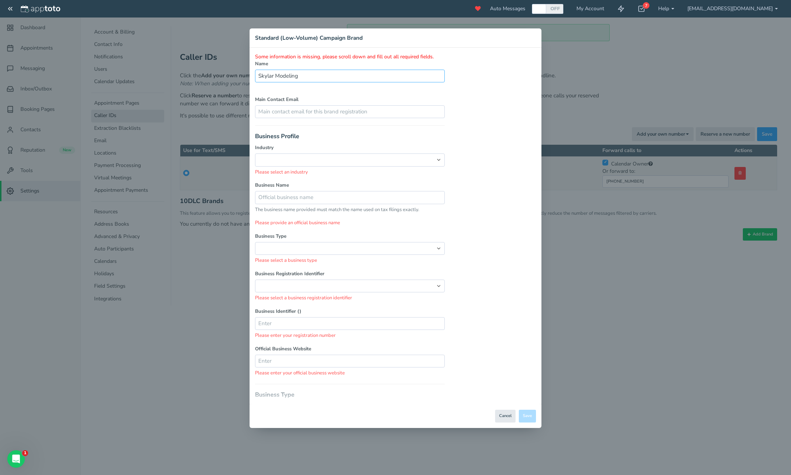
type input "Skylar Modeling"
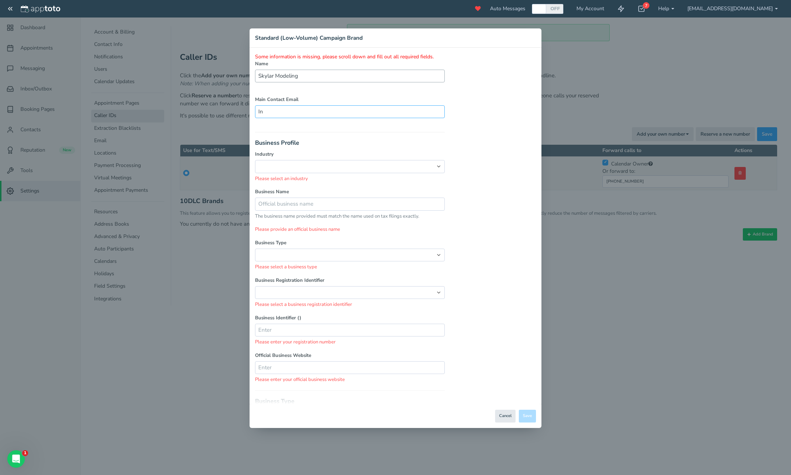
type input "I"
type input "[EMAIL_ADDRESS][DOMAIN_NAME]"
select select "string:EDUCATION"
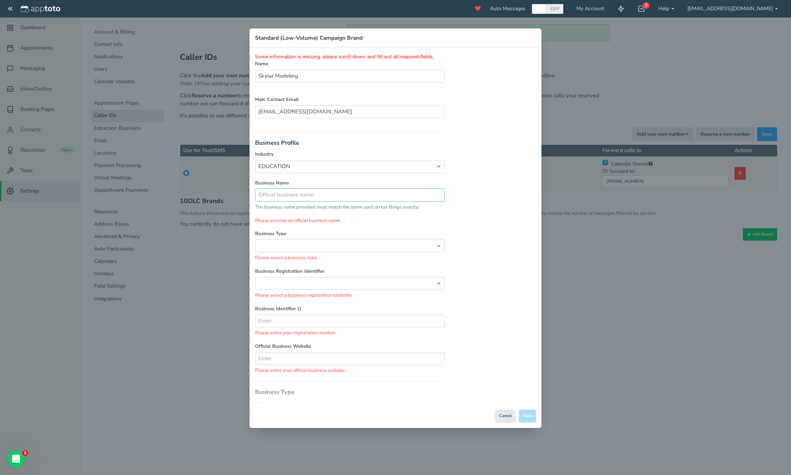
click at [272, 198] on input "text" at bounding box center [350, 195] width 190 height 13
click at [305, 78] on input "Skylar Modeling" at bounding box center [350, 76] width 190 height 13
type input "Skylar Modeling"
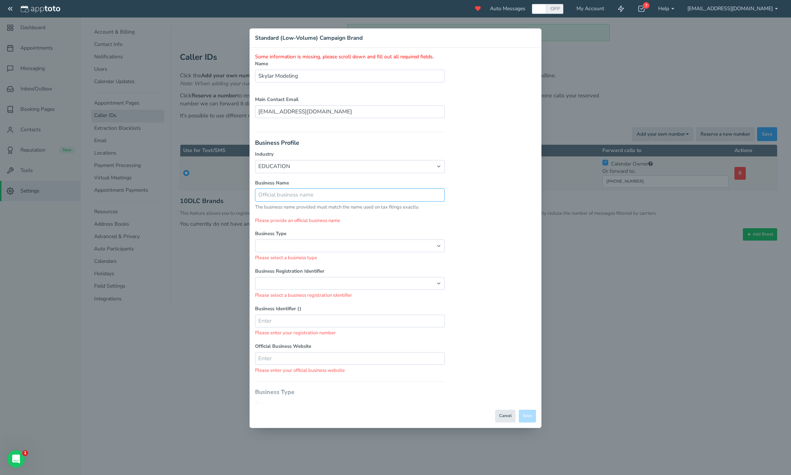
click at [316, 196] on input "text" at bounding box center [350, 195] width 190 height 13
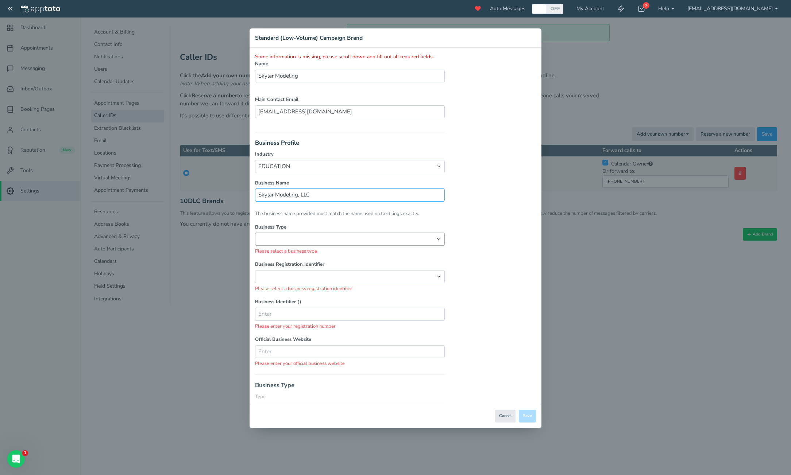
type input "Skylar Modeling, LLC"
click at [324, 234] on select "Partnership Limited Liability Corporation Co-operative Non-profit Corporation C…" at bounding box center [350, 239] width 190 height 13
click at [255, 233] on select "Partnership Limited Liability Corporation Co-operative Non-profit Corporation C…" at bounding box center [350, 239] width 190 height 13
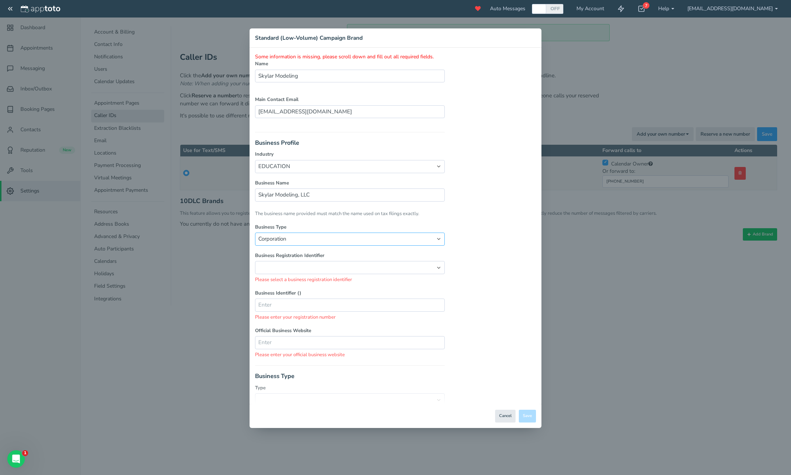
click at [394, 238] on select "Partnership Limited Liability Corporation Co-operative Non-profit Corporation C…" at bounding box center [350, 239] width 190 height 13
click at [255, 233] on select "Partnership Limited Liability Corporation Co-operative Non-profit Corporation C…" at bounding box center [350, 239] width 190 height 13
click at [392, 266] on select "[GEOGRAPHIC_DATA]: Employer Identification Number [GEOGRAPHIC_DATA]: Canadian B…" at bounding box center [350, 267] width 190 height 13
click at [390, 243] on select "Partnership Limited Liability Corporation Co-operative Non-profit Corporation C…" at bounding box center [350, 239] width 190 height 13
select select "string:Corporation"
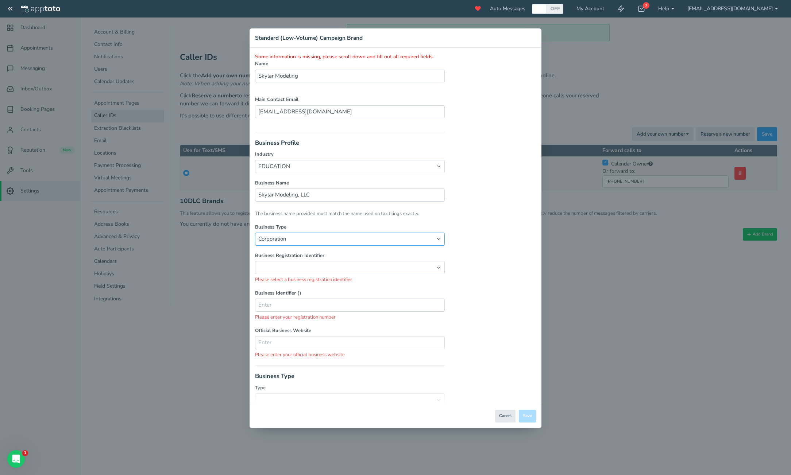
click at [255, 233] on select "Partnership Limited Liability Corporation Co-operative Non-profit Corporation C…" at bounding box center [350, 239] width 190 height 13
click at [387, 265] on select "[GEOGRAPHIC_DATA]: Employer Identification Number [GEOGRAPHIC_DATA]: Canadian B…" at bounding box center [350, 267] width 190 height 13
select select "string:EIN"
click at [255, 261] on select "[GEOGRAPHIC_DATA]: Employer Identification Number [GEOGRAPHIC_DATA]: Canadian B…" at bounding box center [350, 267] width 190 height 13
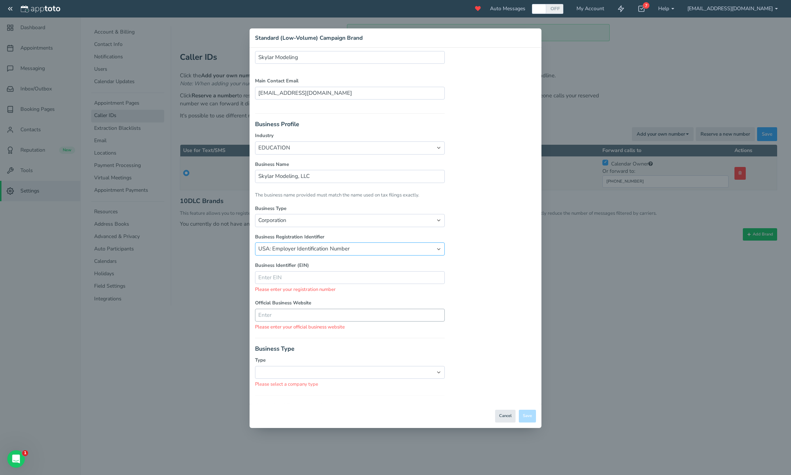
scroll to position [24, 0]
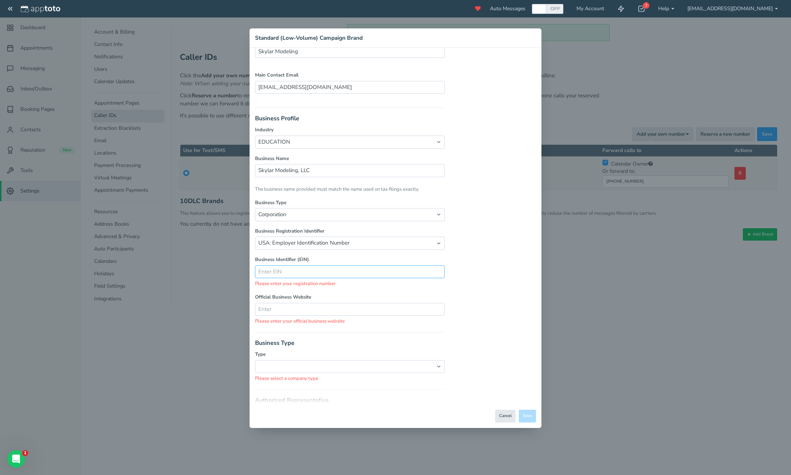
click at [375, 271] on input "text" at bounding box center [350, 272] width 190 height 13
paste input "[US_EMPLOYER_IDENTIFICATION_NUMBER]"
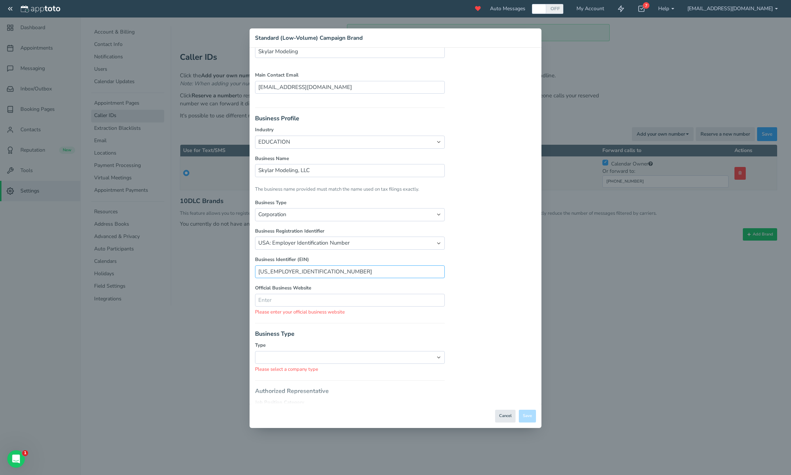
type input "[US_EMPLOYER_IDENTIFICATION_NUMBER]"
click at [491, 293] on div "Some information is missing, please scroll down and fill out all required field…" at bounding box center [396, 441] width 292 height 825
click at [437, 298] on input "text" at bounding box center [350, 300] width 190 height 13
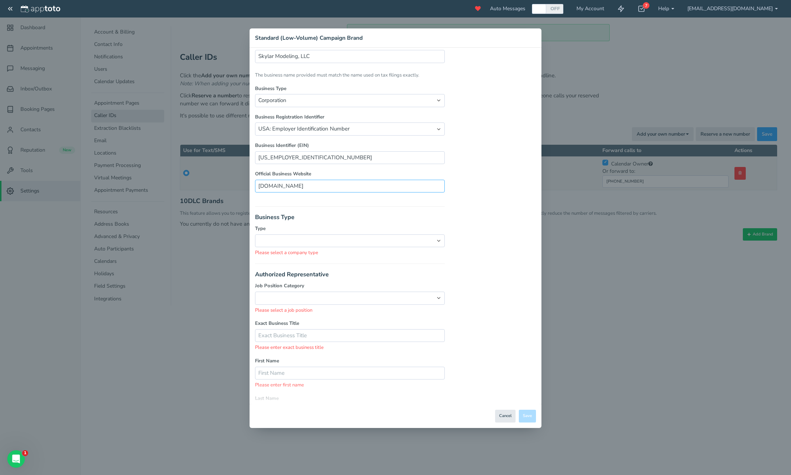
scroll to position [152, 0]
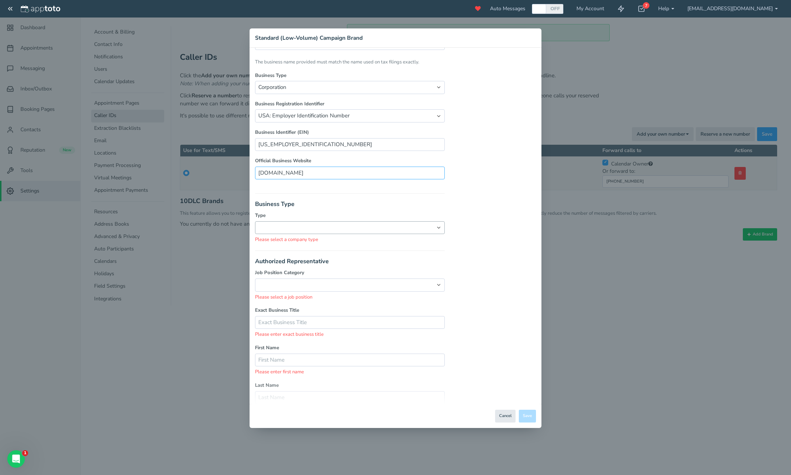
type input "[DOMAIN_NAME]"
click at [406, 225] on select "private public non-profit government" at bounding box center [350, 227] width 190 height 13
select select "string:private"
click at [255, 221] on select "private public non-profit government" at bounding box center [350, 227] width 190 height 13
click at [393, 271] on select "Director GM VP CEO CFO General Counsel Other" at bounding box center [350, 276] width 190 height 13
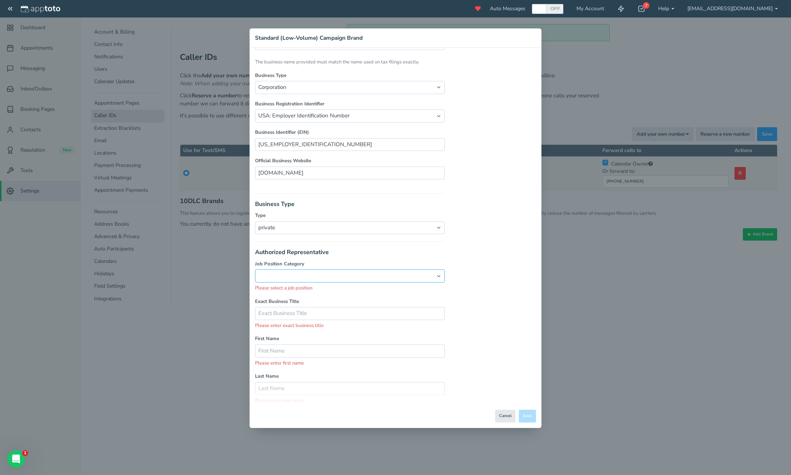
select select "string:CEO"
click at [255, 270] on select "Director GM VP CEO CFO General Counsel Other" at bounding box center [350, 276] width 190 height 13
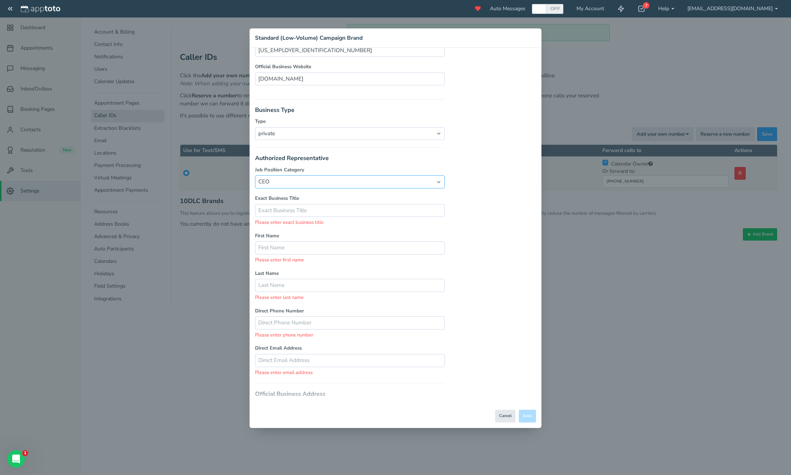
scroll to position [251, 0]
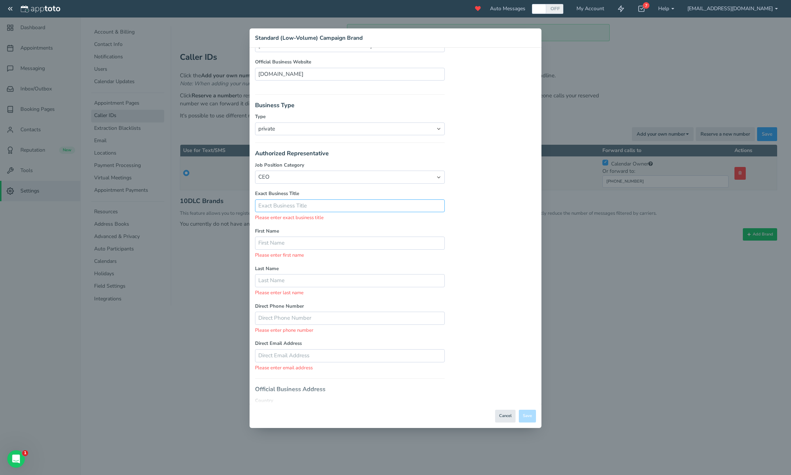
click at [360, 204] on input "text" at bounding box center [350, 206] width 190 height 13
type input "Founder"
click at [310, 234] on input "text" at bounding box center [350, 234] width 190 height 13
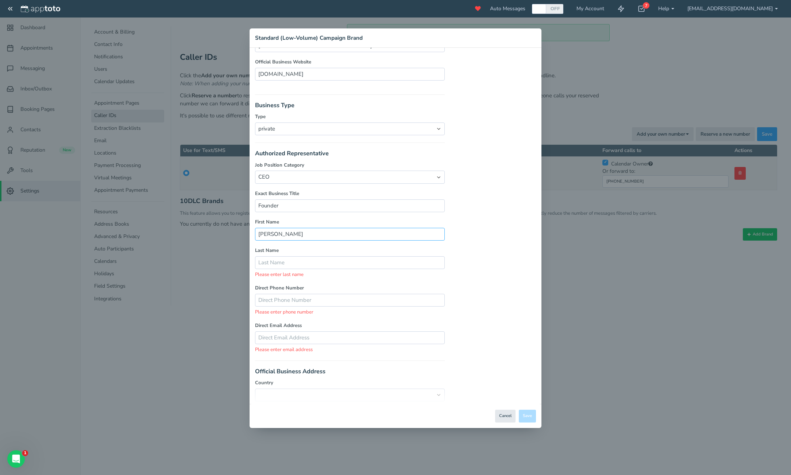
type input "[PERSON_NAME]"
type input "Jager"
type input "9"
type input "6464488445"
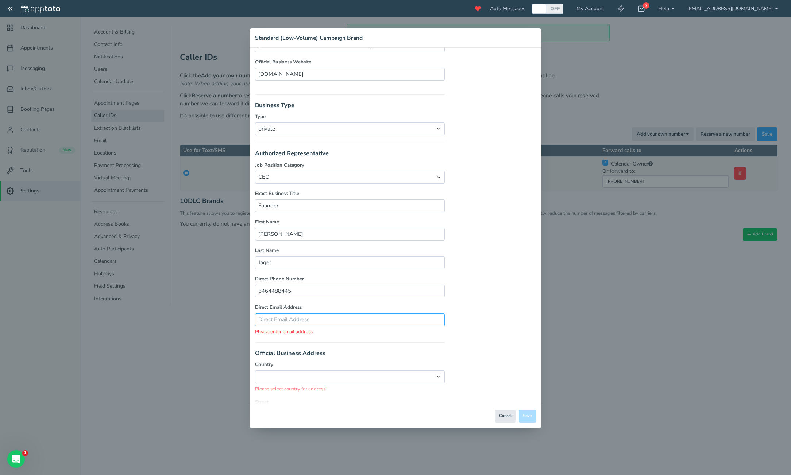
click at [304, 318] on input "text" at bounding box center [350, 319] width 190 height 13
type input "[PERSON_NAME][EMAIL_ADDRESS][DOMAIN_NAME]"
click at [435, 351] on h3 "Official Business Address" at bounding box center [350, 351] width 190 height 7
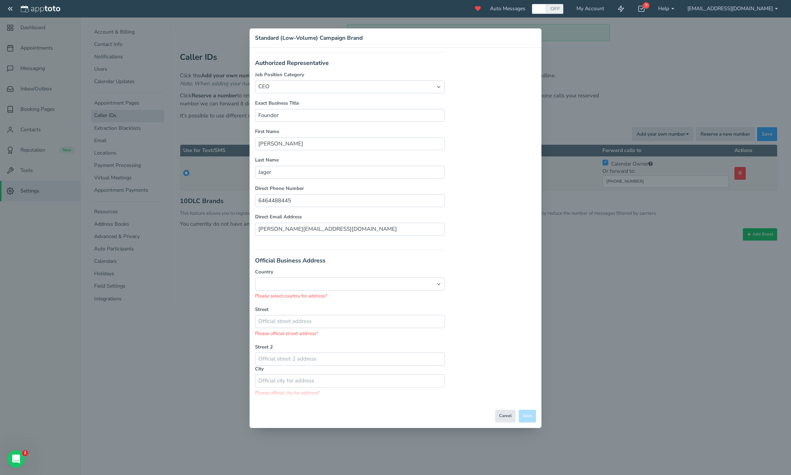
scroll to position [350, 0]
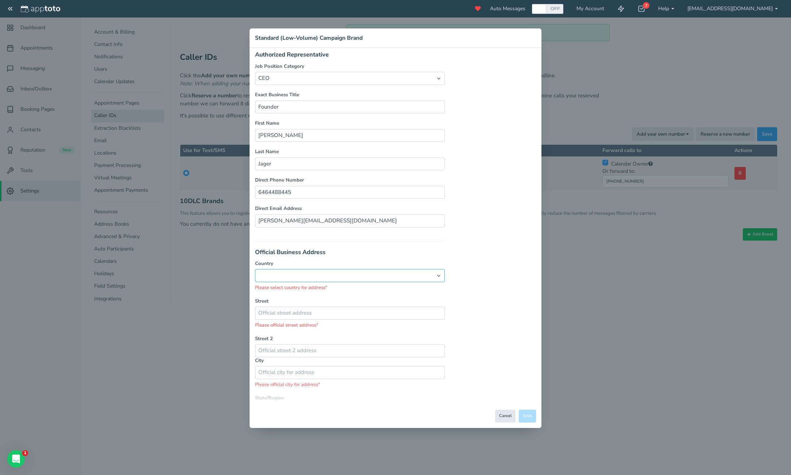
click at [330, 272] on select "[GEOGRAPHIC_DATA] [GEOGRAPHIC_DATA]" at bounding box center [350, 275] width 190 height 13
select select "string:[GEOGRAPHIC_DATA]"
click at [255, 269] on select "[GEOGRAPHIC_DATA] [GEOGRAPHIC_DATA]" at bounding box center [350, 275] width 190 height 13
click at [329, 310] on input "text" at bounding box center [350, 304] width 190 height 13
click at [470, 285] on div "Some information is missing, please scroll down and fill out all required field…" at bounding box center [396, 78] width 292 height 748
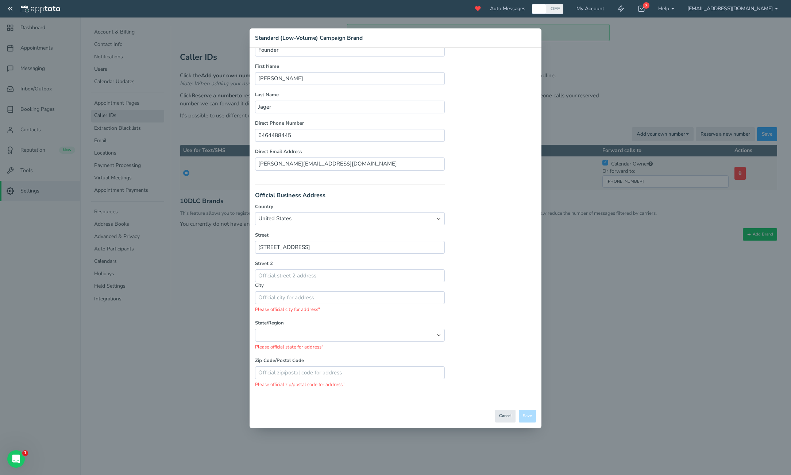
scroll to position [410, 0]
drag, startPoint x: 286, startPoint y: 243, endPoint x: 321, endPoint y: 242, distance: 35.8
click at [321, 242] on input "[STREET_ADDRESS]" at bounding box center [350, 244] width 190 height 13
type input "[STREET_ADDRESS]"
click at [396, 274] on input "text" at bounding box center [350, 272] width 190 height 13
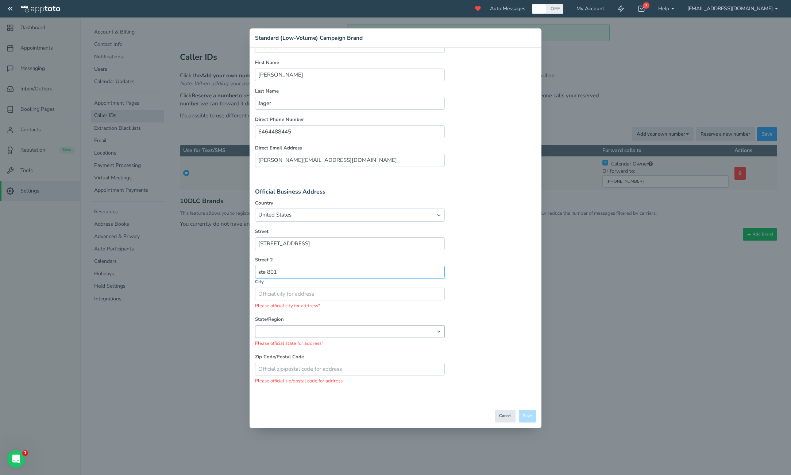
type input "ste 801"
click at [378, 332] on select "[US_STATE] [US_STATE] [US_STATE] [US_STATE] [US_STATE] [US_STATE] [US_STATE] [U…" at bounding box center [350, 331] width 190 height 13
select select "string:[GEOGRAPHIC_DATA]"
click at [255, 334] on select "[US_STATE] [US_STATE] [US_STATE] [US_STATE] [US_STATE] [US_STATE] [US_STATE] [U…" at bounding box center [350, 331] width 190 height 13
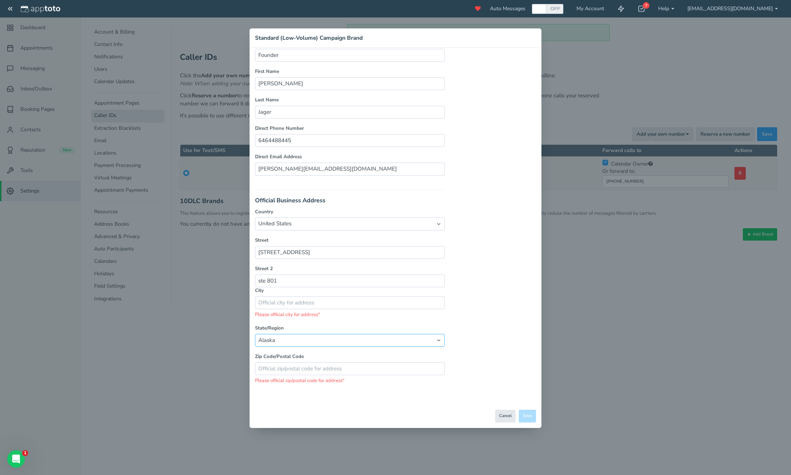
scroll to position [401, 0]
click at [377, 301] on input "text" at bounding box center [350, 303] width 190 height 13
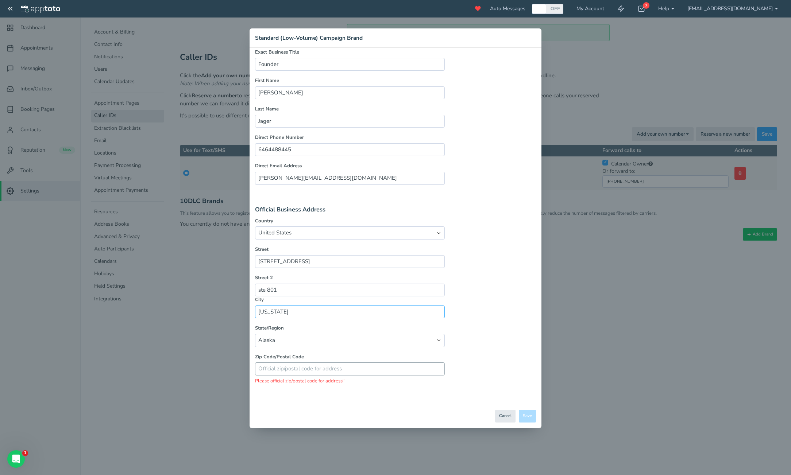
type input "[US_STATE]"
click at [373, 374] on input "text" at bounding box center [350, 369] width 190 height 13
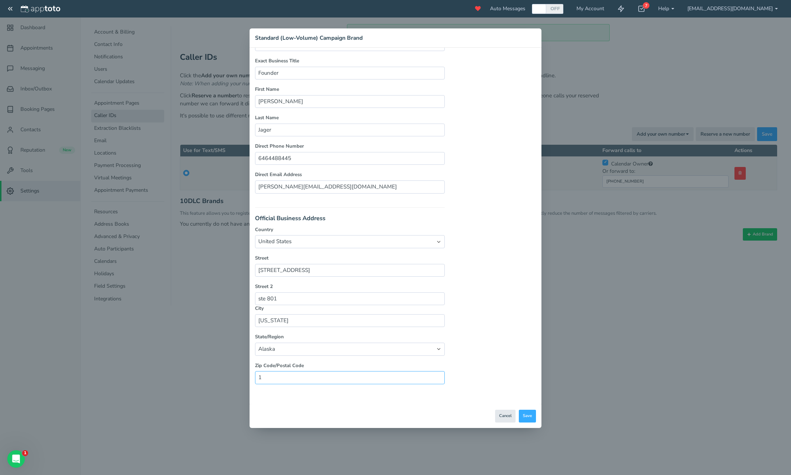
scroll to position [376, 0]
type input "10003"
click at [529, 418] on button "Save" at bounding box center [527, 416] width 17 height 13
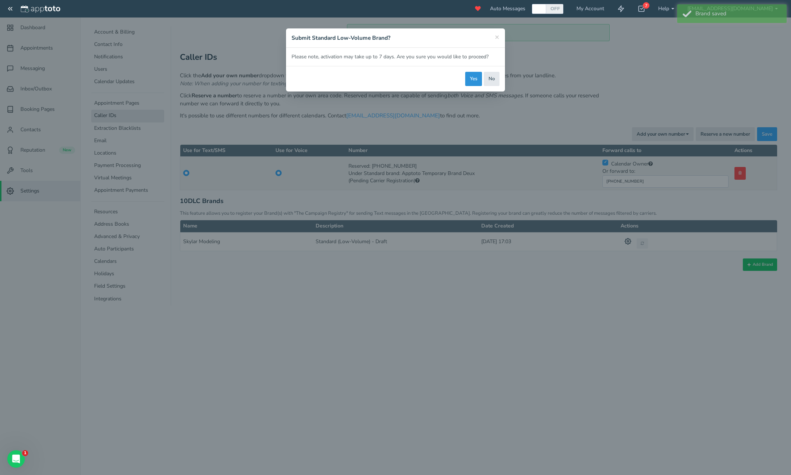
click at [468, 78] on button "Yes" at bounding box center [473, 79] width 17 height 14
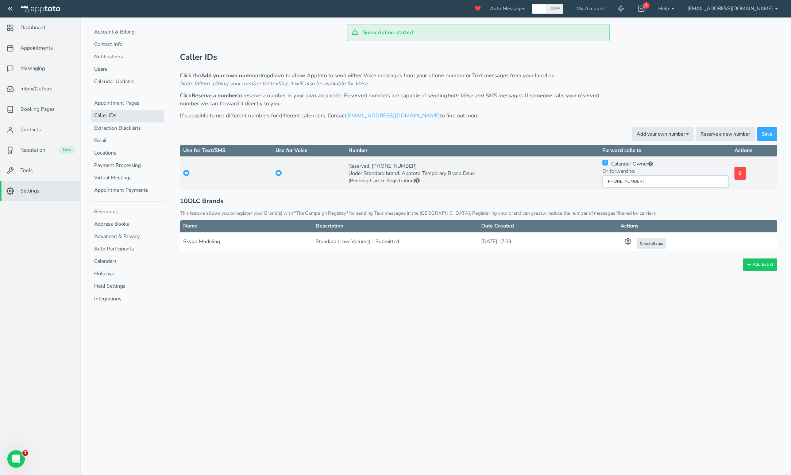
click at [349, 358] on div "Subscription started Appointments Messaging Inbox/Outbox Booking Pages Campaign…" at bounding box center [435, 237] width 701 height 475
click at [763, 138] on button "Saving Save" at bounding box center [767, 134] width 20 height 14
